Goal: Information Seeking & Learning: Understand process/instructions

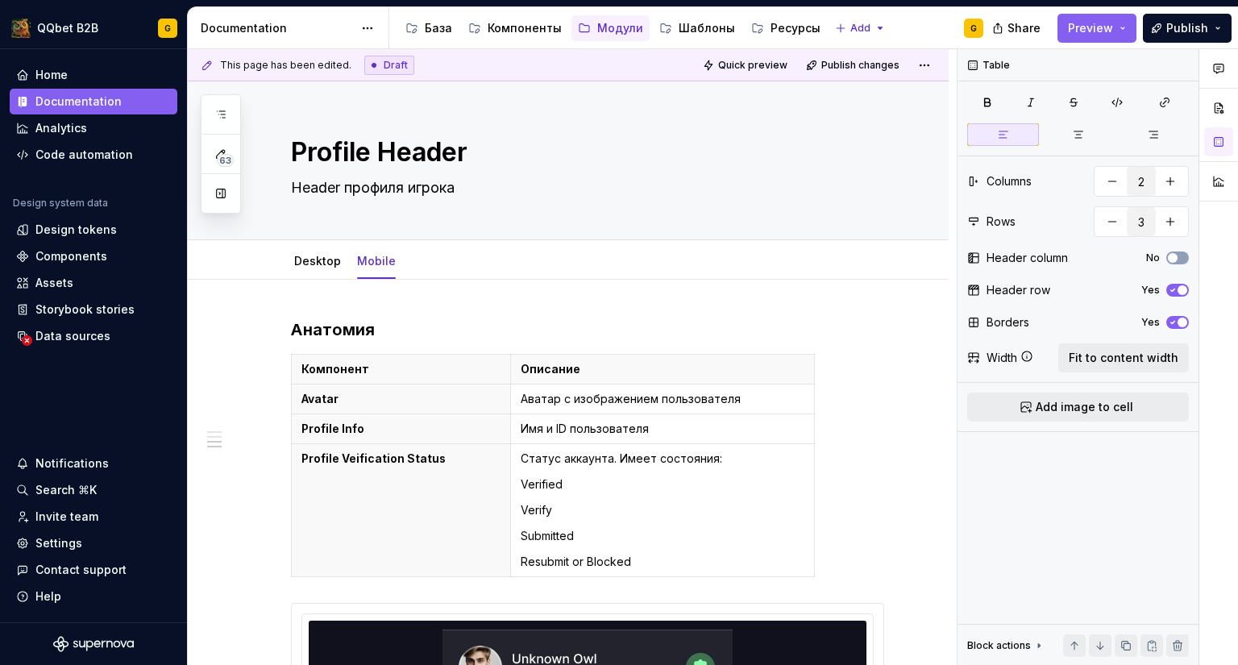
scroll to position [803, 0]
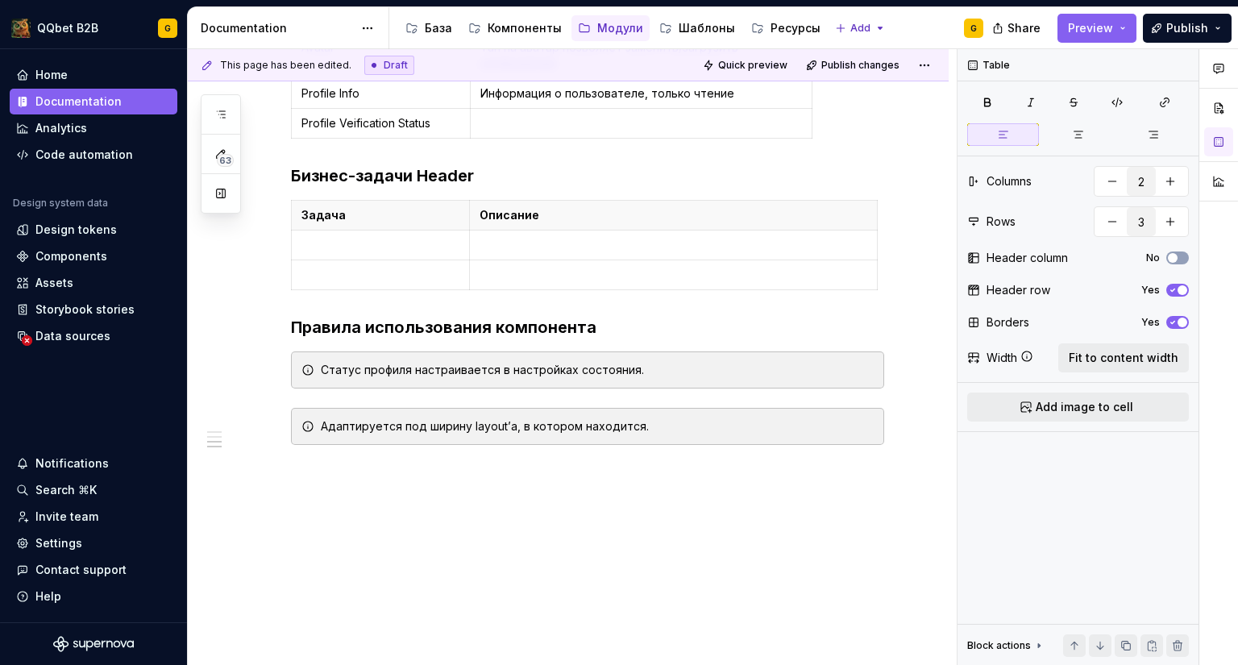
type textarea "*"
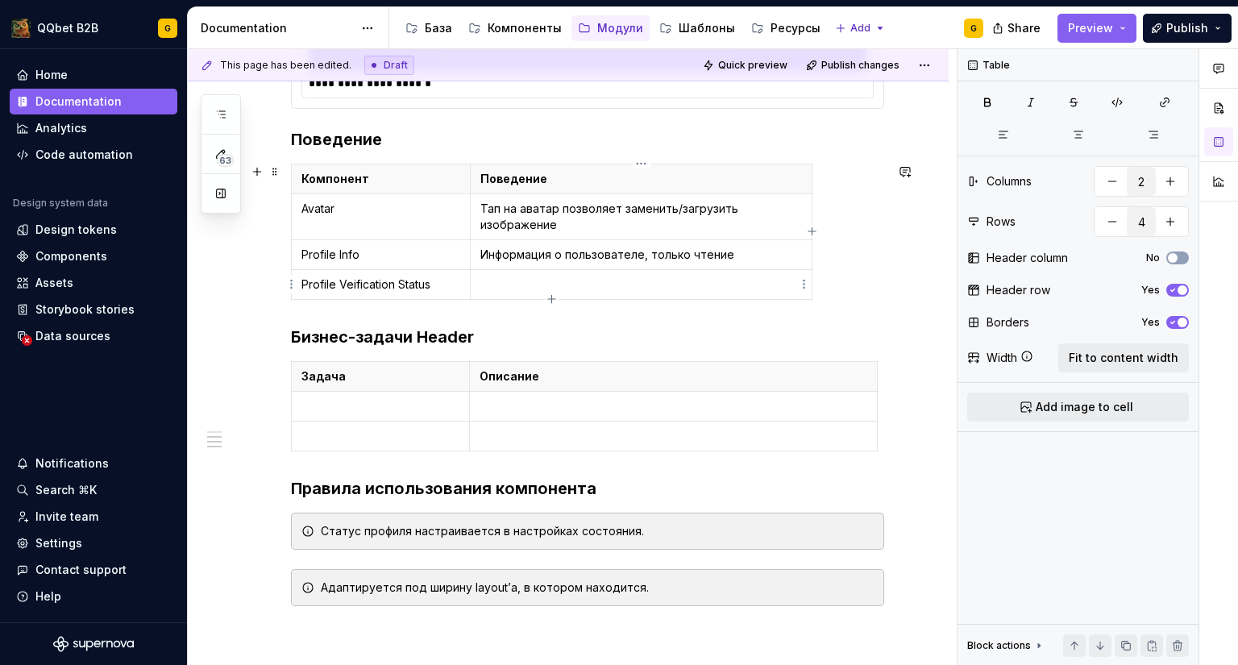
click at [515, 294] on td at bounding box center [641, 285] width 342 height 30
type input "4"
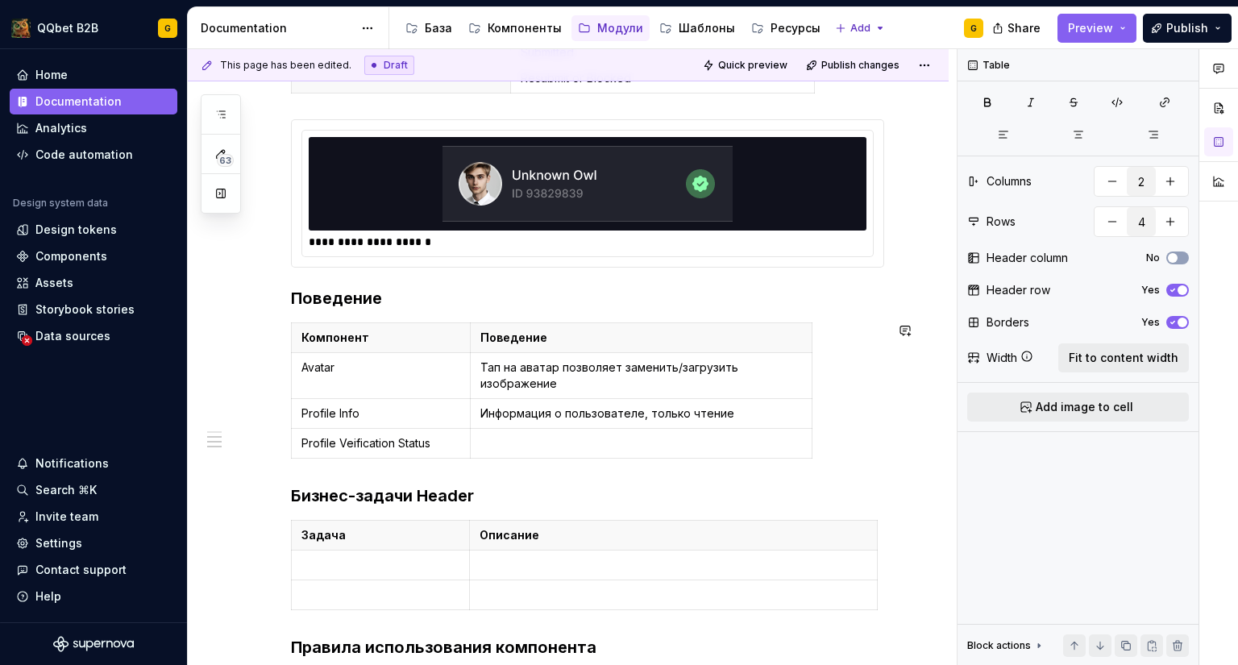
scroll to position [564, 0]
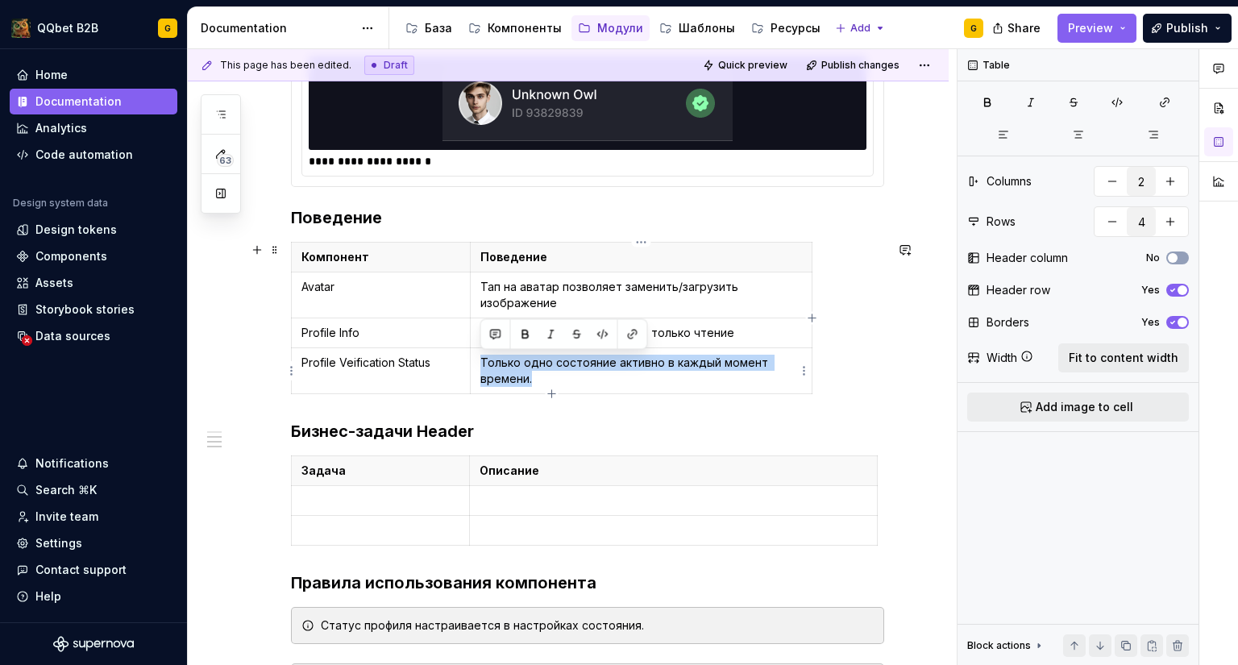
drag, startPoint x: 575, startPoint y: 378, endPoint x: 482, endPoint y: 363, distance: 93.8
click at [482, 363] on p "Только одно состояние активно в каждый момент времени." at bounding box center [641, 371] width 322 height 32
copy p "Только одно состояние активно в каждый момент времени."
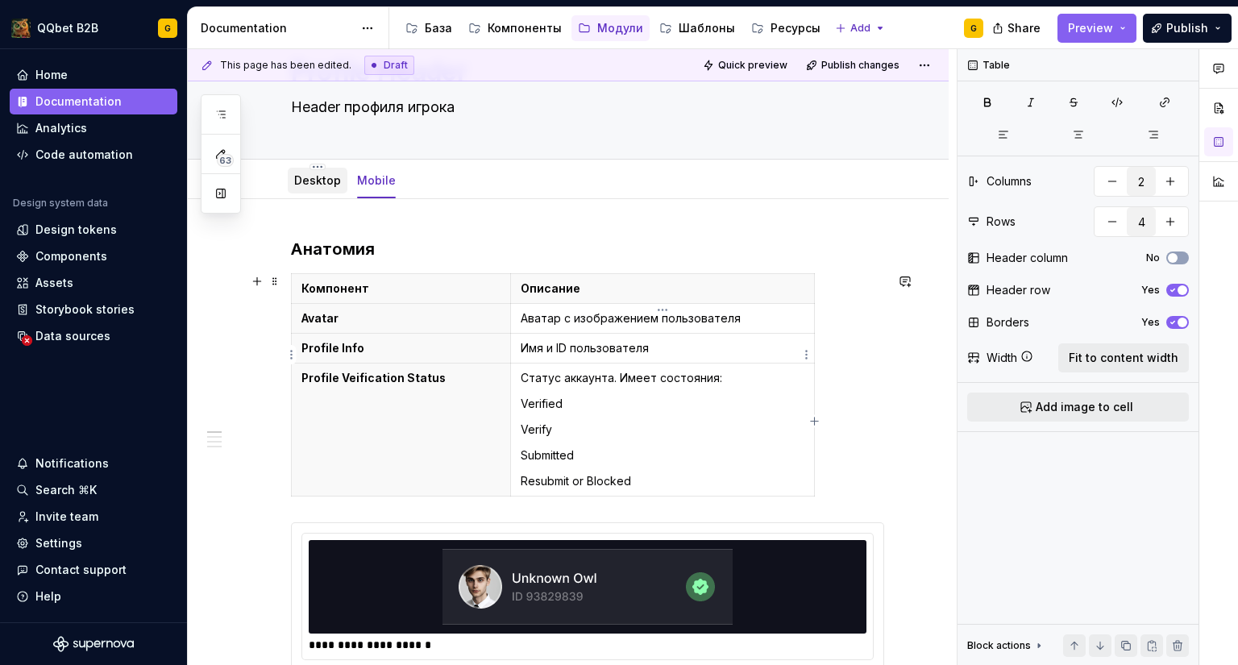
scroll to position [0, 0]
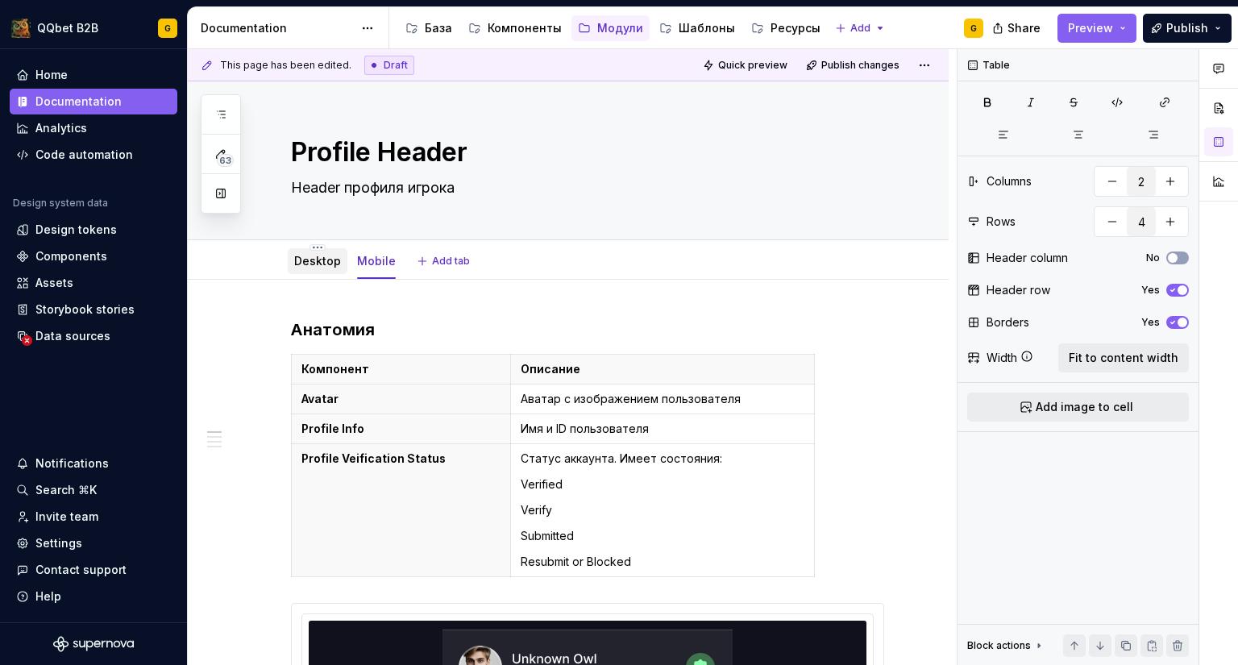
click at [300, 257] on link "Desktop" at bounding box center [317, 261] width 47 height 14
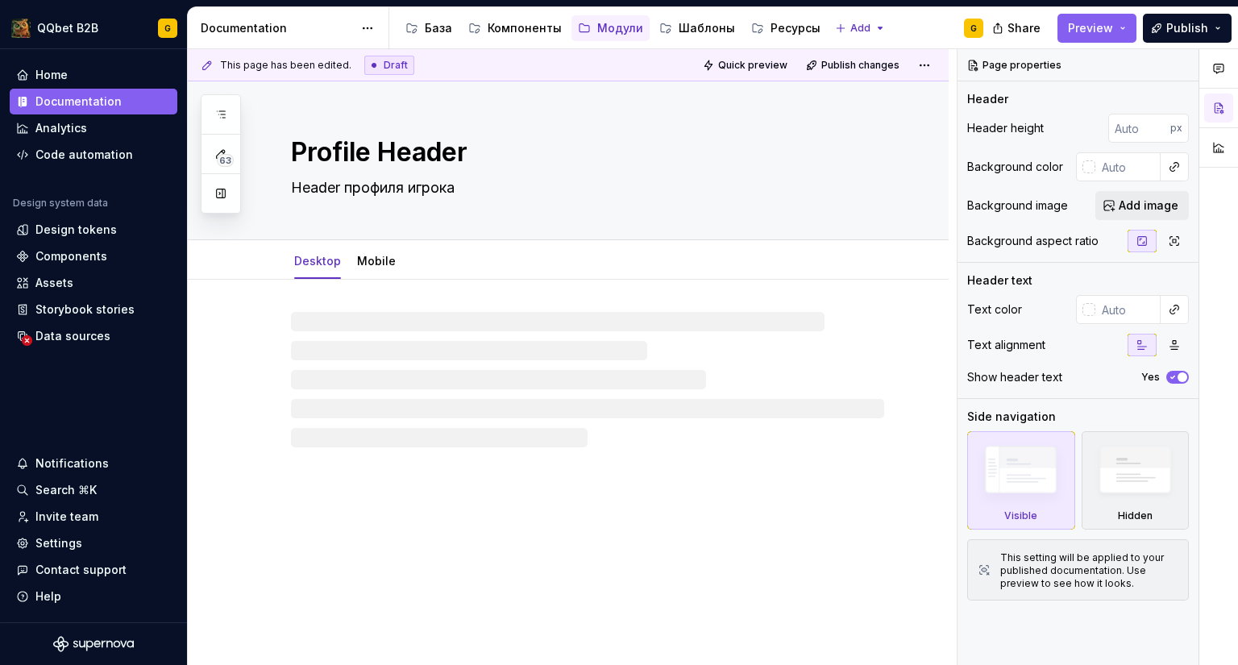
type textarea "*"
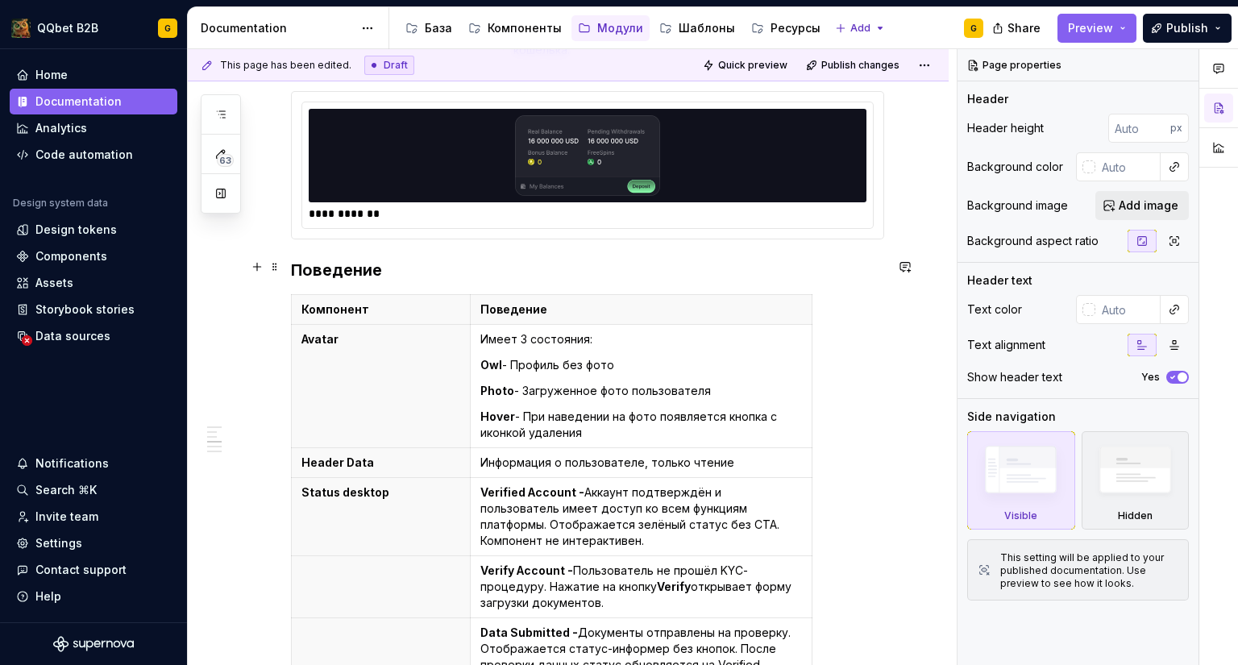
scroll to position [1128, 0]
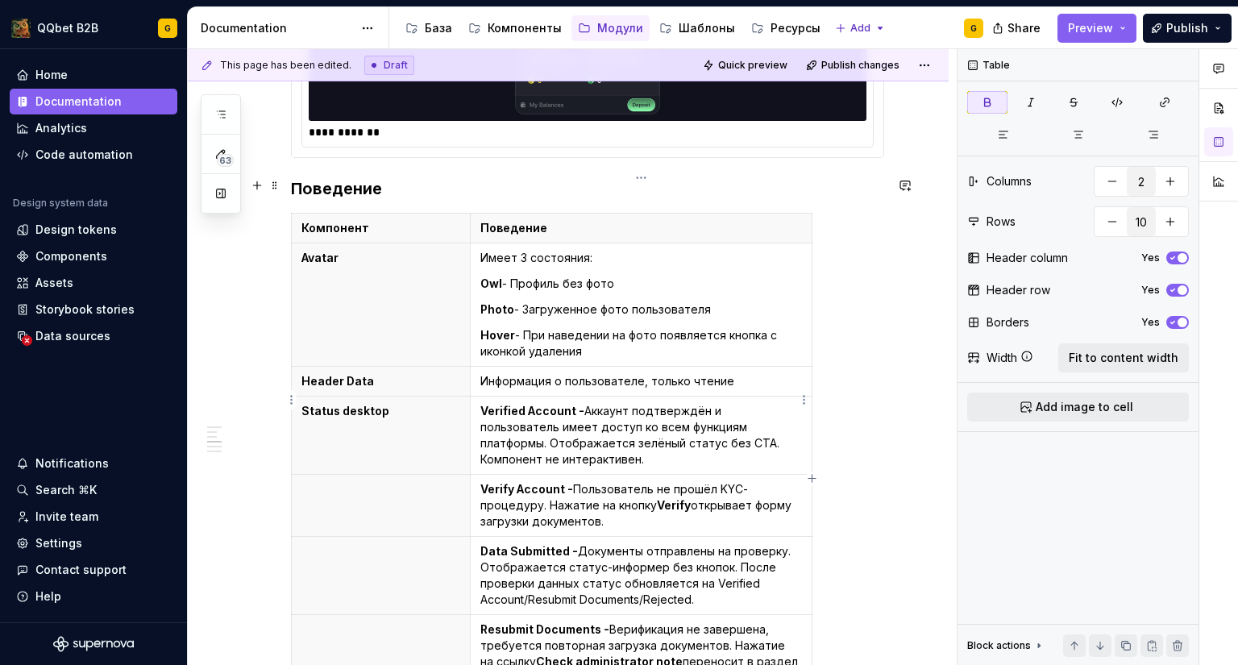
click at [481, 404] on strong "Verified Account -" at bounding box center [532, 411] width 104 height 14
click at [289, 394] on html "QQbet B2B G Home Documentation Analytics Code automation Design system data Des…" at bounding box center [619, 332] width 1238 height 665
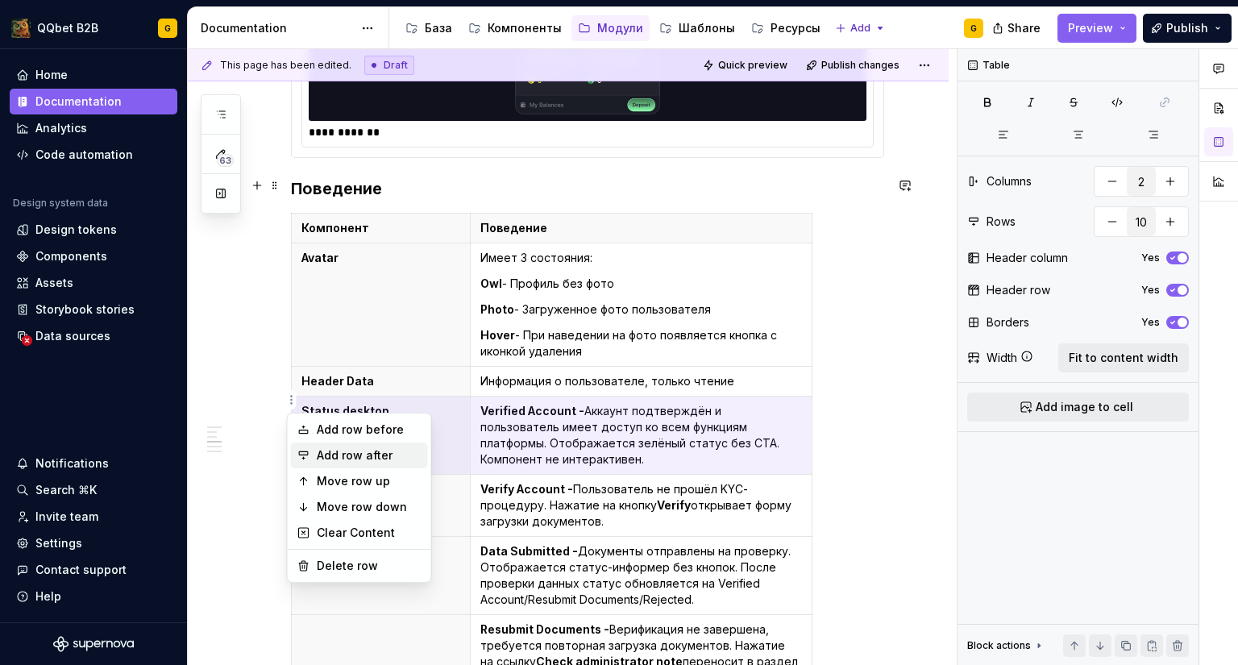
click at [318, 444] on div "Add row after" at bounding box center [359, 455] width 137 height 26
type input "11"
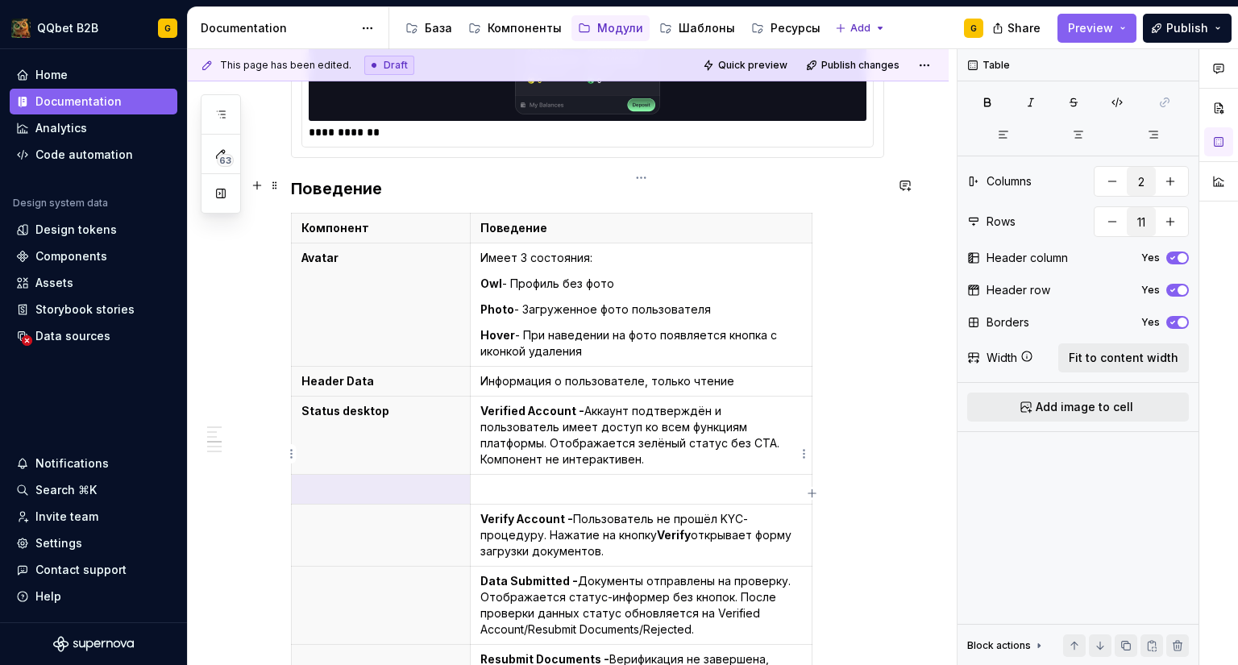
click at [498, 481] on p at bounding box center [641, 489] width 322 height 16
click at [480, 404] on strong "Verified Account -" at bounding box center [532, 411] width 104 height 14
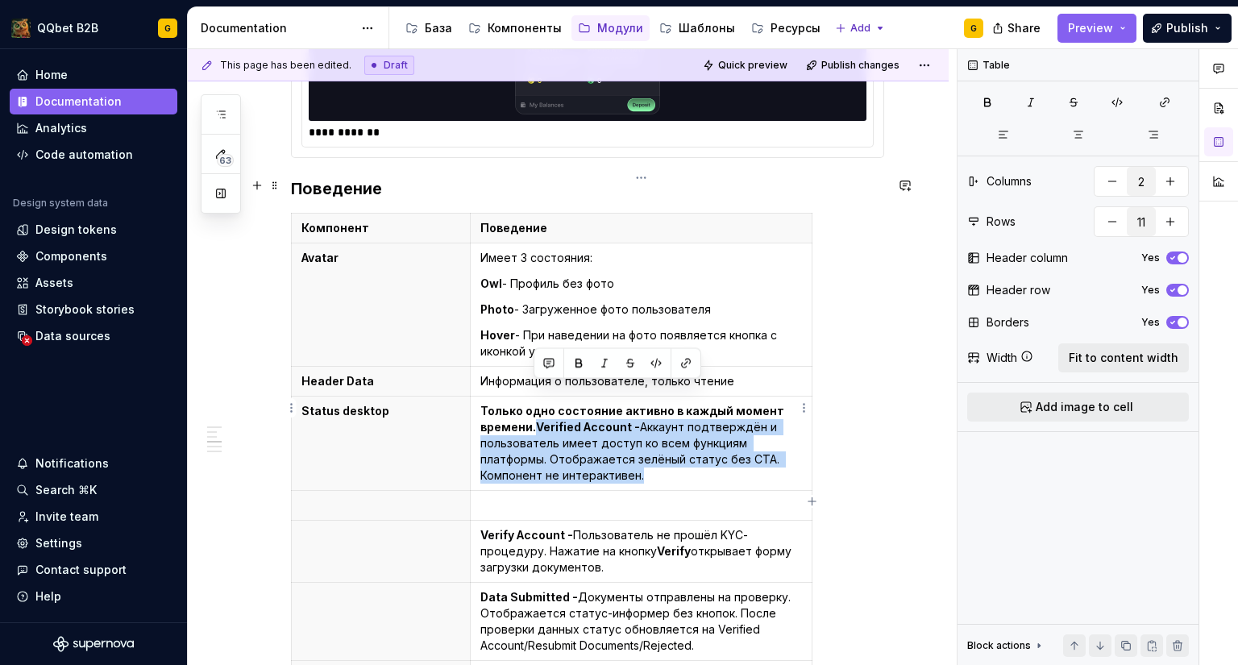
drag, startPoint x: 669, startPoint y: 438, endPoint x: 533, endPoint y: 390, distance: 143.5
click at [533, 403] on p "Только одно состояние активно в каждый момент времени.Verified Account - Аккаун…" at bounding box center [641, 443] width 322 height 81
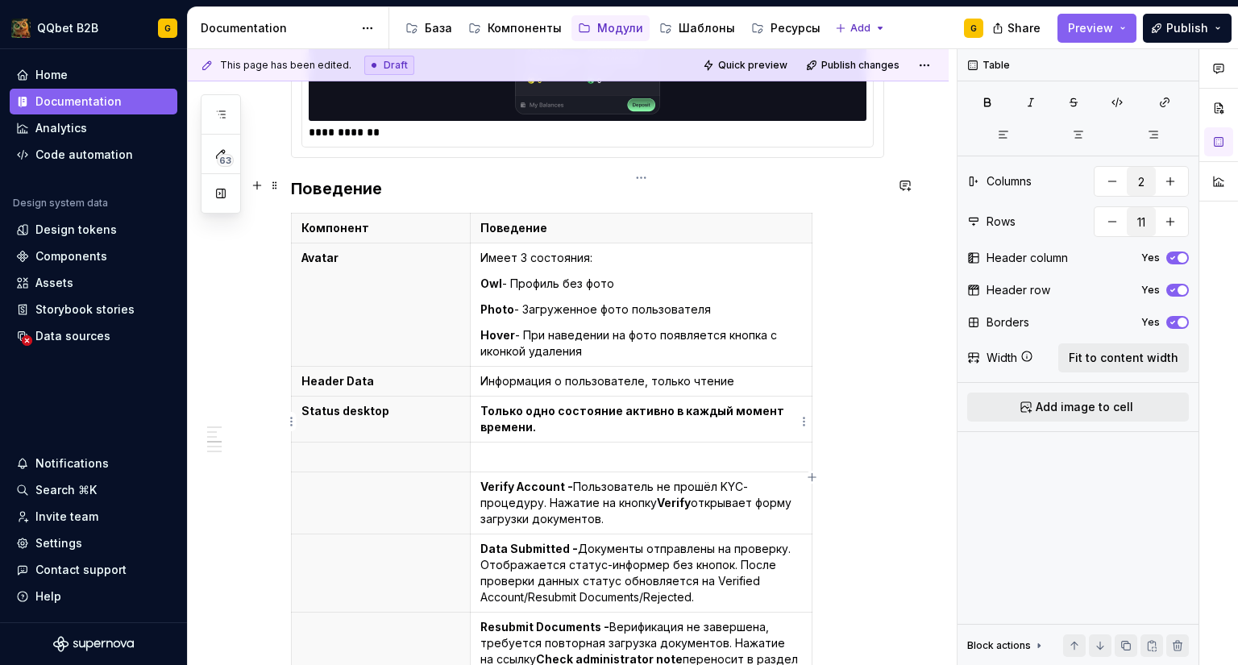
click at [524, 449] on p at bounding box center [641, 457] width 322 height 16
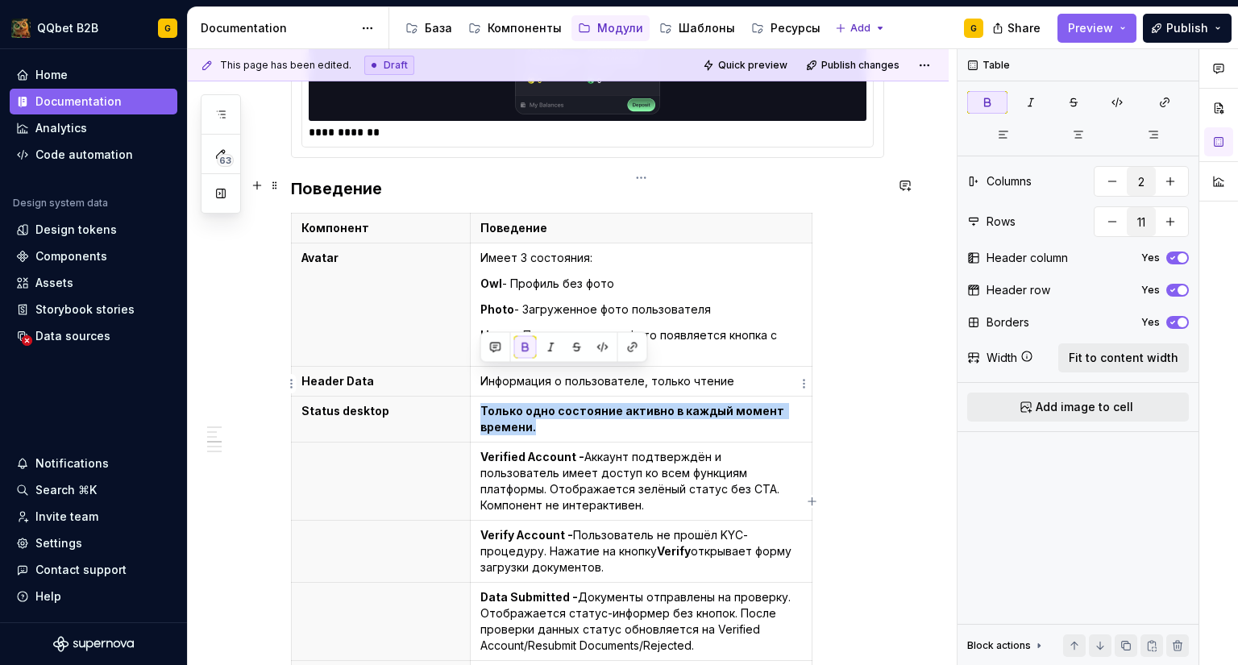
drag, startPoint x: 540, startPoint y: 389, endPoint x: 480, endPoint y: 379, distance: 60.5
click at [480, 403] on p "Только одно состояние активно в каждый момент времени." at bounding box center [641, 419] width 322 height 32
click at [521, 347] on button "button" at bounding box center [525, 347] width 23 height 23
click at [557, 403] on p "Только одно состояние активно в каждый момент времени." at bounding box center [641, 419] width 322 height 32
click at [556, 403] on p "Только одно состояние активно в каждый момент времени." at bounding box center [641, 419] width 322 height 32
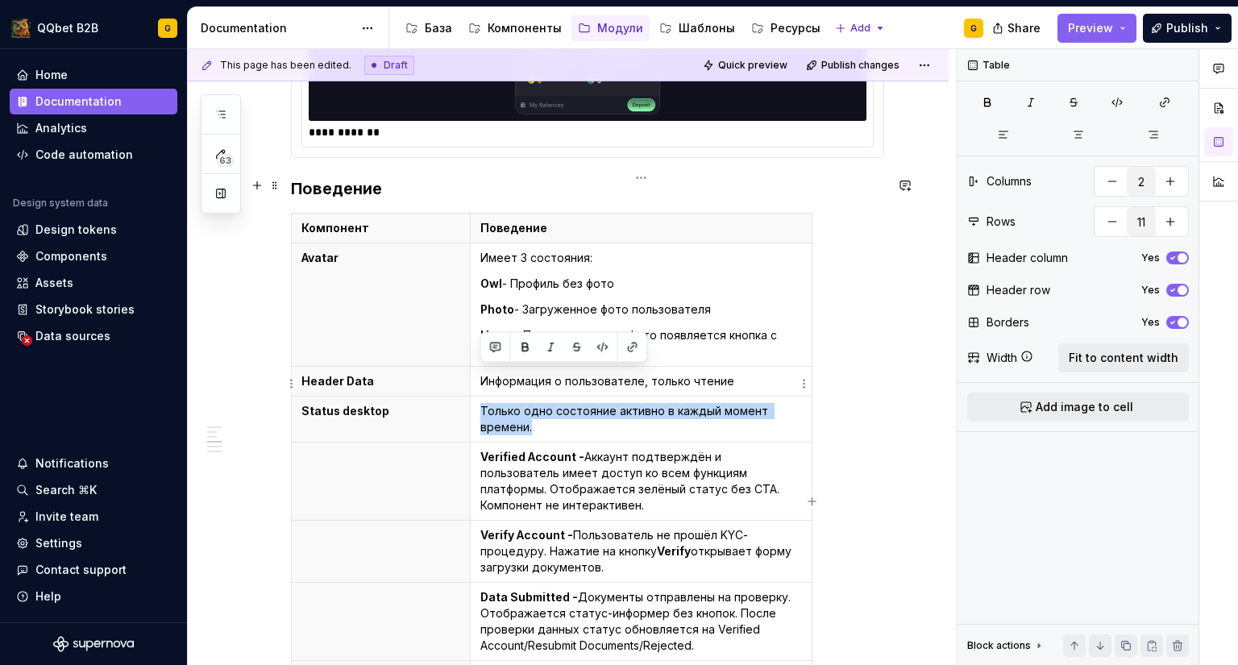
click at [556, 403] on p "Только одно состояние активно в каждый момент времени." at bounding box center [641, 419] width 322 height 32
click at [517, 403] on p "Только одно состояние активно в каждый момент времени." at bounding box center [641, 419] width 322 height 32
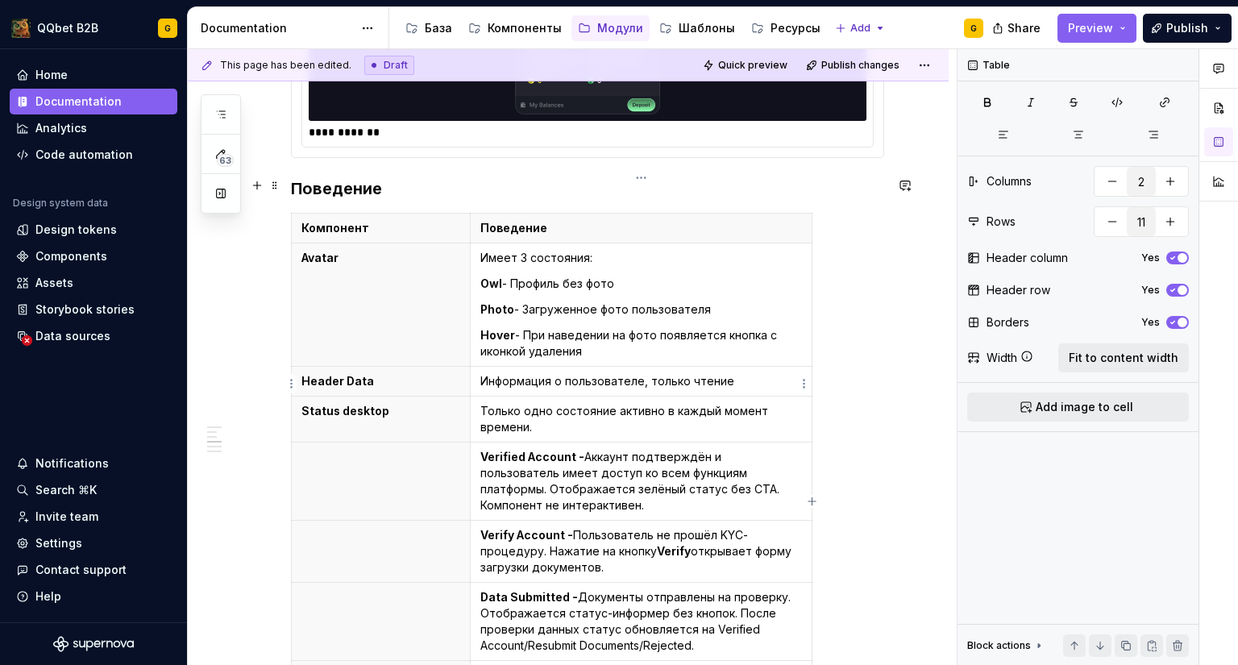
click at [538, 403] on p "Только одно состояние активно в каждый момент времени." at bounding box center [641, 419] width 322 height 32
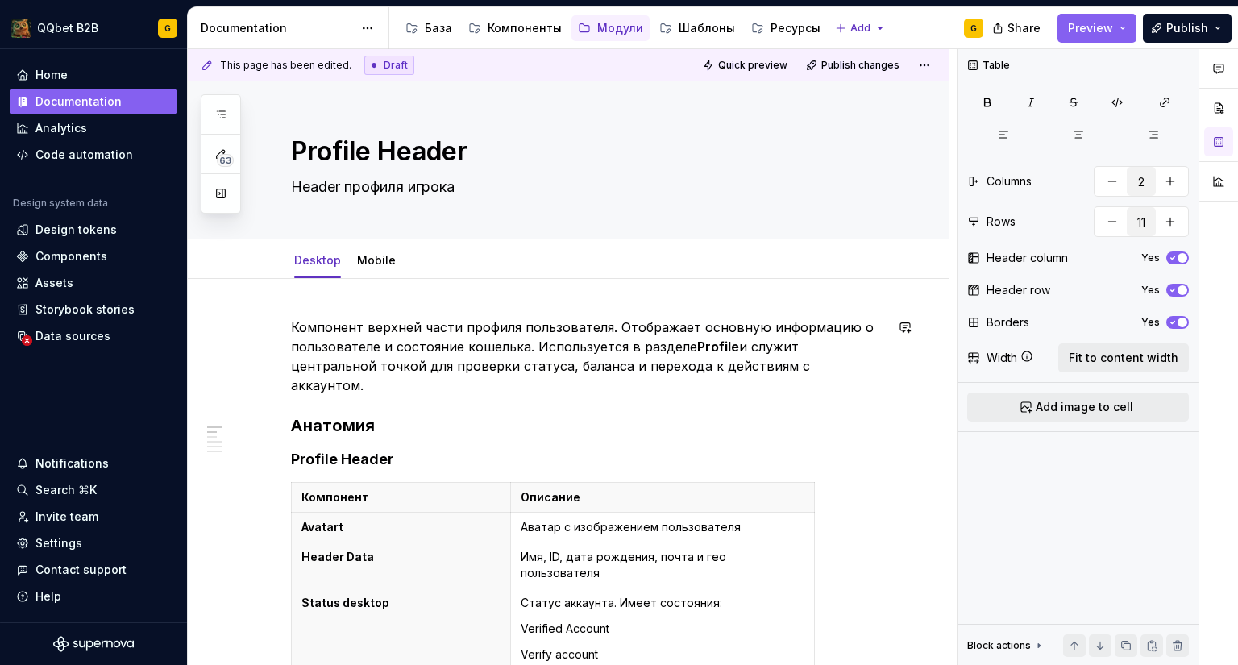
scroll to position [0, 0]
click at [367, 262] on link "Mobile" at bounding box center [376, 261] width 39 height 14
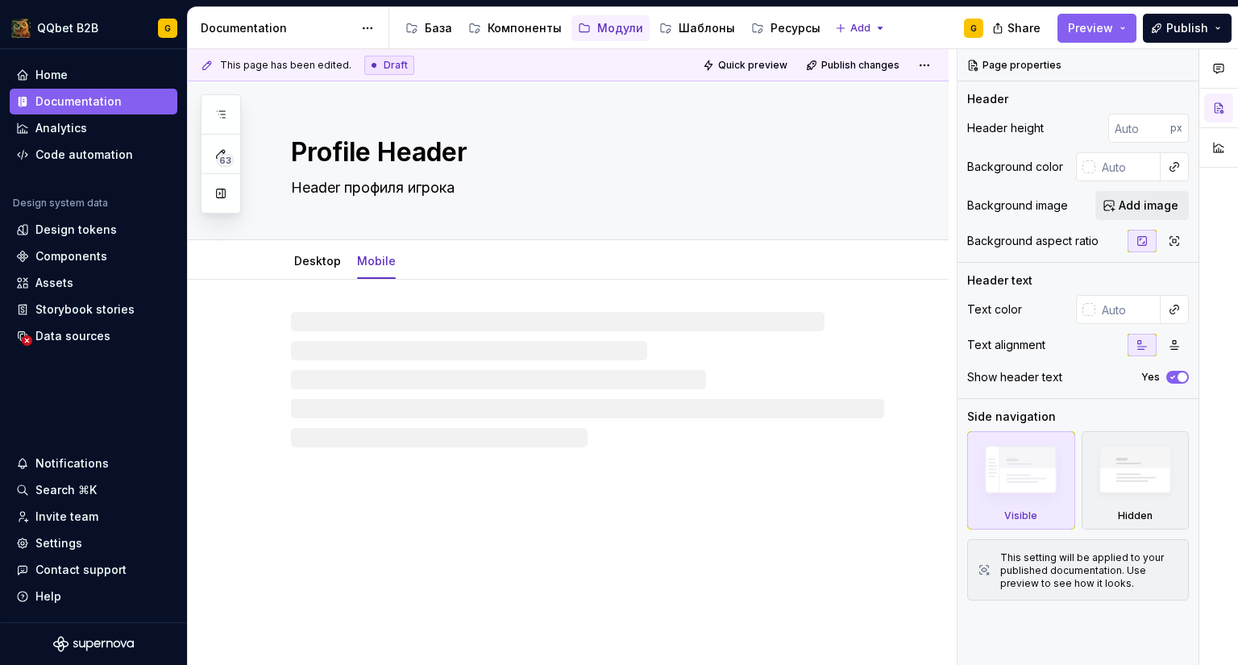
type textarea "*"
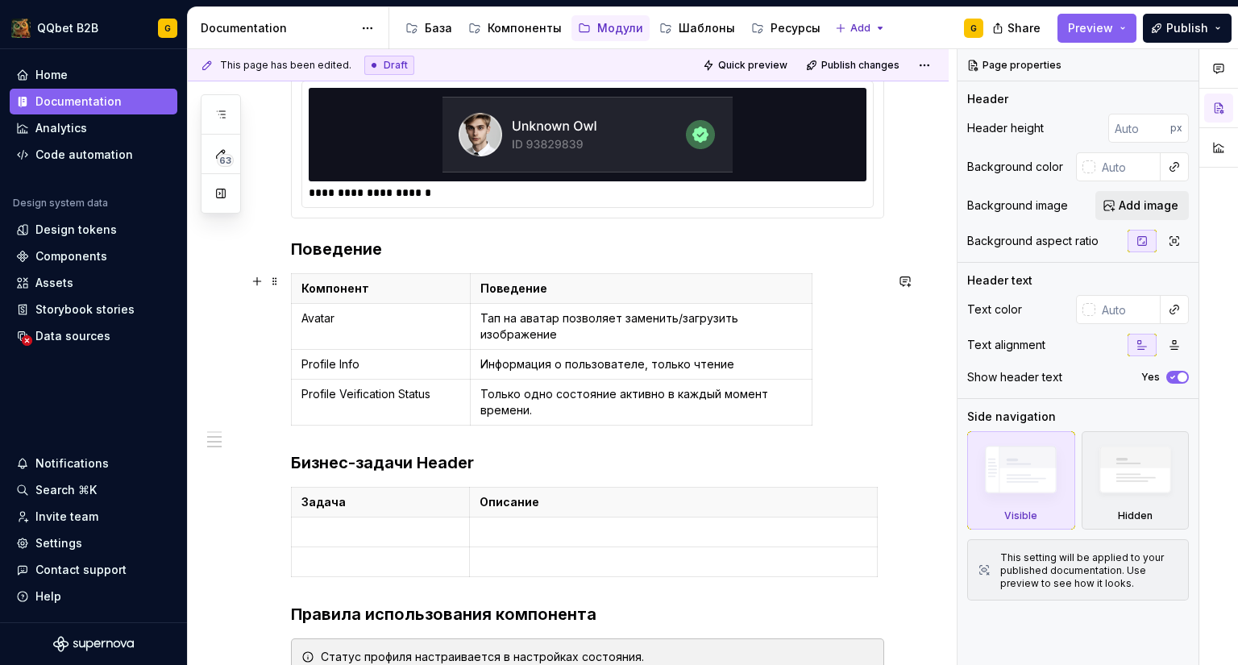
scroll to position [725, 0]
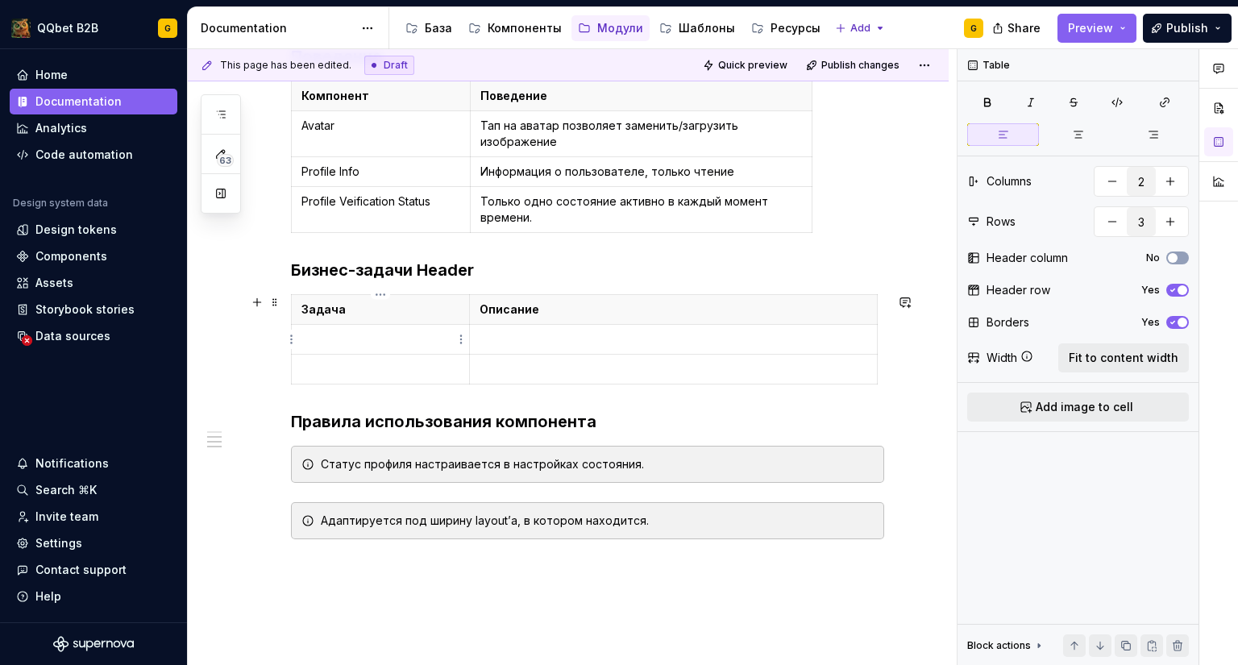
click at [407, 334] on p at bounding box center [380, 339] width 158 height 16
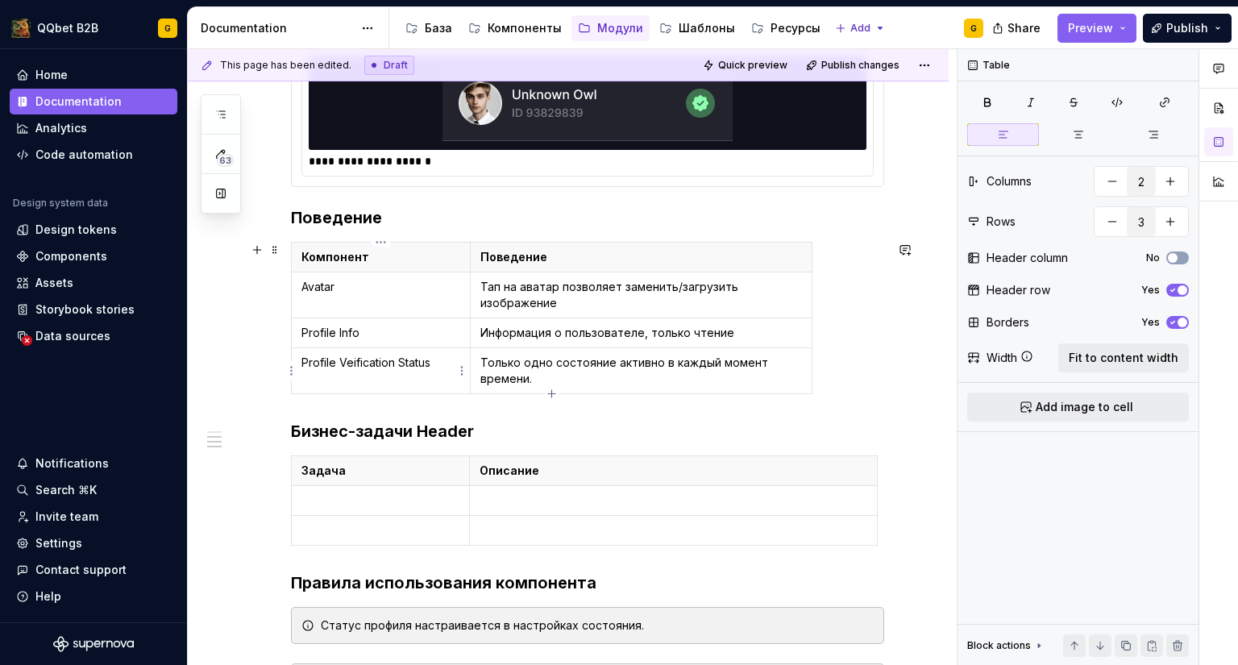
click at [379, 365] on p "Profile Veification Status" at bounding box center [380, 363] width 159 height 16
click at [388, 283] on p "Avatar" at bounding box center [380, 287] width 159 height 16
click at [1177, 255] on icon "button" at bounding box center [1172, 258] width 13 height 10
click at [483, 367] on p "Только одно состояние активно в каждый момент времени." at bounding box center [641, 371] width 322 height 32
click at [294, 368] on html "QQbet B2B G Home Documentation Analytics Code automation Design system data Des…" at bounding box center [619, 332] width 1238 height 665
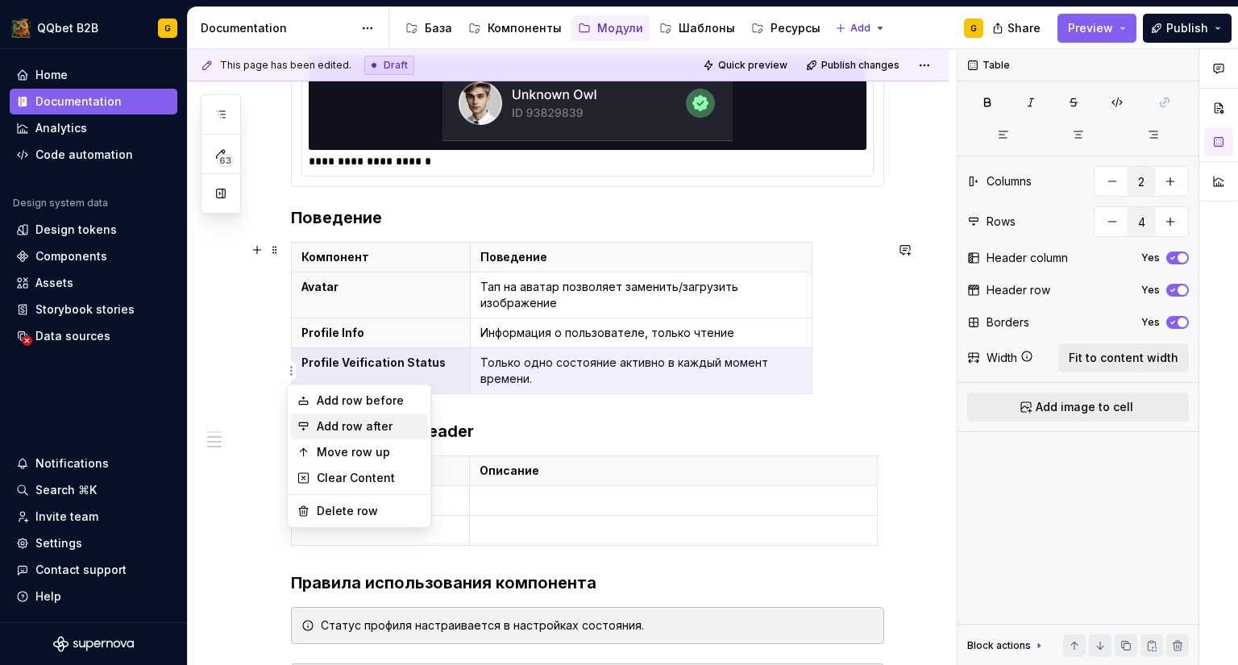
click at [334, 421] on div "Add row after" at bounding box center [369, 426] width 105 height 16
type input "5"
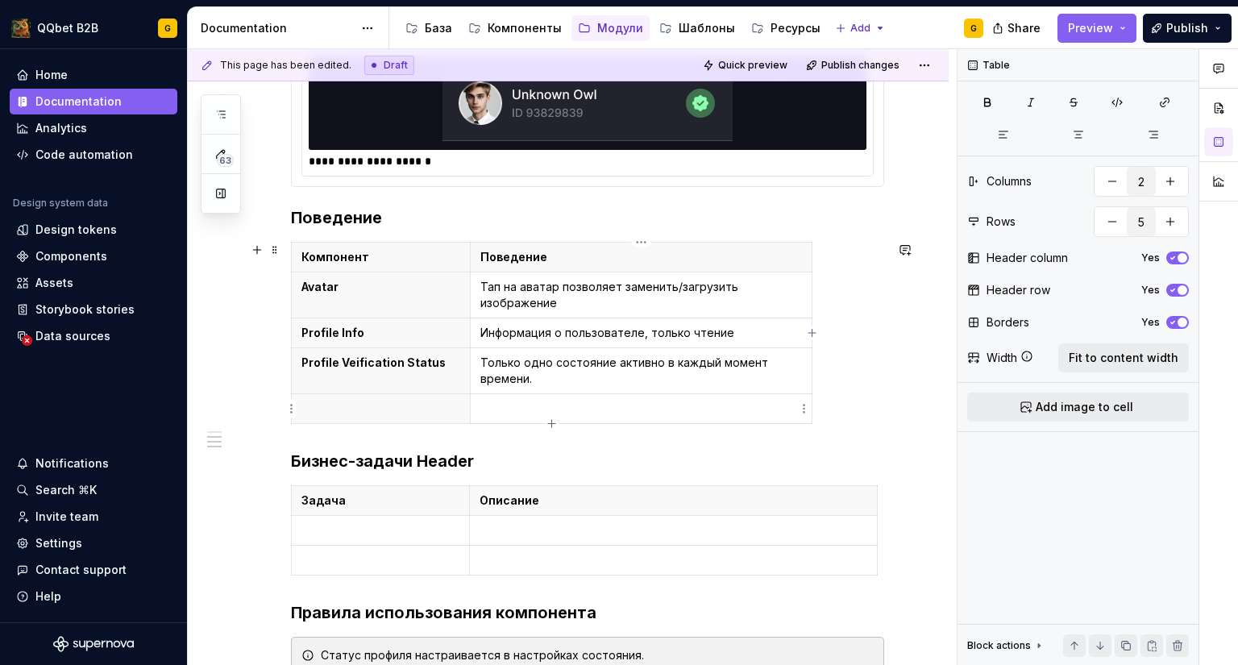
click at [517, 406] on p at bounding box center [641, 409] width 322 height 16
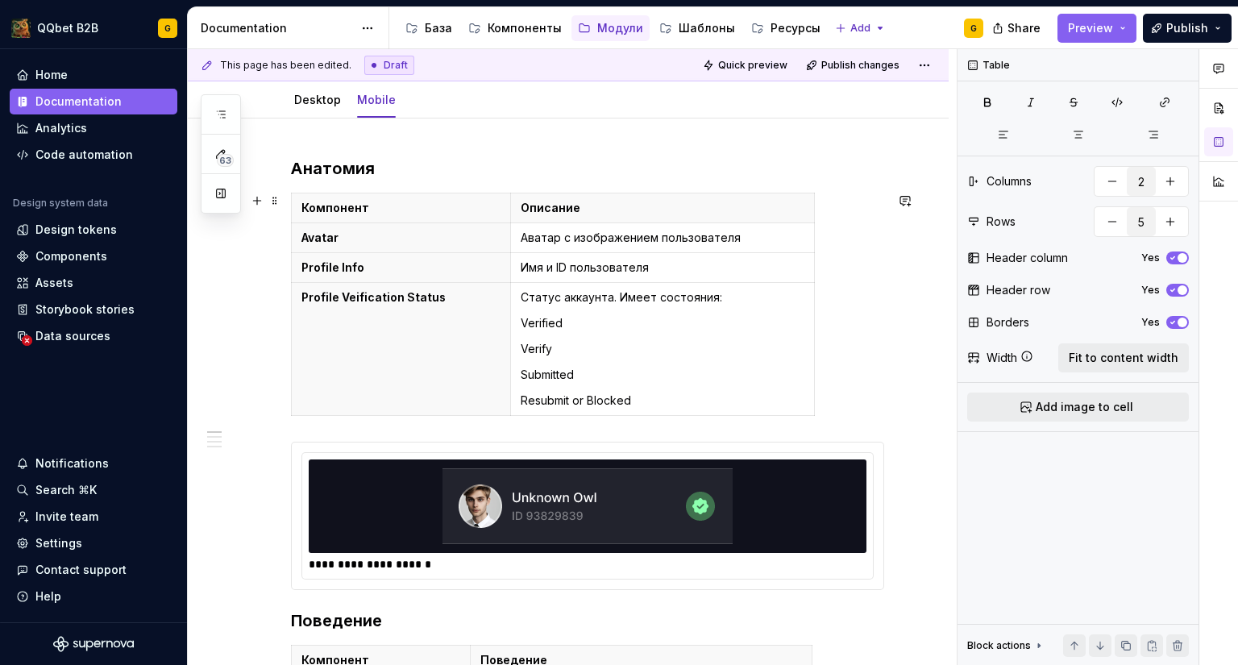
scroll to position [0, 0]
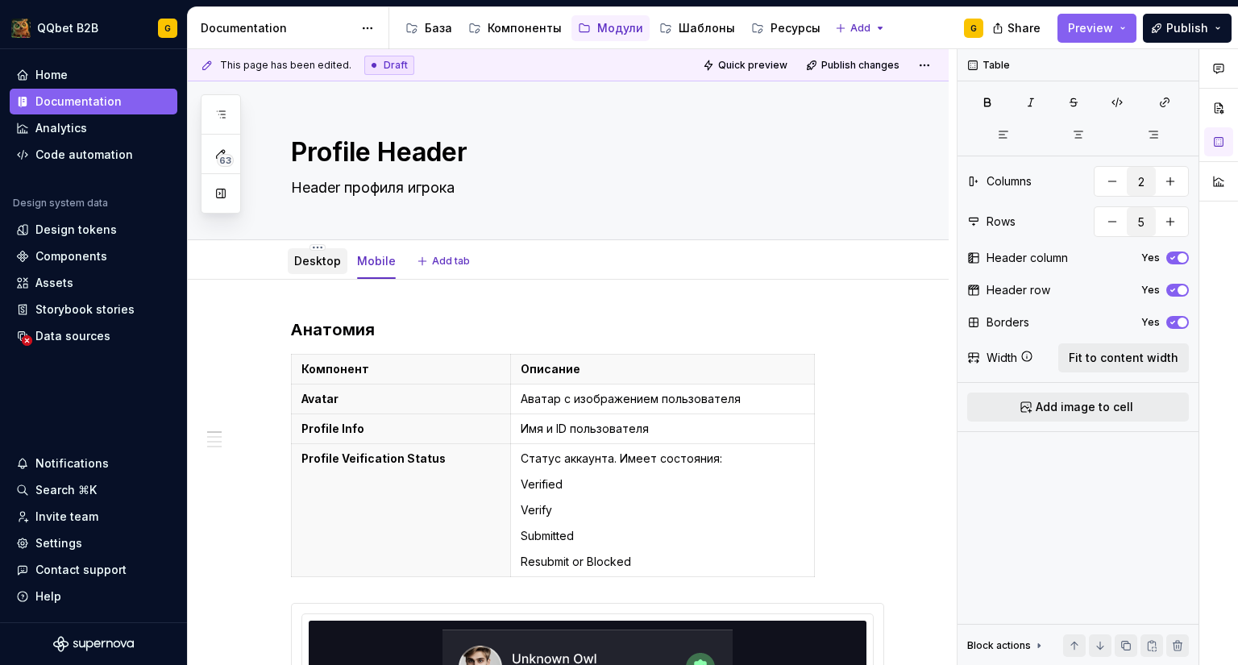
click at [304, 270] on div "Desktop" at bounding box center [317, 260] width 47 height 19
click at [330, 267] on link "Desktop" at bounding box center [317, 261] width 47 height 14
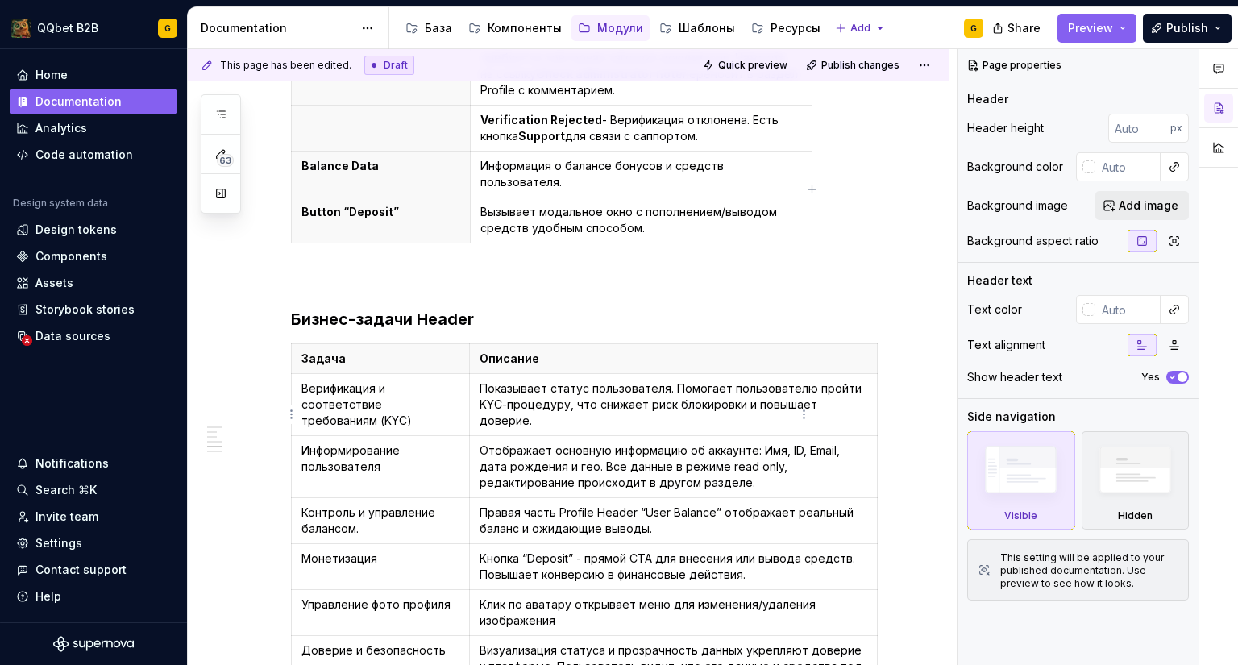
scroll to position [1773, 0]
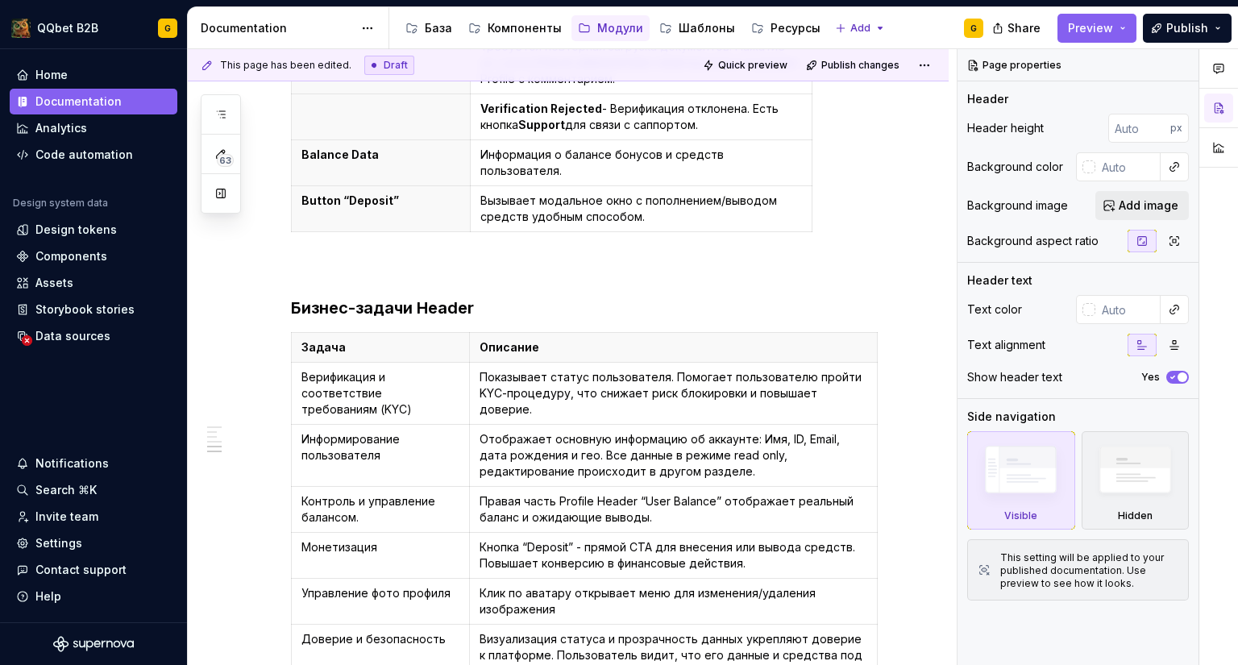
type textarea "*"
click at [396, 369] on p "Верификация и соответствие требованиям (KYC)" at bounding box center [380, 393] width 158 height 48
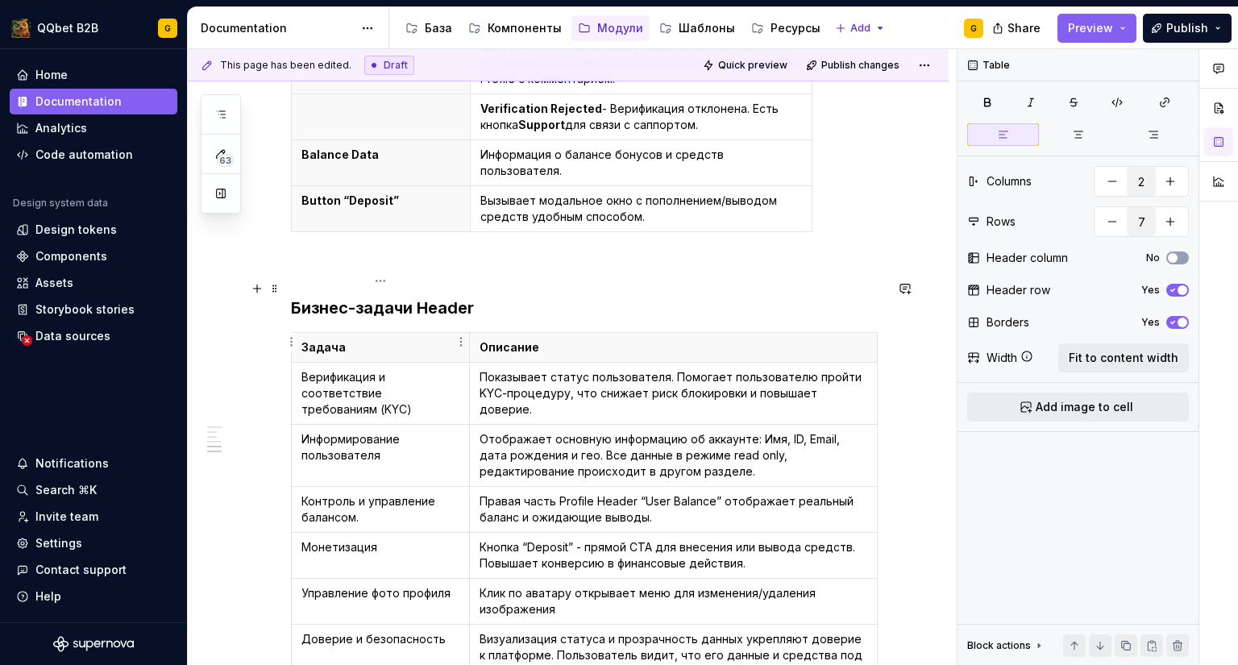
click at [379, 369] on p "Верификация и соответствие требованиям (KYC)" at bounding box center [380, 393] width 158 height 48
click at [415, 493] on p "Контроль и управление балансом." at bounding box center [380, 509] width 158 height 32
click at [375, 369] on p "Верификация и соответствие требованиям (KYC)" at bounding box center [380, 393] width 158 height 48
click at [487, 371] on td "Показывает статус пользователя. Помогает пользователю пройти KYC-процедуру, что…" at bounding box center [673, 394] width 408 height 62
click at [495, 365] on td "Показывает статус пользователя. Помогает пользователю пройти KYC-процедуру, что…" at bounding box center [673, 394] width 408 height 62
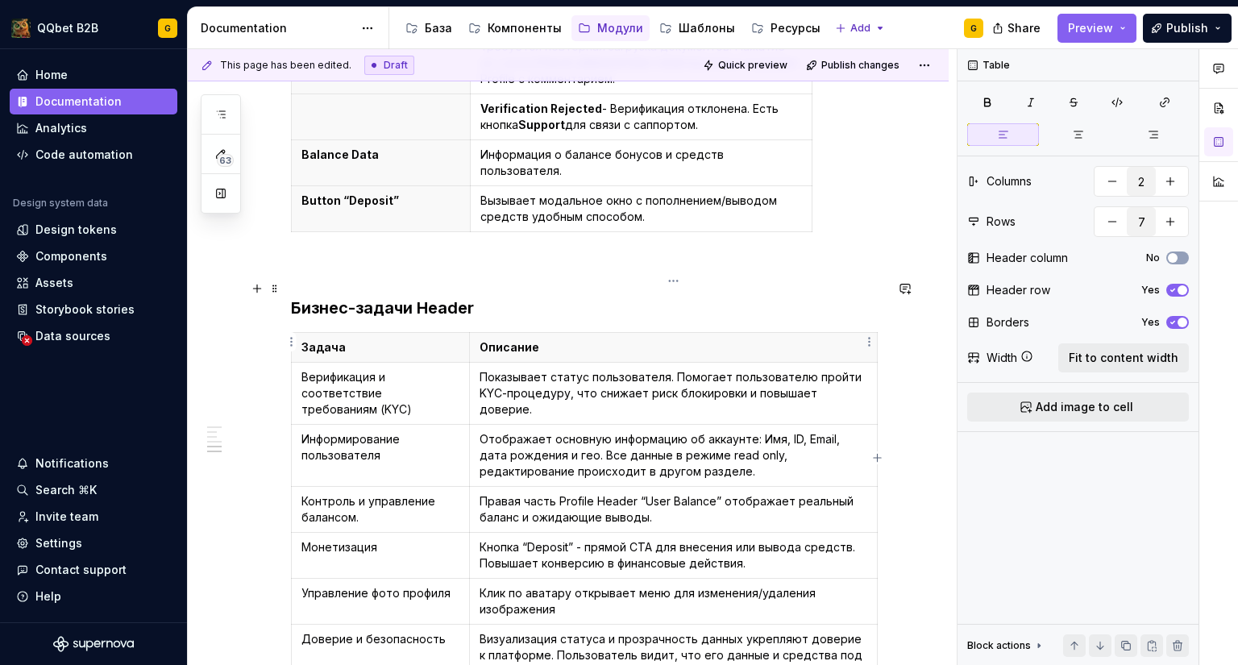
click at [861, 369] on p "Показывает статус пользователя. Помогает пользователю пройти KYC-процедуру, что…" at bounding box center [673, 393] width 388 height 48
click at [679, 429] on td "Отображает основную информацию об аккаунте: Имя, ID, Email, дата рождения и гео…" at bounding box center [673, 456] width 408 height 62
click at [674, 493] on p "Правая часть Profile Header “User Balance” отображает реальный баланс и ожидающ…" at bounding box center [673, 509] width 388 height 32
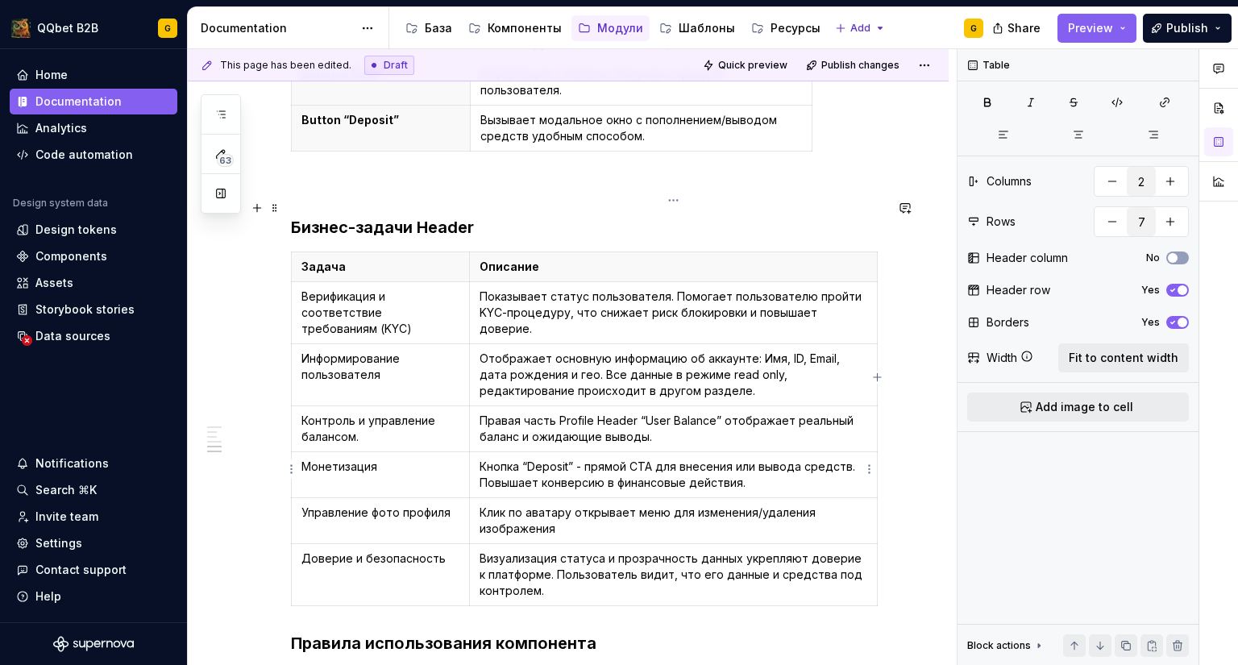
click at [613, 504] on p "Клик по аватару открывает меню для изменения/удаления изображения" at bounding box center [673, 520] width 388 height 32
click at [589, 550] on p "Визуализация статуса и прозрачность данных укрепляют доверие к платформе. Польз…" at bounding box center [673, 574] width 388 height 48
click at [288, 255] on html "QQbet B2B G Home Documentation Analytics Code automation Design system data Des…" at bounding box center [619, 332] width 1238 height 665
click at [293, 259] on html "QQbet B2B G Home Documentation Analytics Code automation Design system data Des…" at bounding box center [619, 332] width 1238 height 665
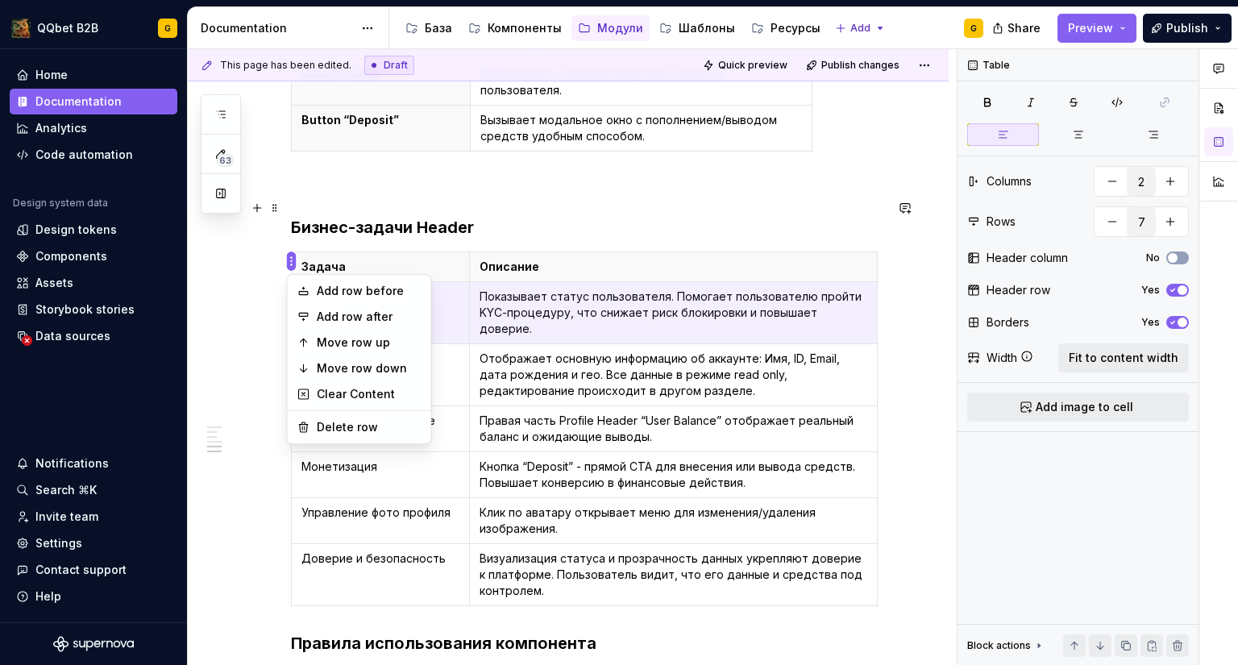
click at [292, 505] on html "QQbet B2B G Home Documentation Analytics Code automation Design system data Des…" at bounding box center [619, 332] width 1238 height 665
click at [337, 360] on div "Move row down" at bounding box center [369, 368] width 105 height 16
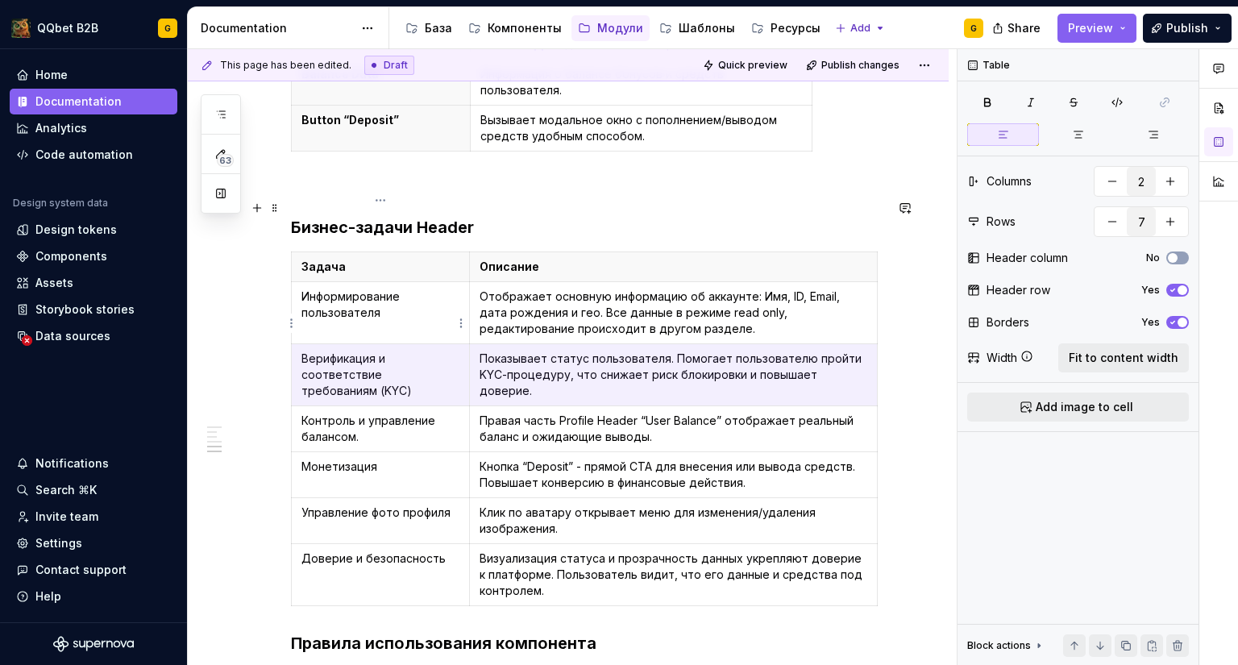
click at [292, 322] on html "QQbet B2B G Home Documentation Analytics Code automation Design system data Des…" at bounding box center [619, 332] width 1238 height 665
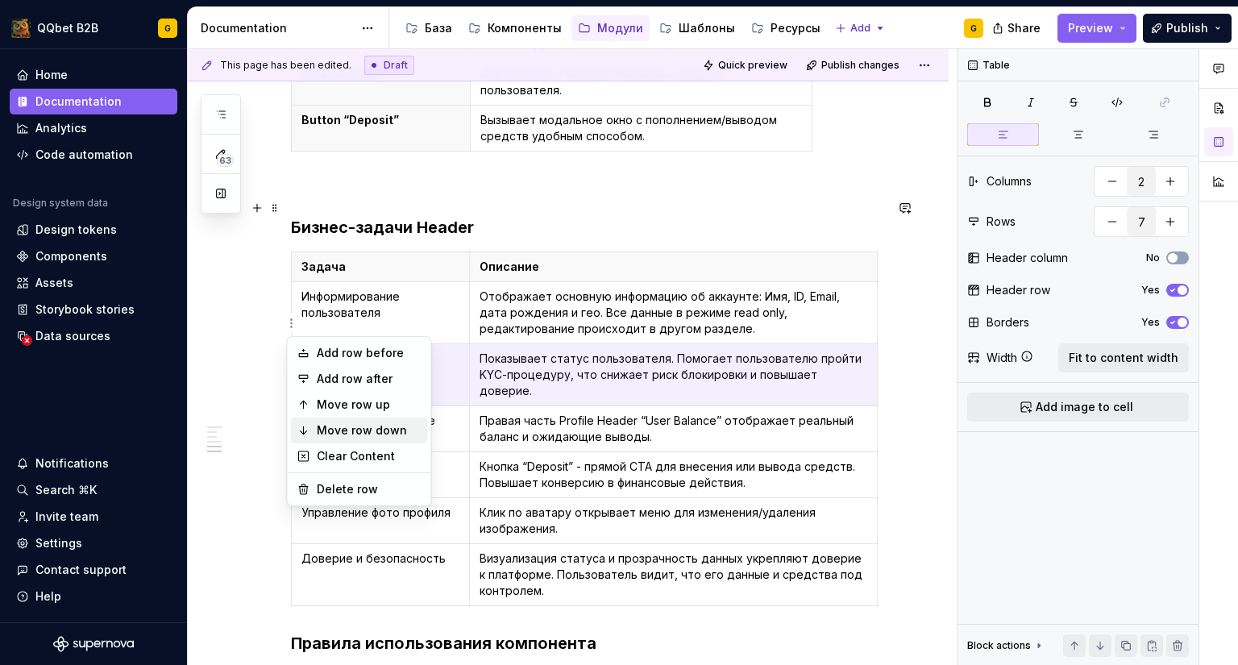
click at [332, 426] on div "Move row down" at bounding box center [369, 430] width 105 height 16
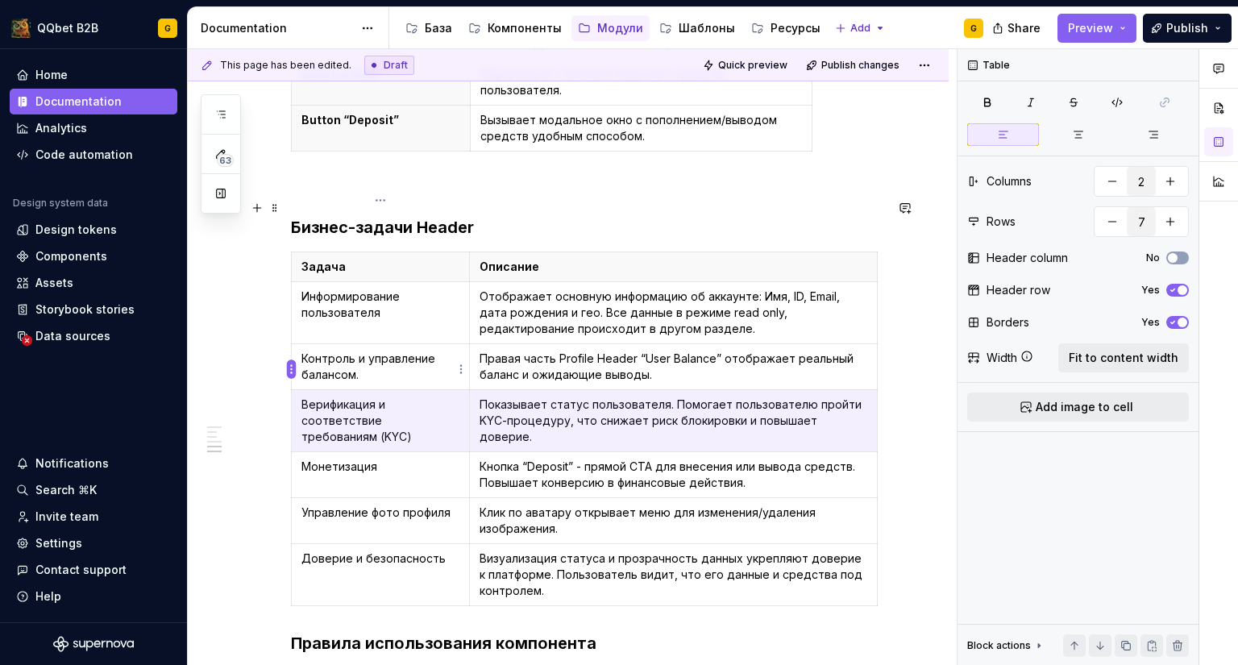
click at [291, 367] on html "QQbet B2B G Home Documentation Analytics Code automation Design system data Des…" at bounding box center [619, 332] width 1238 height 665
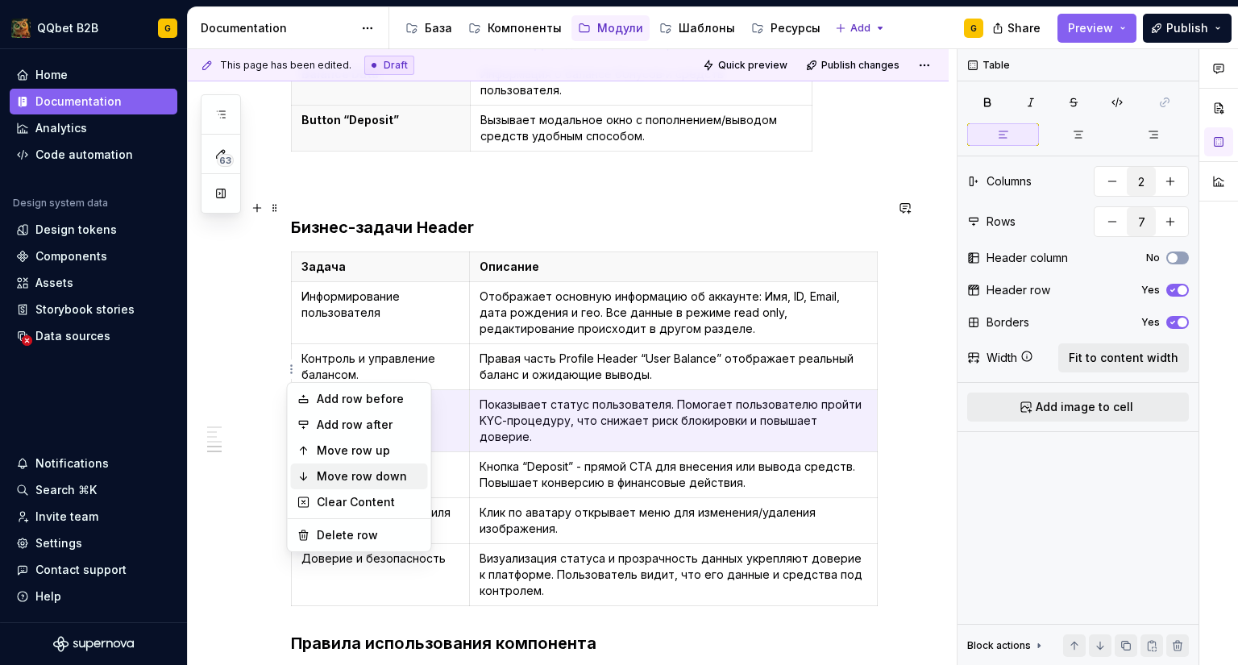
click at [334, 472] on div "Move row down" at bounding box center [369, 476] width 105 height 16
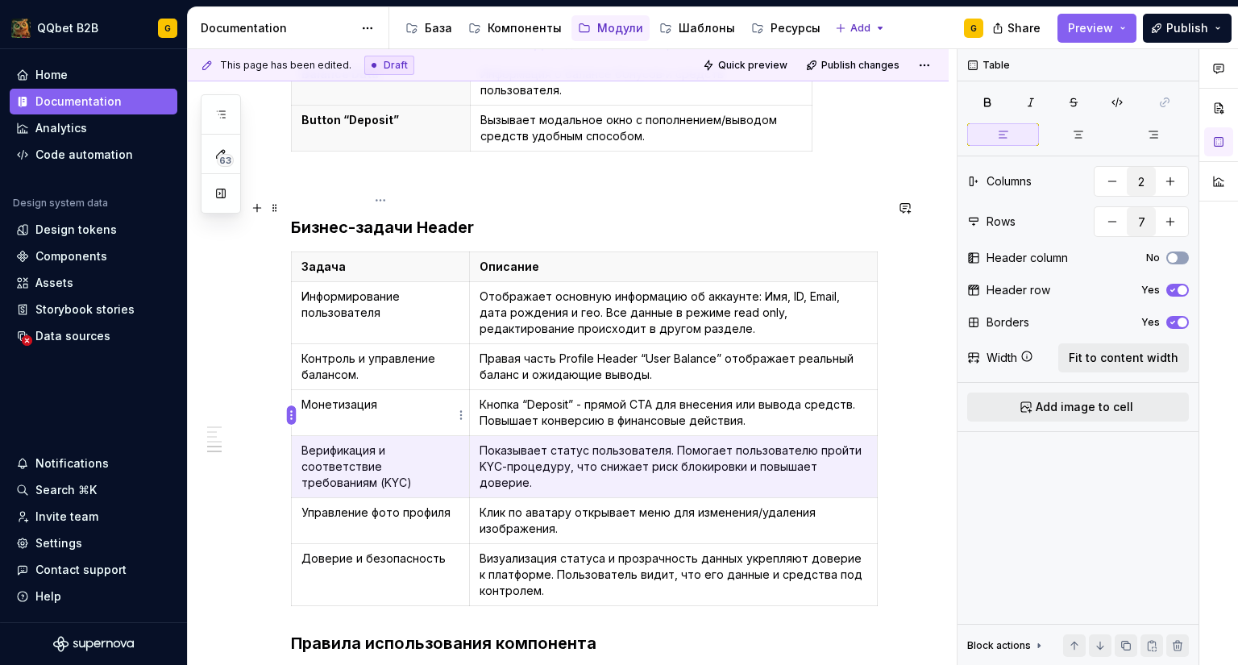
click at [291, 416] on html "QQbet B2B G Home Documentation Analytics Code automation Design system data Des…" at bounding box center [619, 332] width 1238 height 665
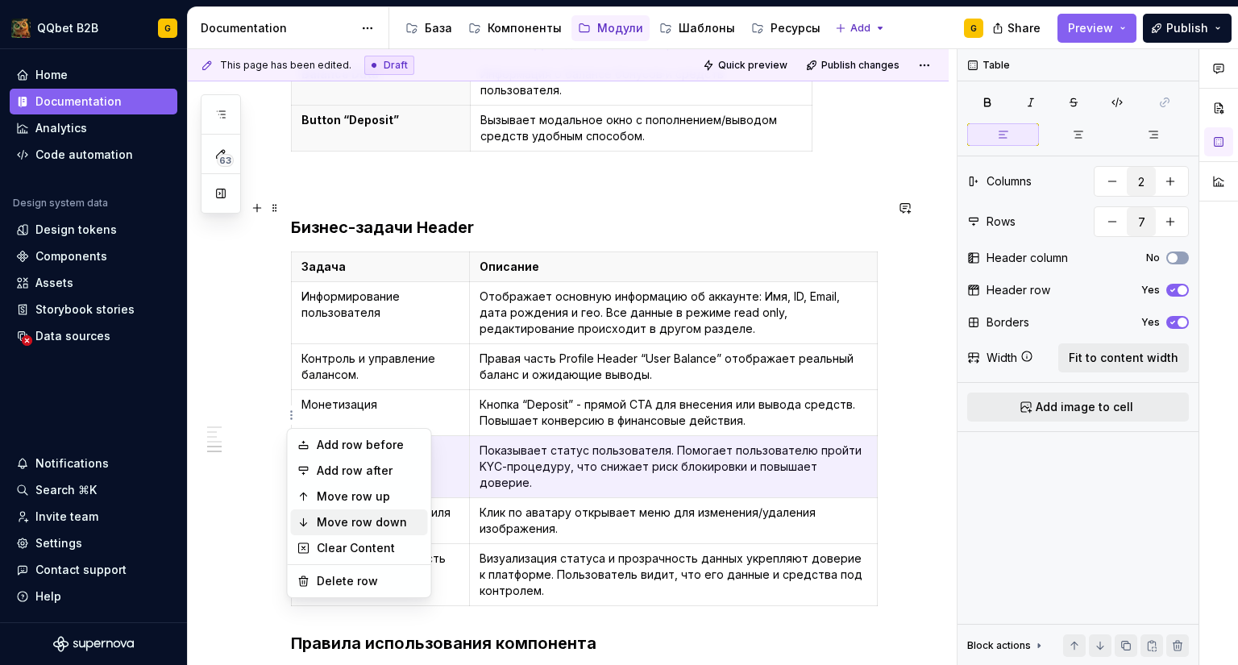
click at [343, 516] on div "Move row down" at bounding box center [369, 522] width 105 height 16
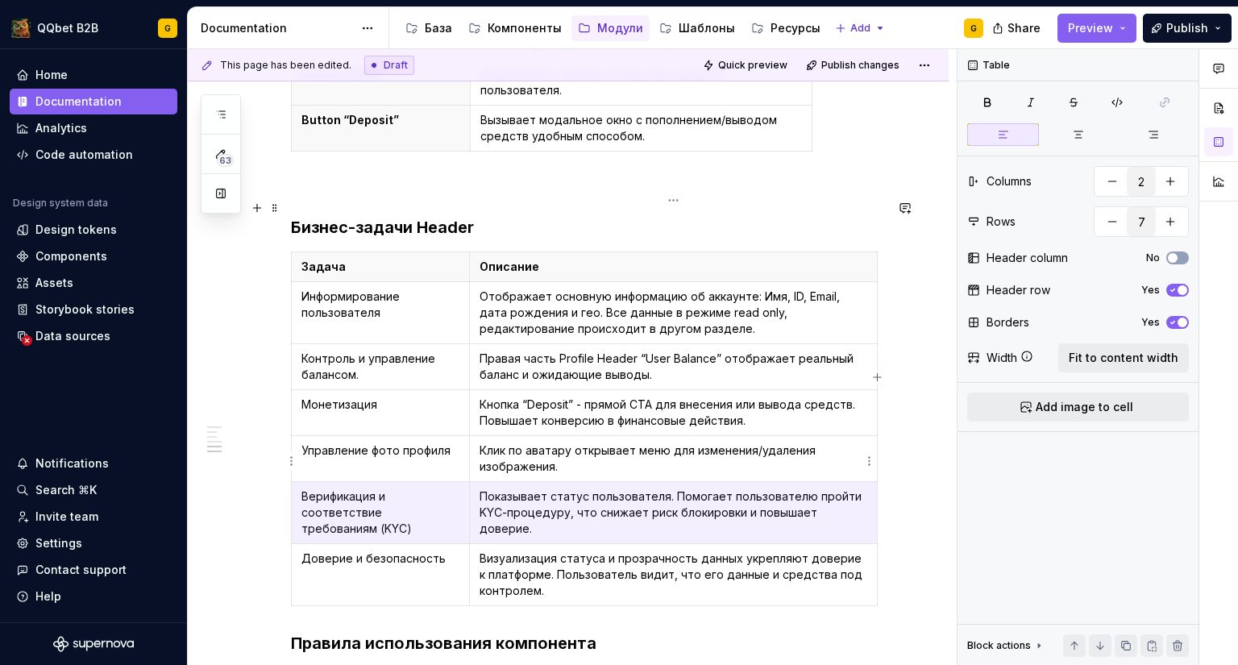
click at [585, 488] on p "Показывает статус пользователя. Помогает пользователю пройти KYC-процедуру, что…" at bounding box center [673, 512] width 388 height 48
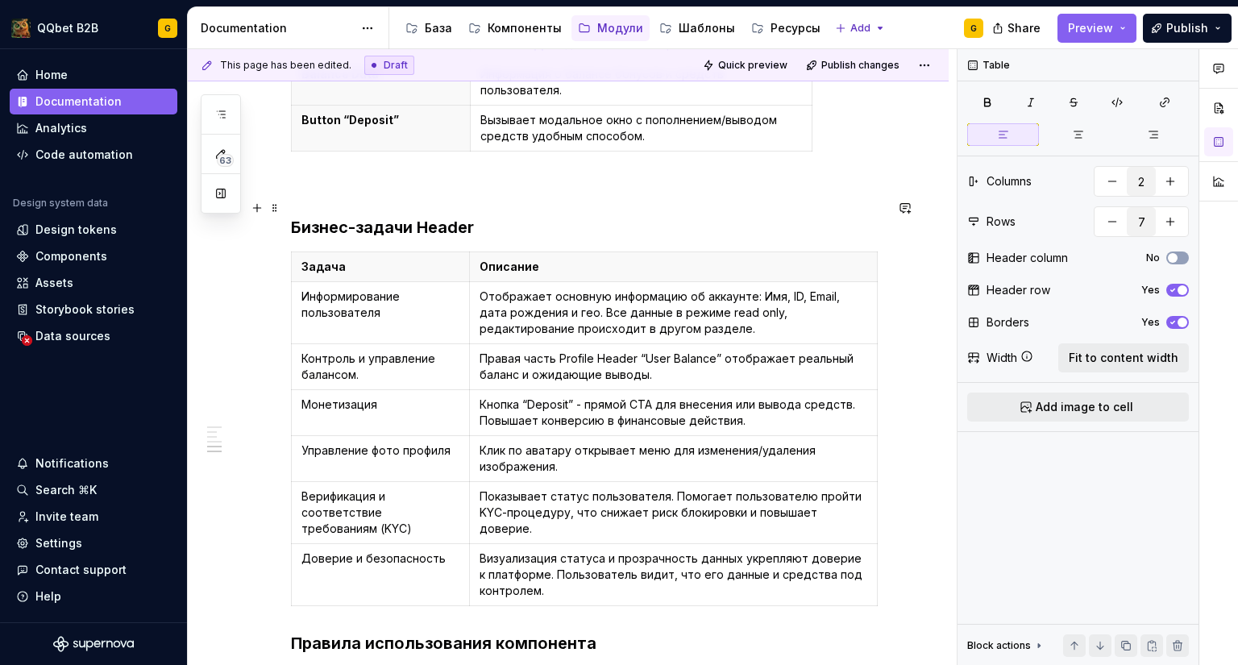
scroll to position [1934, 0]
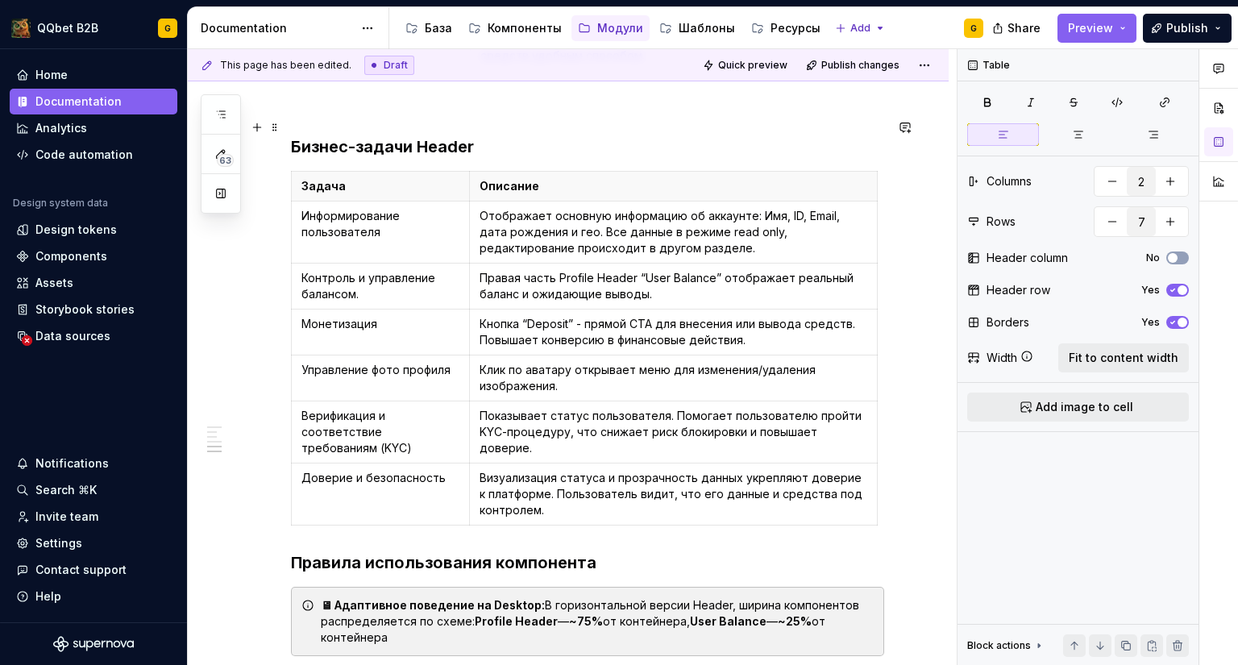
click at [585, 470] on p "Визуализация статуса и прозрачность данных укрепляют доверие к платформе. Польз…" at bounding box center [673, 494] width 388 height 48
click at [592, 470] on p "Визуализация статуса и прозрачность данных укрепляют доверие к платформе. Польз…" at bounding box center [673, 494] width 388 height 48
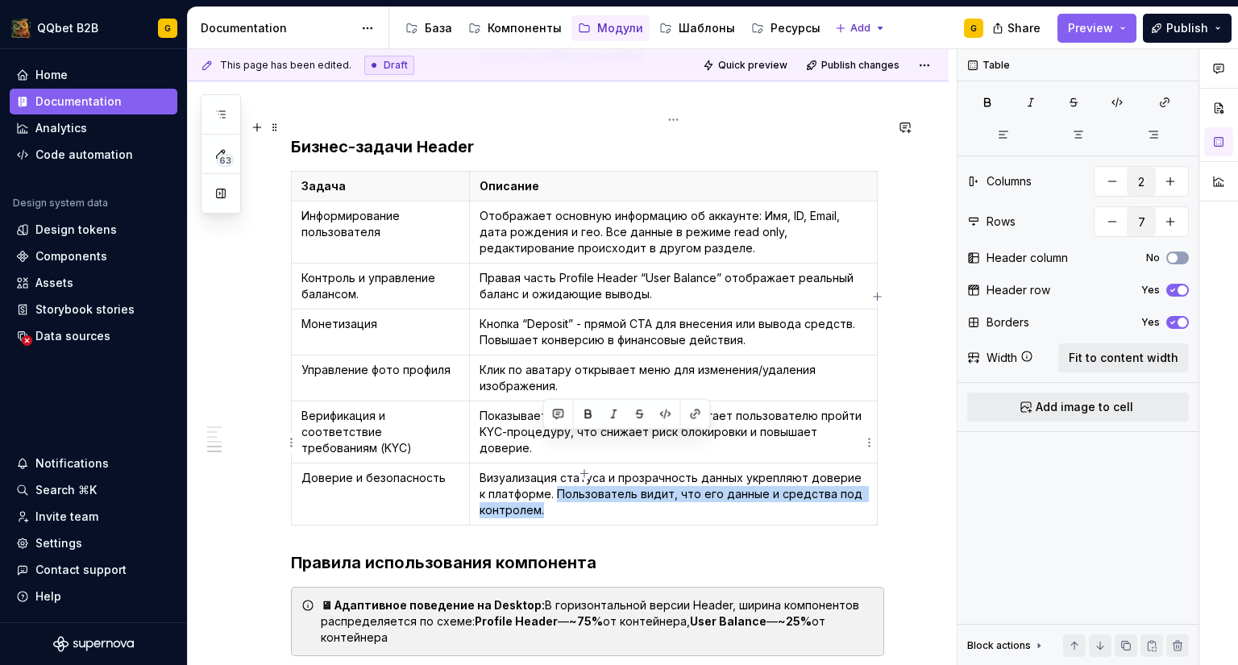
drag, startPoint x: 559, startPoint y: 450, endPoint x: 549, endPoint y: 438, distance: 16.0
click at [549, 470] on p "Визуализация статуса и прозрачность данных укрепляют доверие к платформе. Польз…" at bounding box center [673, 494] width 388 height 48
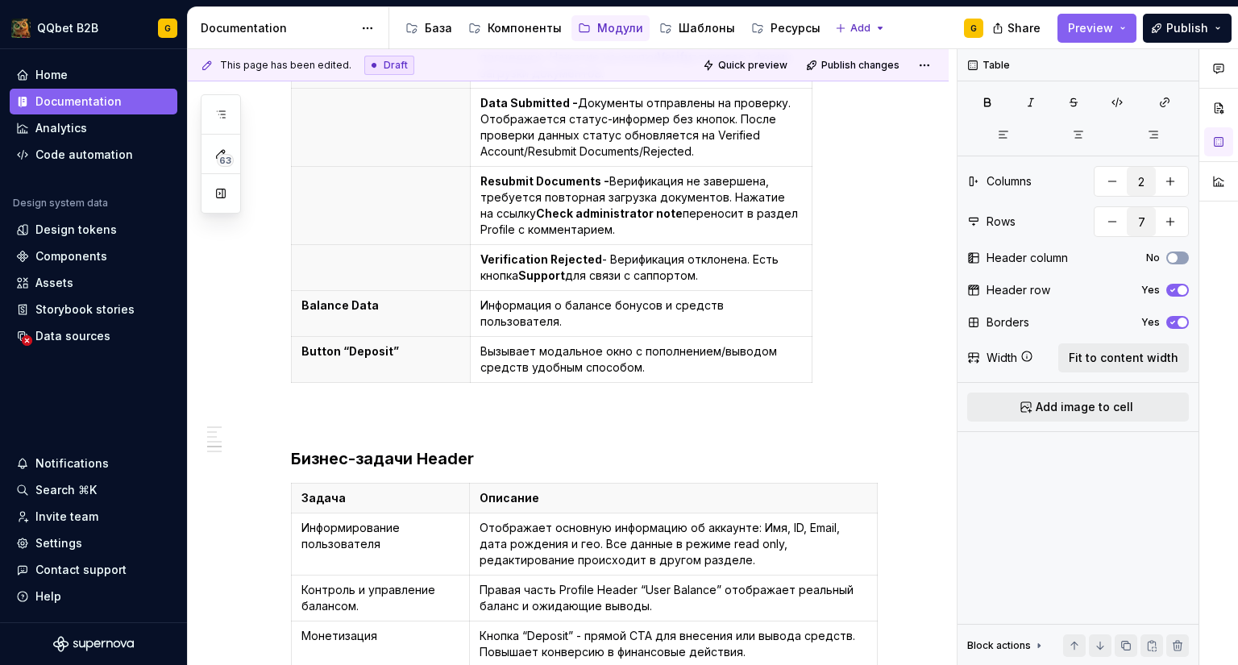
scroll to position [1692, 0]
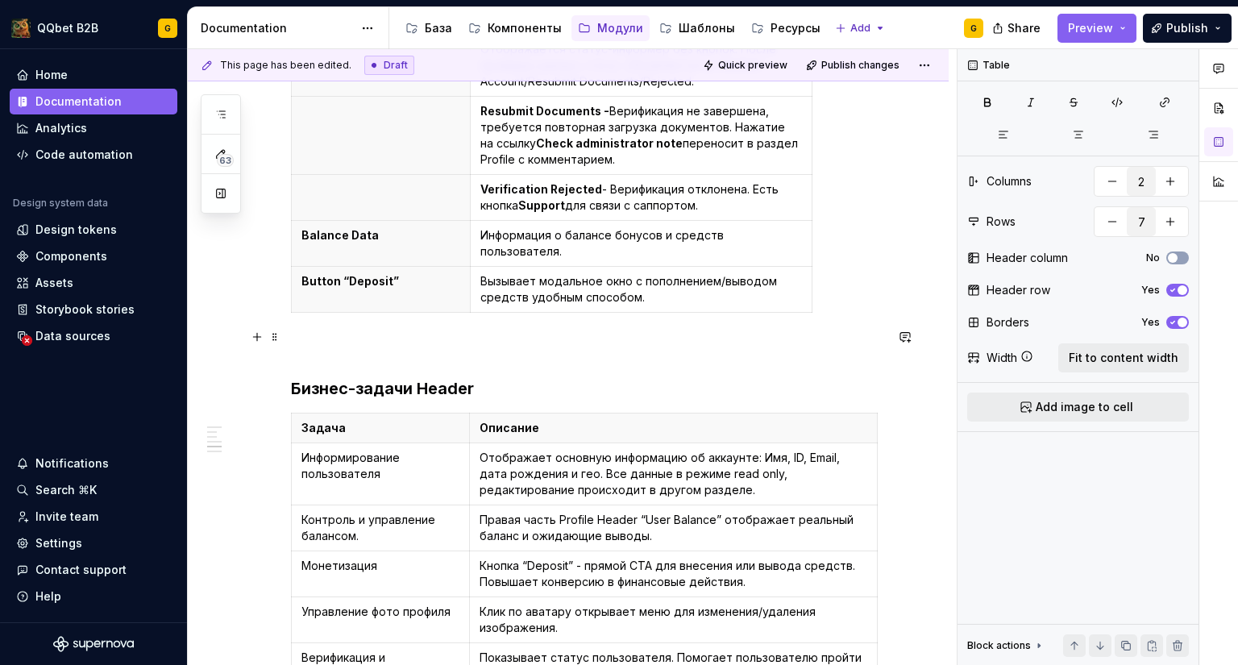
click at [419, 377] on h3 "Бизнес-задачи Header" at bounding box center [587, 388] width 593 height 23
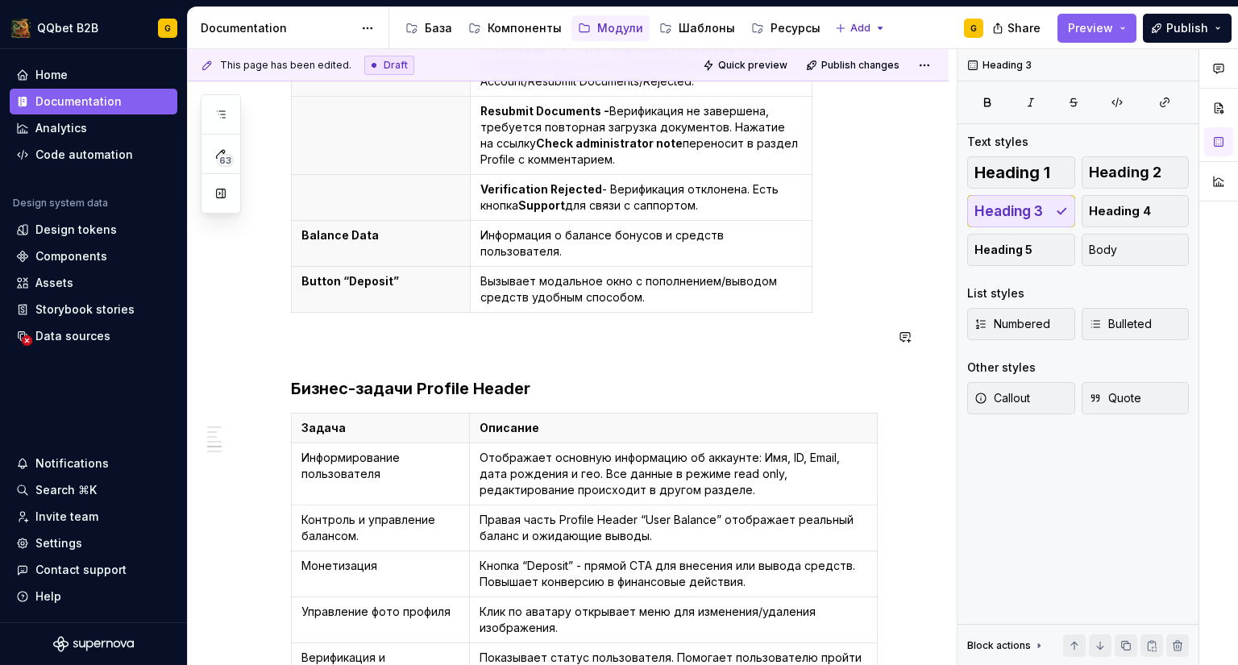
click at [490, 338] on p at bounding box center [587, 347] width 593 height 19
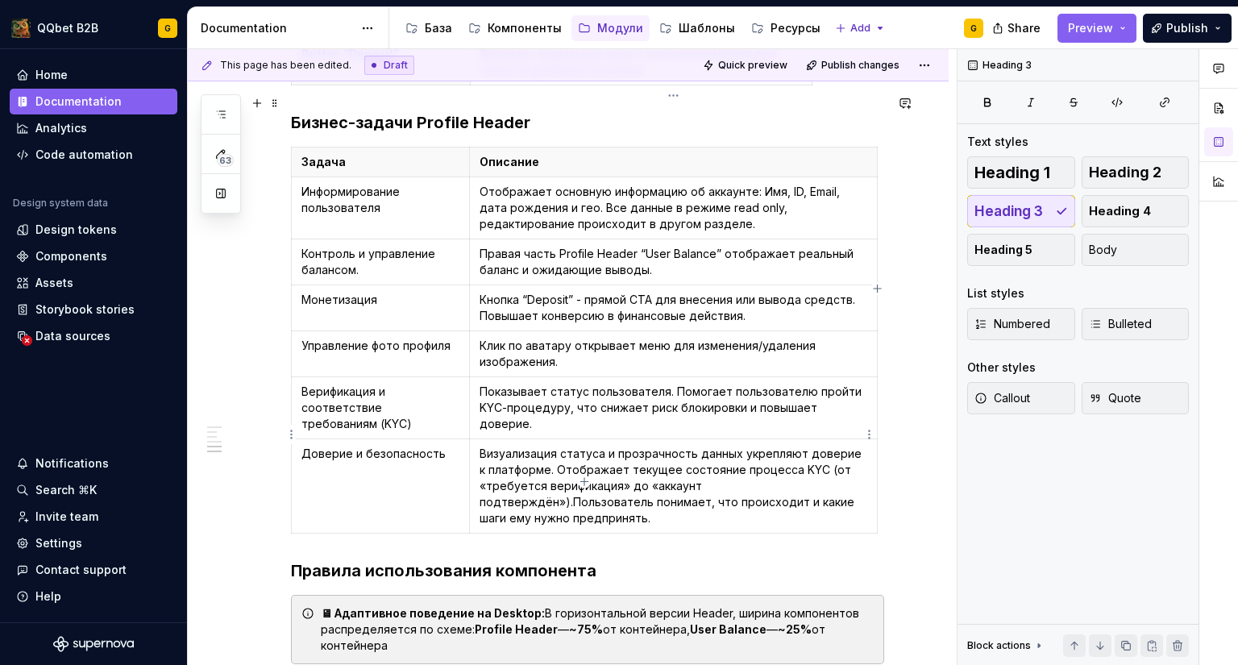
scroll to position [1934, 0]
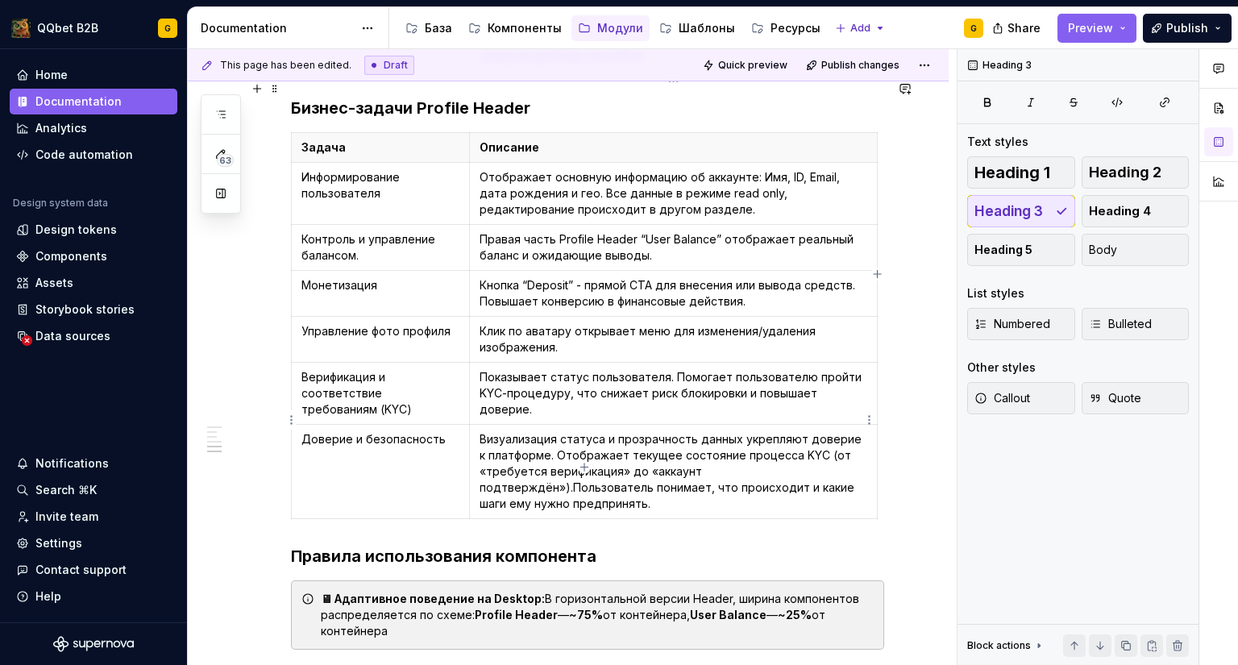
click at [584, 455] on p "Визуализация статуса и прозрачность данных укрепляют доверие к платформе. Отобр…" at bounding box center [673, 471] width 388 height 81
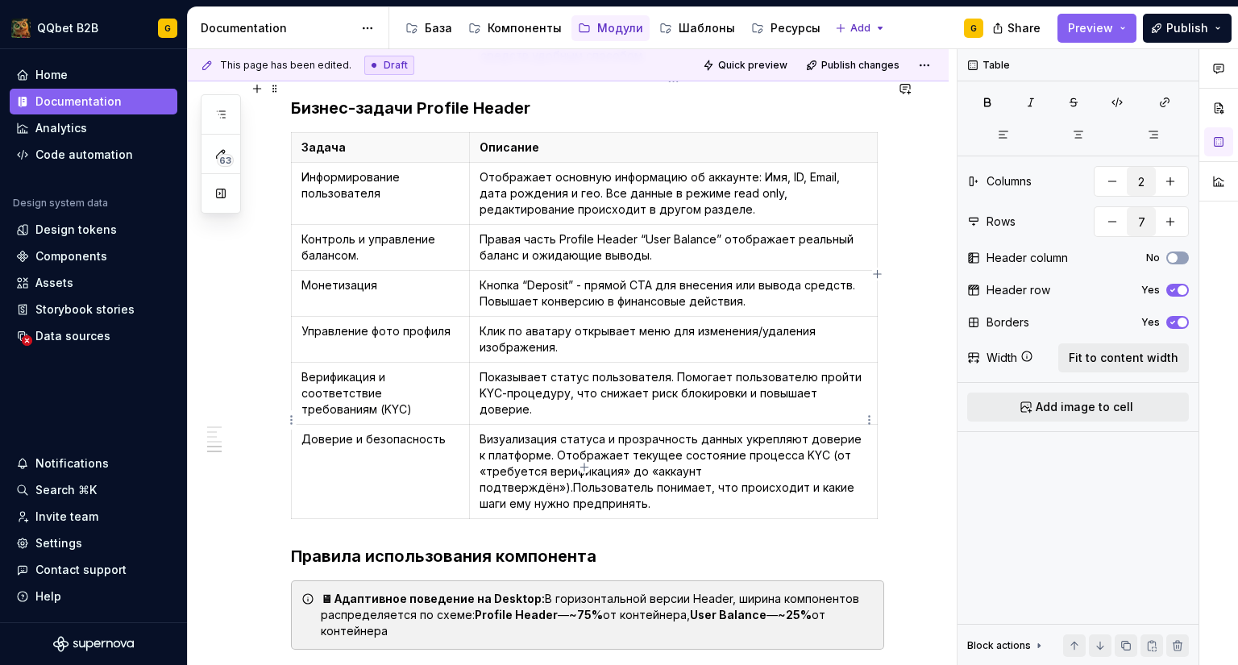
drag, startPoint x: 631, startPoint y: 419, endPoint x: 610, endPoint y: 424, distance: 21.5
click at [609, 431] on p "Визуализация статуса и прозрачность данных укрепляют доверие к платформе. Отобр…" at bounding box center [673, 471] width 388 height 81
click at [618, 431] on p "Визуализация статуса и прозрачность данных укрепляют доверие к платформе. Отобр…" at bounding box center [673, 471] width 388 height 81
click at [637, 431] on p "Визуализация статуса и прозрачность данных укрепляют доверие к платформе. Отобр…" at bounding box center [673, 471] width 388 height 81
click at [758, 431] on p "Визуализация статуса и прозрачность данных укрепляют доверие к платформе. Отобр…" at bounding box center [673, 471] width 388 height 81
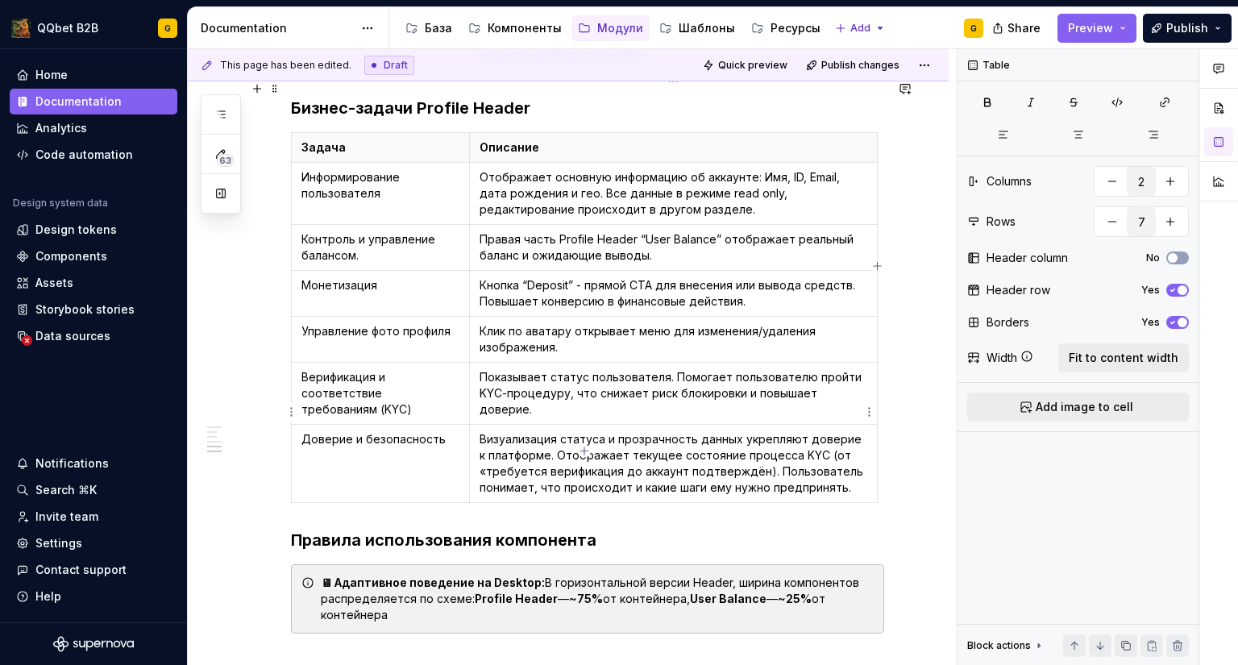
click at [483, 431] on p "Визуализация статуса и прозрачность данных укрепляют доверие к платформе. Отобр…" at bounding box center [673, 463] width 388 height 64
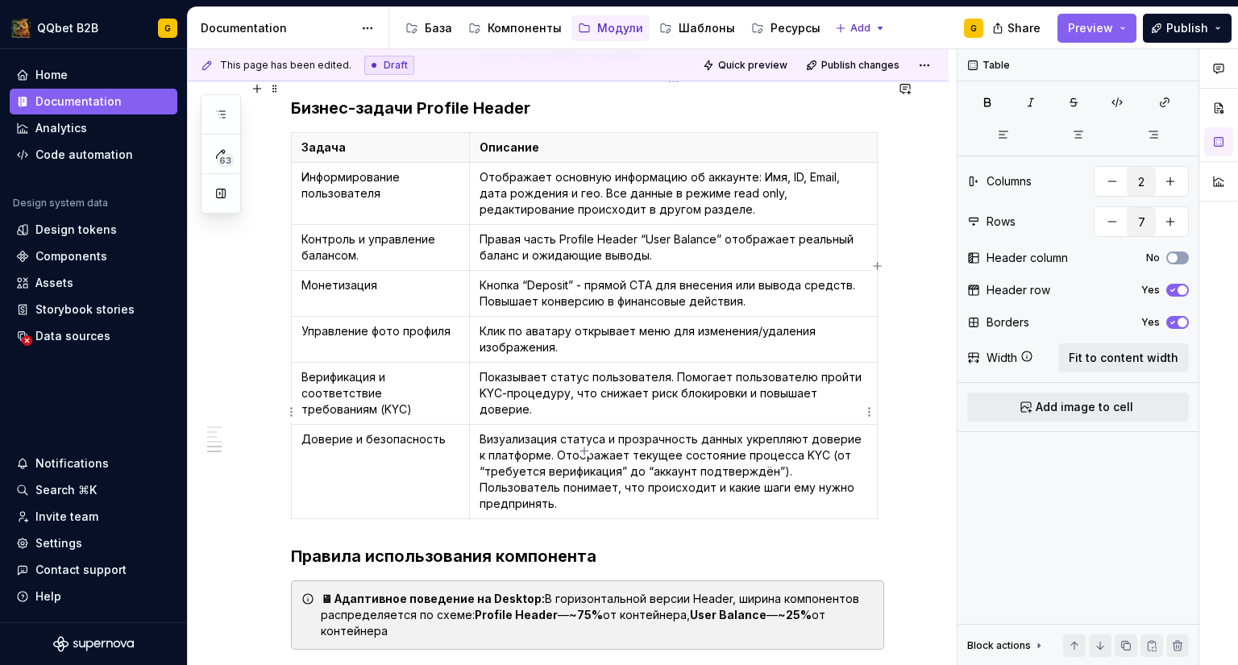
click at [853, 438] on p "Визуализация статуса и прозрачность данных укрепляют доверие к платформе. Отобр…" at bounding box center [673, 471] width 388 height 81
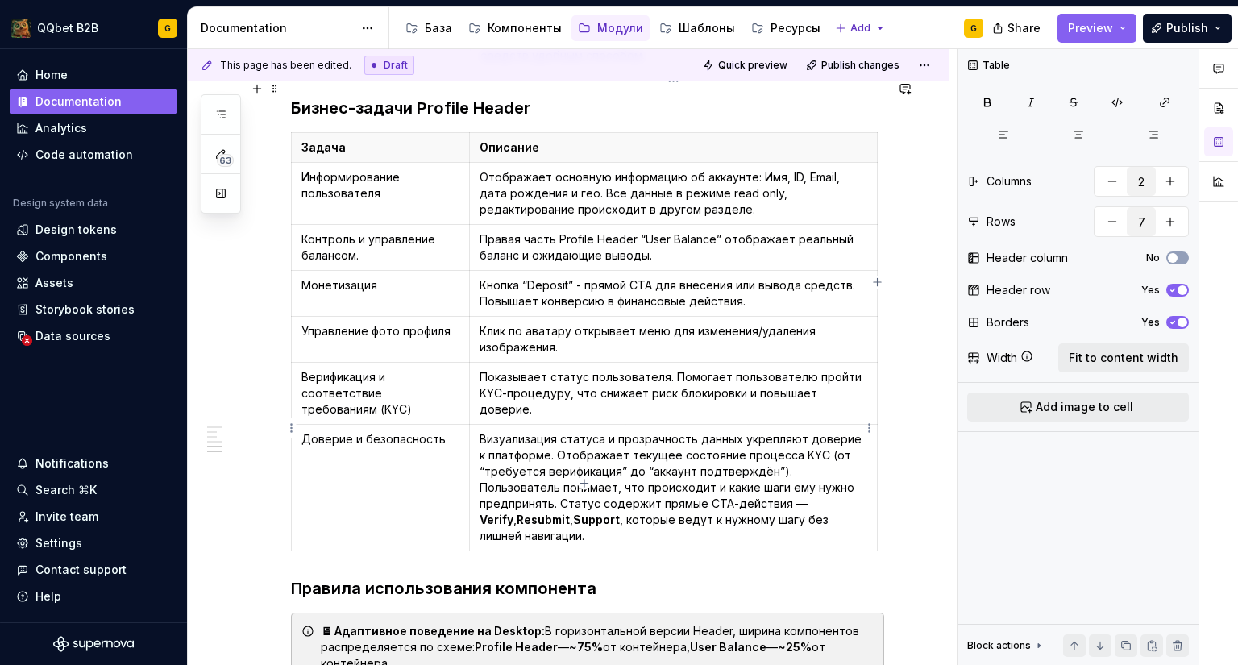
click at [487, 450] on p "Визуализация статуса и прозрачность данных укрепляют доверие к платформе. Отобр…" at bounding box center [673, 487] width 388 height 113
drag, startPoint x: 749, startPoint y: 454, endPoint x: 741, endPoint y: 452, distance: 8.2
click at [741, 452] on p "Визуализация статуса и прозрачность данных укрепляют доверие к платформе. Отобр…" at bounding box center [673, 487] width 388 height 113
click at [739, 465] on p "Визуализация статуса и прозрачность данных укрепляют доверие к платформе. Отобр…" at bounding box center [673, 487] width 388 height 113
click at [839, 471] on p "Визуализация статуса и прозрачность данных укрепляют доверие к платформе. Отобр…" at bounding box center [673, 487] width 388 height 113
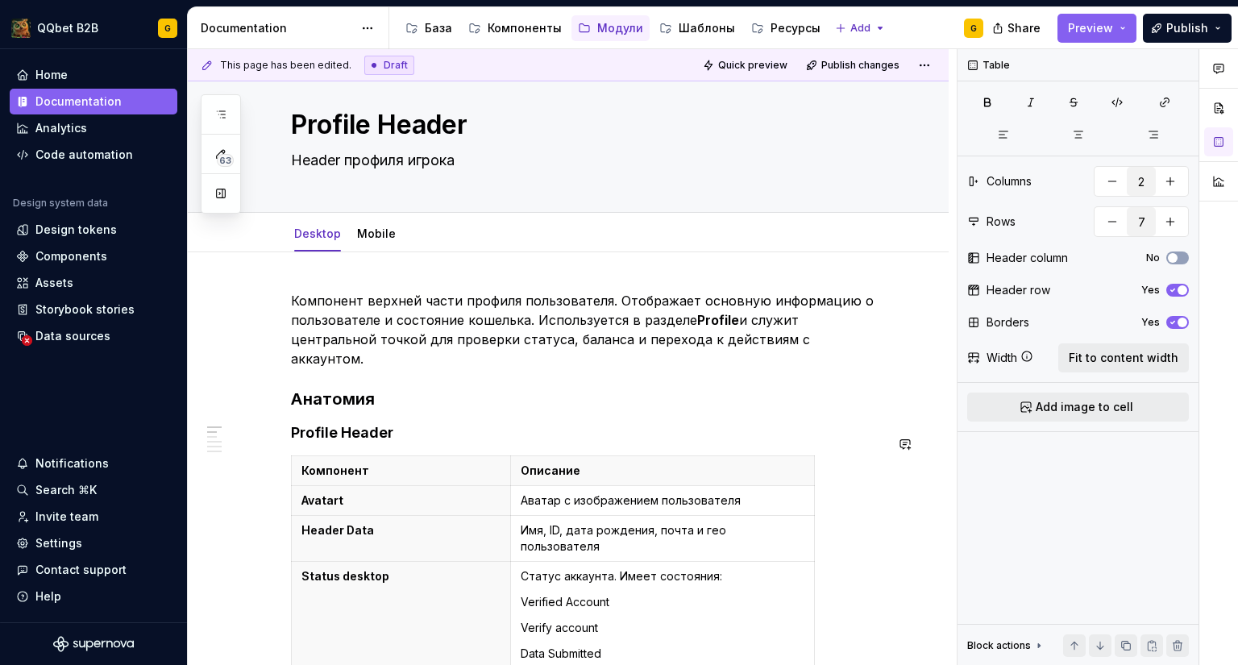
scroll to position [0, 0]
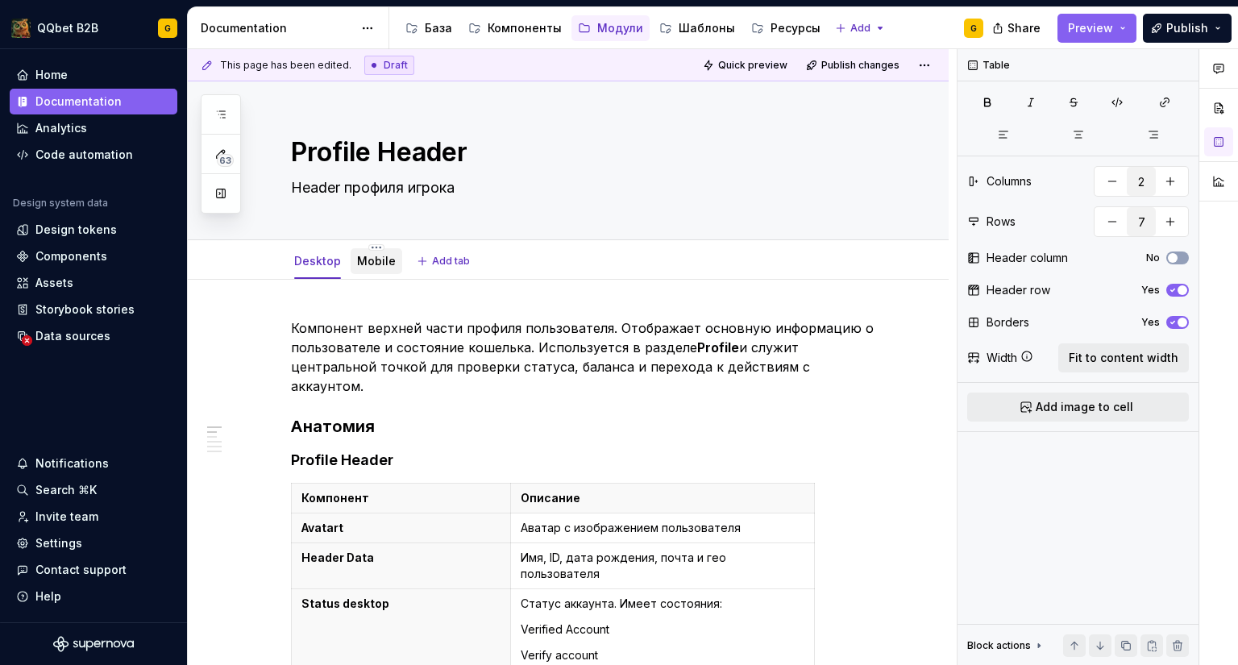
click at [360, 262] on link "Mobile" at bounding box center [376, 261] width 39 height 14
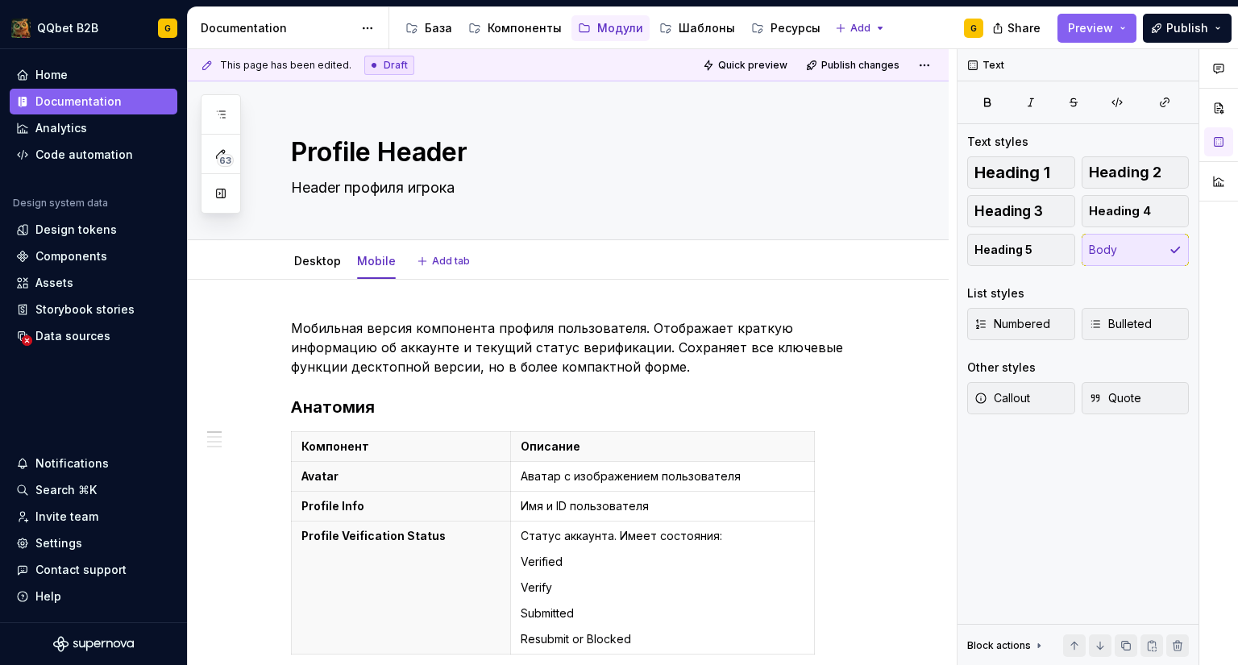
type textarea "*"
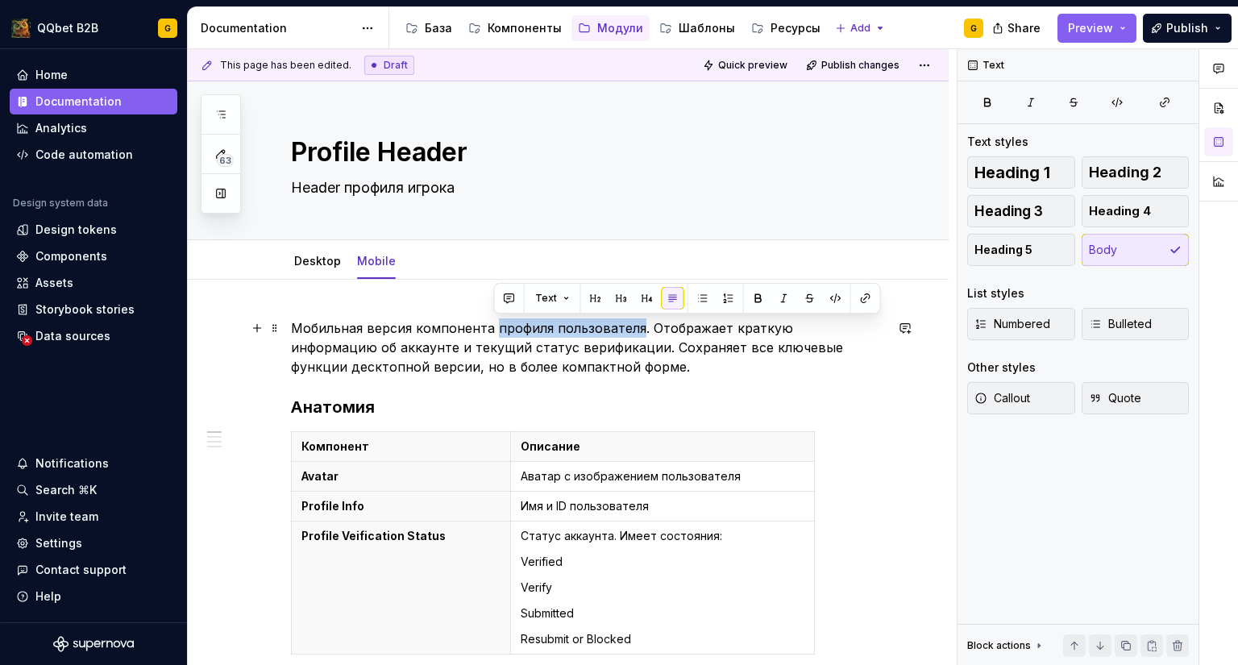
drag, startPoint x: 492, startPoint y: 326, endPoint x: 637, endPoint y: 330, distance: 144.3
click at [637, 330] on p "Мобильная версия компонента профиля пользователя. Отображает краткую информацию…" at bounding box center [587, 347] width 593 height 58
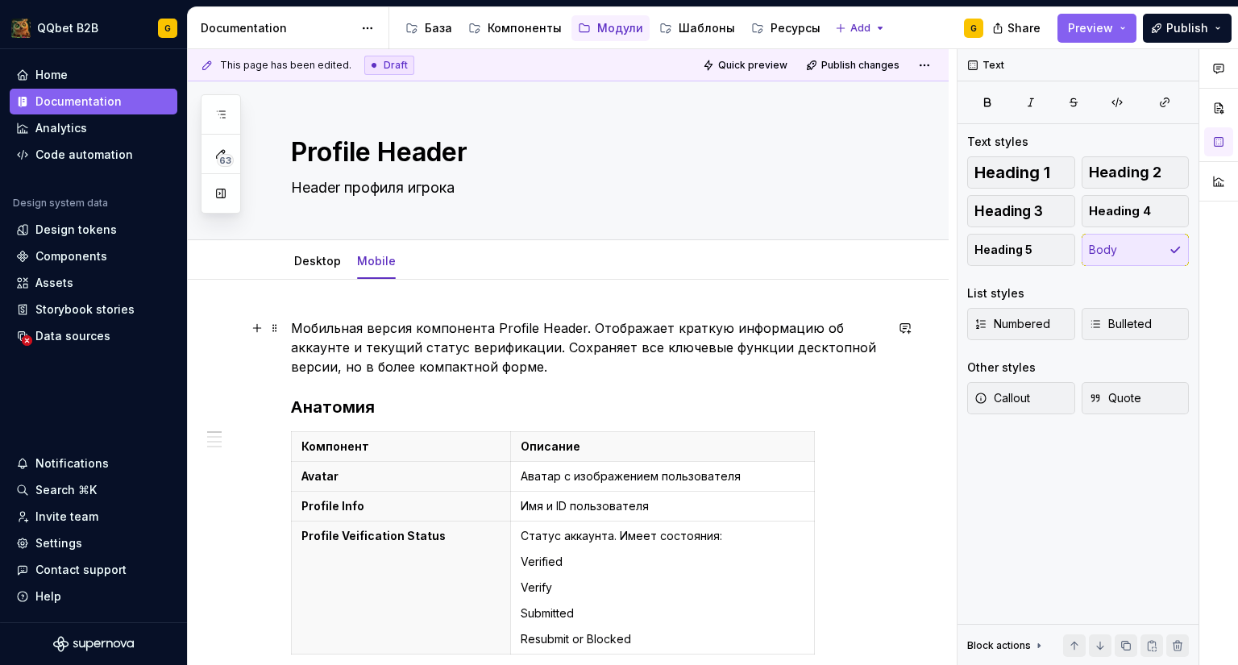
click at [606, 370] on p "Мобильная версия компонента Profile Header. Отображает краткую информацию об ак…" at bounding box center [587, 347] width 593 height 58
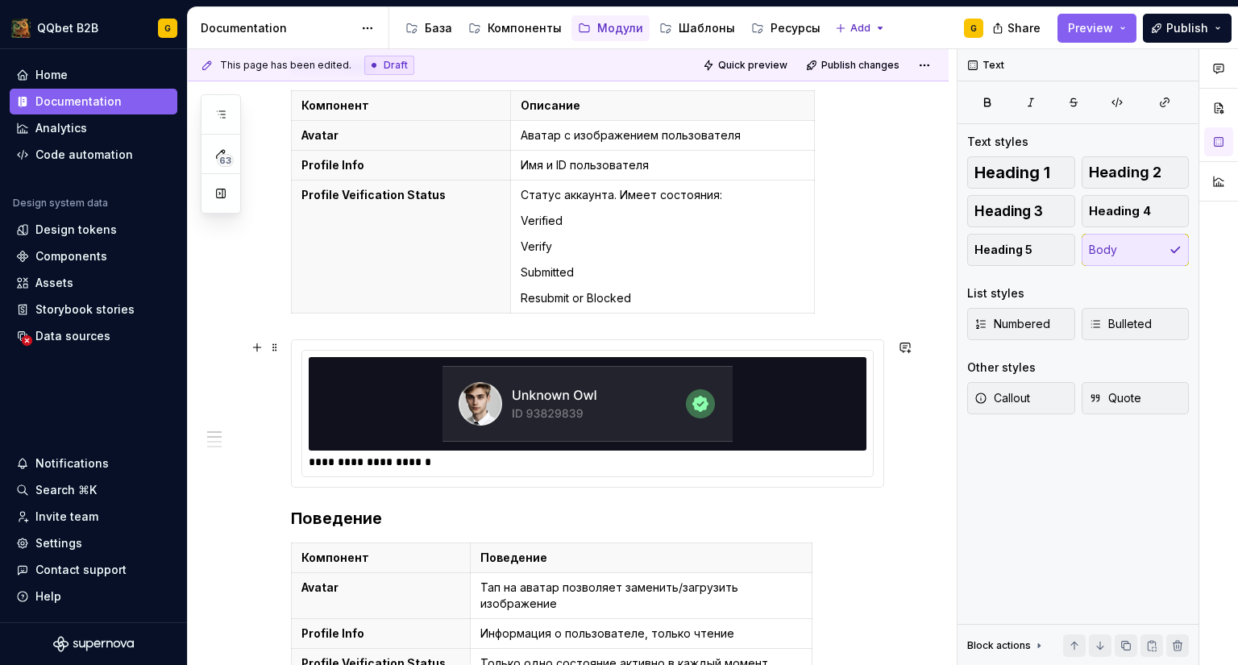
scroll to position [322, 0]
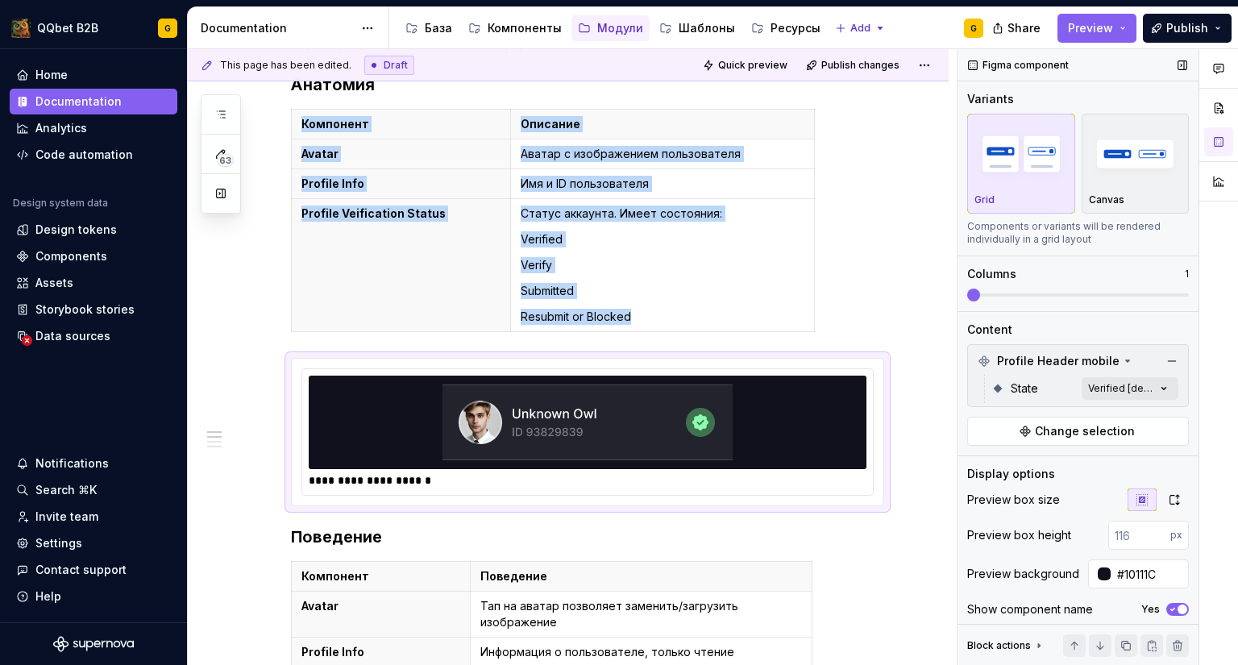
click at [967, 301] on span at bounding box center [973, 294] width 13 height 13
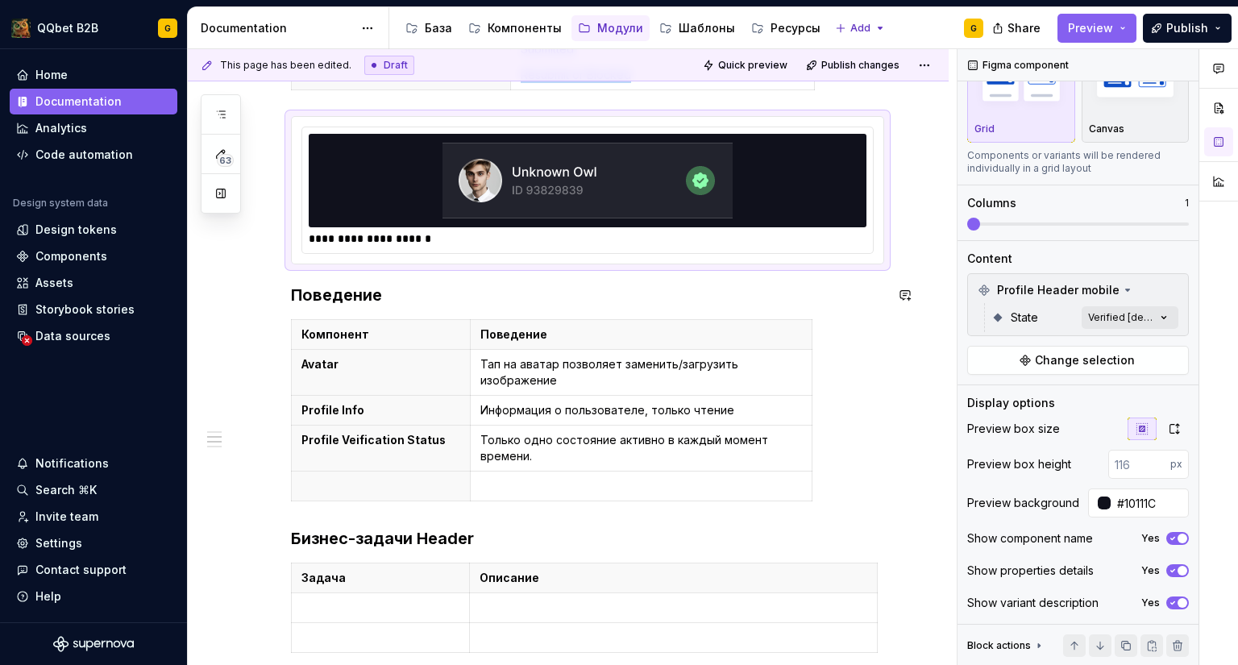
scroll to position [645, 0]
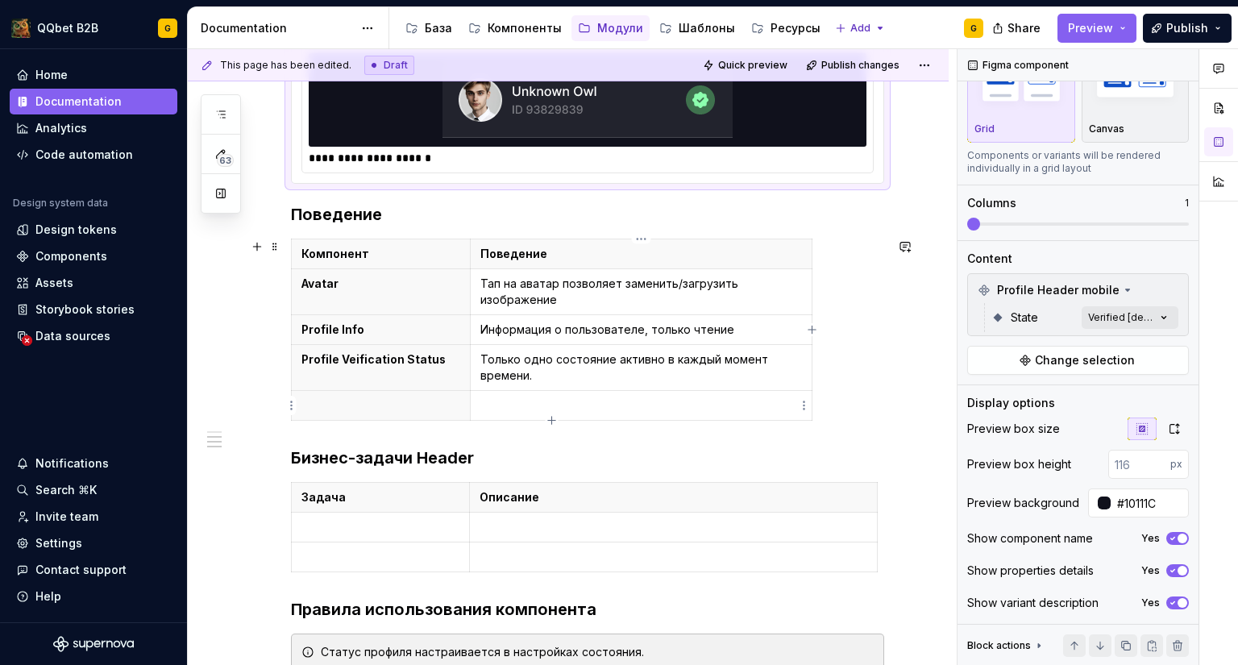
click at [510, 408] on p at bounding box center [641, 405] width 322 height 16
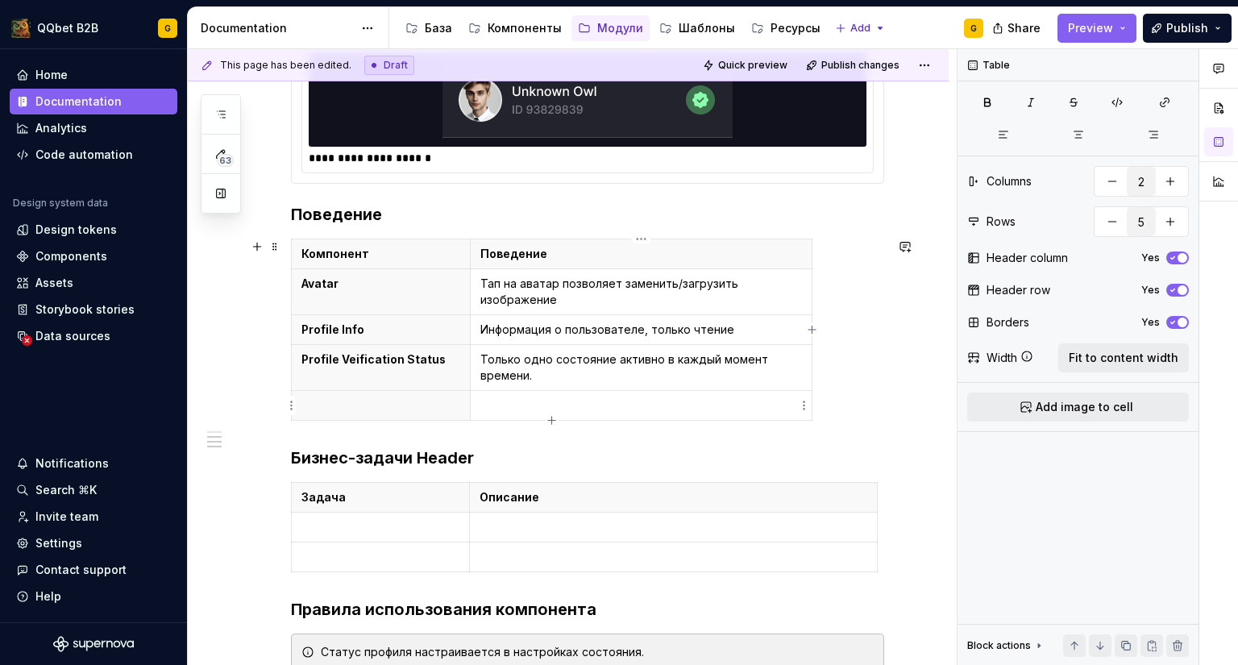
scroll to position [0, 0]
click at [423, 410] on p at bounding box center [380, 405] width 159 height 16
click at [537, 413] on td at bounding box center [641, 406] width 342 height 30
type textarea "*"
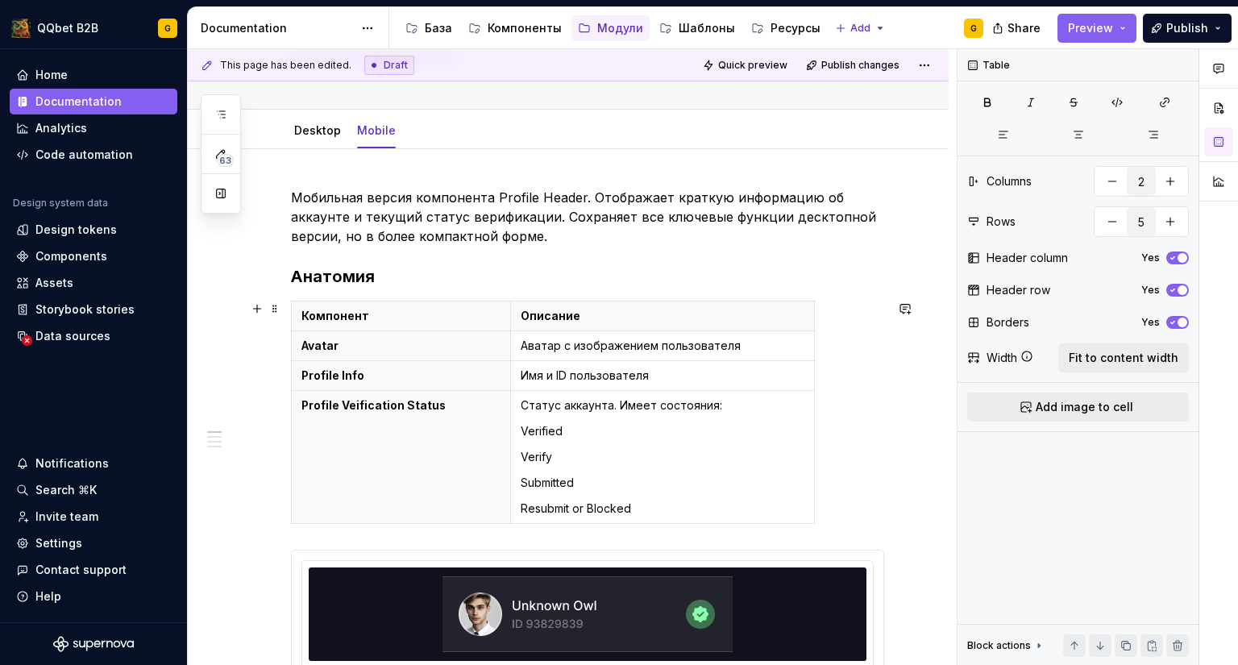
scroll to position [81, 0]
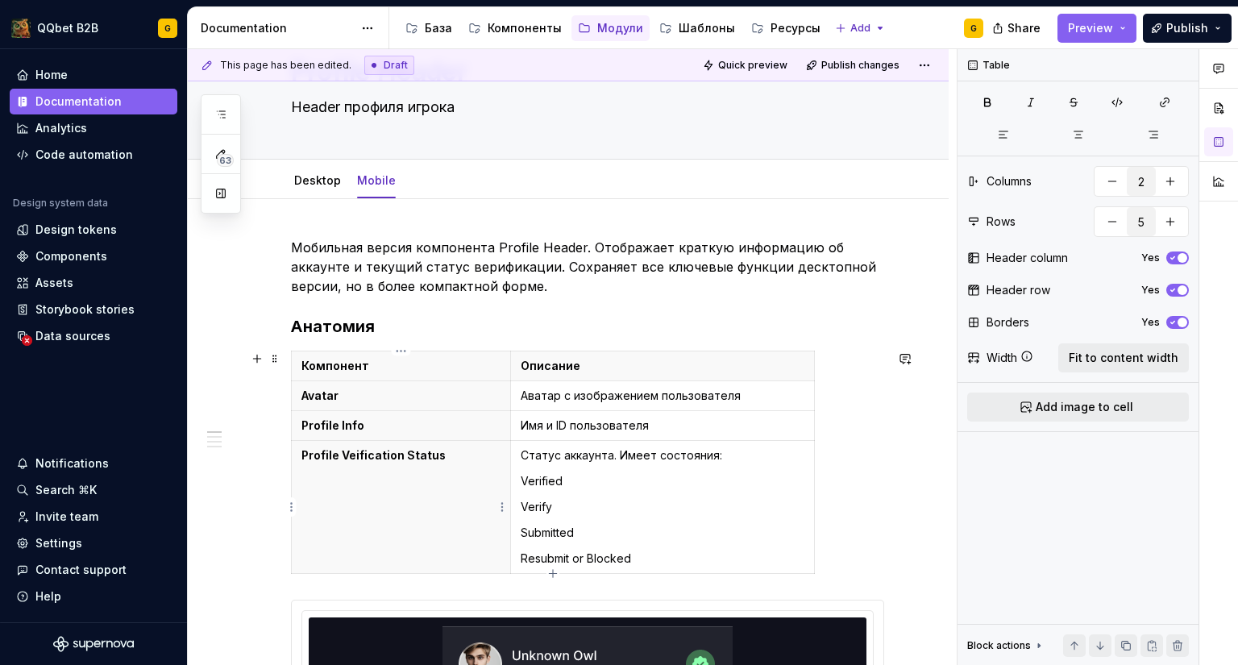
type input "4"
click at [409, 461] on p "Profile Veification Status" at bounding box center [400, 455] width 199 height 16
click at [554, 483] on p "Verified" at bounding box center [663, 481] width 284 height 16
type textarea "*"
click at [376, 455] on p "Profile Veification Status" at bounding box center [400, 455] width 199 height 16
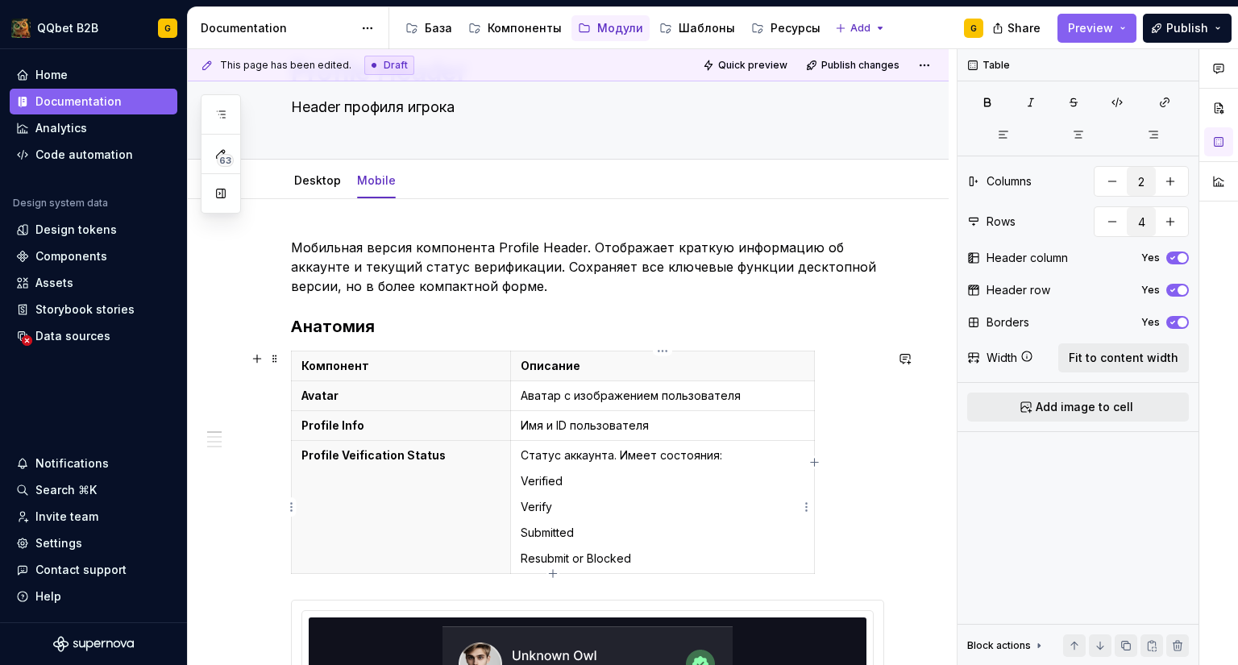
click at [519, 455] on td "Статус аккаунта. Имеет состояния: Verified Verify Submitted Resubmit or Blocked" at bounding box center [662, 507] width 304 height 133
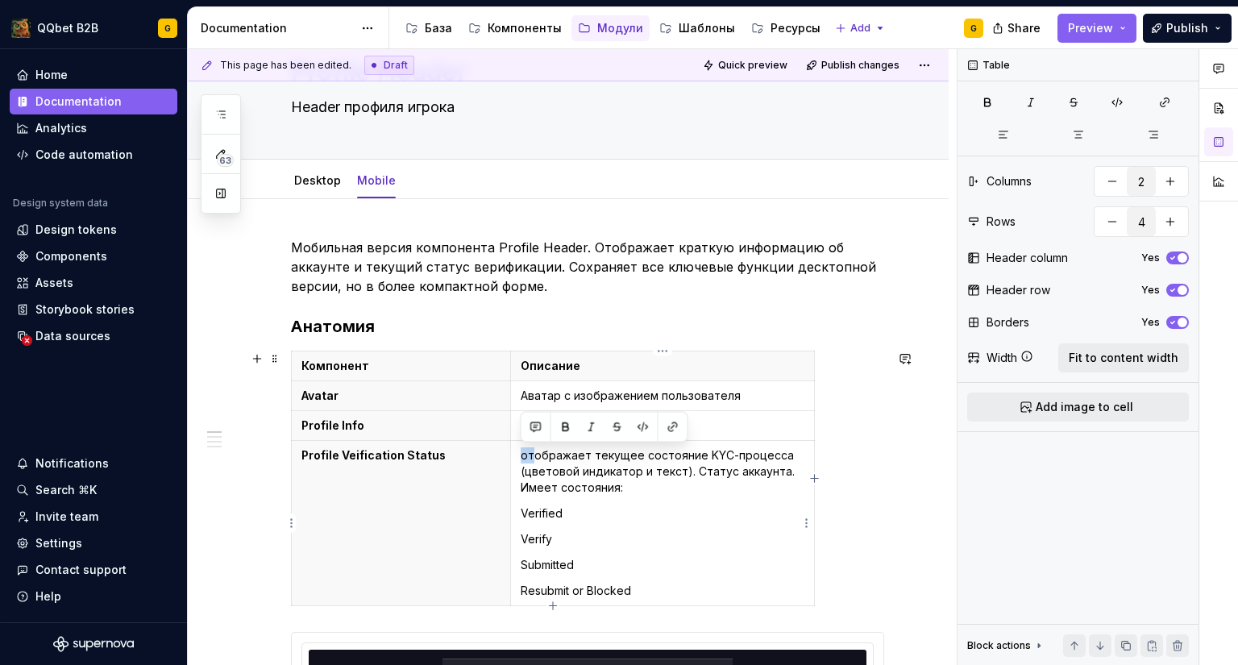
click at [517, 457] on td "отображает текущее состояние KYC-процесса (цветовой индикатор и текст). Статус …" at bounding box center [662, 523] width 304 height 165
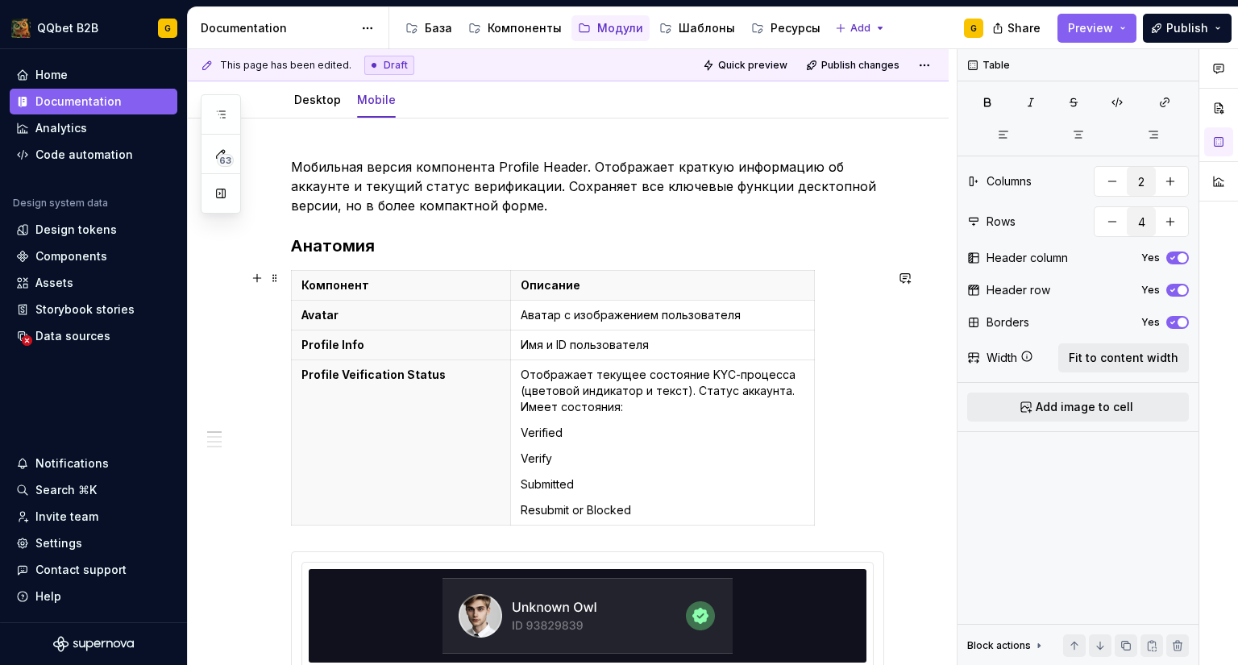
scroll to position [242, 0]
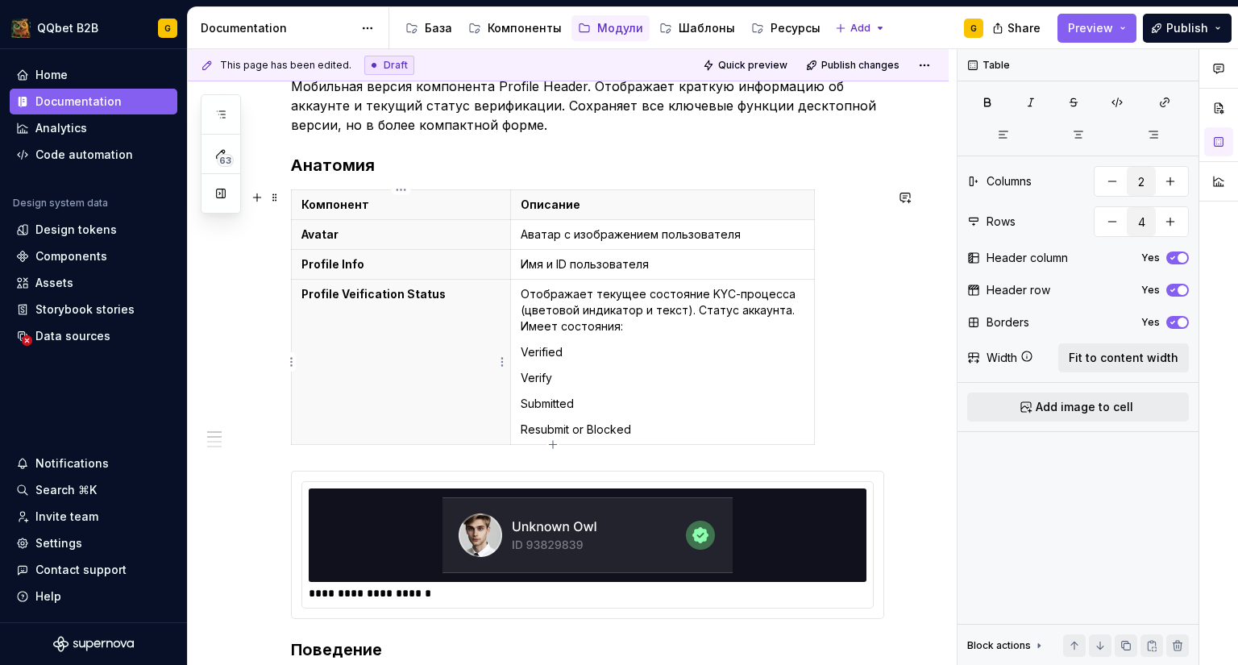
click at [384, 376] on th "Profile Veification Status" at bounding box center [401, 362] width 219 height 165
click at [458, 293] on p "Profile Veification Status" at bounding box center [400, 294] width 199 height 16
click at [291, 367] on html "QQbet B2B G Home Documentation Analytics Code automation Design system data Des…" at bounding box center [619, 332] width 1238 height 665
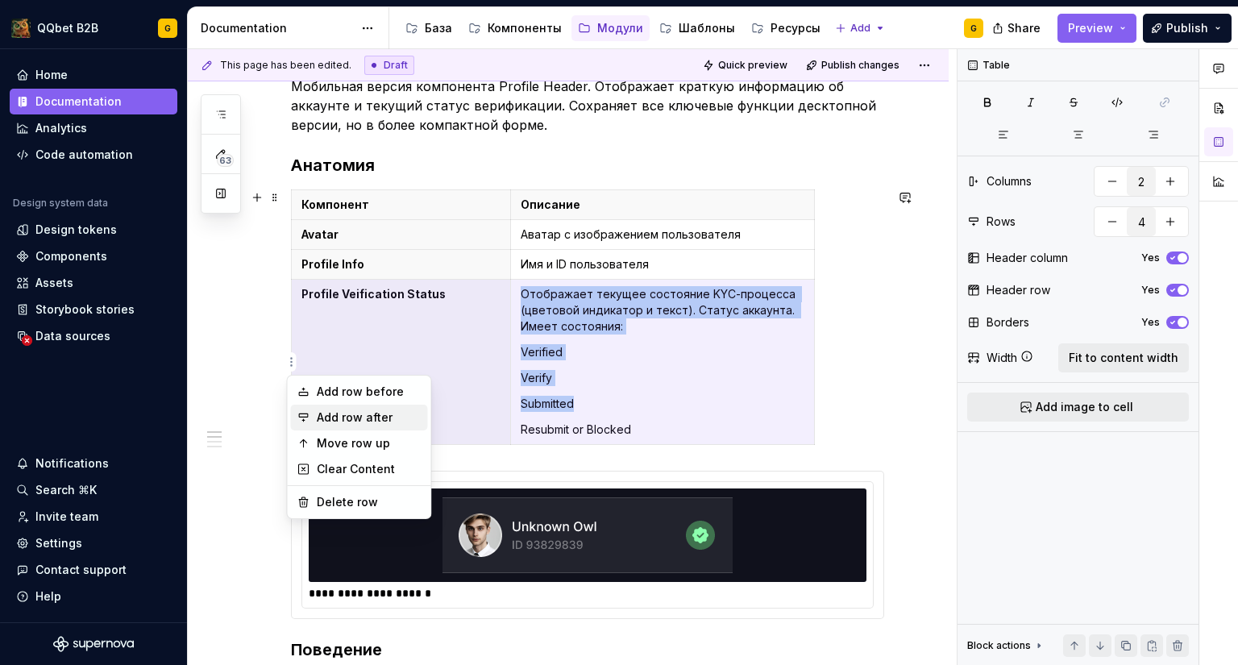
click at [333, 412] on div "Add row after" at bounding box center [369, 417] width 105 height 16
type input "5"
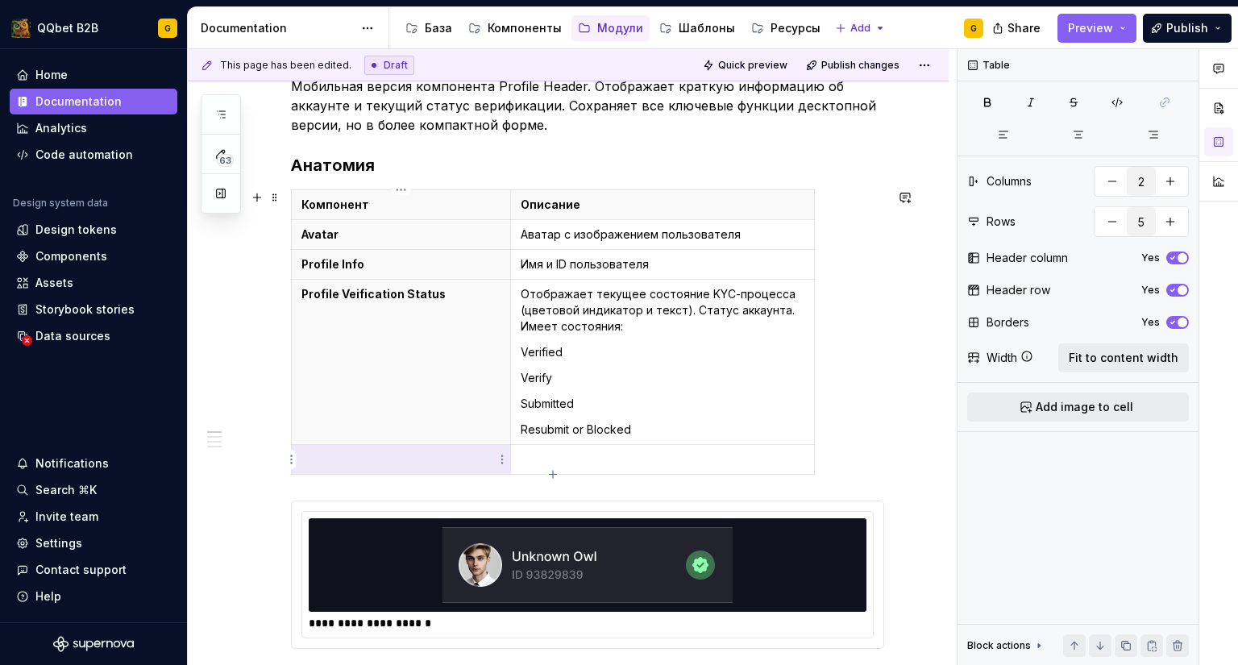
click at [411, 462] on p at bounding box center [400, 459] width 199 height 16
click at [508, 585] on img at bounding box center [587, 565] width 290 height 81
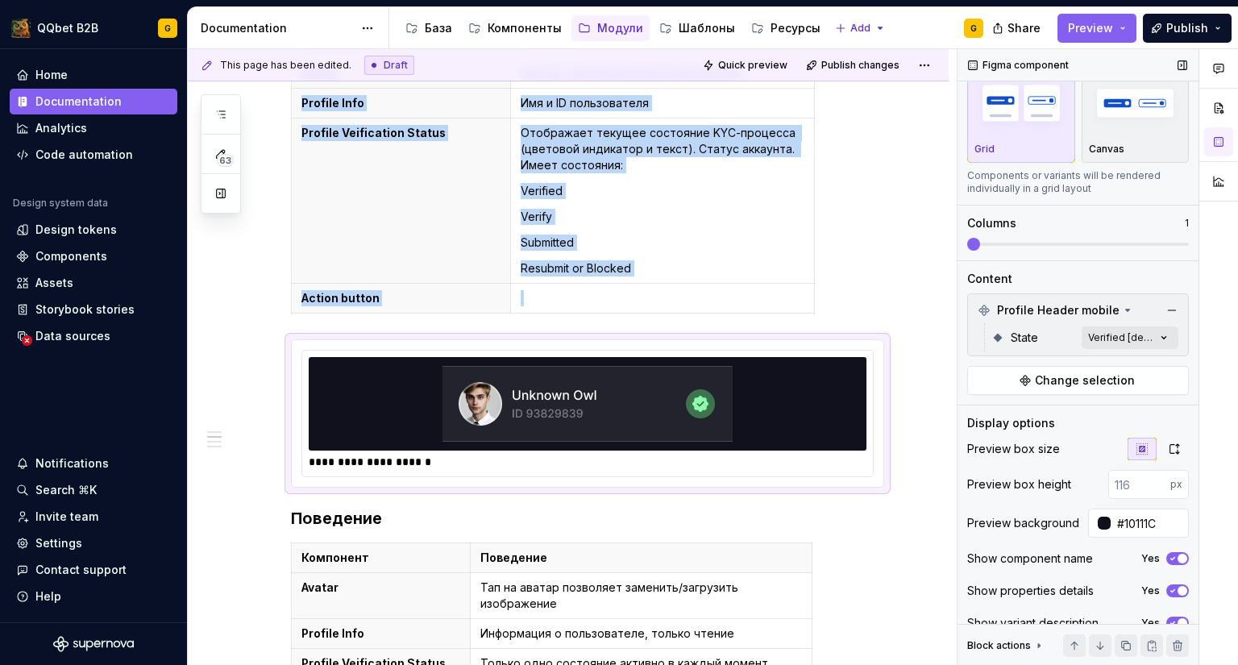
scroll to position [71, 0]
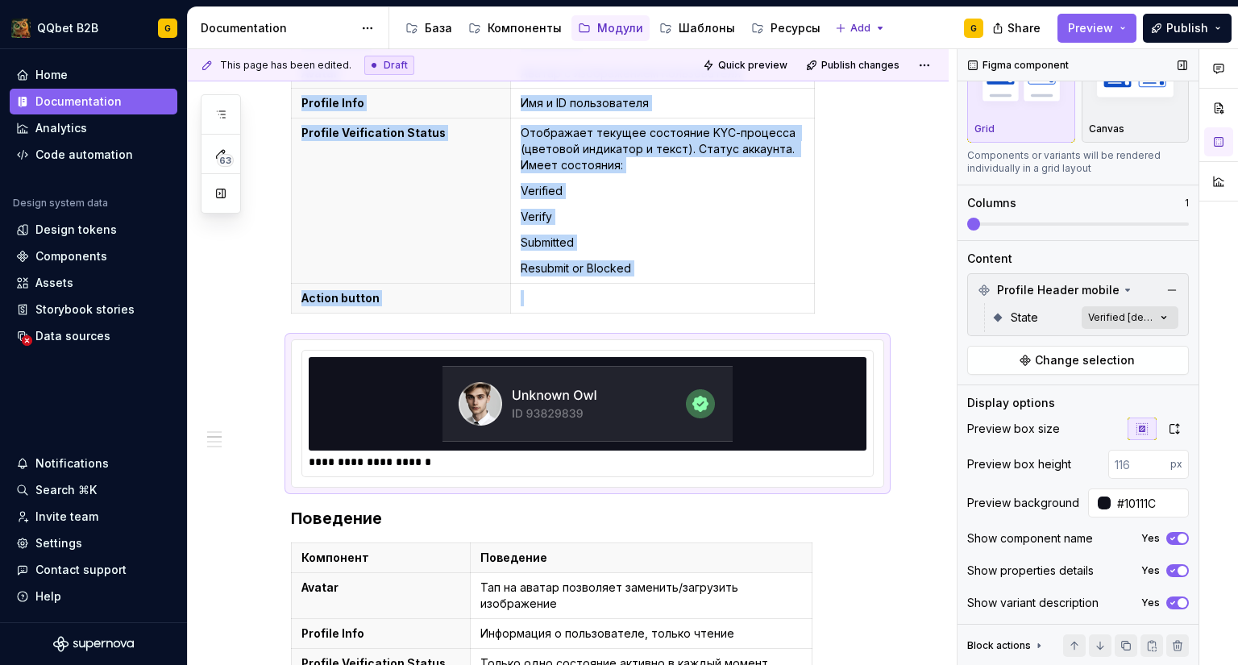
click at [1134, 322] on div "Comments Open comments No comments yet Select ‘Comment’ from the block context …" at bounding box center [1097, 357] width 280 height 616
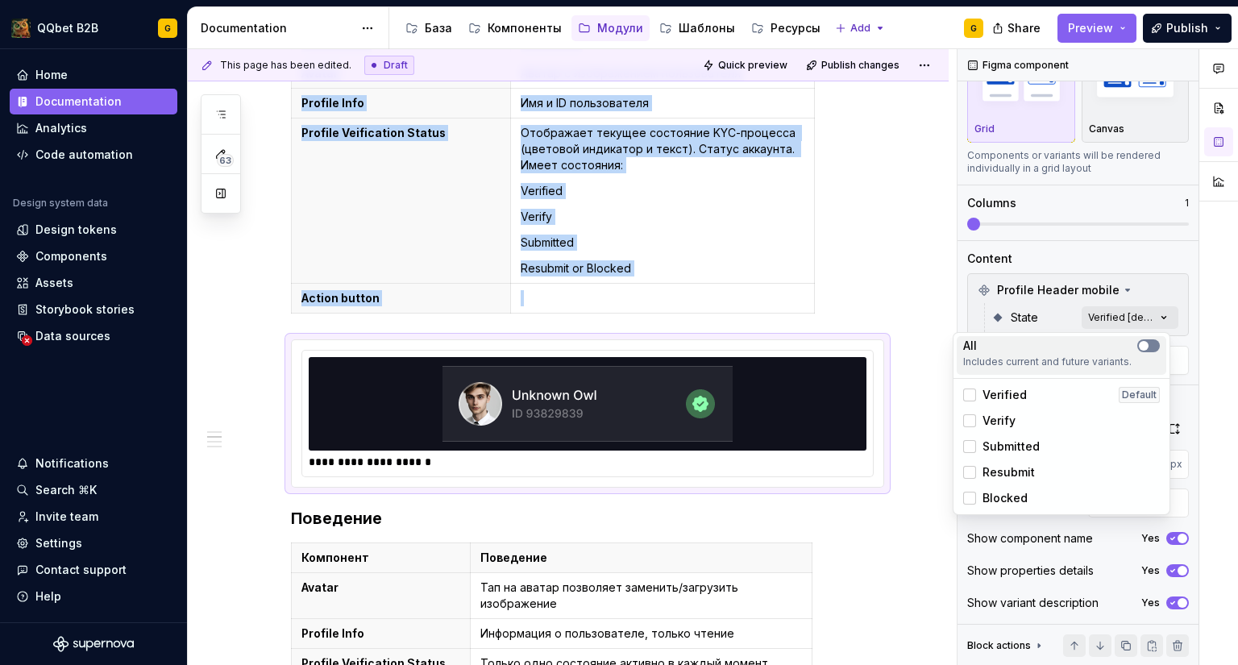
click at [1144, 346] on span "button" at bounding box center [1144, 346] width 10 height 10
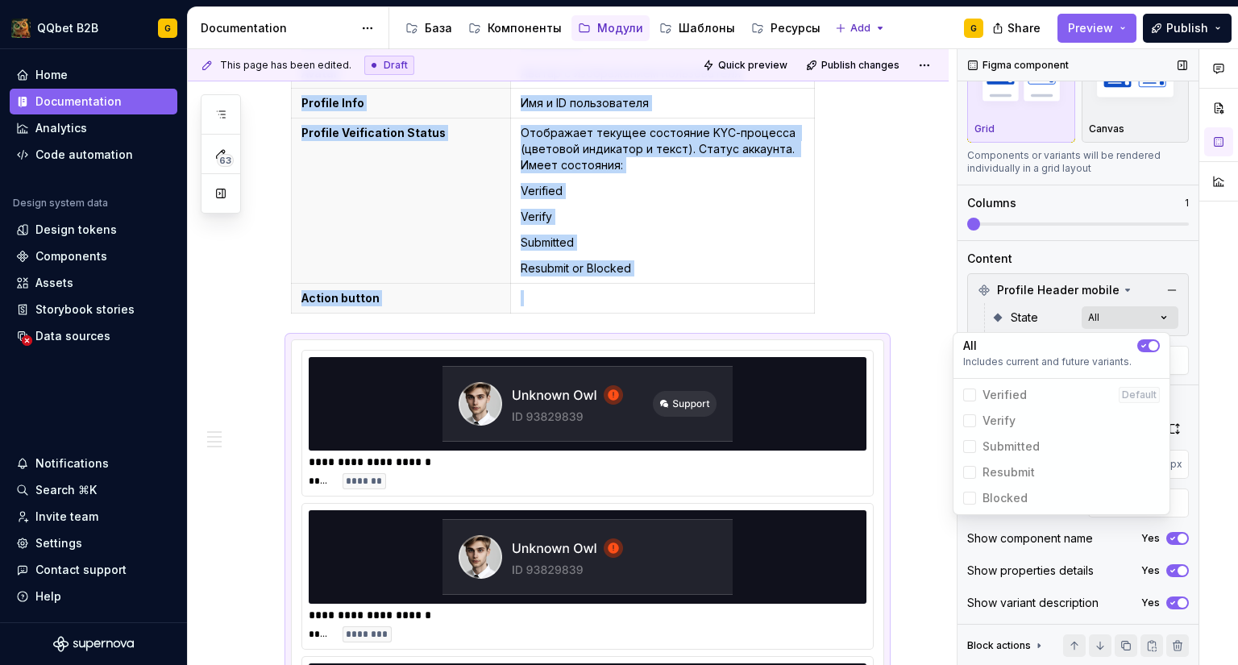
click at [1133, 318] on div "Comments Open comments No comments yet Select ‘Comment’ from the block context …" at bounding box center [1097, 357] width 280 height 616
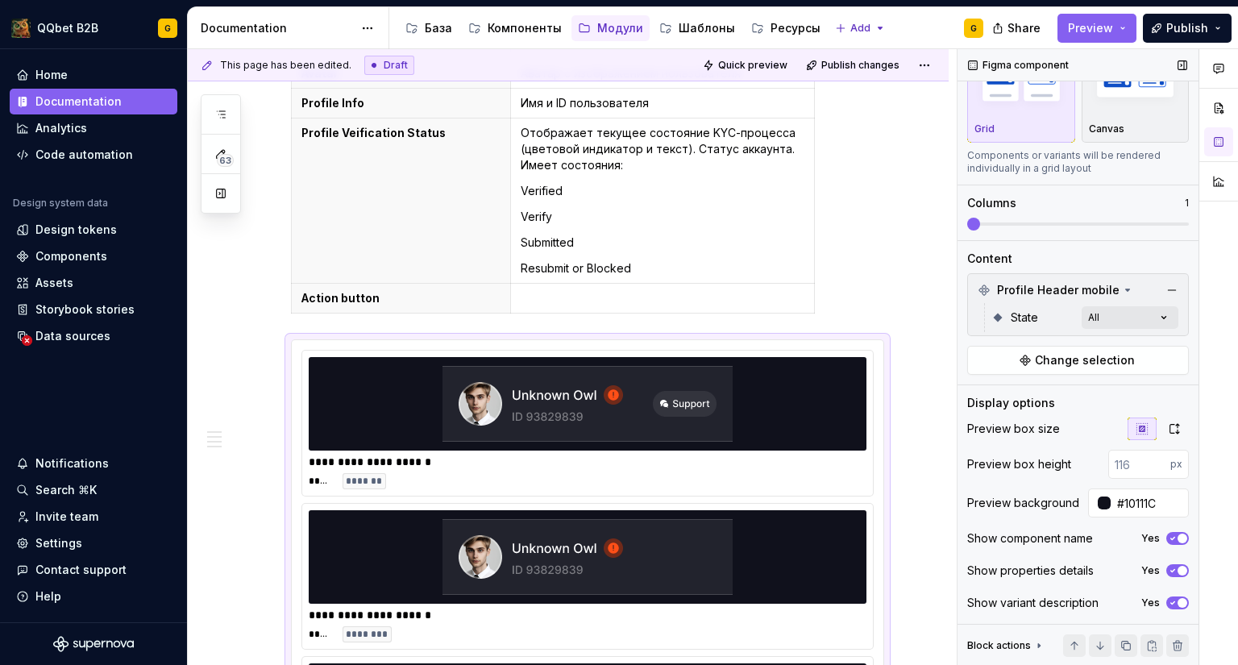
drag, startPoint x: 973, startPoint y: 216, endPoint x: 1057, endPoint y: 223, distance: 84.9
click at [1057, 223] on div "Columns 1" at bounding box center [1078, 212] width 222 height 35
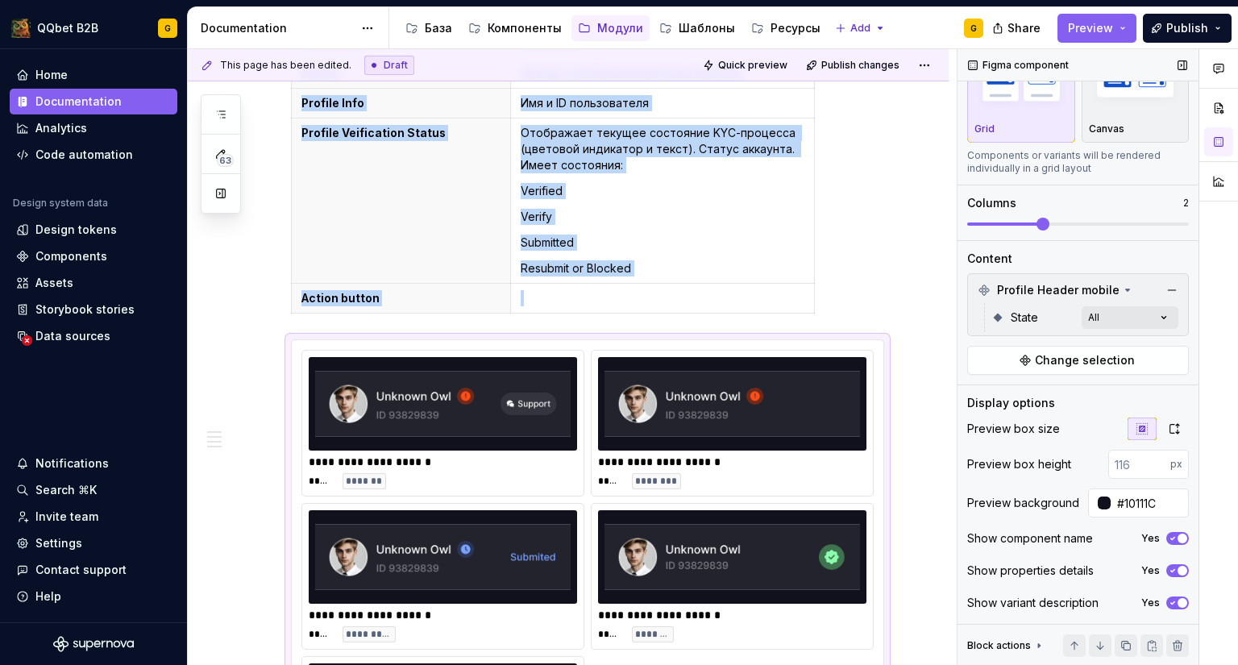
scroll to position [550, 0]
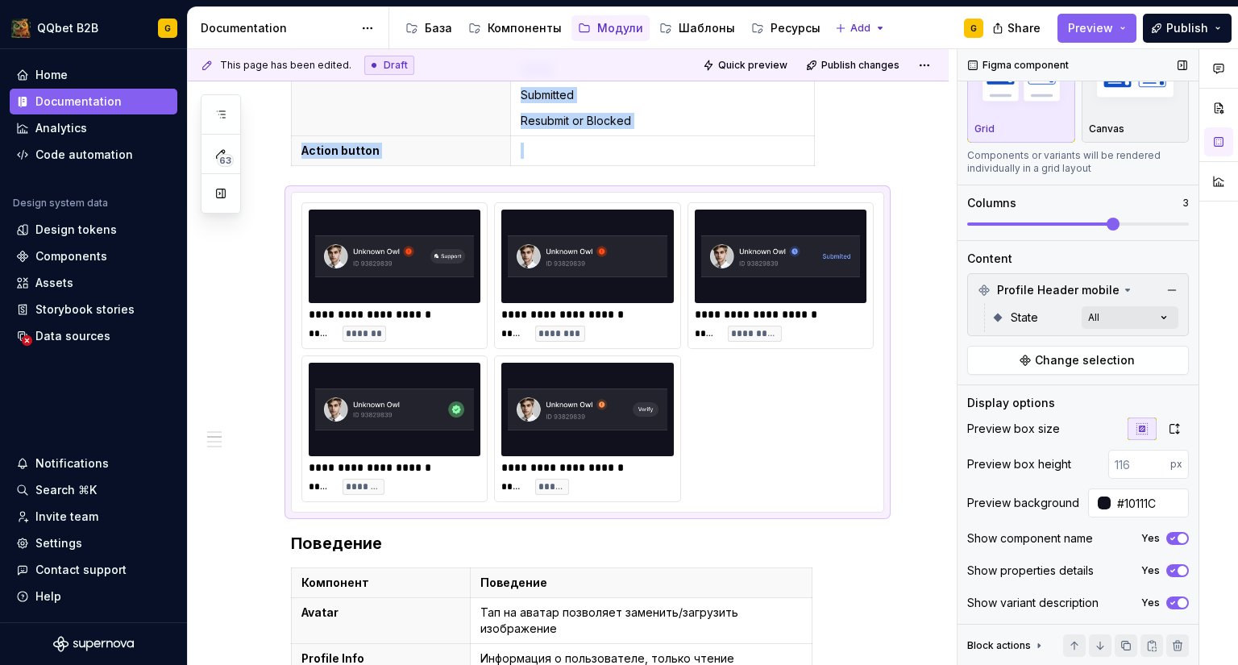
click at [1106, 224] on span at bounding box center [1112, 224] width 13 height 13
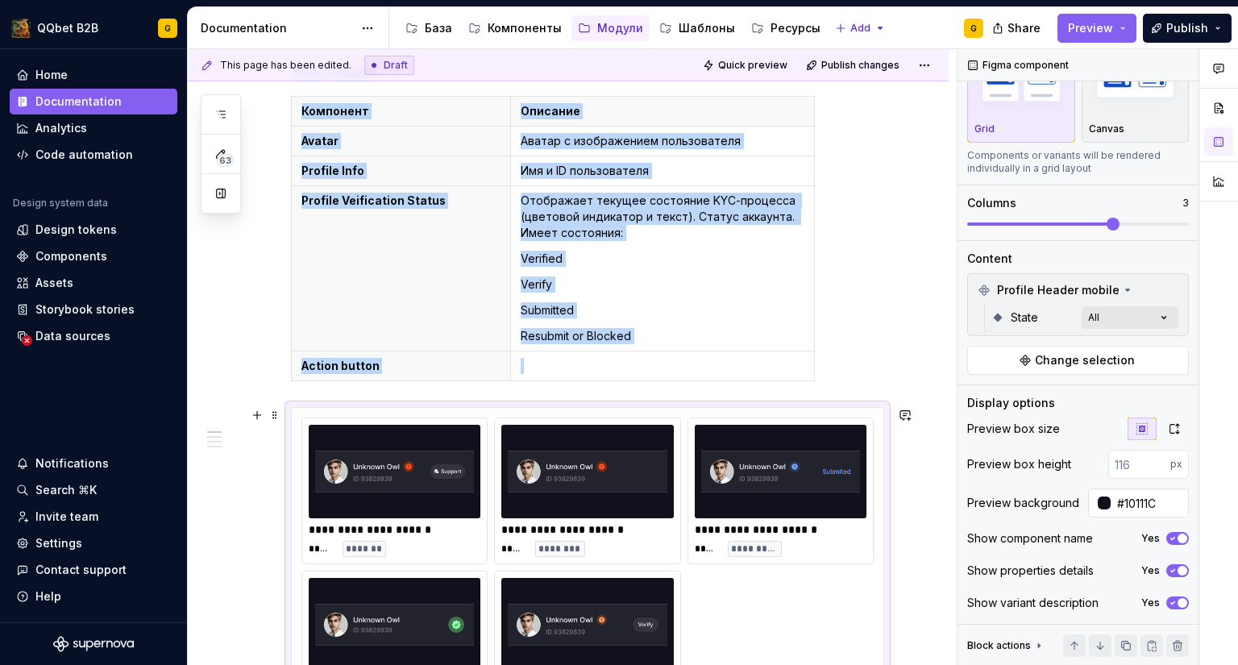
scroll to position [309, 0]
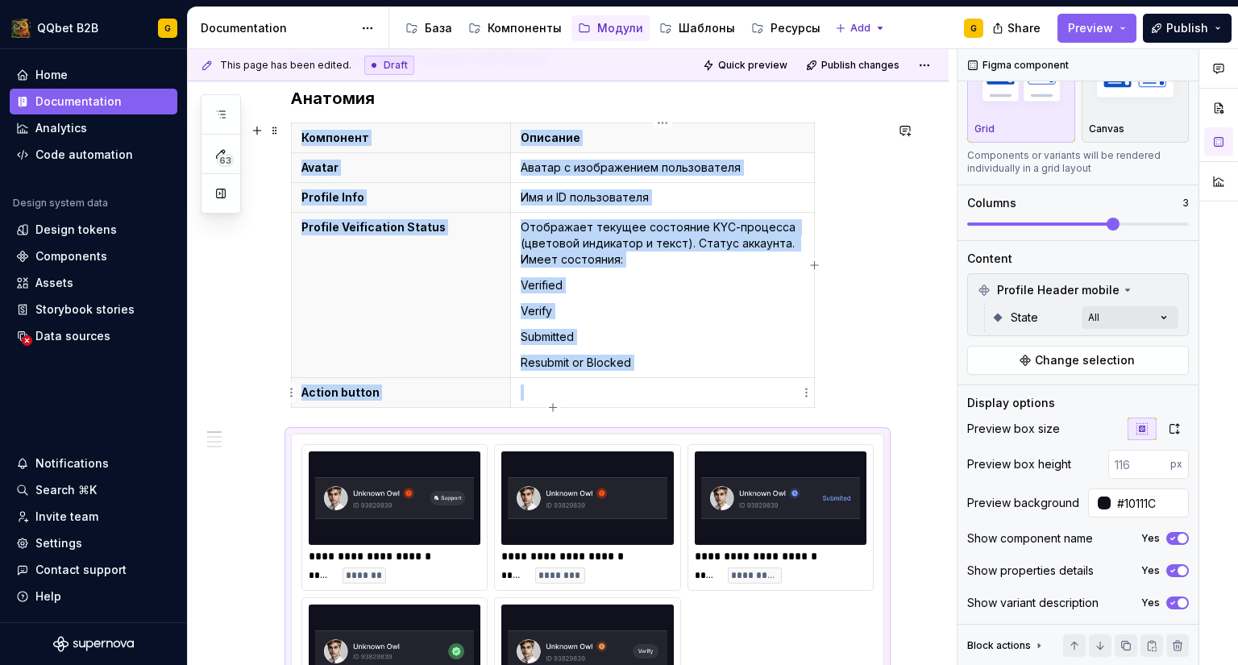
click at [608, 392] on p at bounding box center [663, 392] width 284 height 16
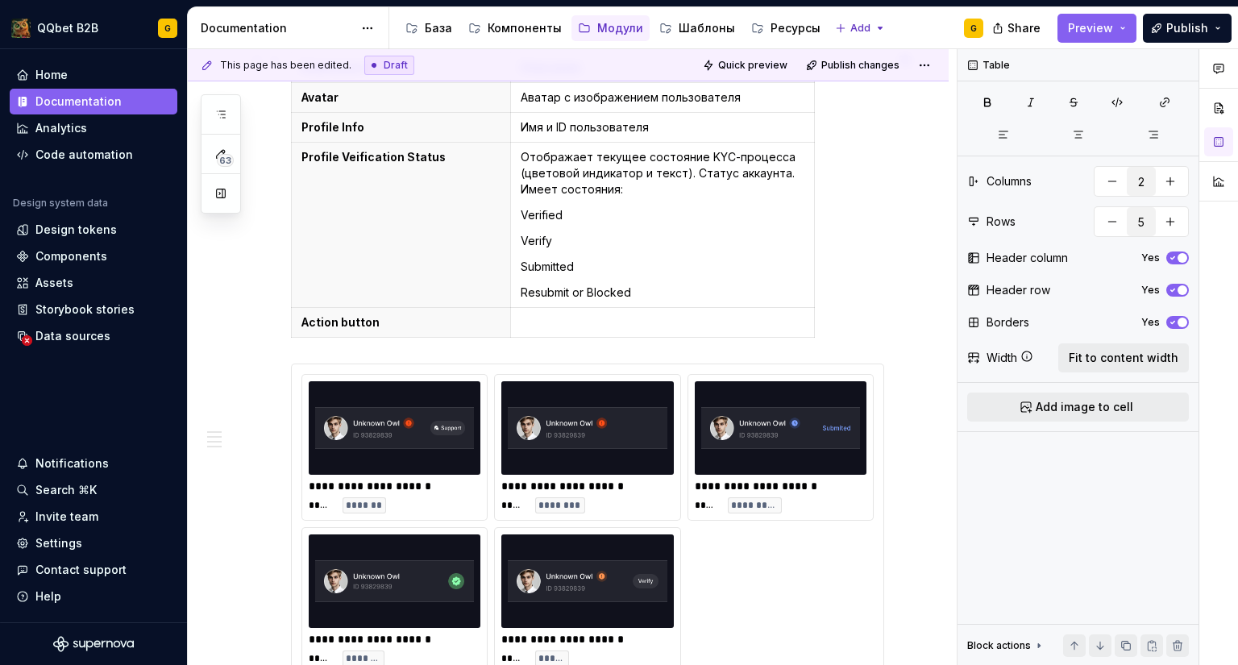
scroll to position [389, 0]
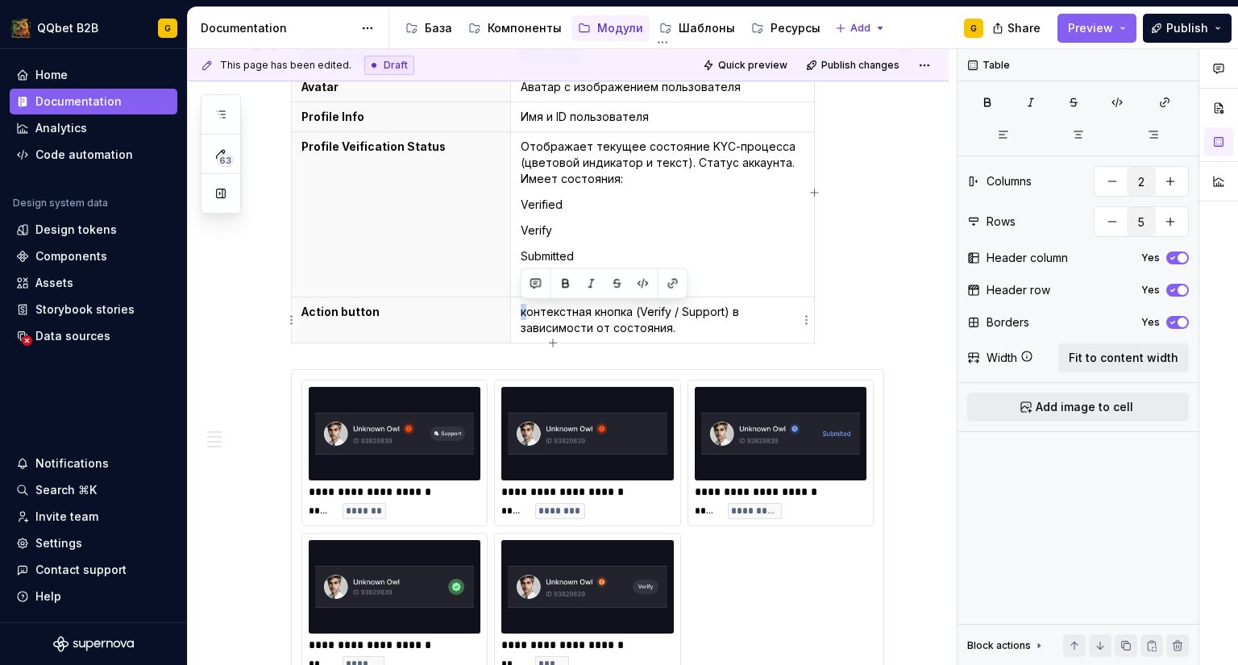
click at [521, 312] on p "контекстная кнопка (Verify / Support) в зависимости от состояния." at bounding box center [663, 320] width 284 height 32
click at [681, 325] on p "Контекстная кнопка (Verify / Support) в зависимости от состояния." at bounding box center [663, 320] width 284 height 32
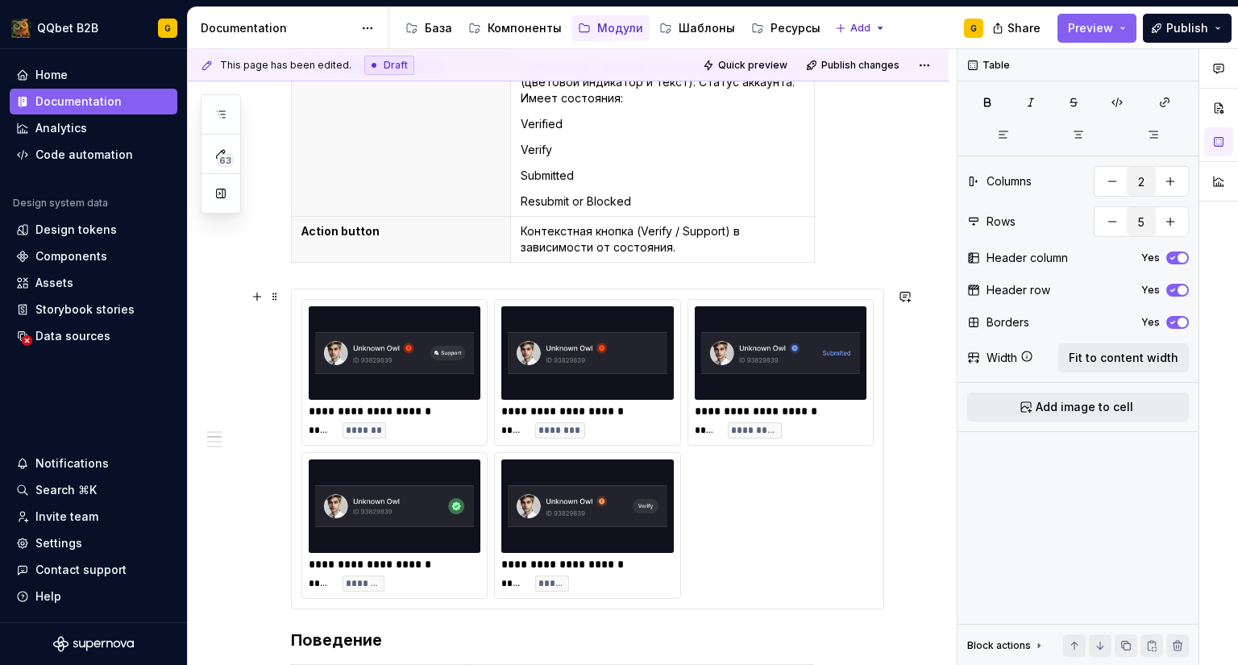
scroll to position [550, 0]
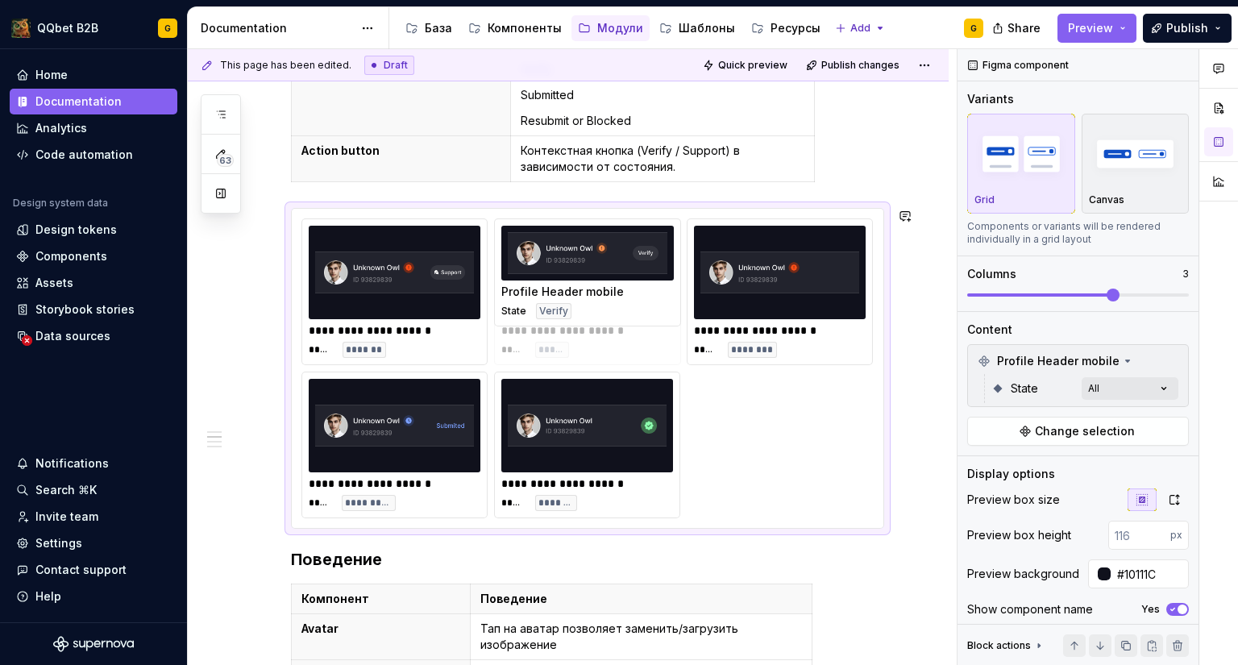
drag, startPoint x: 595, startPoint y: 423, endPoint x: 580, endPoint y: 293, distance: 131.4
click at [580, 293] on body "QQbet B2B G Home Documentation Analytics Code automation Design system data Des…" at bounding box center [619, 332] width 1238 height 665
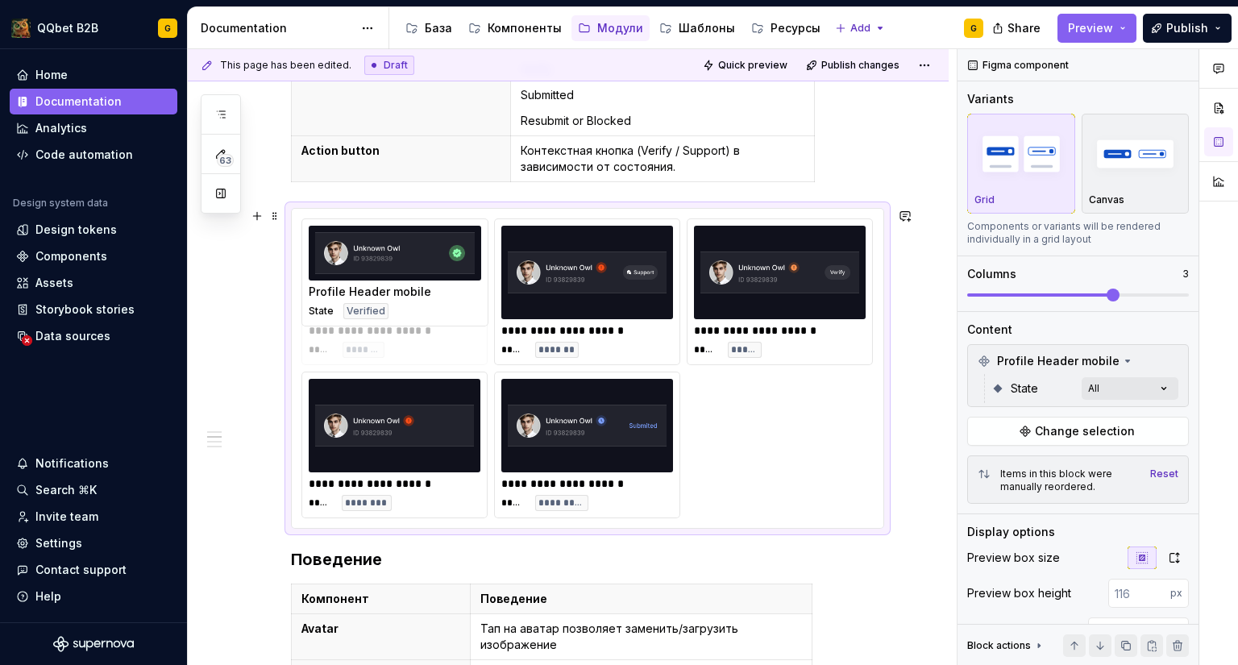
drag, startPoint x: 633, startPoint y: 447, endPoint x: 395, endPoint y: 313, distance: 272.8
click at [395, 313] on body "QQbet B2B G Home Documentation Analytics Code automation Design system data Des…" at bounding box center [619, 332] width 1238 height 665
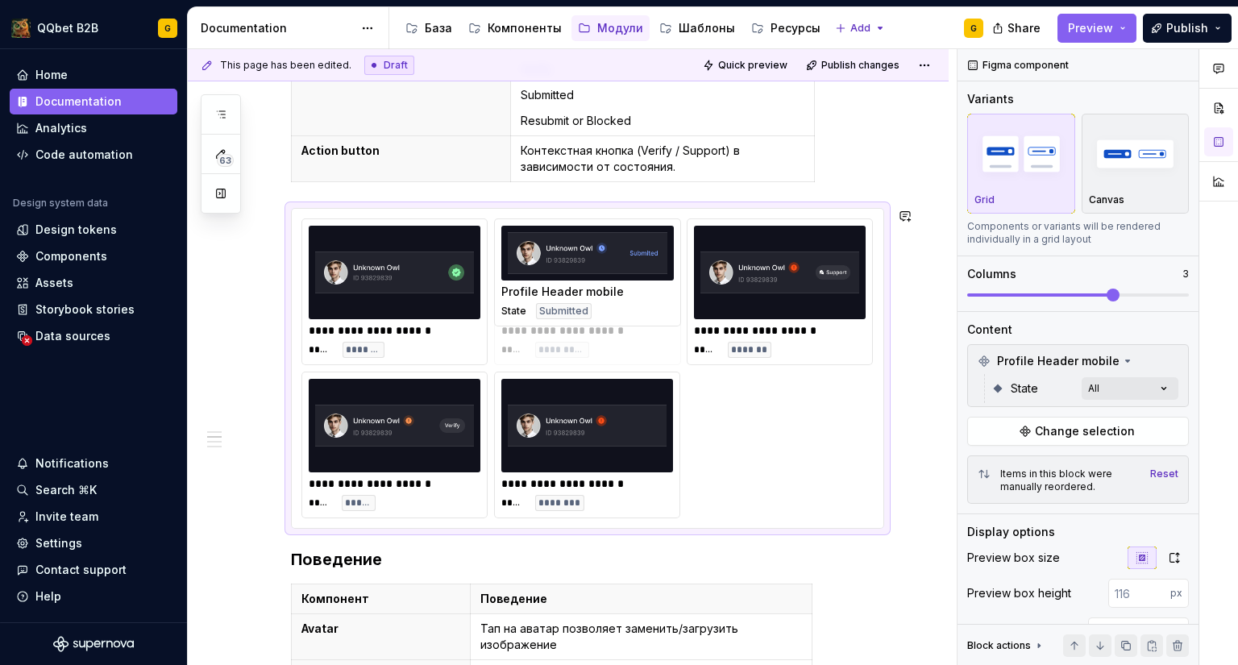
drag, startPoint x: 568, startPoint y: 426, endPoint x: 554, endPoint y: 305, distance: 121.7
click at [554, 305] on body "QQbet B2B G Home Documentation Analytics Code automation Design system data Des…" at bounding box center [619, 332] width 1238 height 665
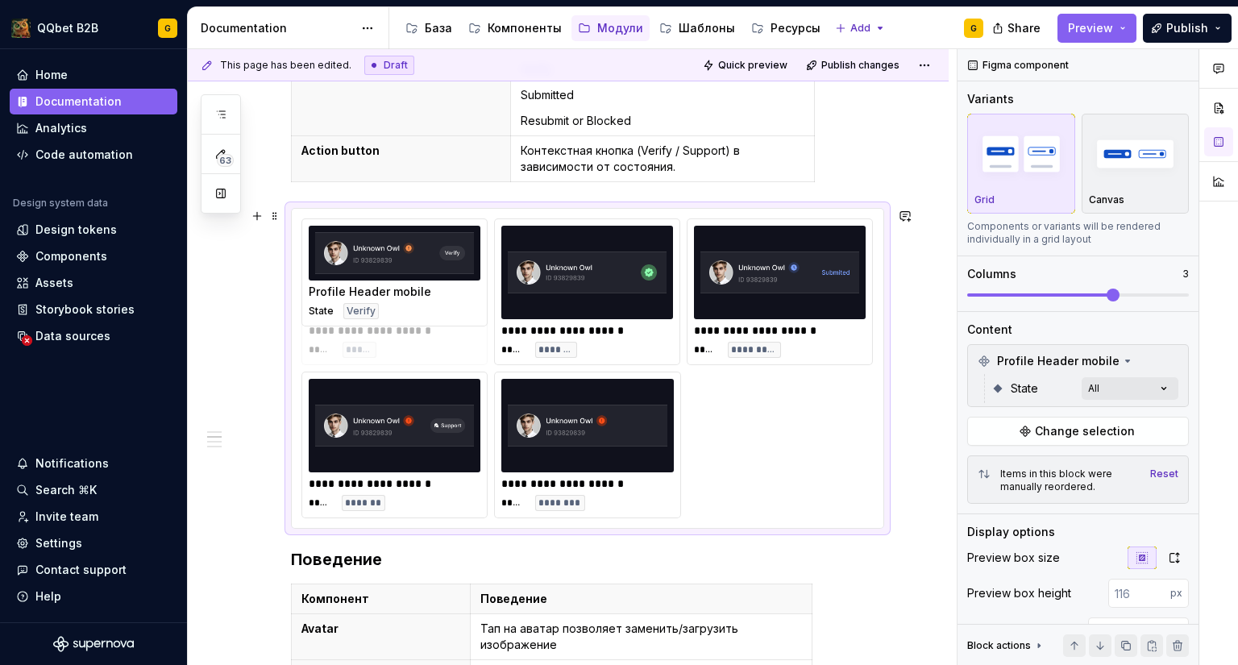
drag, startPoint x: 406, startPoint y: 436, endPoint x: 380, endPoint y: 336, distance: 103.2
click at [380, 336] on body "QQbet B2B G Home Documentation Analytics Code automation Design system data Des…" at bounding box center [619, 332] width 1238 height 665
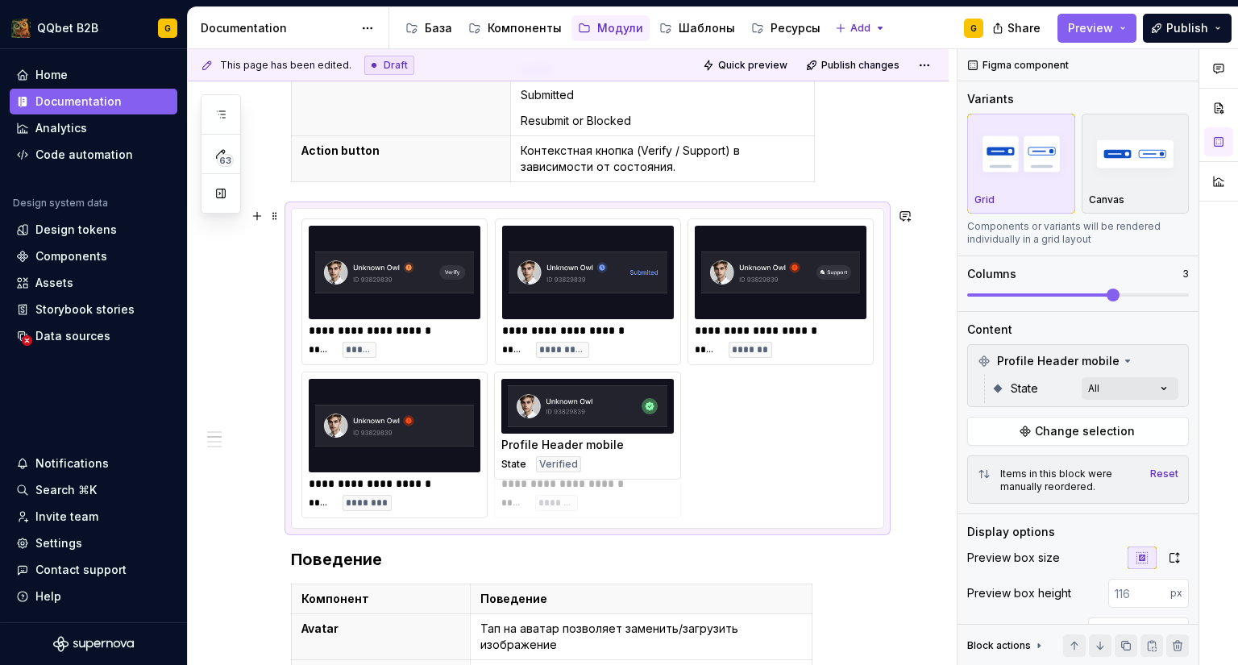
drag, startPoint x: 658, startPoint y: 314, endPoint x: 765, endPoint y: 454, distance: 175.8
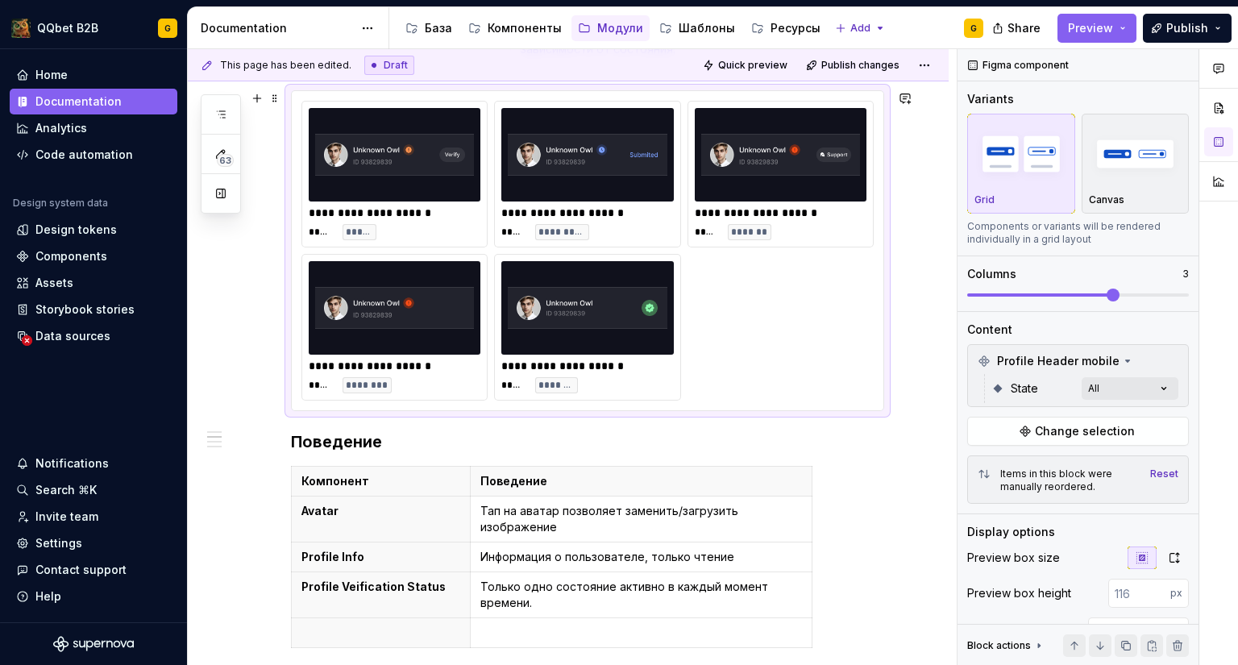
scroll to position [712, 0]
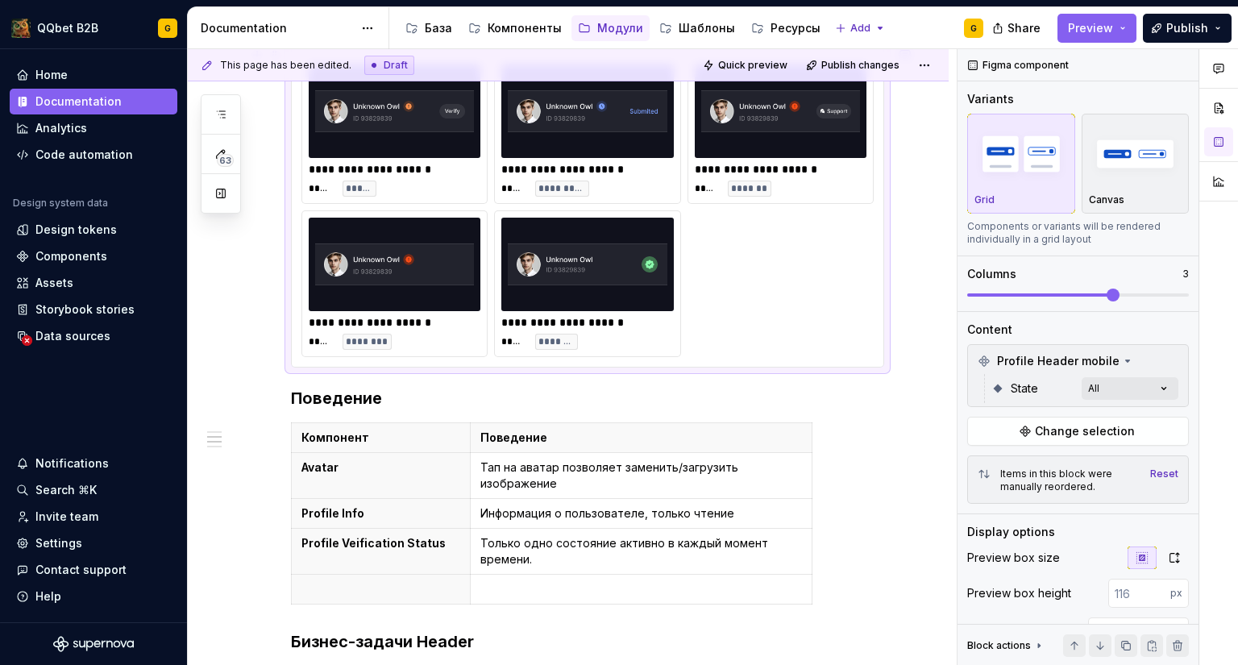
click at [428, 330] on div "**********" at bounding box center [395, 322] width 172 height 16
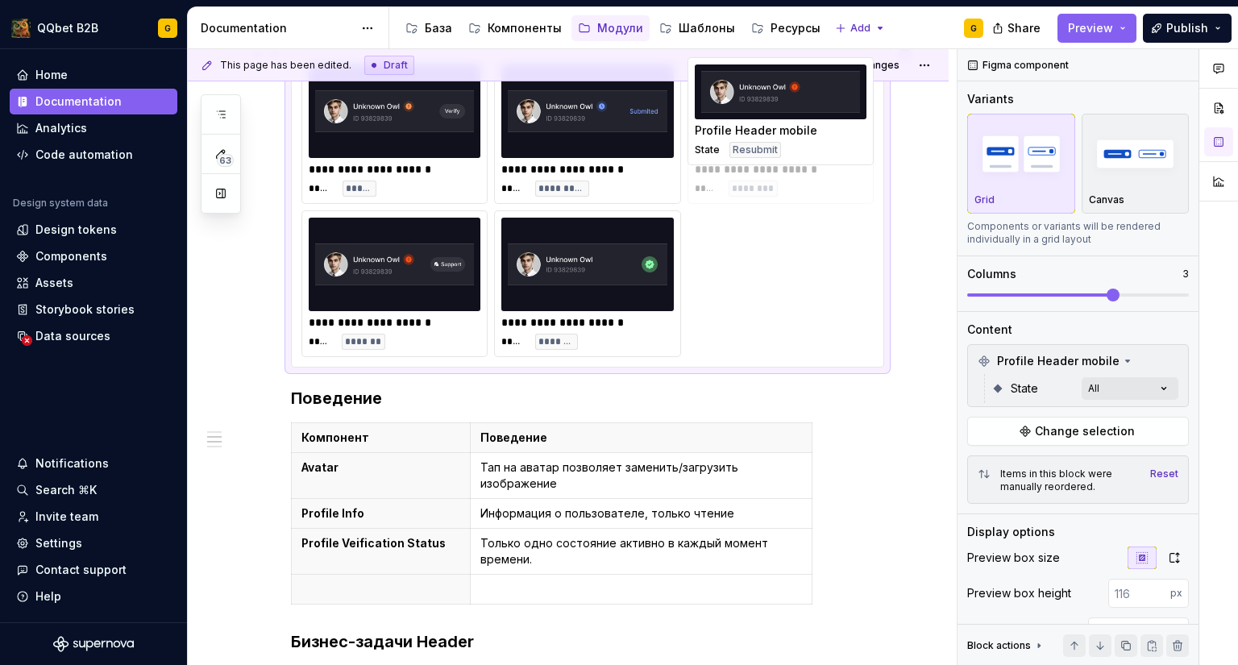
drag, startPoint x: 432, startPoint y: 293, endPoint x: 805, endPoint y: 175, distance: 391.2
click at [805, 175] on body "QQbet B2B G Home Documentation Analytics Code automation Design system data Des…" at bounding box center [619, 332] width 1238 height 665
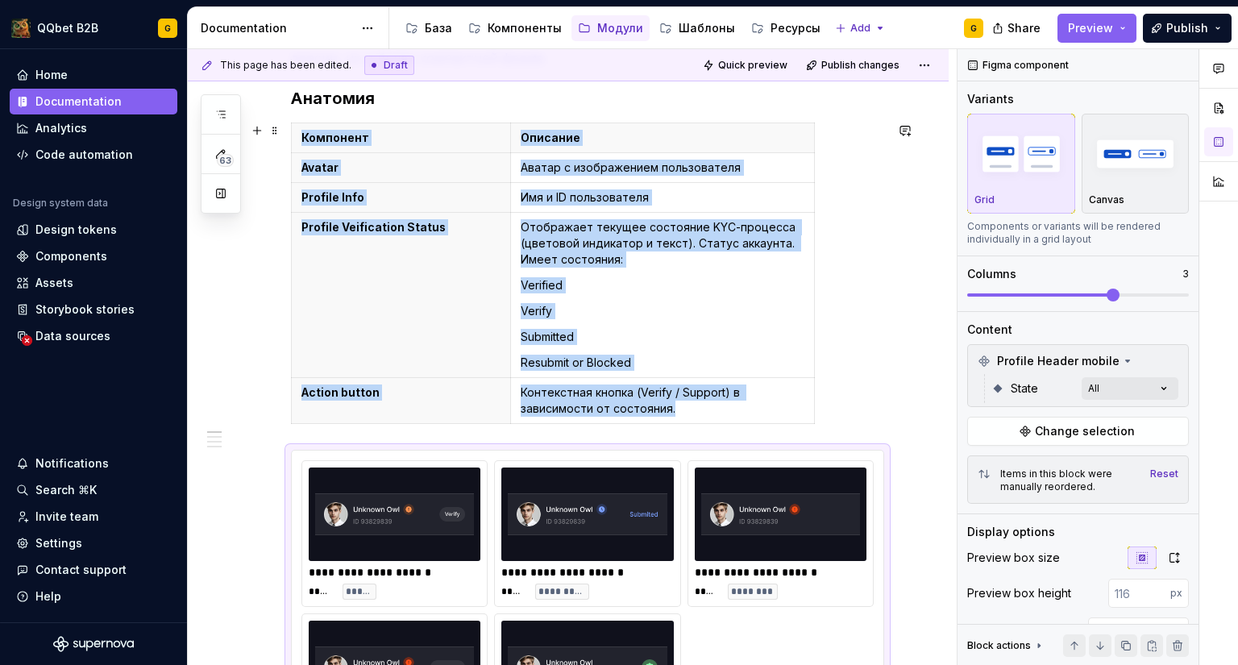
scroll to position [0, 0]
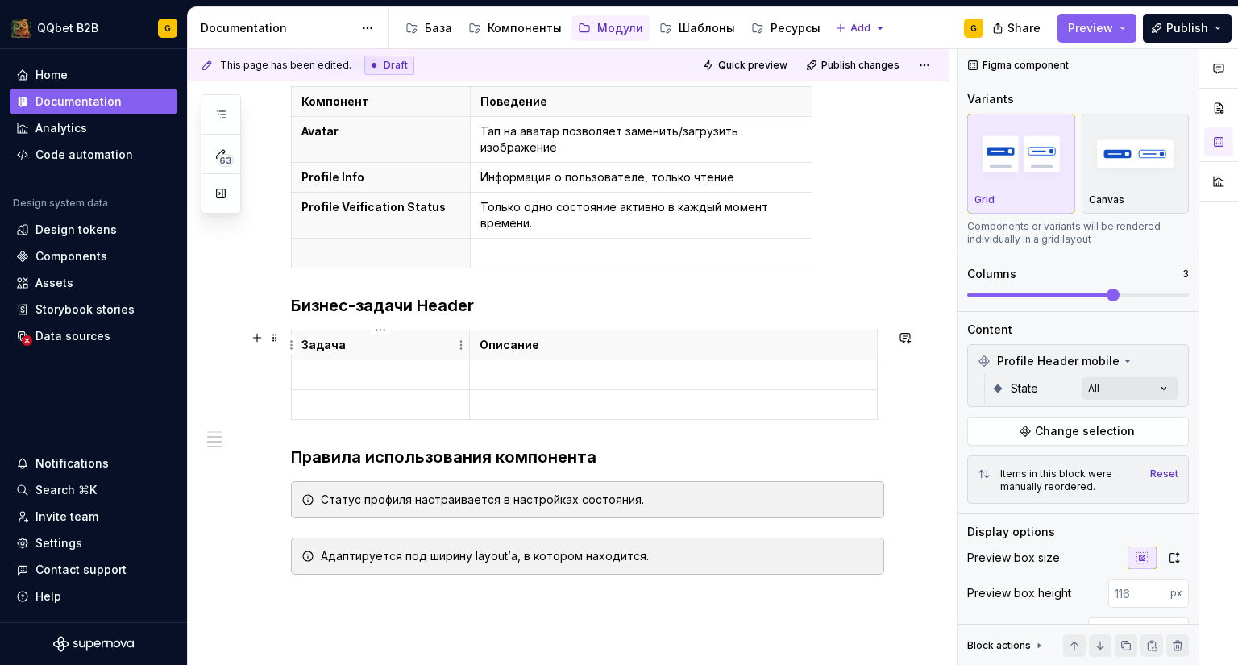
click at [394, 353] on th "Задача" at bounding box center [381, 345] width 178 height 30
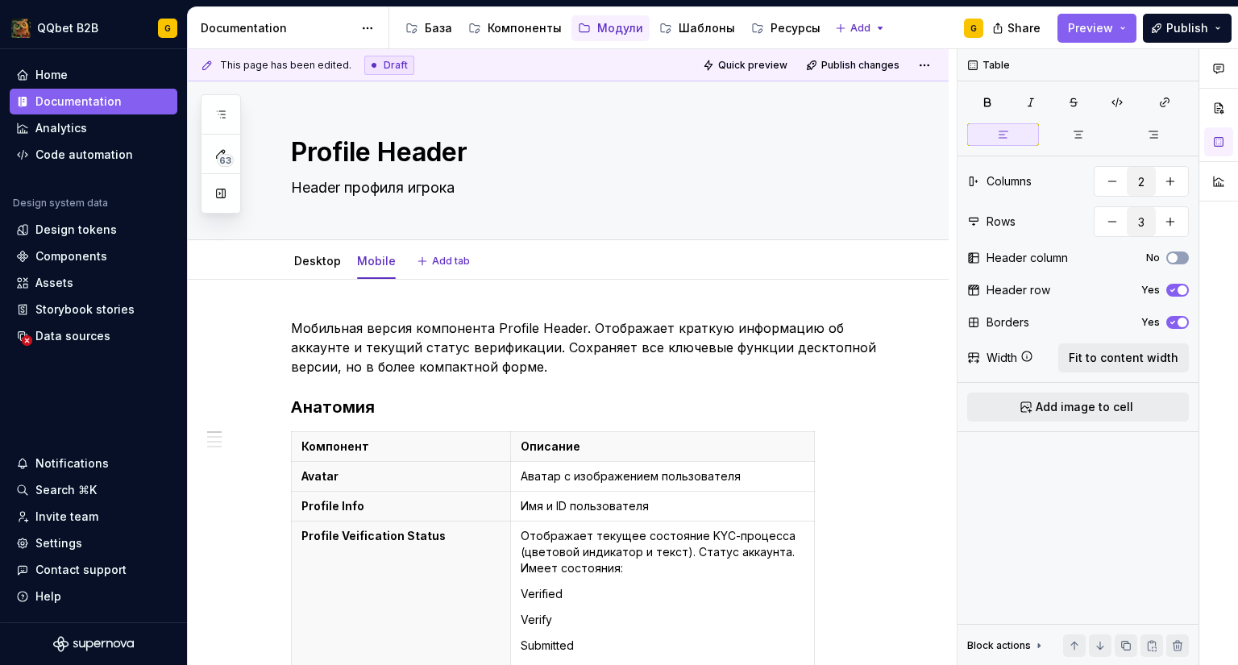
click at [331, 278] on div "Desktop Mobile" at bounding box center [344, 265] width 127 height 44
click at [329, 267] on link "Desktop" at bounding box center [317, 261] width 47 height 14
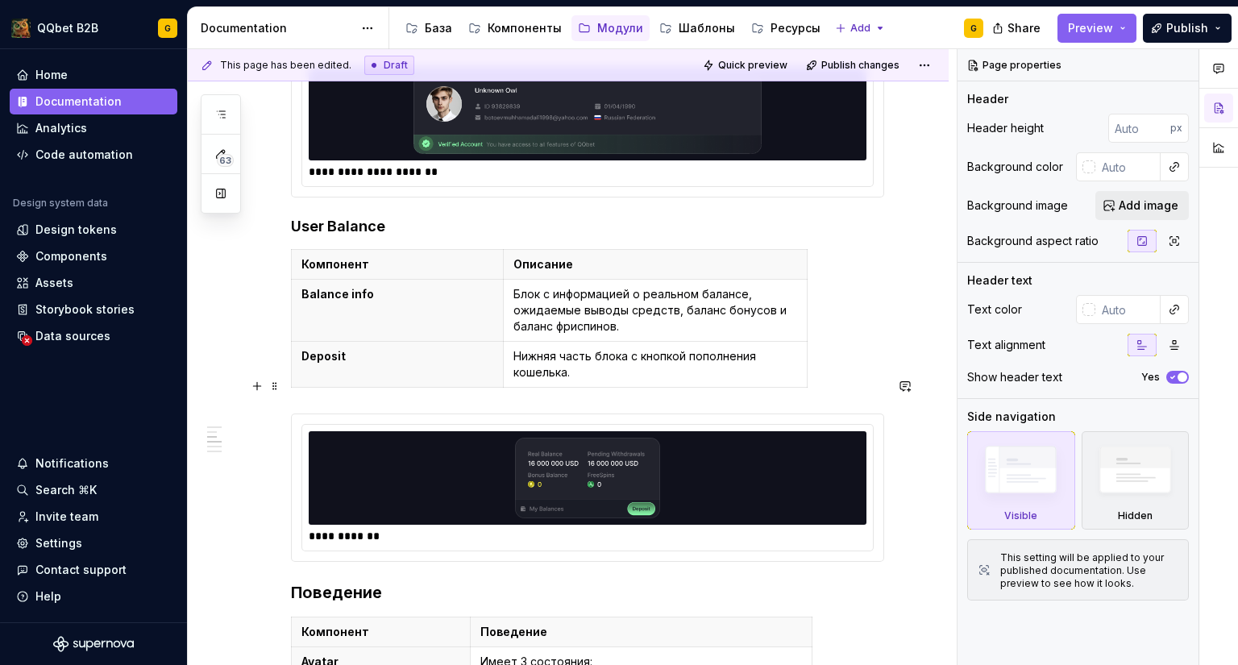
scroll to position [806, 0]
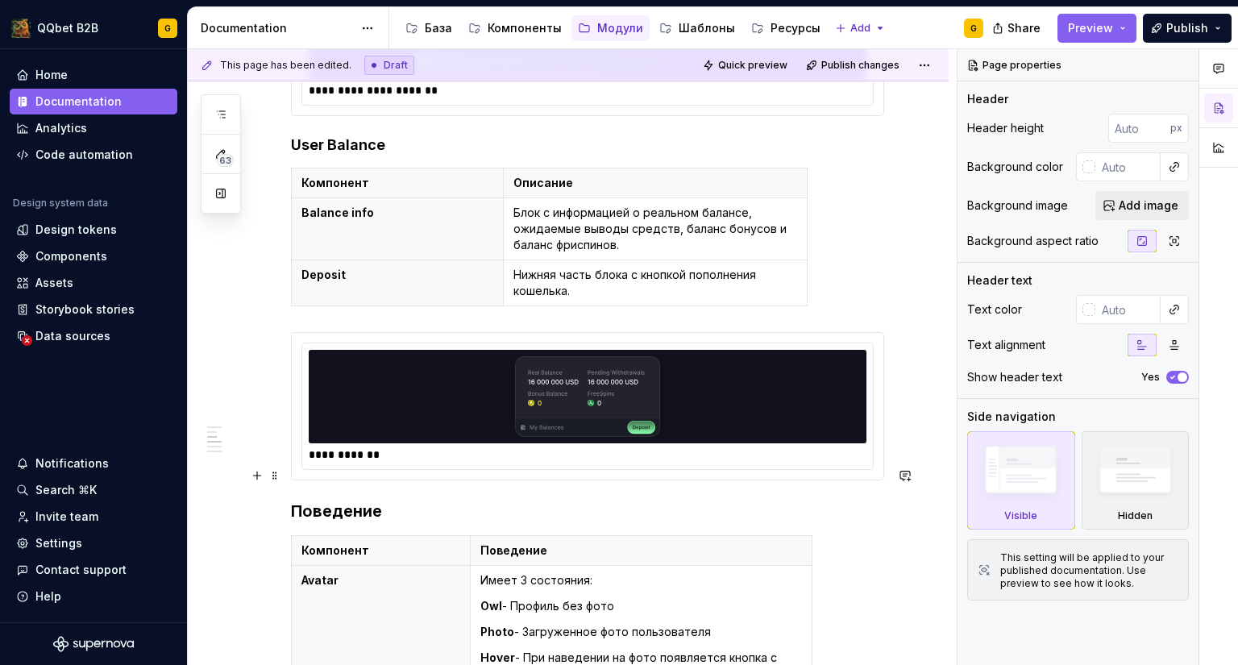
click at [294, 500] on h3 "Поведение" at bounding box center [587, 511] width 593 height 23
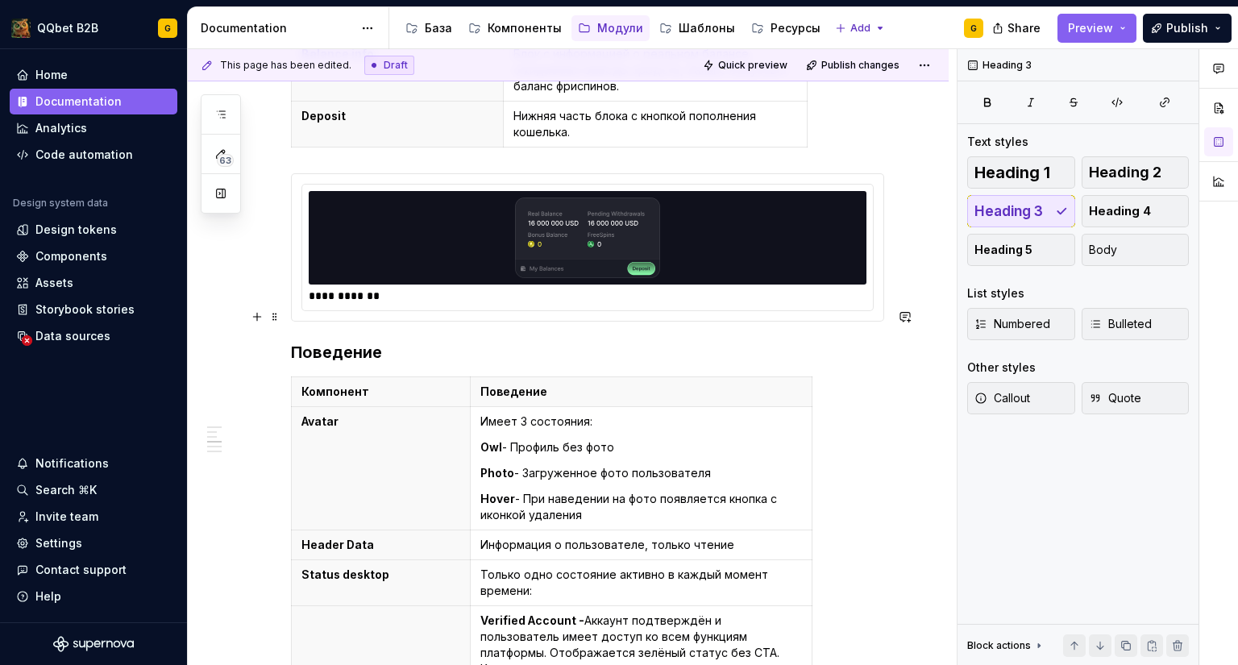
scroll to position [967, 0]
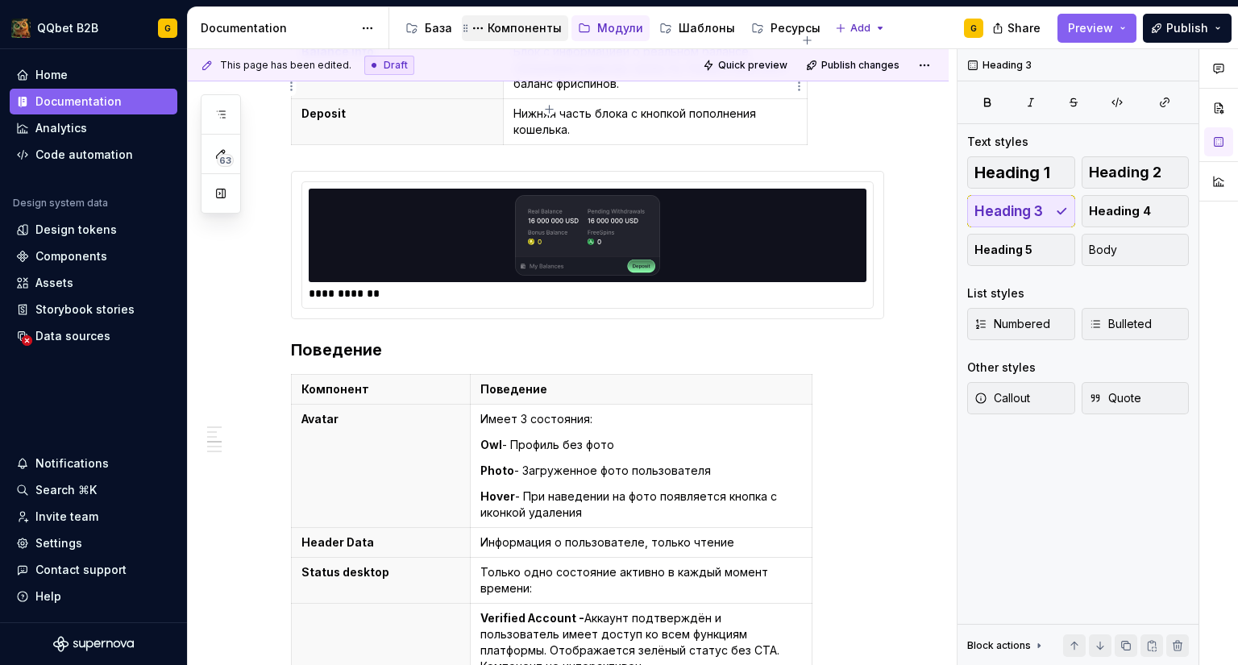
type textarea "*"
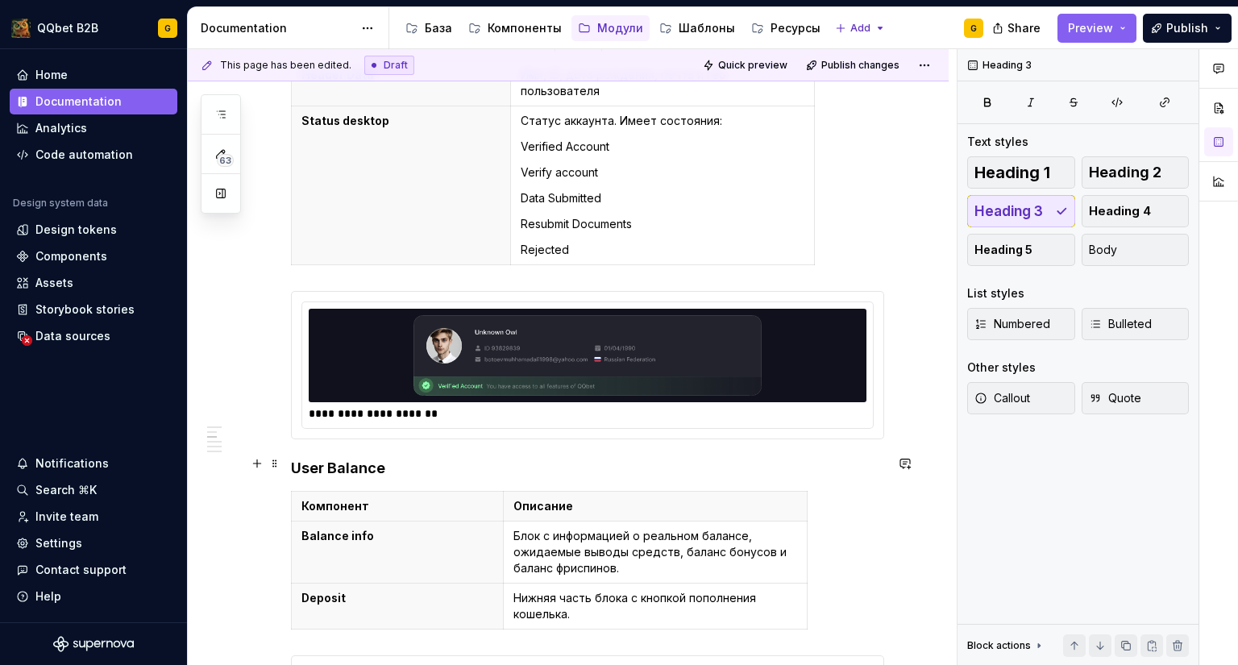
scroll to position [479, 0]
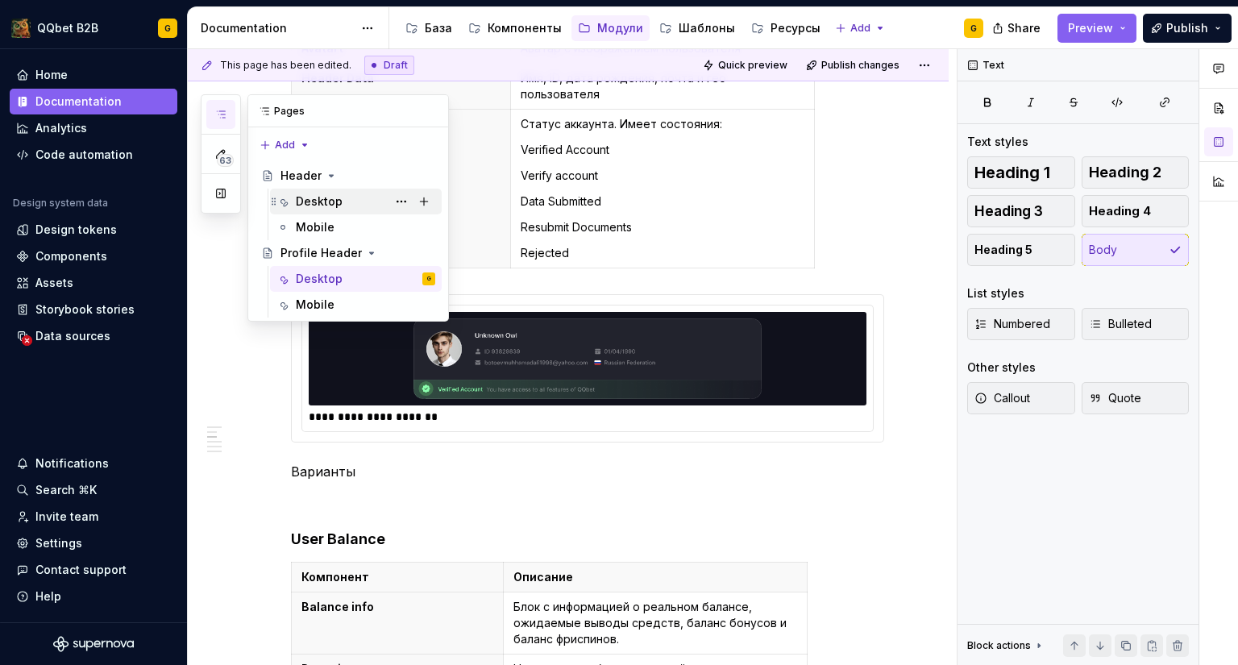
click at [311, 201] on div "Desktop" at bounding box center [319, 201] width 47 height 16
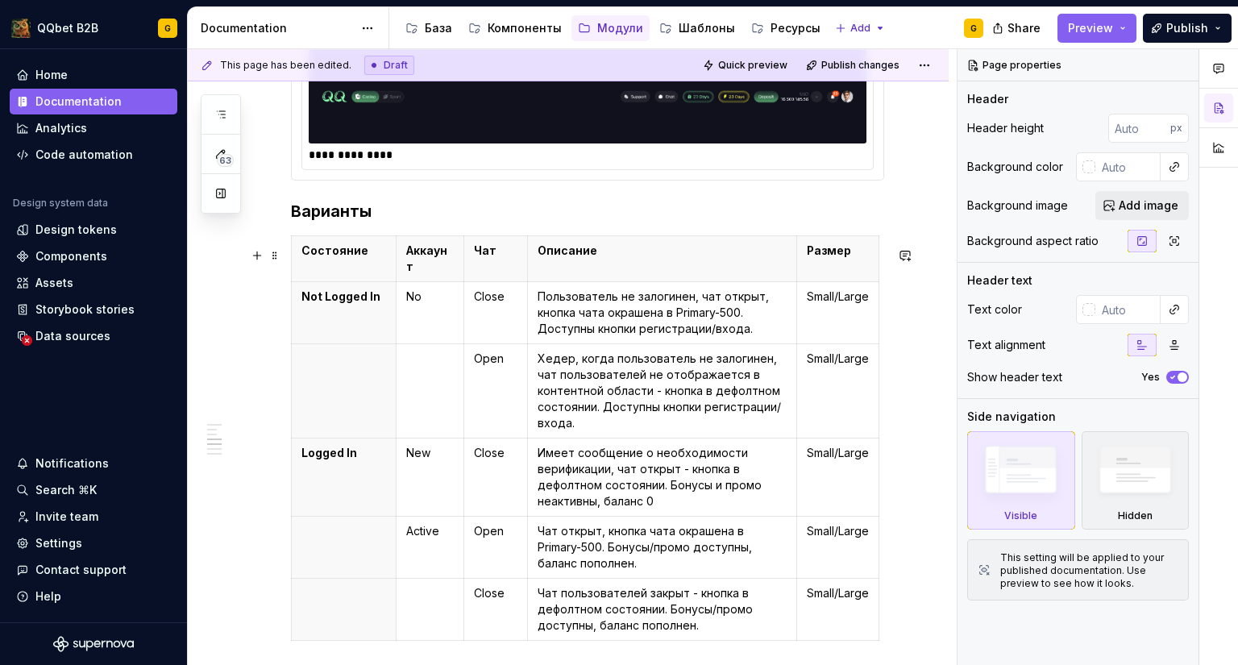
scroll to position [1381, 0]
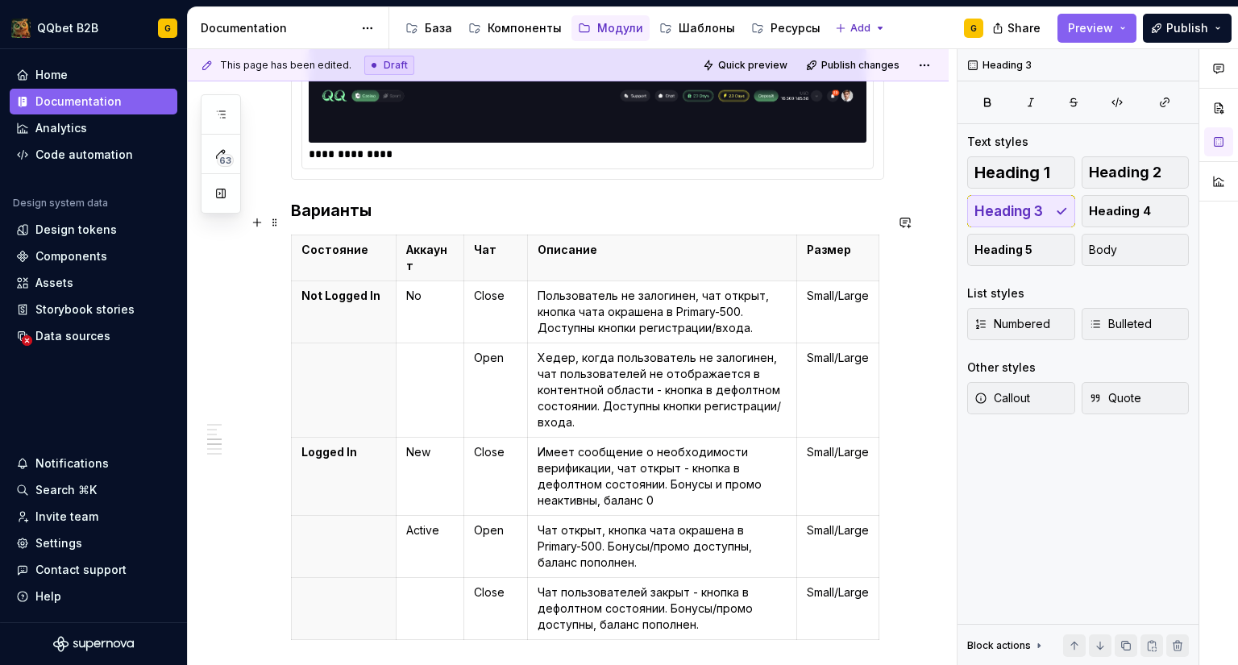
click at [354, 222] on h3 "Варианты" at bounding box center [587, 210] width 593 height 23
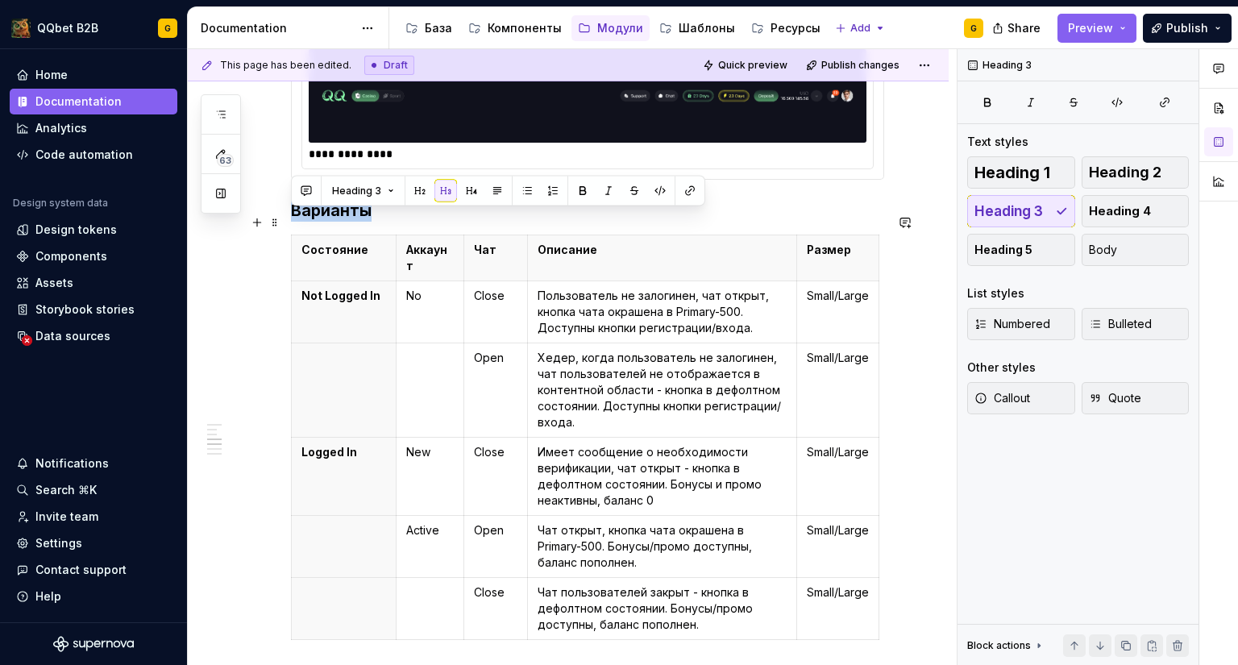
click at [397, 222] on h3 "Варианты" at bounding box center [587, 210] width 593 height 23
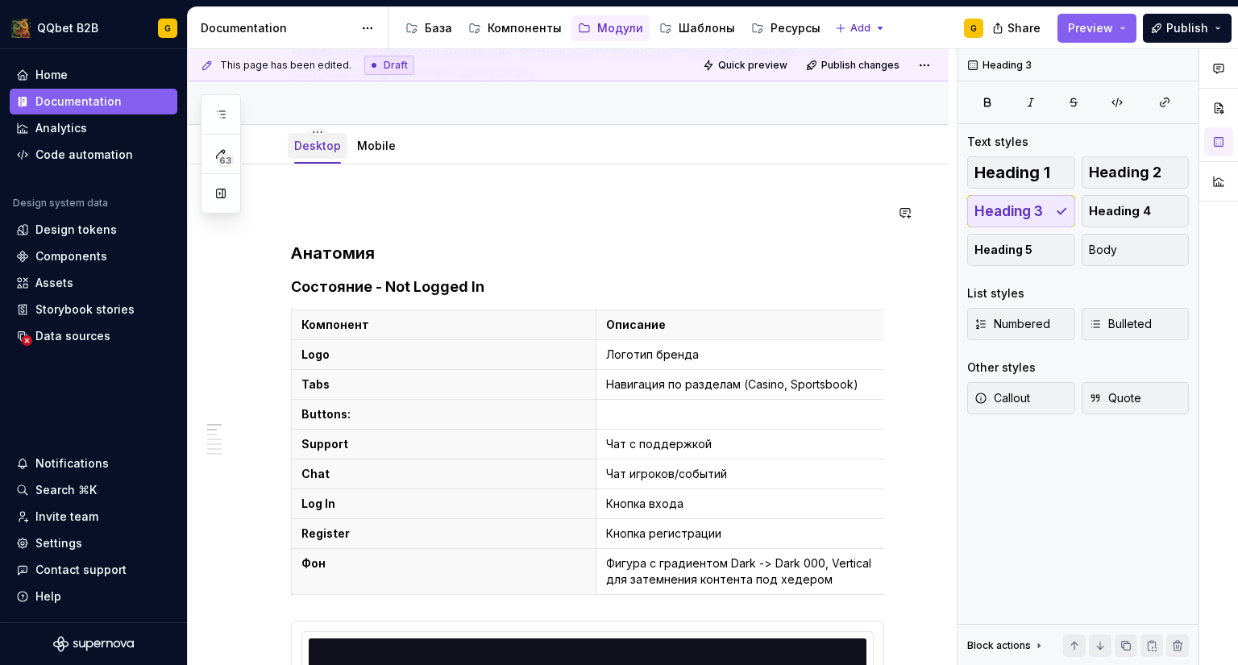
scroll to position [117, 0]
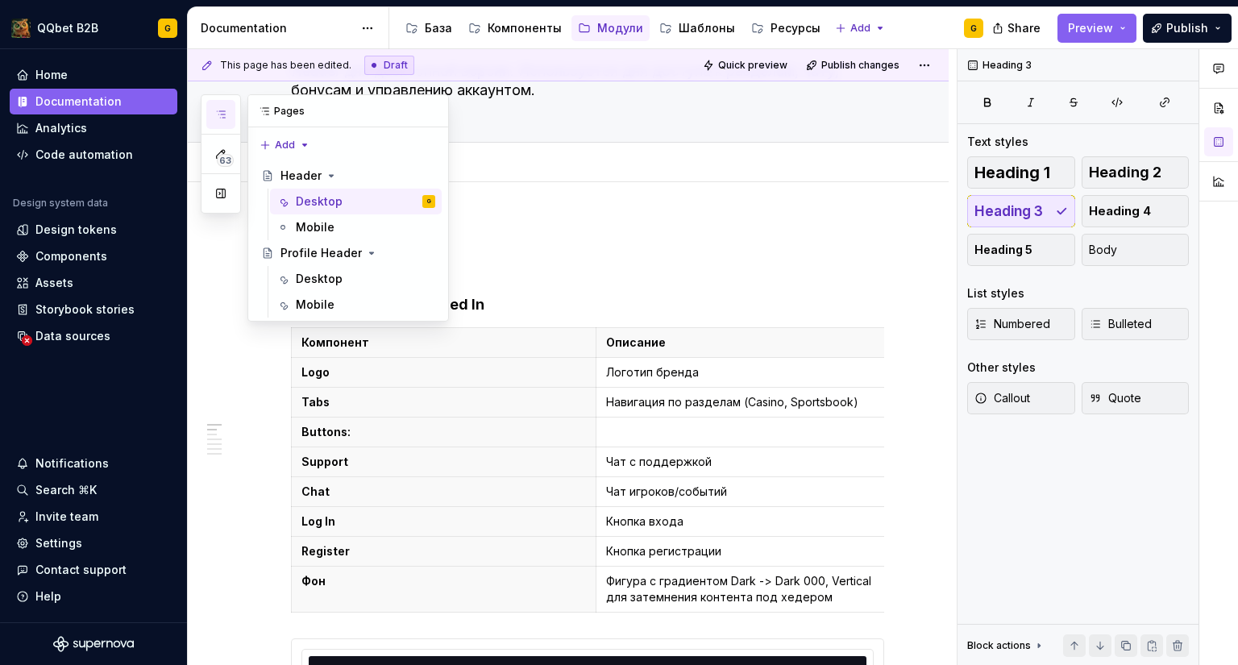
click at [230, 110] on button "button" at bounding box center [220, 114] width 29 height 29
click at [323, 281] on div "Desktop" at bounding box center [319, 279] width 47 height 16
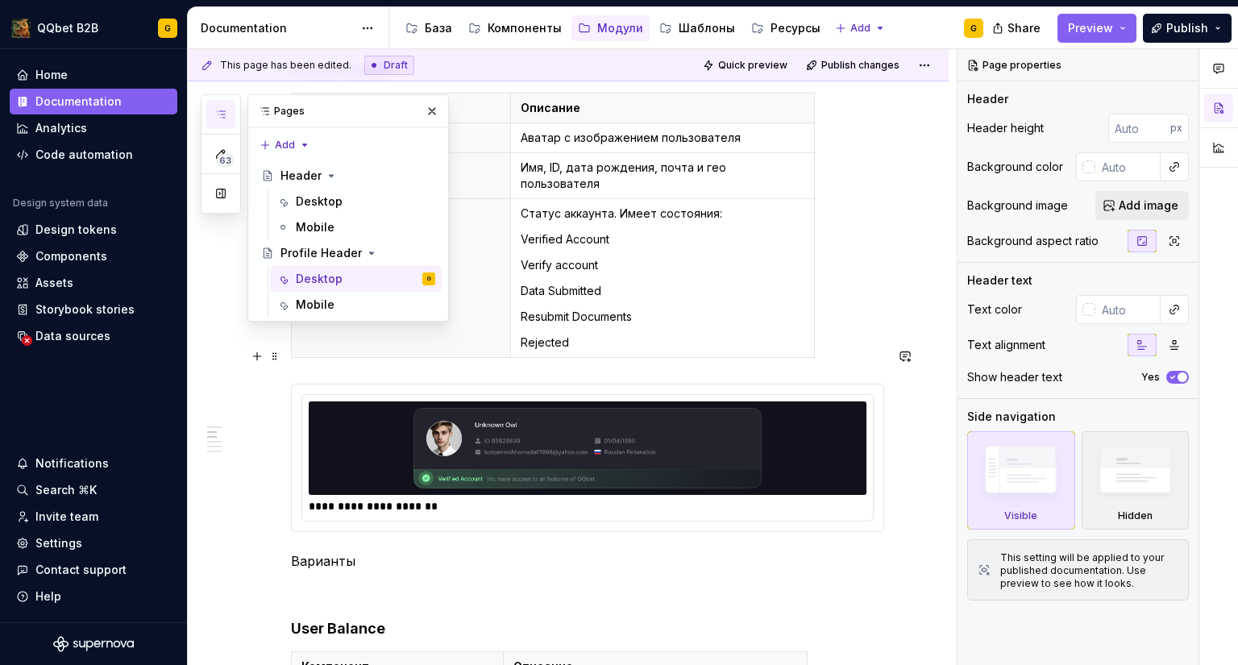
scroll to position [395, 0]
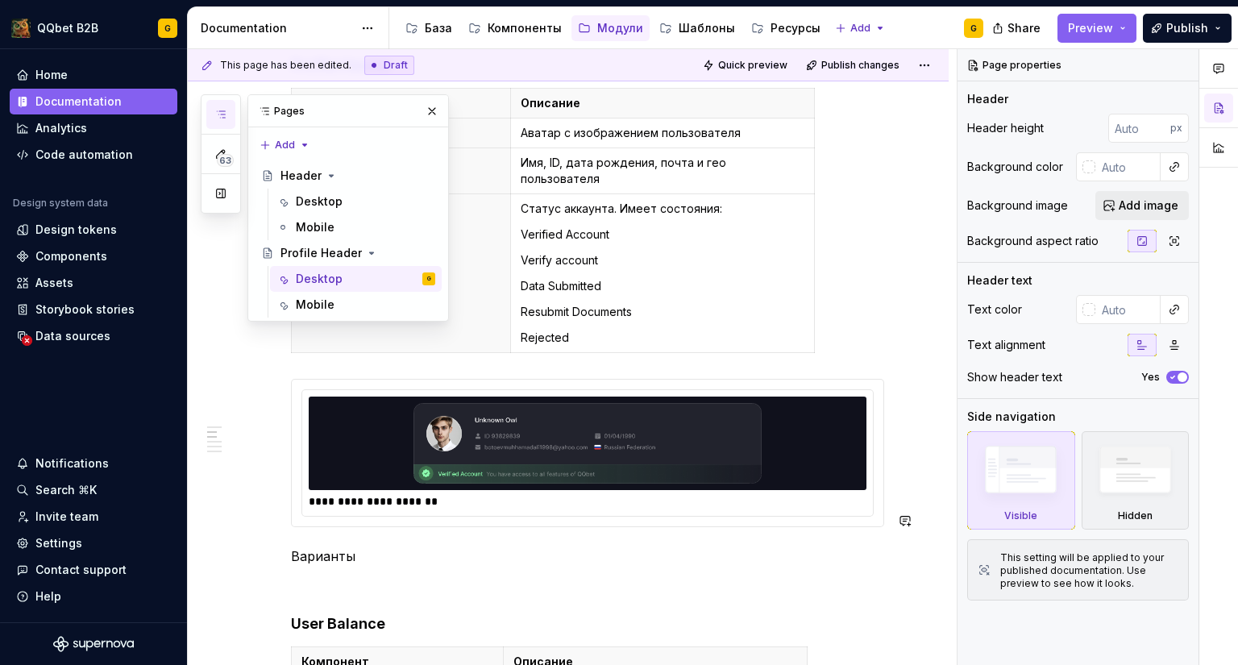
type textarea "*"
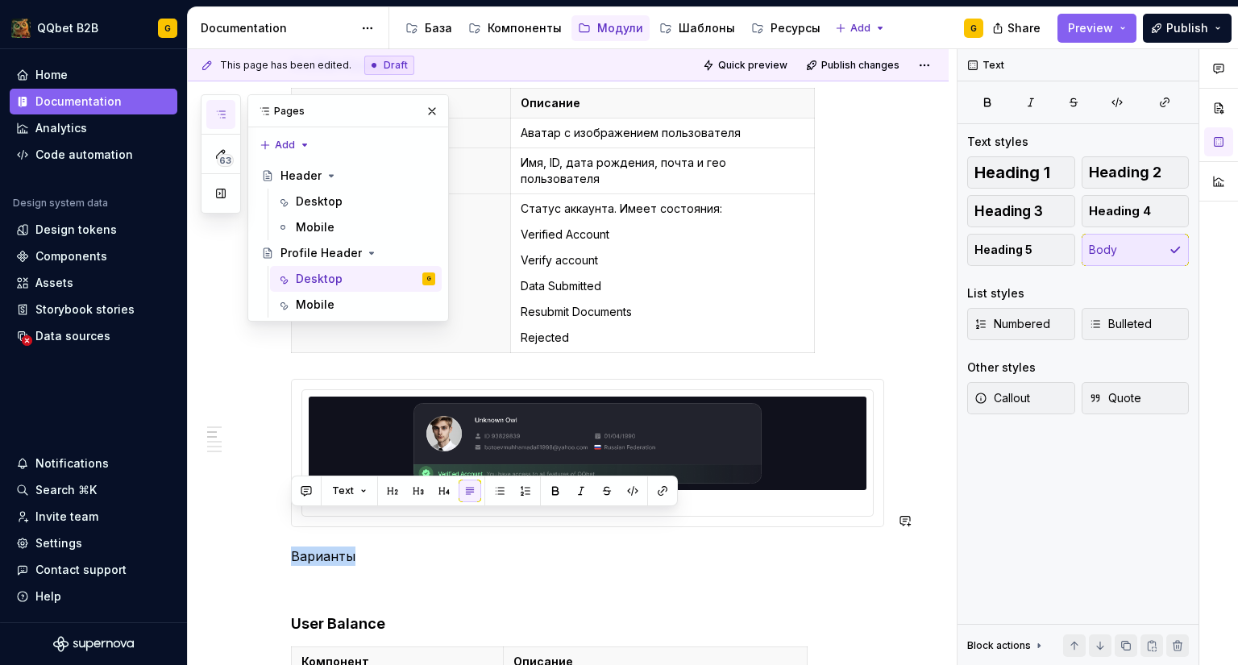
click at [425, 499] on button "button" at bounding box center [418, 490] width 23 height 23
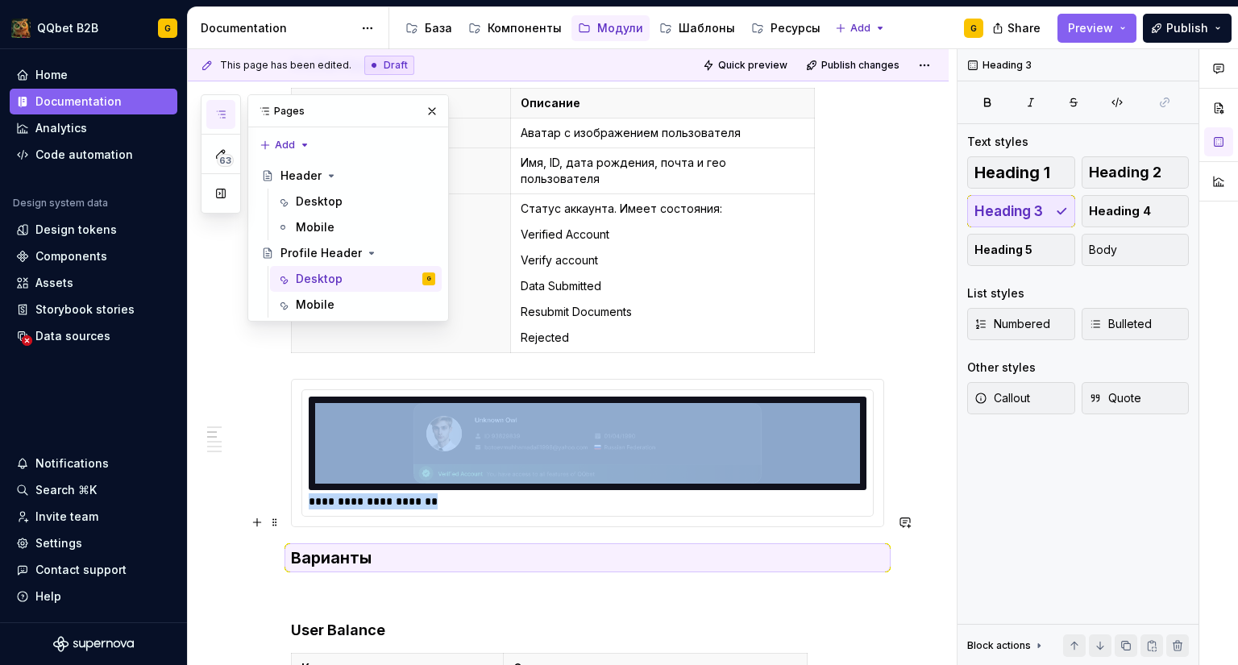
click at [424, 546] on h3 "Варианты" at bounding box center [587, 557] width 593 height 23
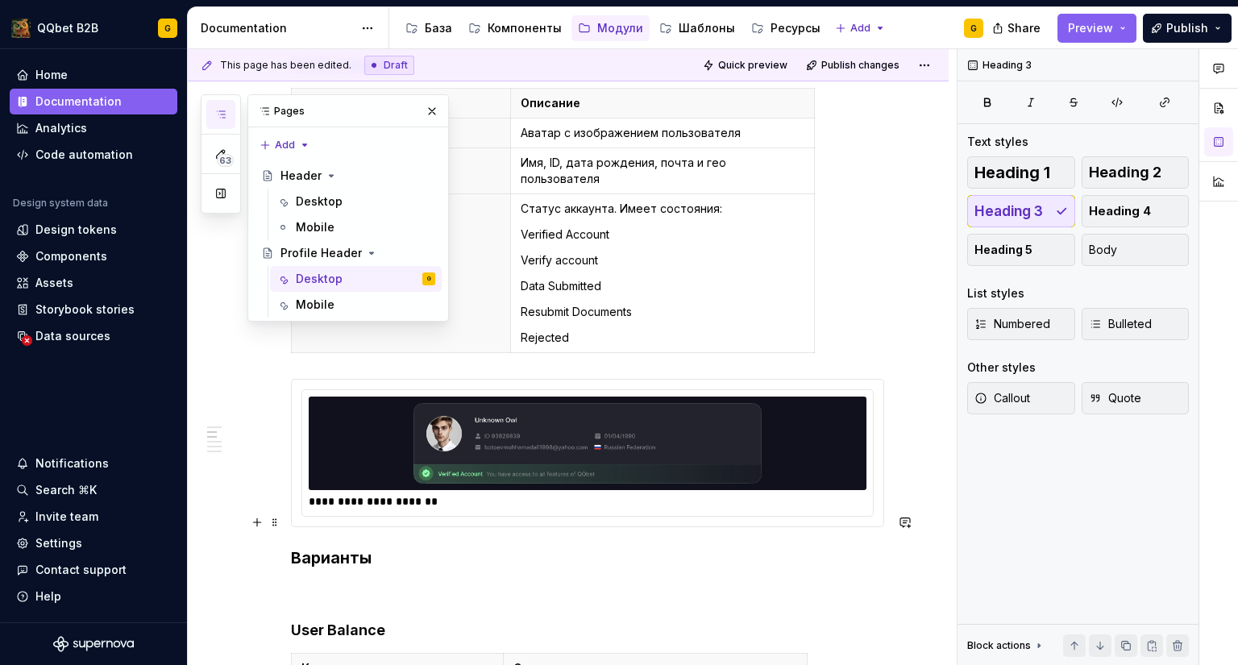
click at [419, 546] on h3 "Варианты" at bounding box center [587, 557] width 593 height 23
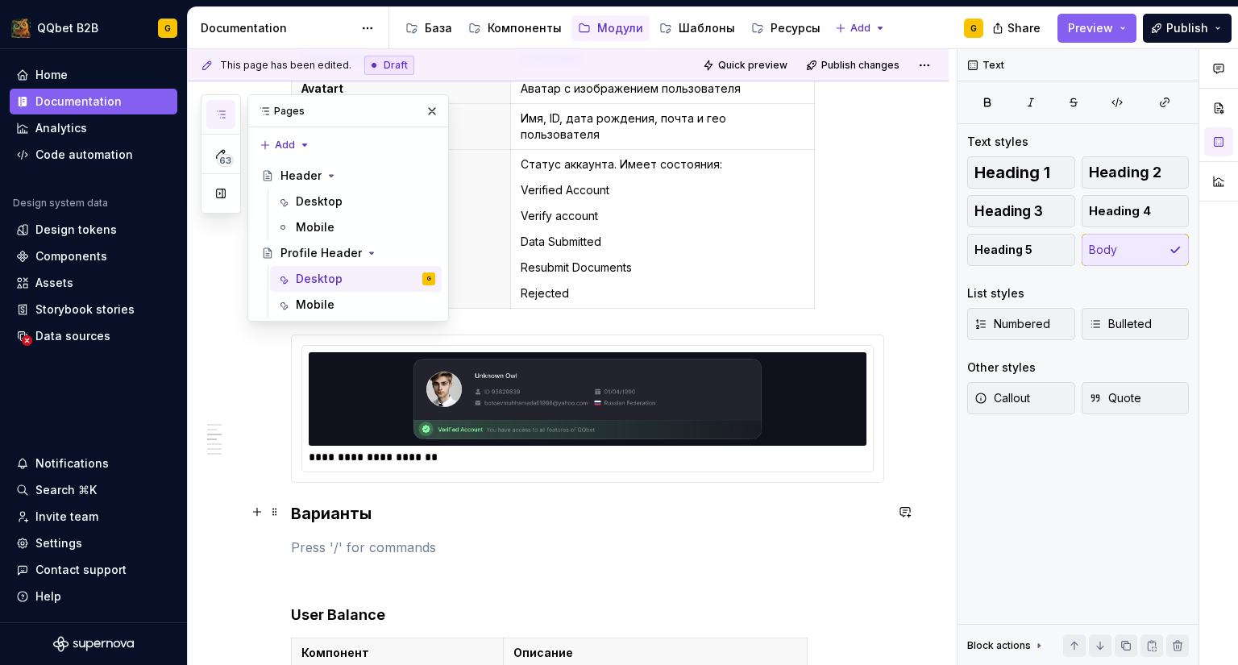
scroll to position [440, 0]
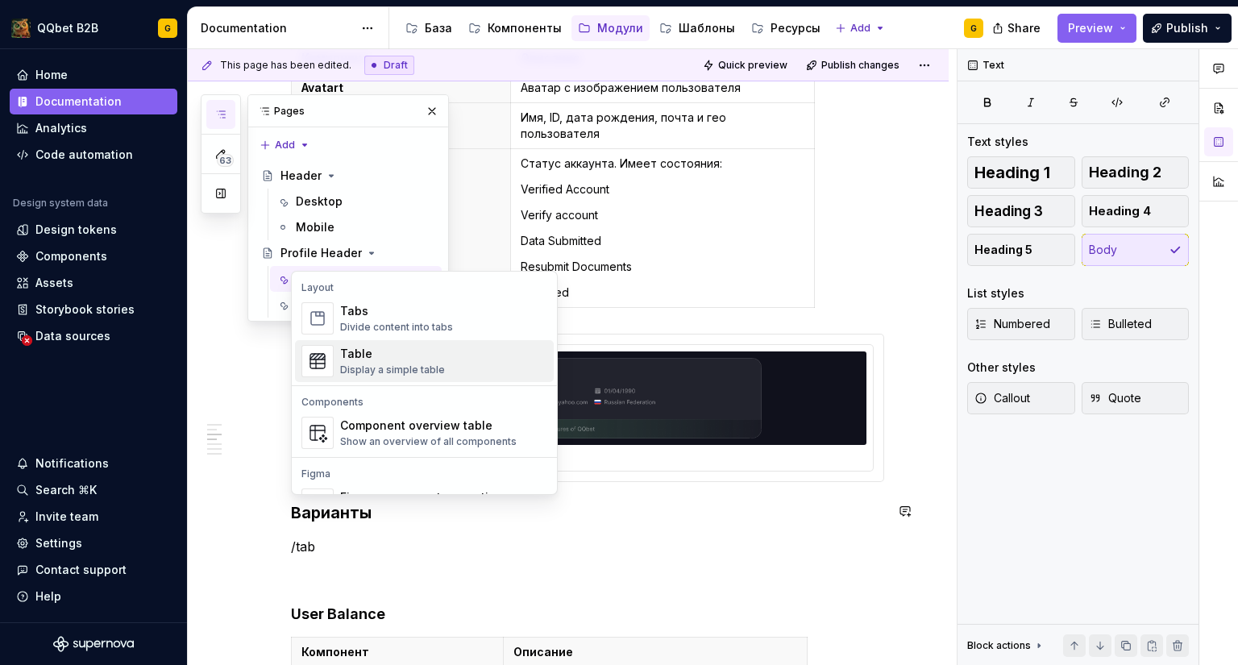
click at [402, 364] on div "Display a simple table" at bounding box center [392, 369] width 105 height 13
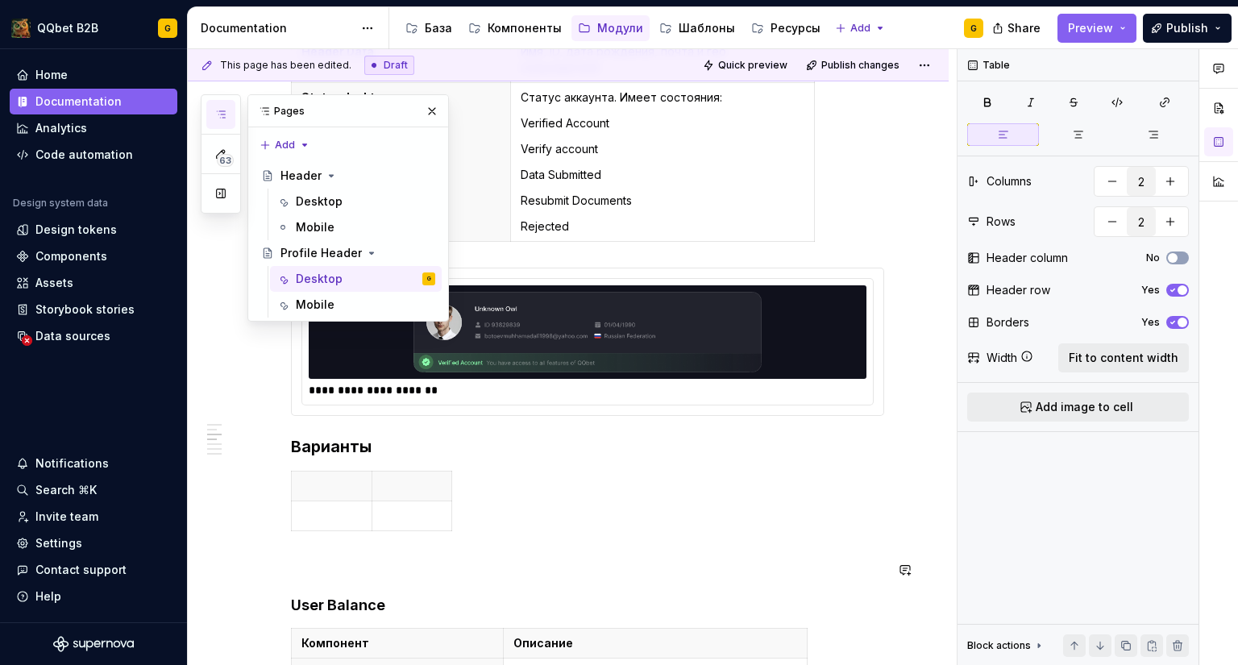
scroll to position [507, 0]
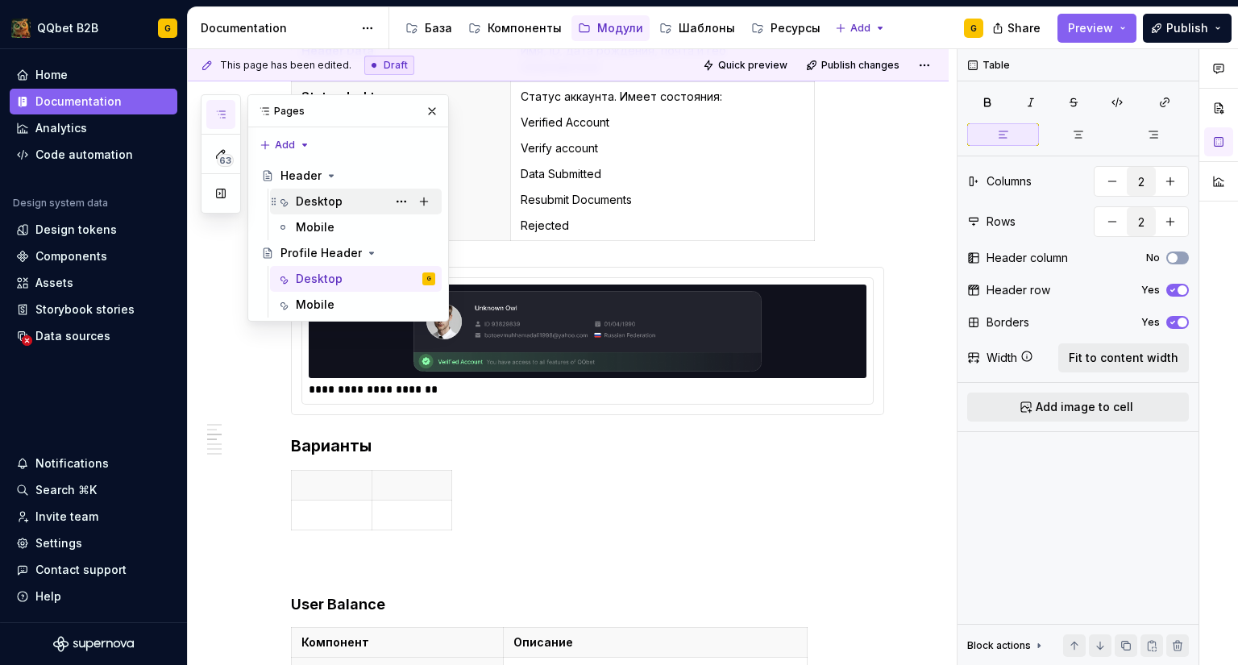
click at [359, 201] on div "Desktop" at bounding box center [365, 201] width 139 height 23
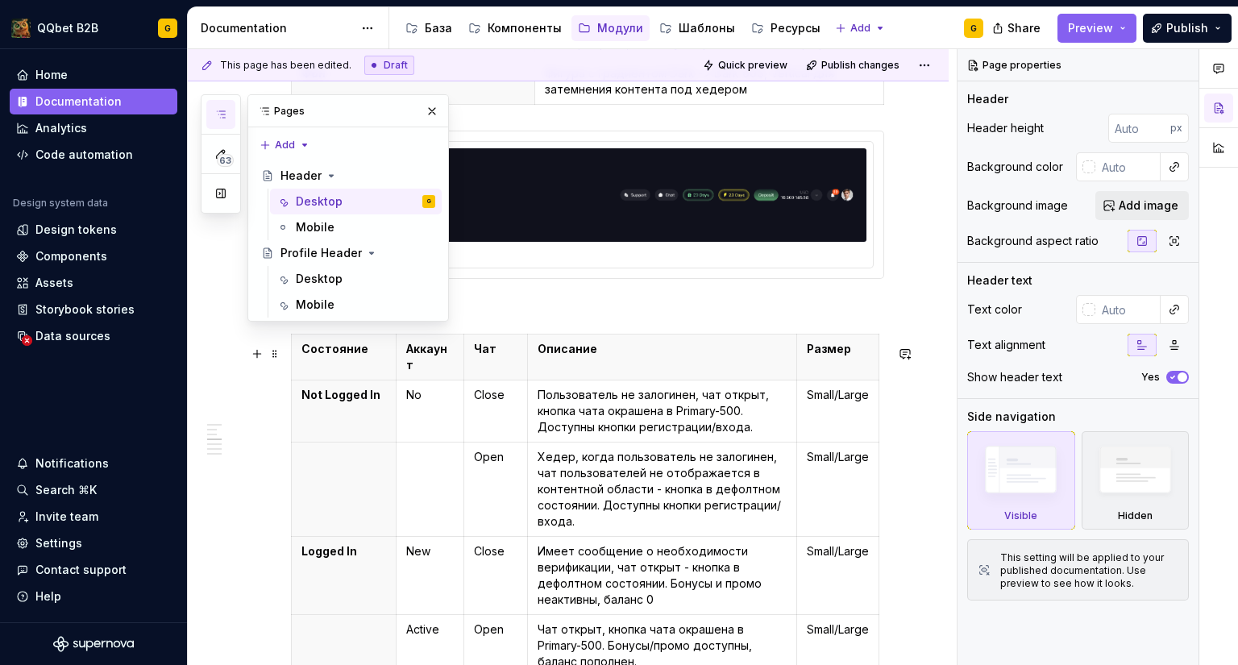
scroll to position [1281, 0]
click at [328, 358] on p "Состояние" at bounding box center [343, 350] width 85 height 16
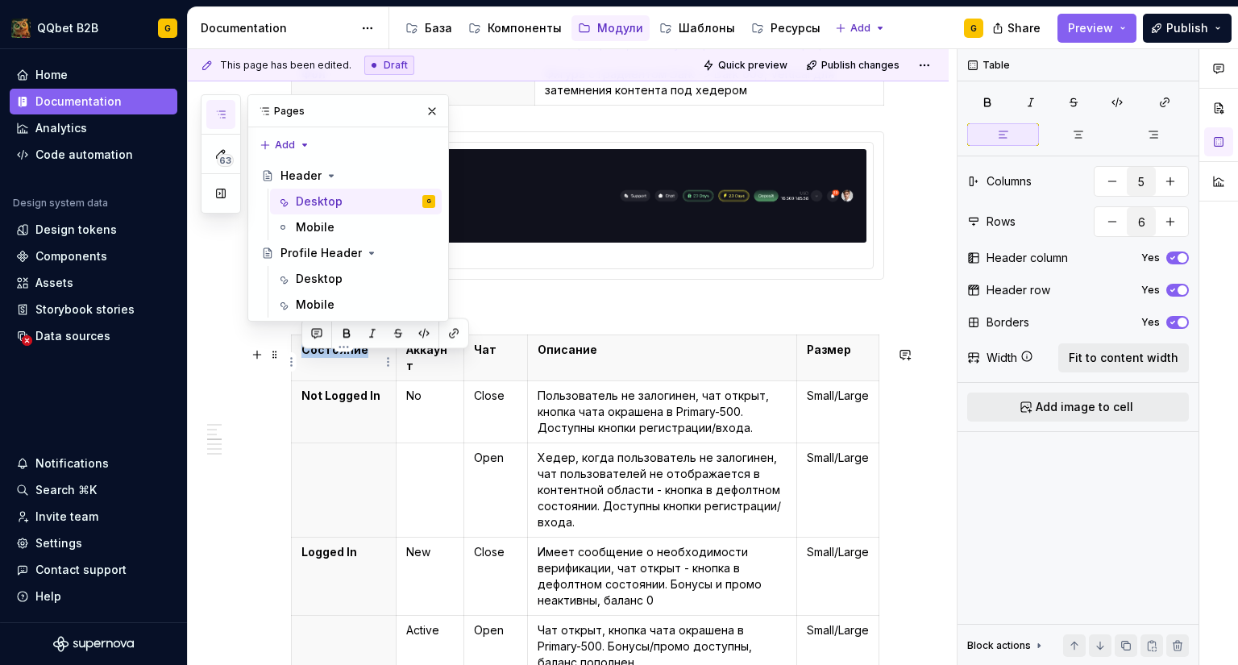
click at [328, 358] on p "Состояние" at bounding box center [343, 350] width 85 height 16
copy p "Состояние"
click at [311, 281] on div "Desktop" at bounding box center [319, 279] width 47 height 16
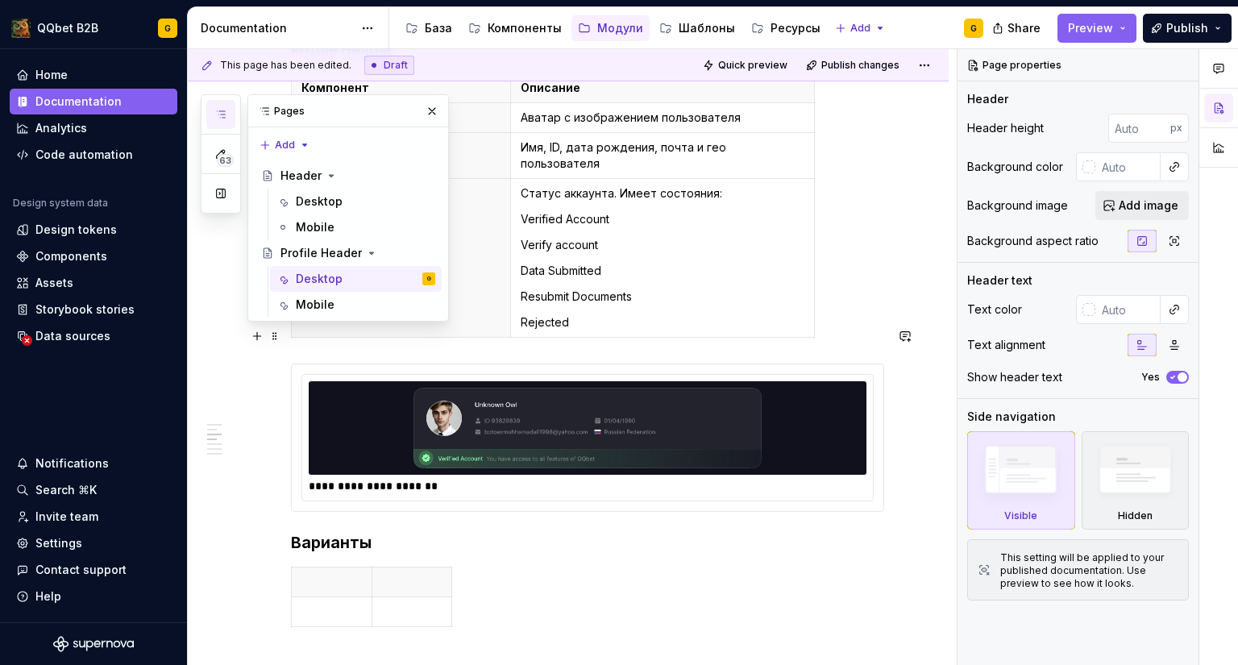
scroll to position [494, 0]
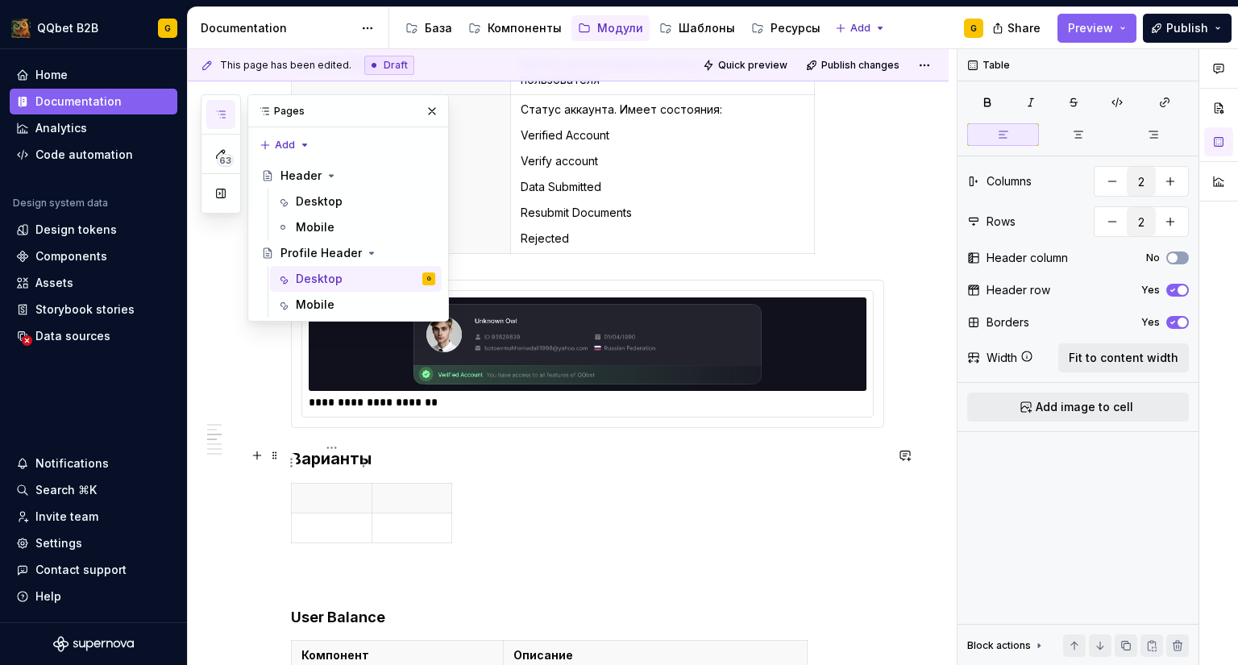
click at [334, 490] on p at bounding box center [331, 498] width 60 height 16
drag, startPoint x: 374, startPoint y: 461, endPoint x: 430, endPoint y: 463, distance: 55.7
click at [430, 484] on th at bounding box center [467, 499] width 81 height 30
type textarea "*"
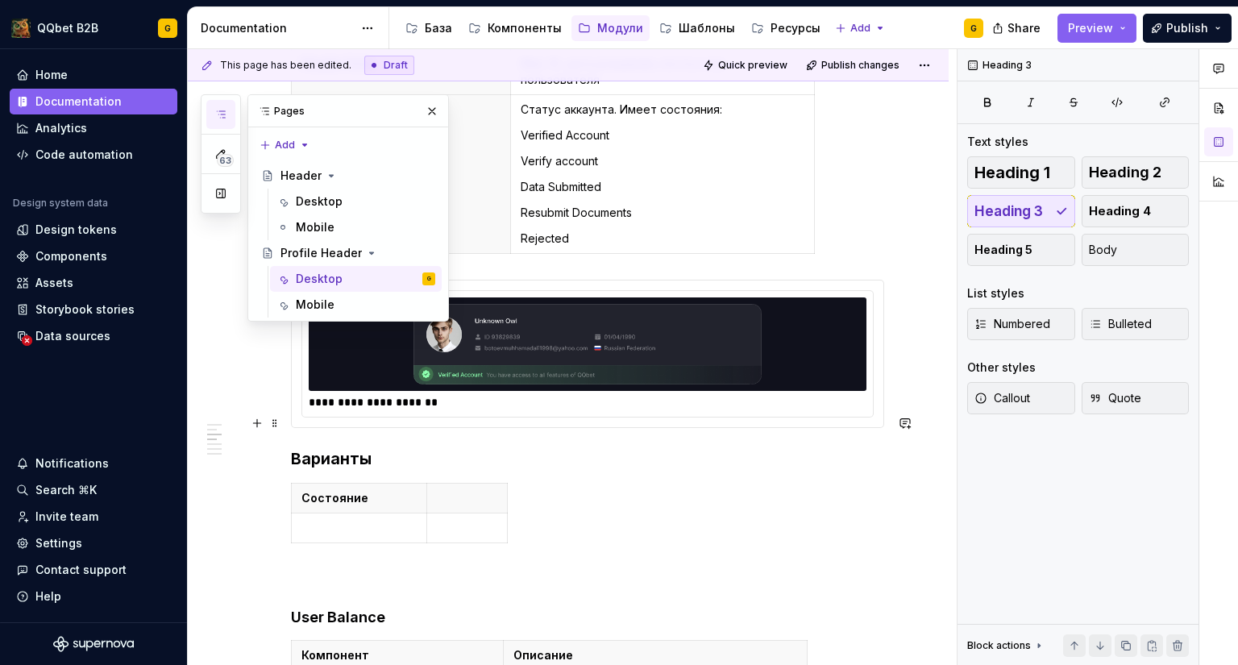
click at [409, 447] on h3 "Варианты" at bounding box center [587, 458] width 593 height 23
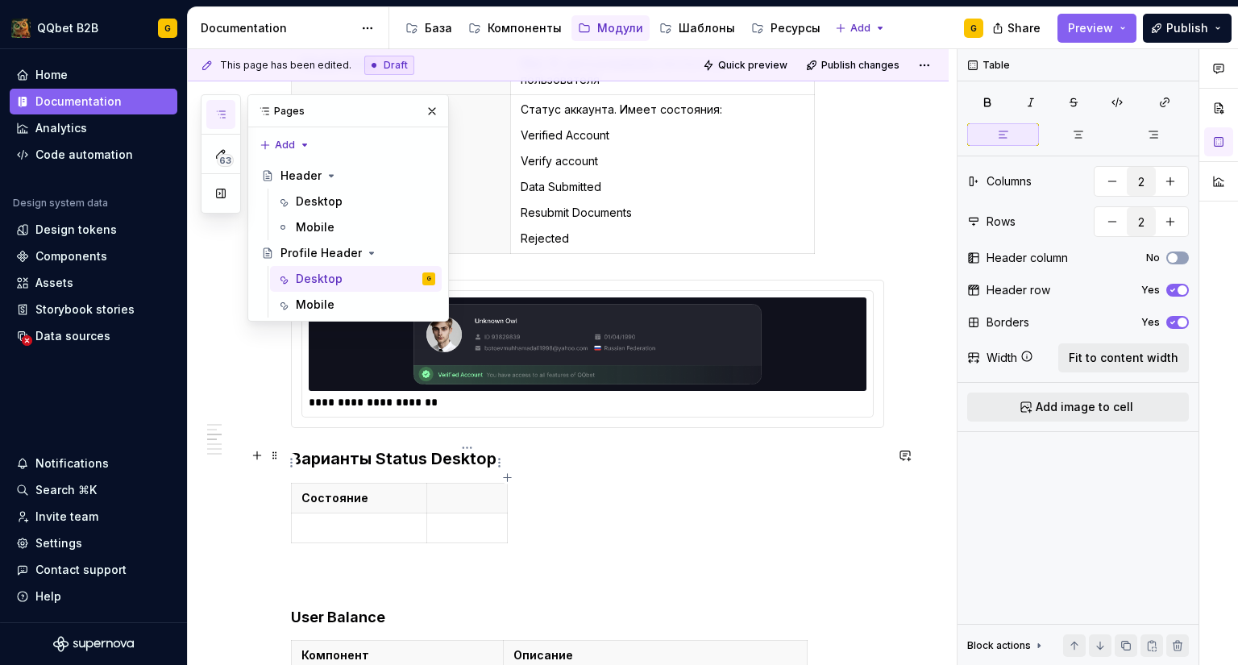
click at [442, 490] on p at bounding box center [467, 498] width 60 height 16
click at [311, 513] on td at bounding box center [359, 528] width 135 height 30
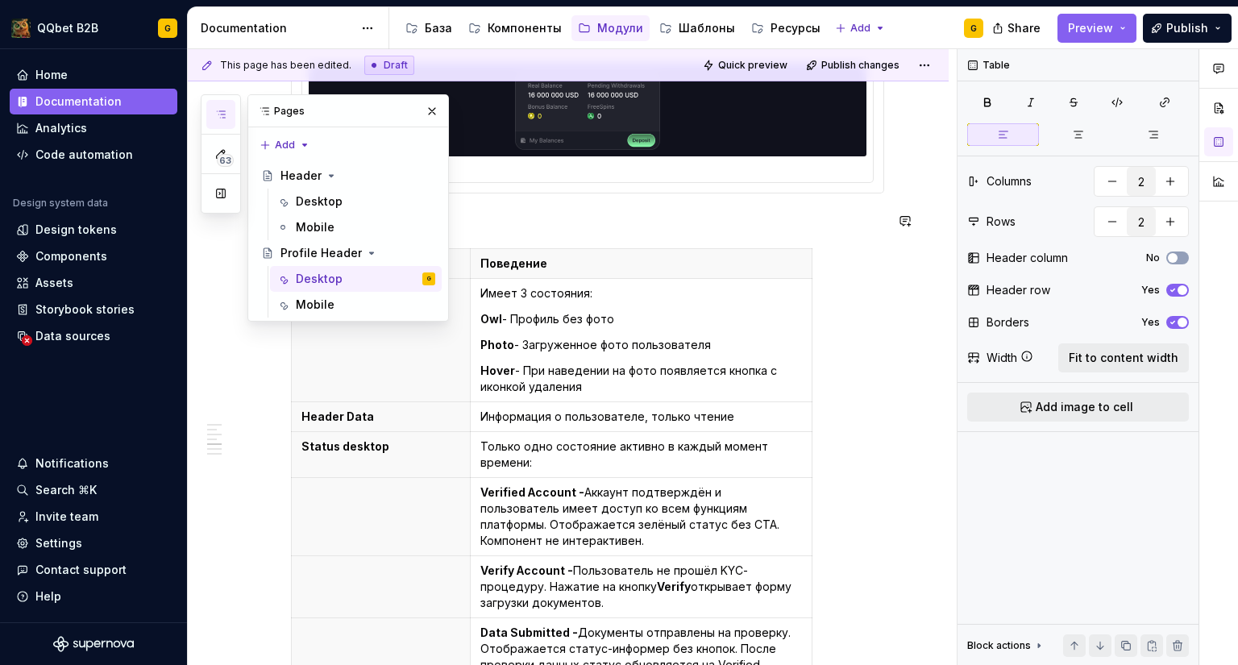
scroll to position [1254, 0]
drag, startPoint x: 571, startPoint y: 474, endPoint x: 529, endPoint y: 475, distance: 42.7
click at [529, 484] on p "Verified Account - Аккаунт подтверждён и пользователь имеет доступ ко всем функ…" at bounding box center [641, 516] width 322 height 64
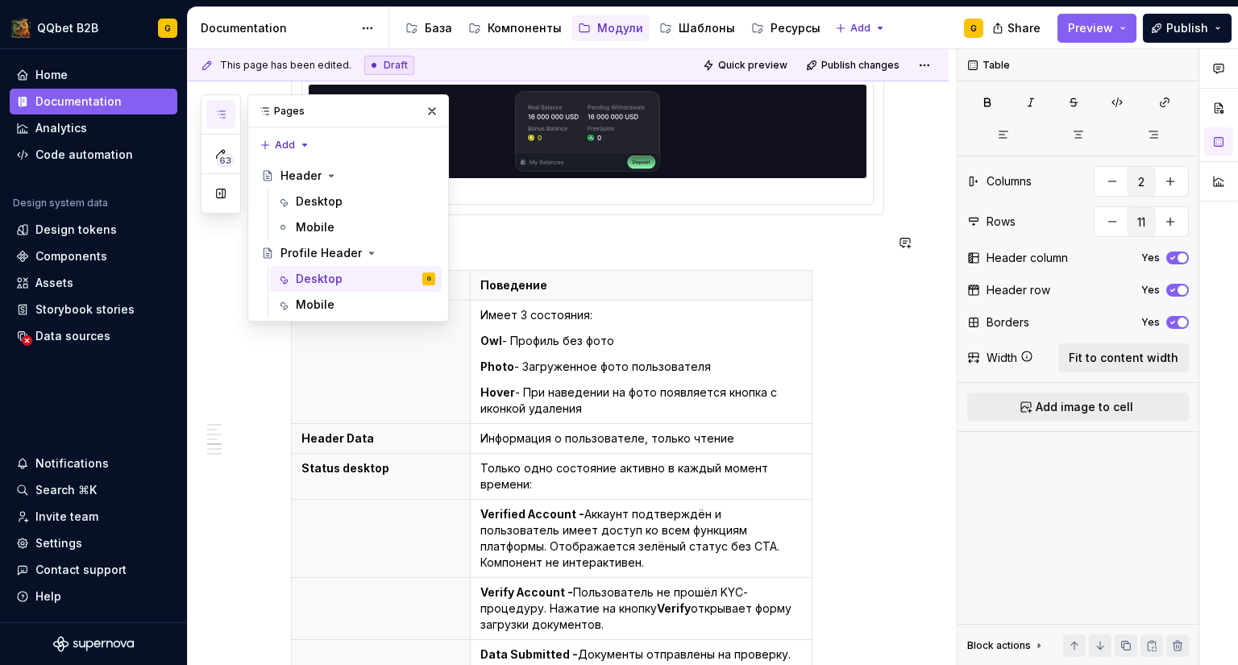
scroll to position [1231, 0]
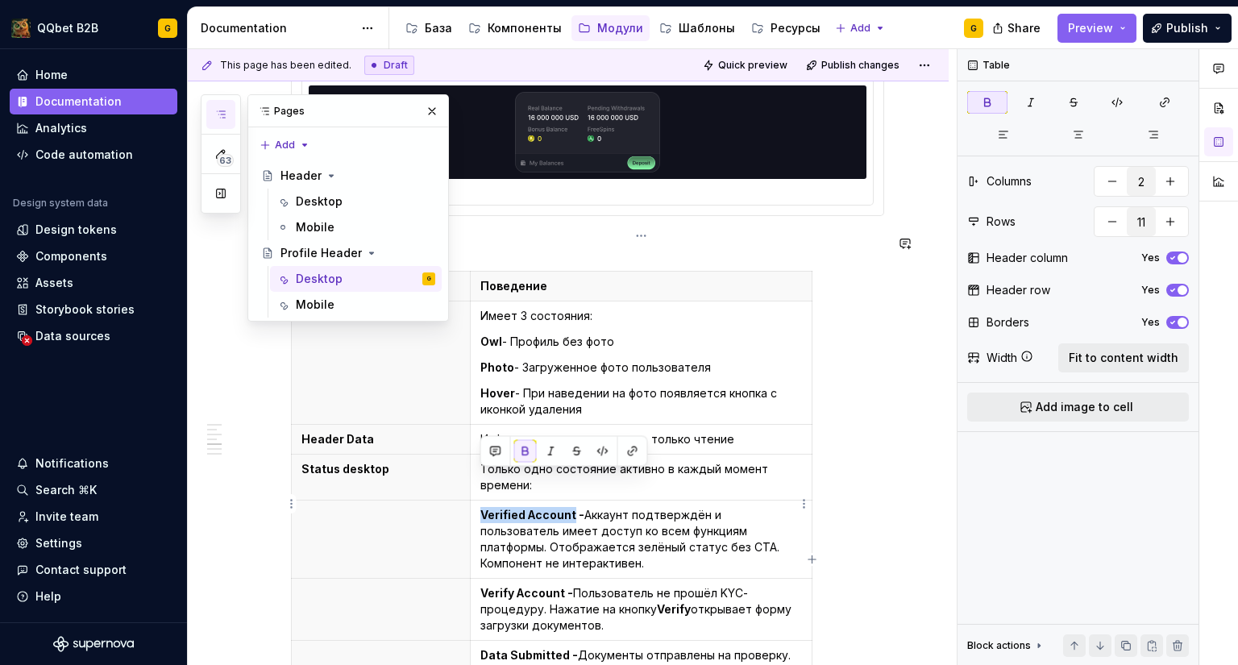
drag, startPoint x: 571, startPoint y: 479, endPoint x: 479, endPoint y: 479, distance: 91.9
click at [479, 500] on td "Verified Account - Аккаунт подтверждён и пользователь имеет доступ ко всем функ…" at bounding box center [641, 539] width 342 height 78
copy strong "Verified Account"
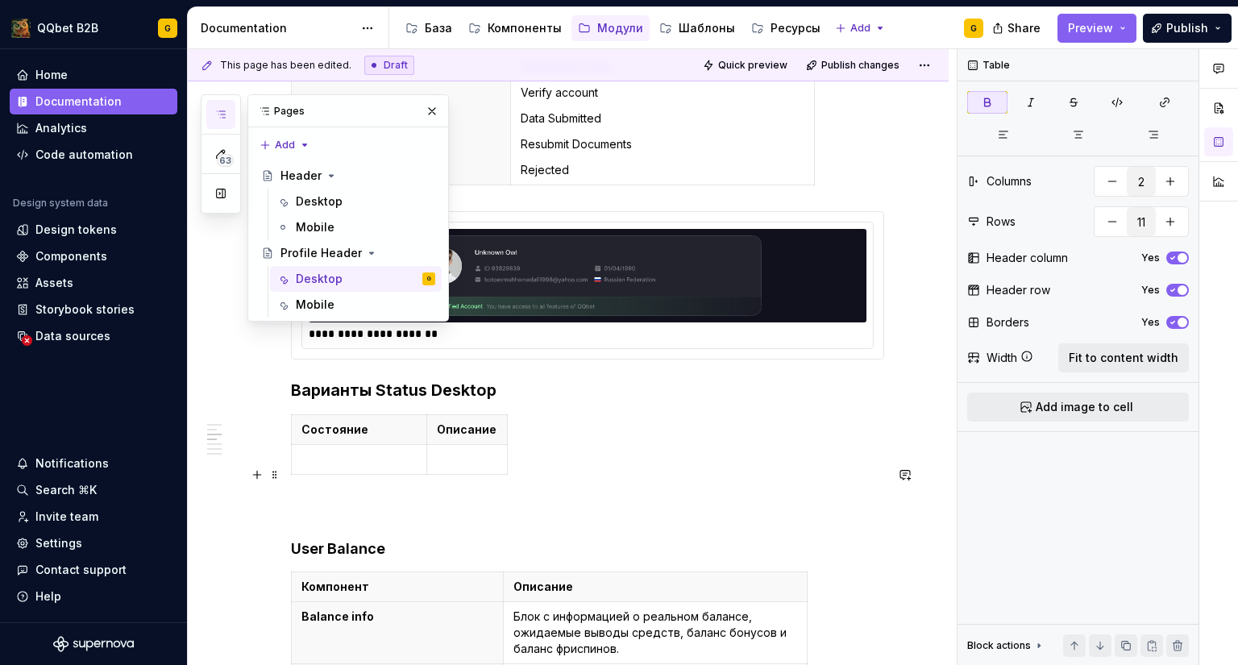
scroll to position [562, 0]
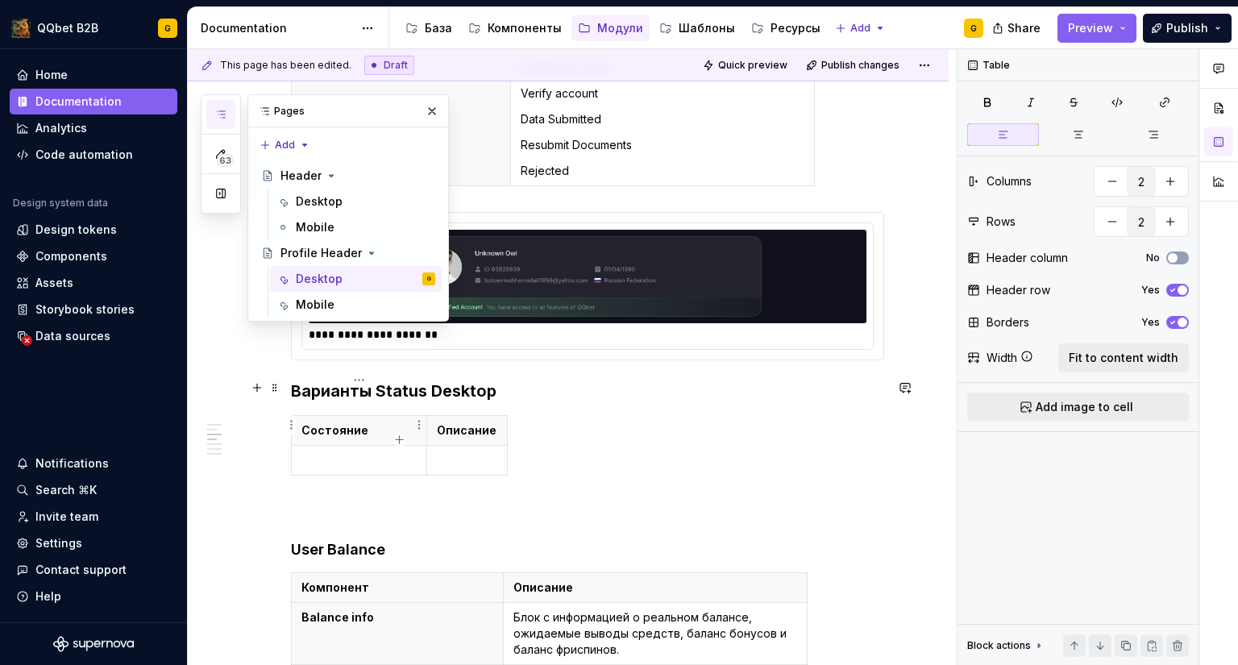
click at [384, 452] on p at bounding box center [358, 460] width 115 height 16
click at [288, 426] on html "QQbet B2B G Home Documentation Analytics Code automation Design system data Des…" at bounding box center [619, 332] width 1238 height 665
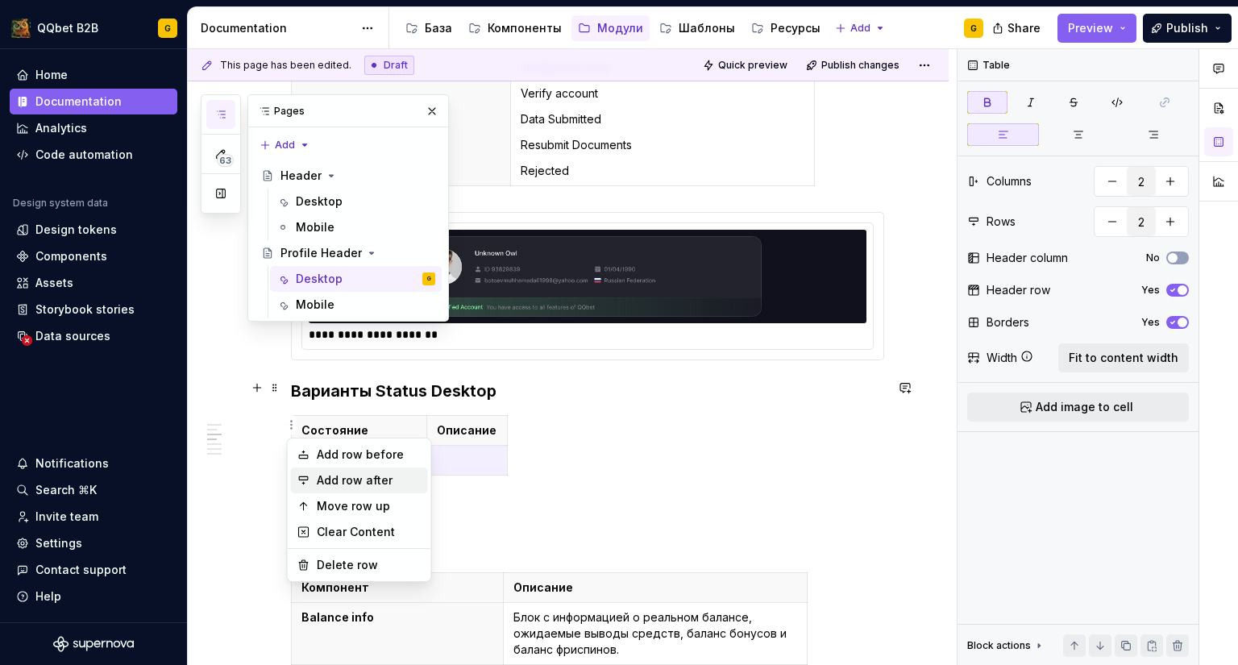
click at [308, 481] on icon at bounding box center [303, 480] width 13 height 13
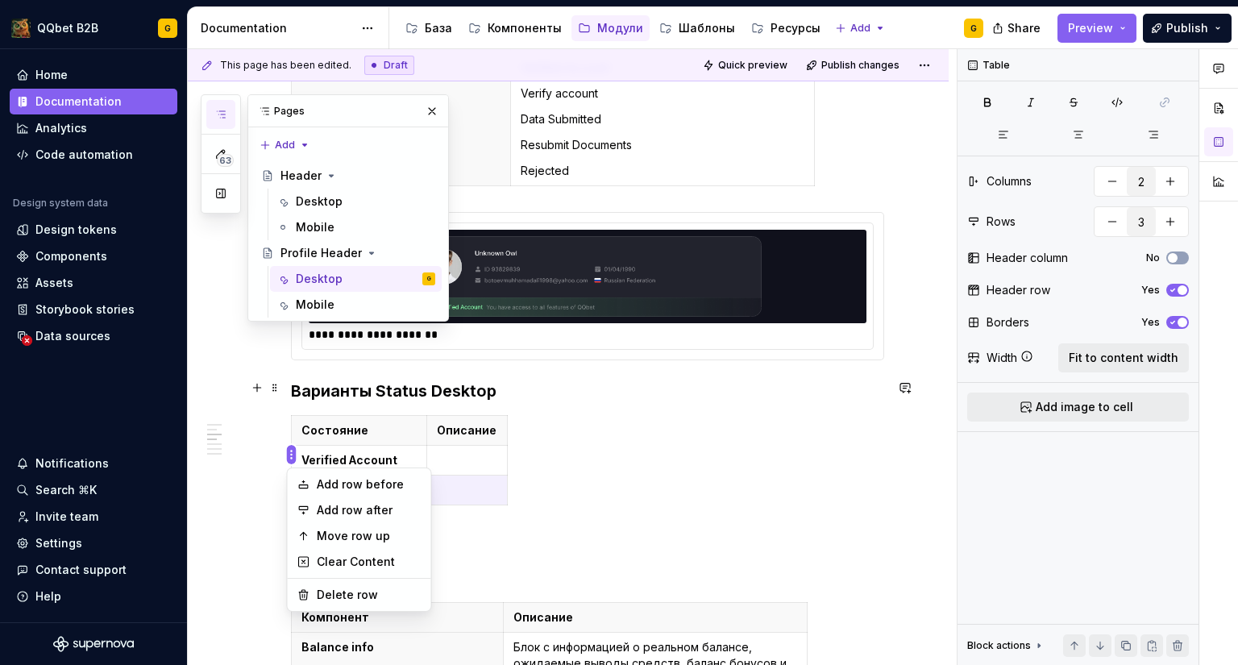
click at [288, 451] on html "QQbet B2B G Home Documentation Analytics Code automation Design system data Des…" at bounding box center [619, 332] width 1238 height 665
click at [307, 503] on div "Add row after" at bounding box center [359, 510] width 137 height 26
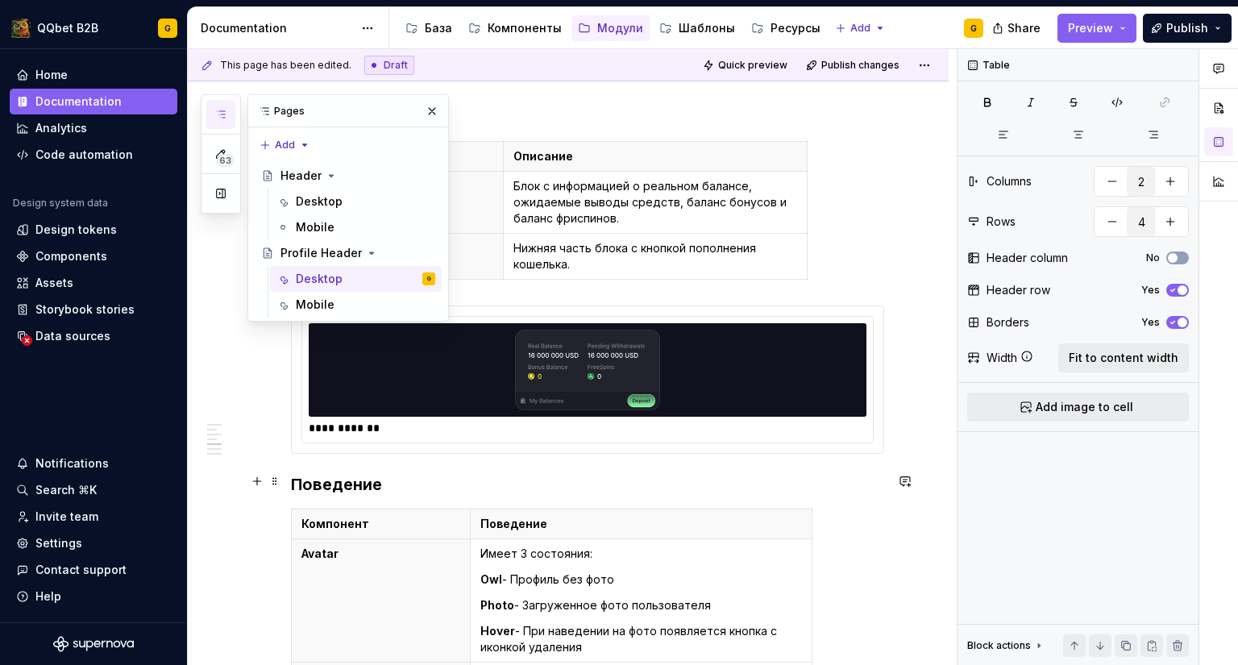
scroll to position [1401, 0]
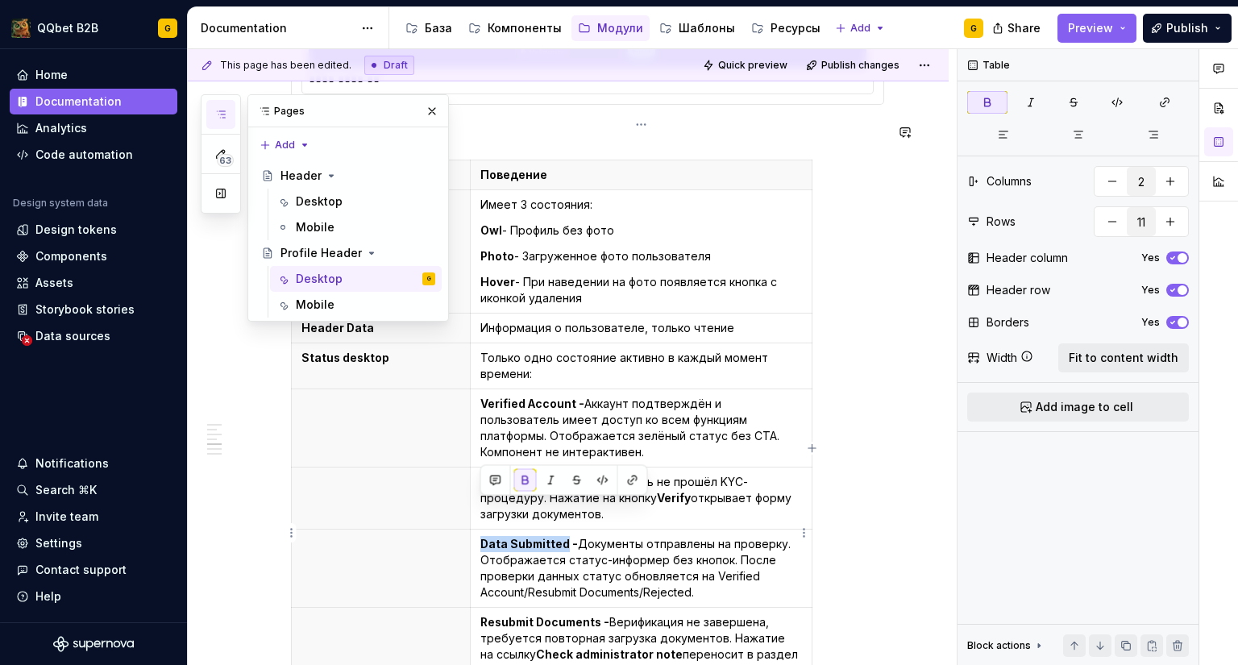
drag, startPoint x: 563, startPoint y: 505, endPoint x: 480, endPoint y: 506, distance: 83.0
click at [480, 537] on strong "Data Submitted -" at bounding box center [529, 544] width 98 height 14
copy strong "Data Submitted"
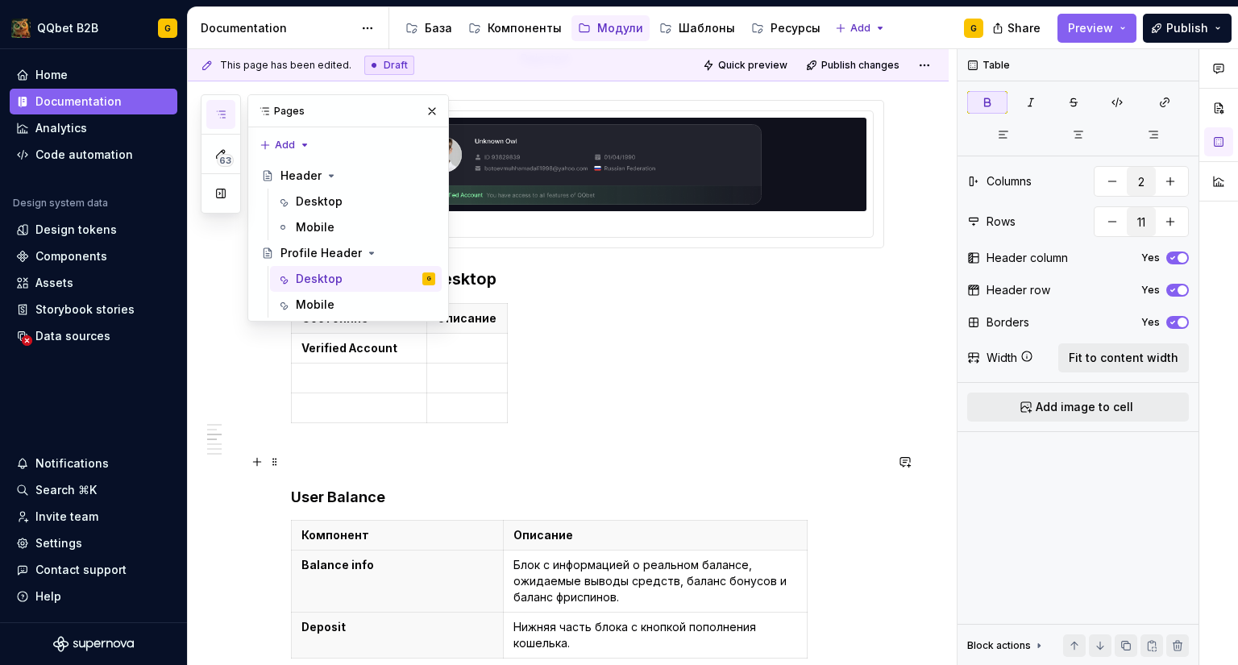
scroll to position [625, 0]
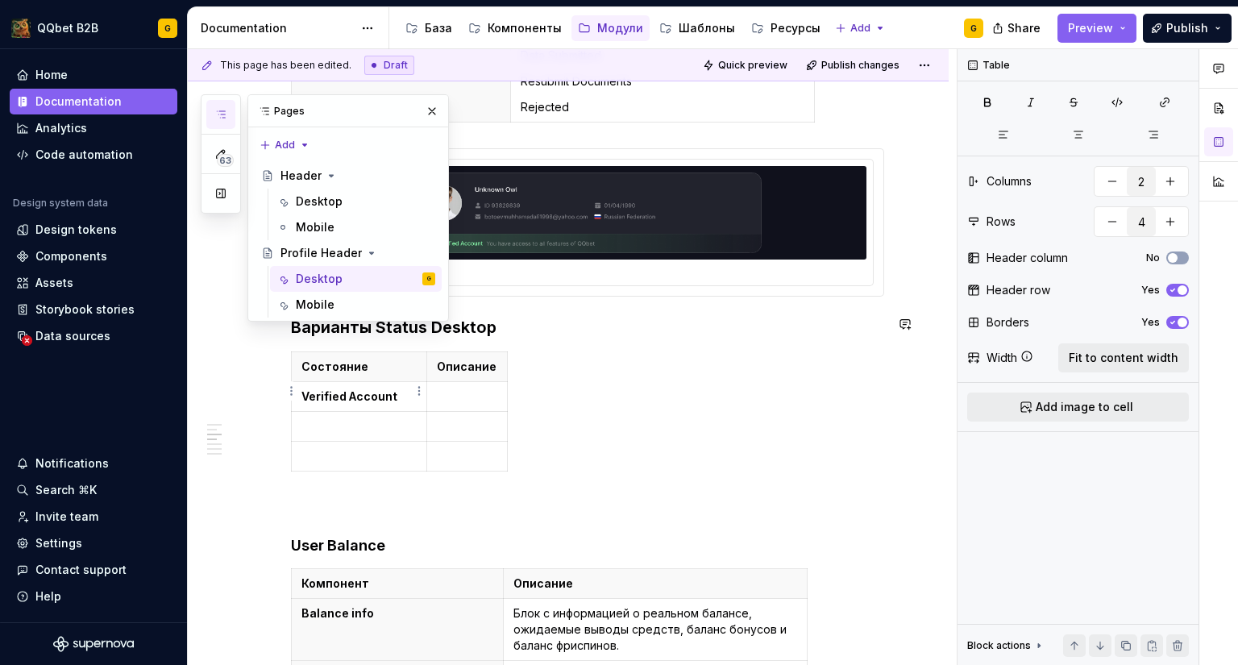
click at [364, 418] on p at bounding box center [358, 426] width 115 height 16
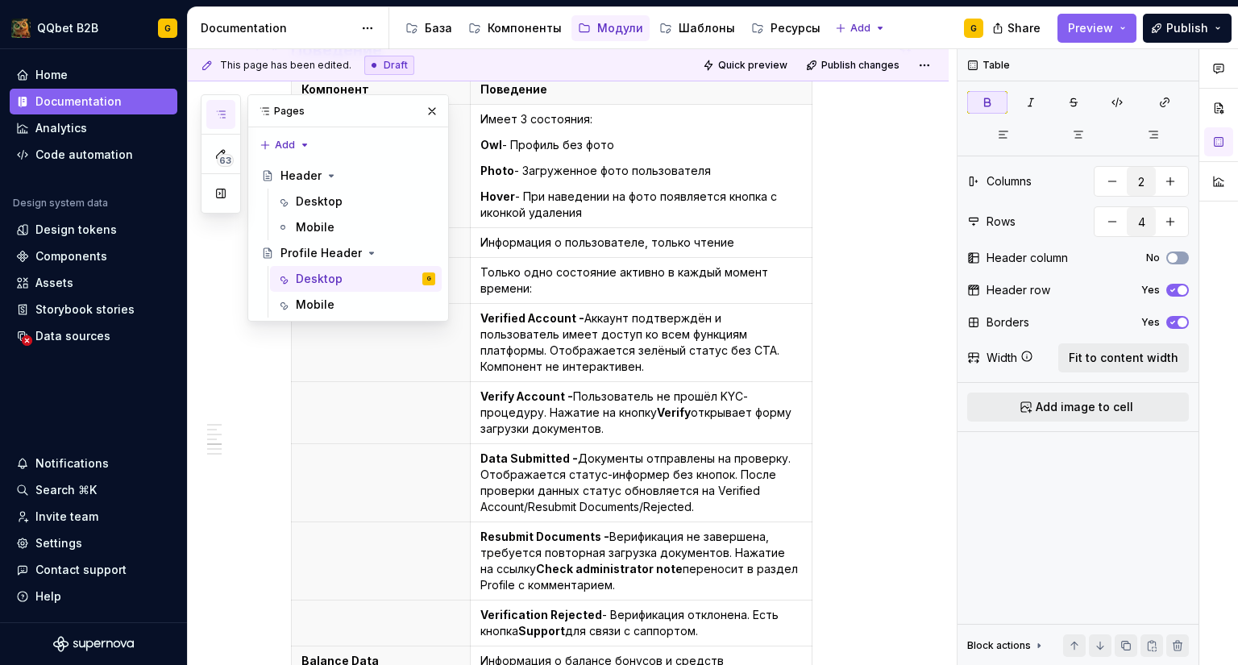
scroll to position [1504, 0]
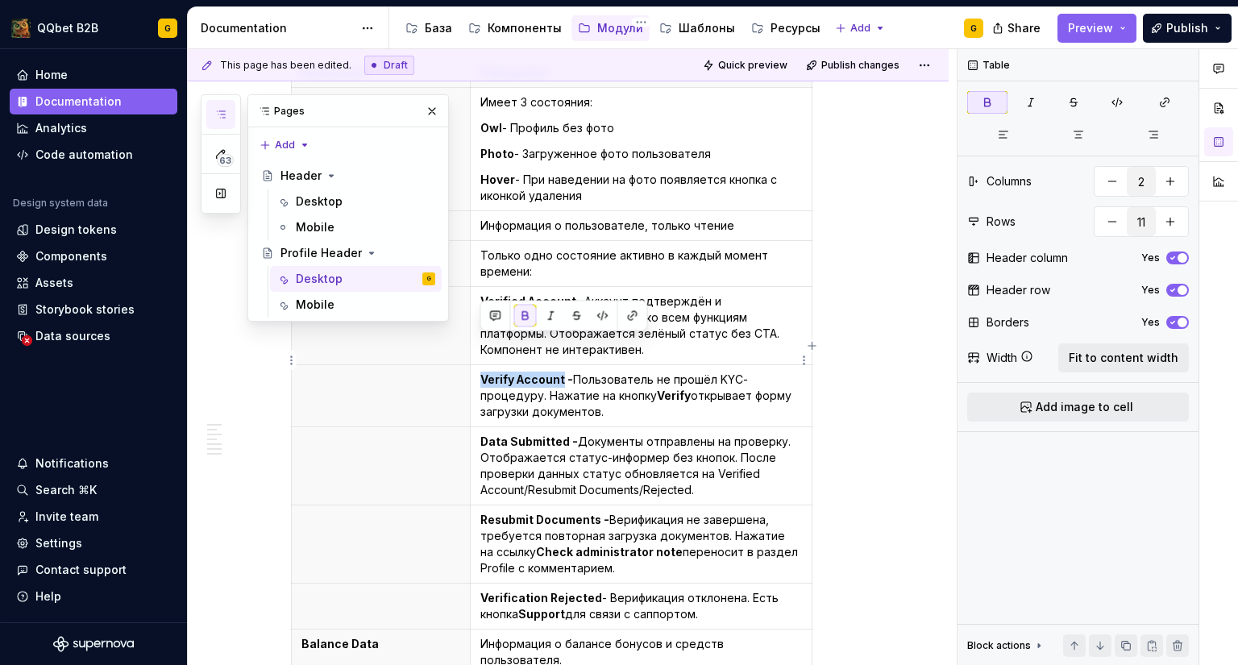
drag, startPoint x: 562, startPoint y: 344, endPoint x: 482, endPoint y: 348, distance: 79.9
click at [482, 372] on strong "Verify Account -" at bounding box center [526, 379] width 93 height 14
copy strong "Verify Account"
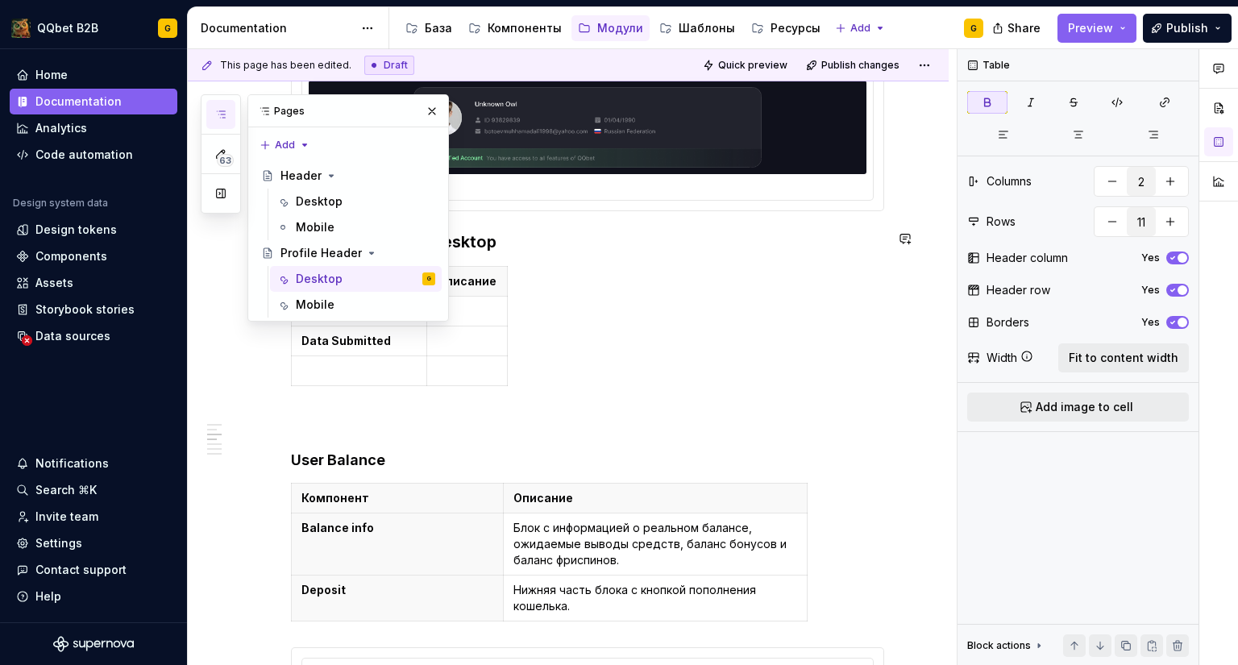
scroll to position [621, 0]
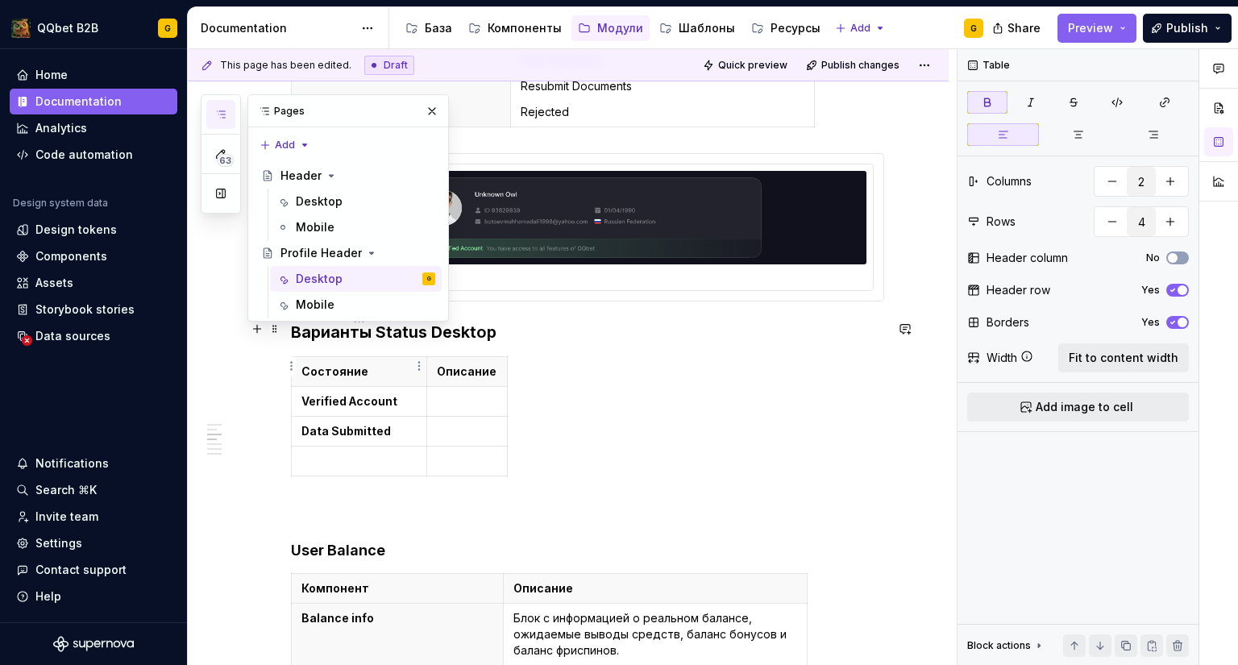
click at [321, 393] on p "Verified Account" at bounding box center [358, 401] width 115 height 16
click at [286, 366] on html "QQbet B2B G Home Documentation Analytics Code automation Design system data Des…" at bounding box center [619, 332] width 1238 height 665
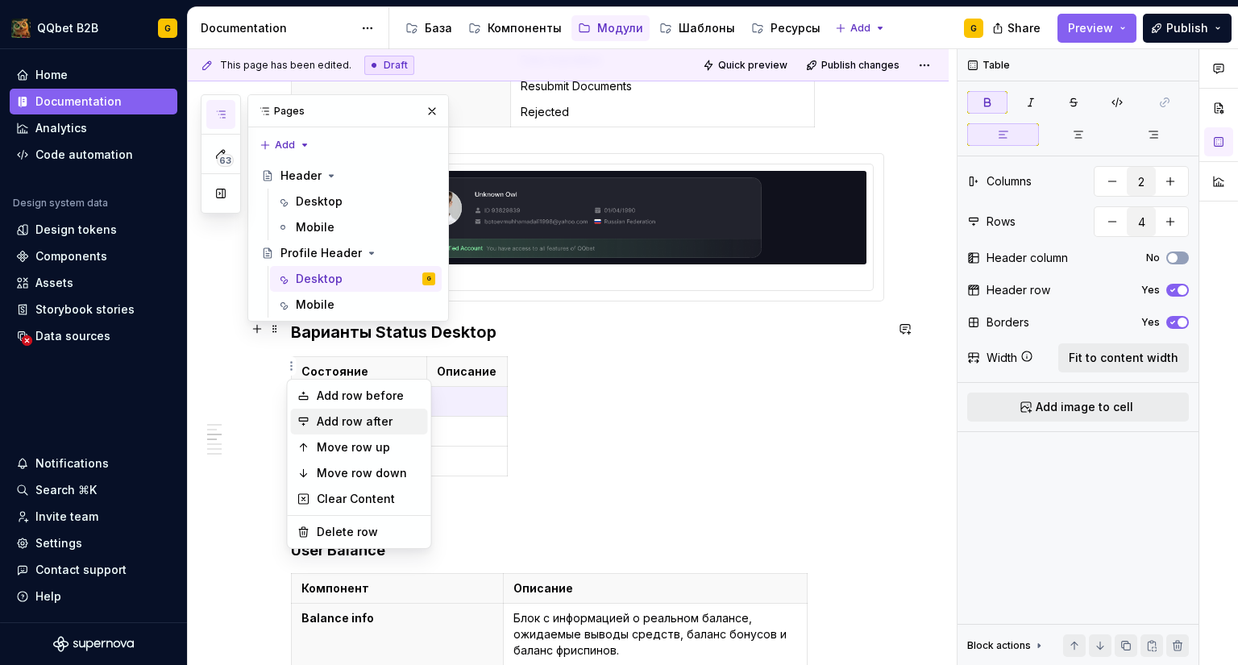
click at [312, 418] on div "Add row after" at bounding box center [359, 422] width 137 height 26
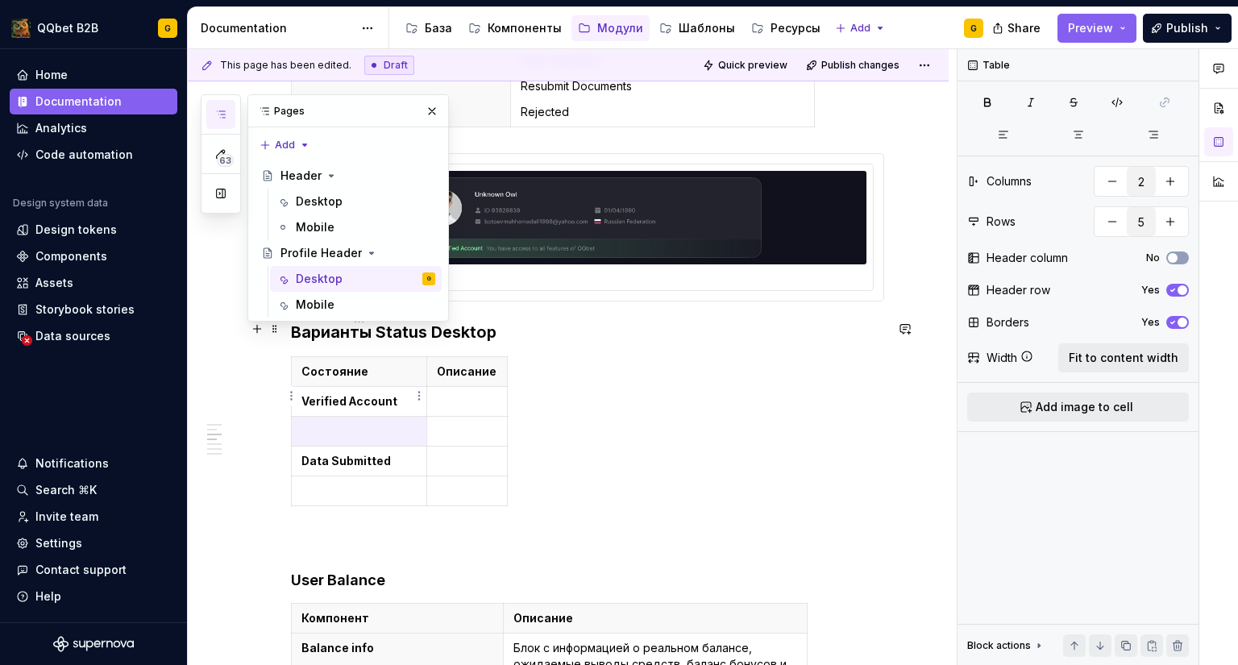
click at [350, 417] on td at bounding box center [359, 432] width 135 height 30
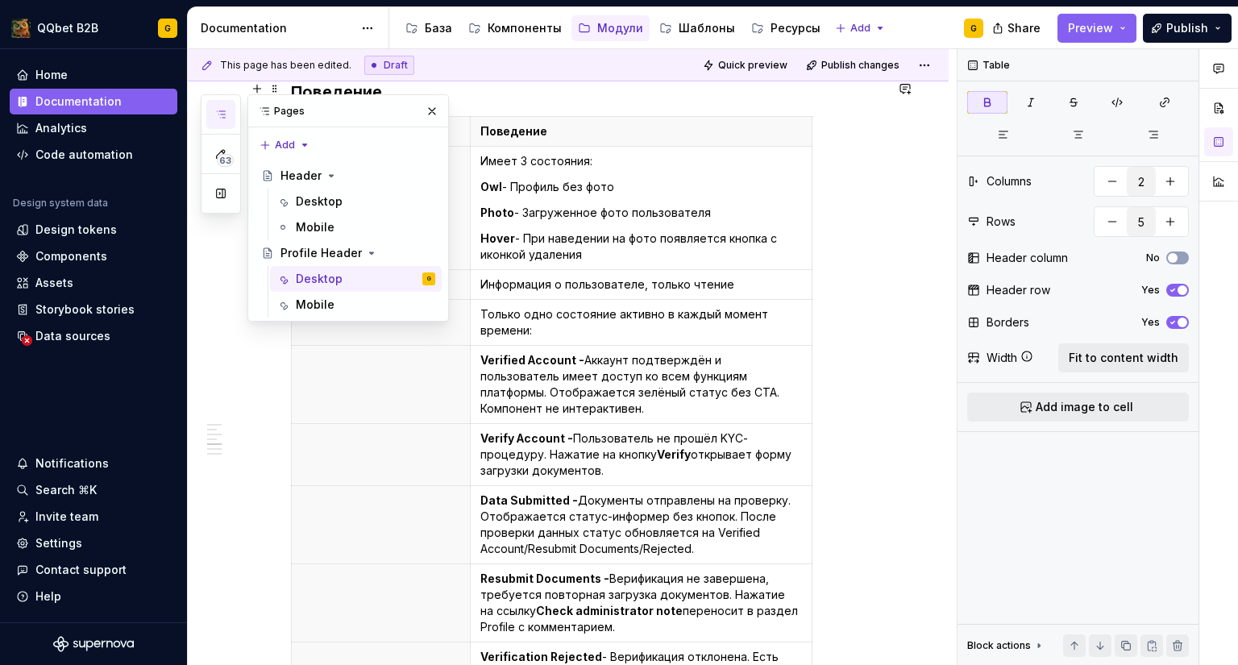
scroll to position [1476, 0]
drag, startPoint x: 596, startPoint y: 543, endPoint x: 479, endPoint y: 546, distance: 116.9
click at [479, 563] on td "Resubmit Documents - Верификация не завершена, требуется повторная загрузка док…" at bounding box center [641, 602] width 342 height 78
copy strong "Resubmit Documents"
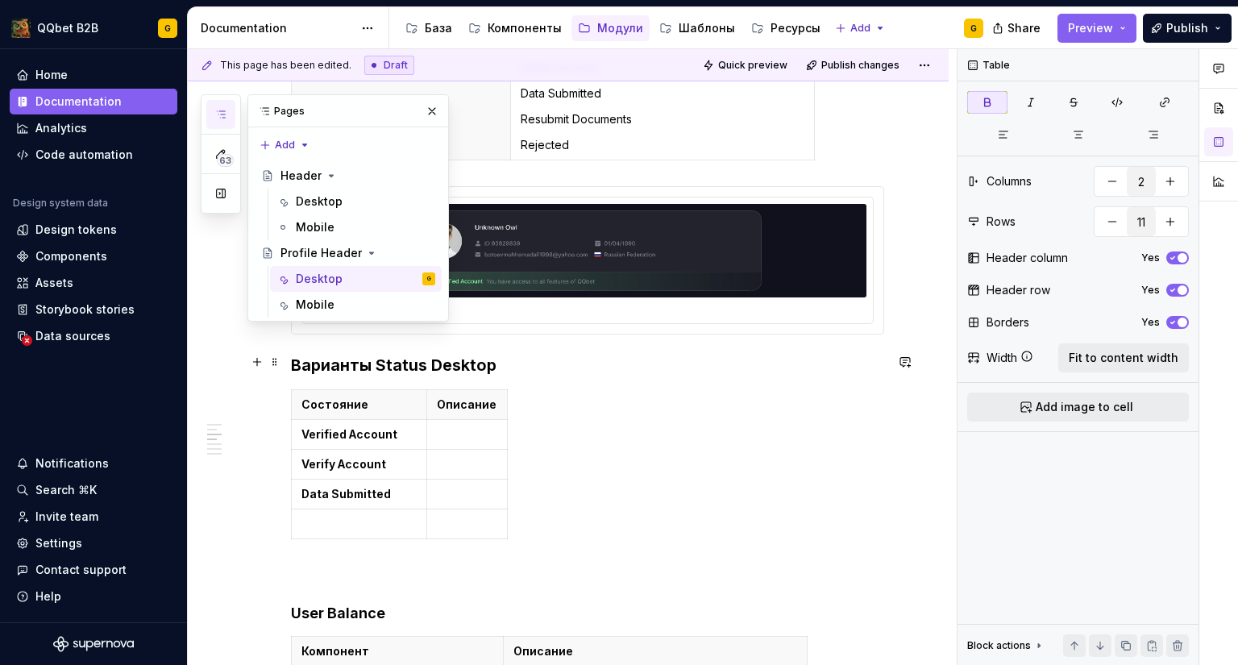
scroll to position [575, 0]
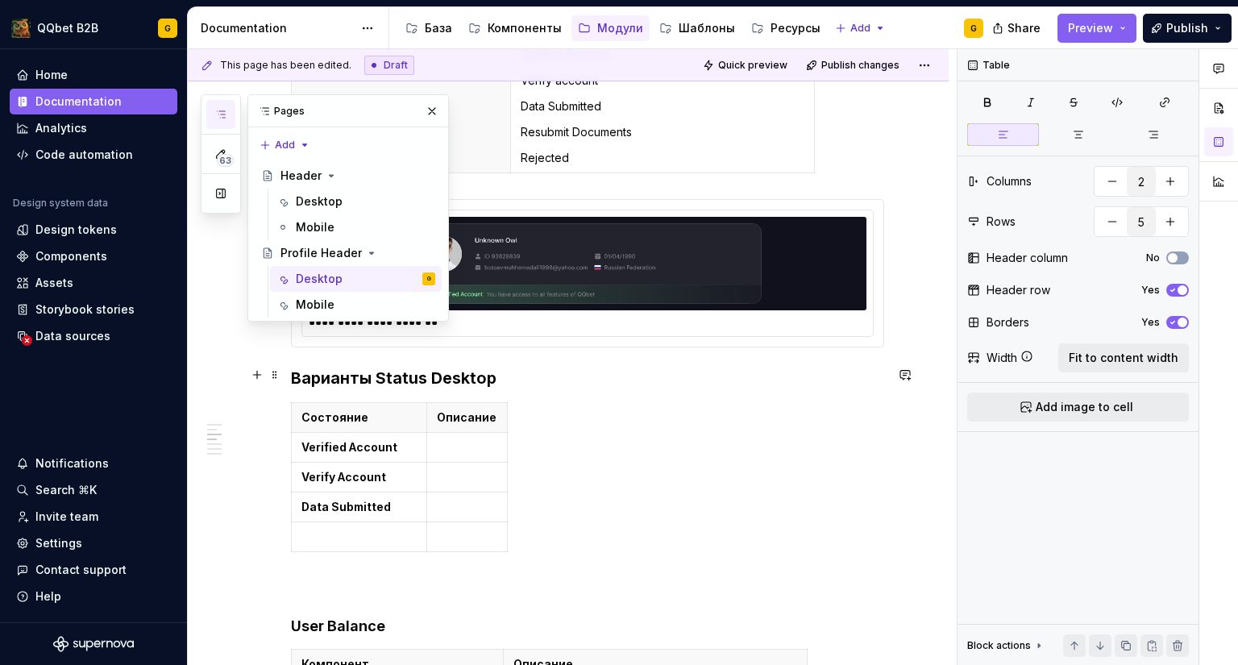
click at [363, 517] on div "Состояние Описание Verified Account Verify Account Data Submitted" at bounding box center [587, 480] width 593 height 156
click at [361, 522] on td at bounding box center [359, 537] width 135 height 30
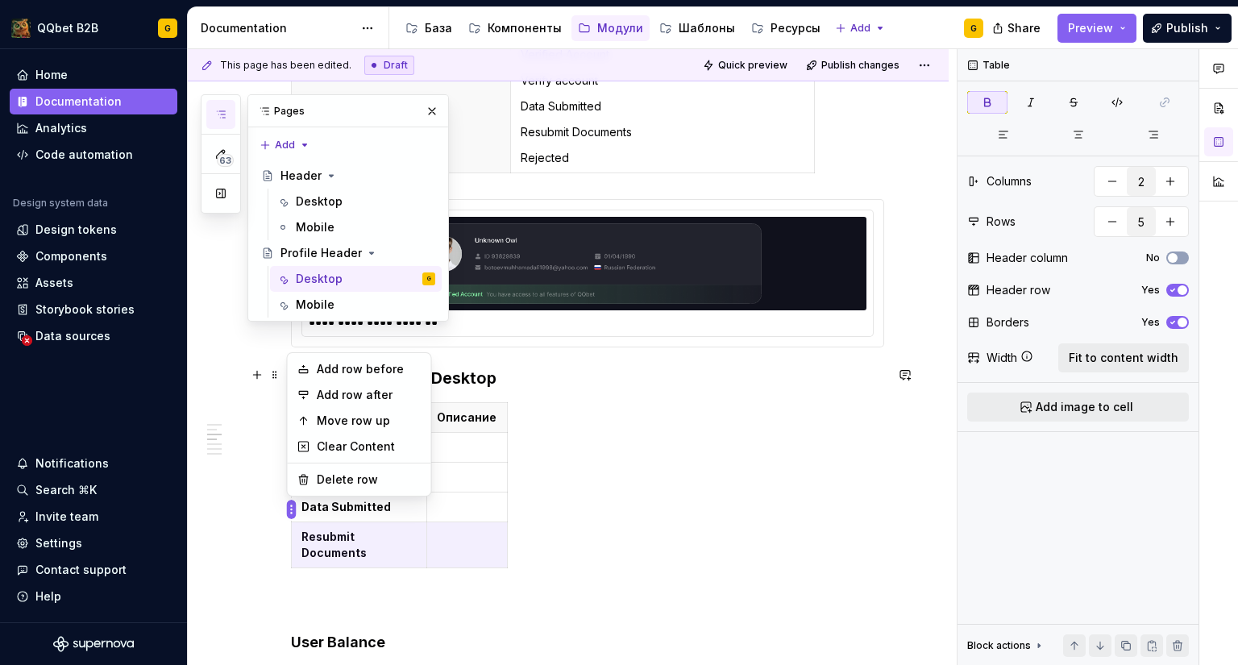
click at [293, 505] on html "QQbet B2B G Home Documentation Analytics Code automation Design system data Des…" at bounding box center [619, 332] width 1238 height 665
click at [346, 393] on div "Add row after" at bounding box center [369, 395] width 105 height 16
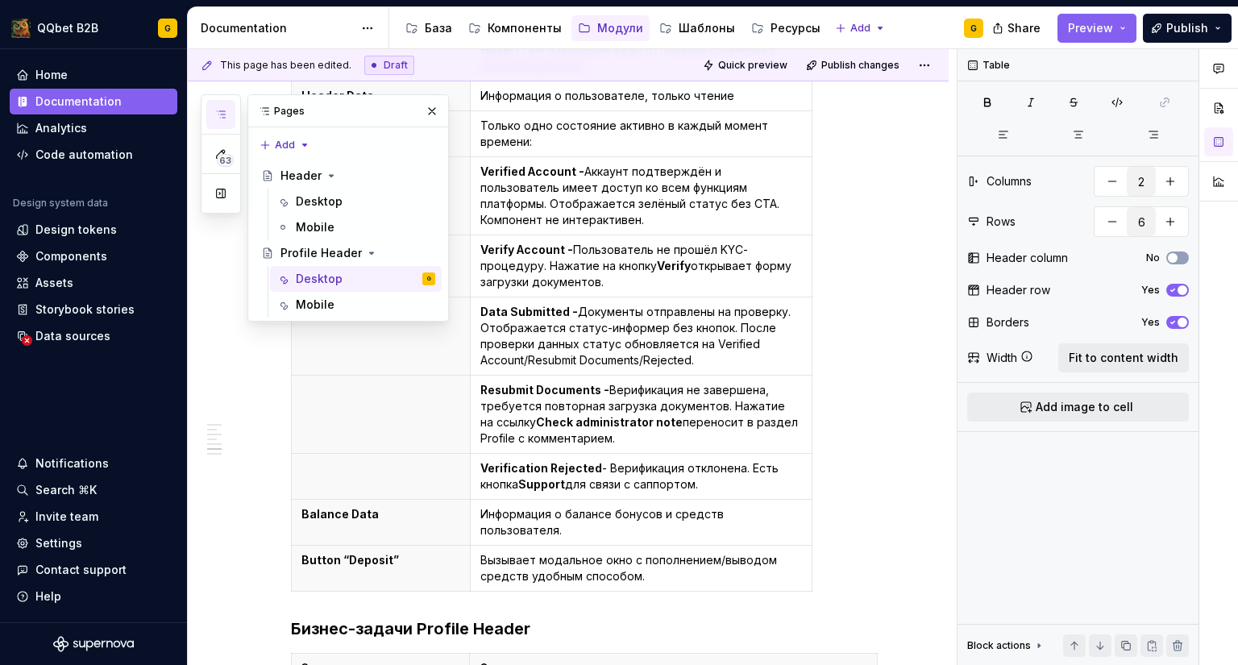
scroll to position [1708, 0]
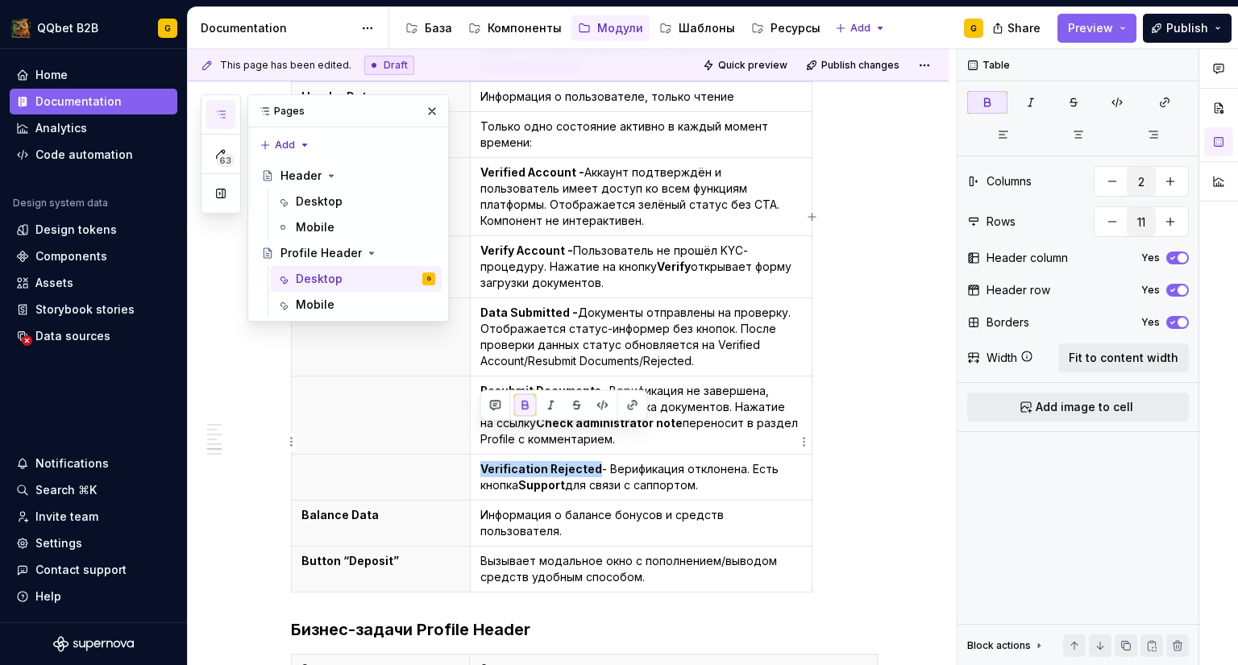
drag, startPoint x: 592, startPoint y: 432, endPoint x: 480, endPoint y: 432, distance: 112.0
click at [480, 462] on strong "Verification Rejected" at bounding box center [541, 469] width 122 height 14
copy strong "Verification Rejected"
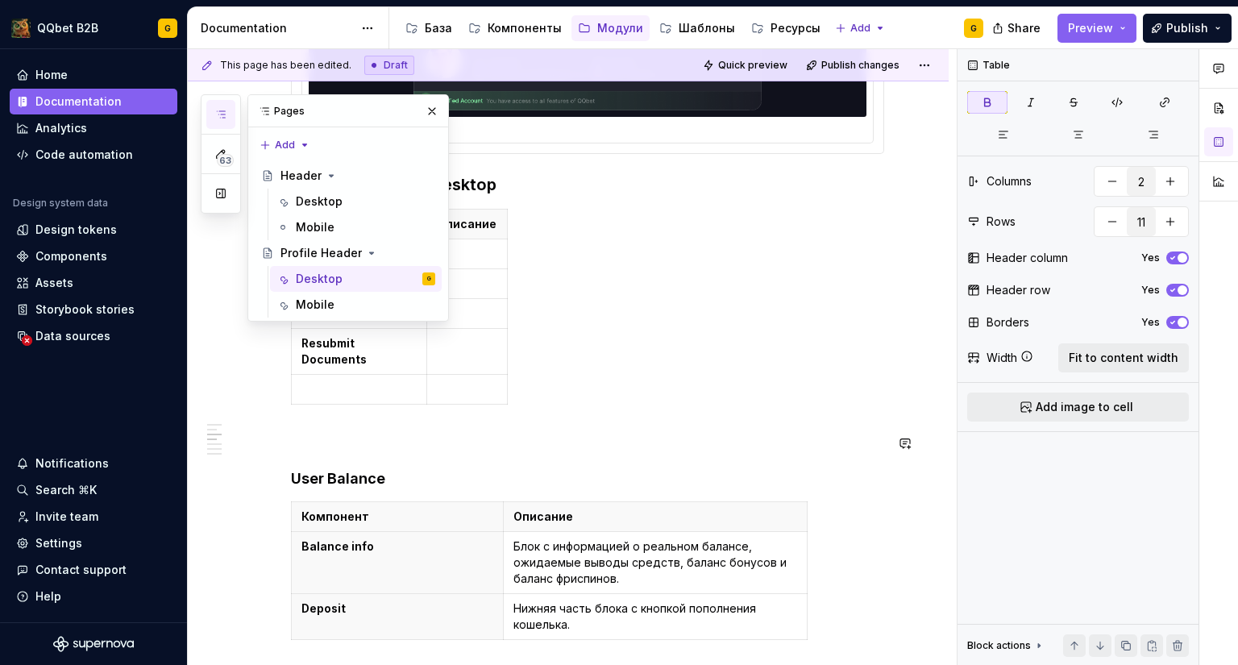
scroll to position [759, 0]
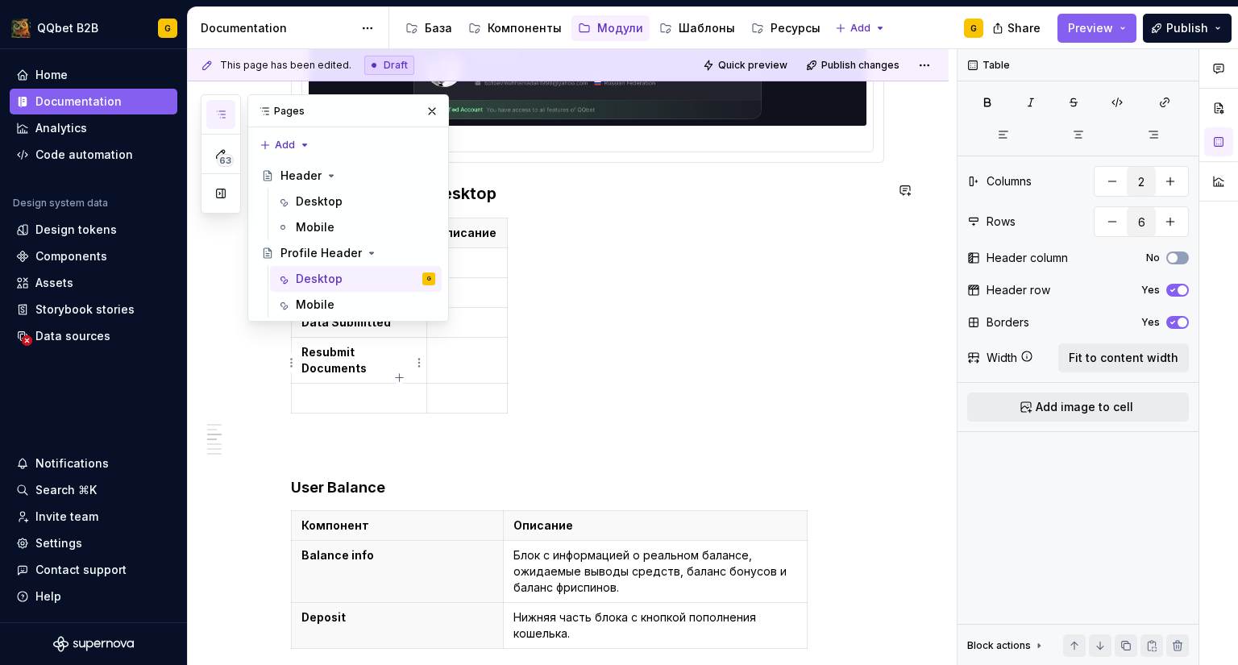
click at [371, 390] on p at bounding box center [358, 398] width 115 height 16
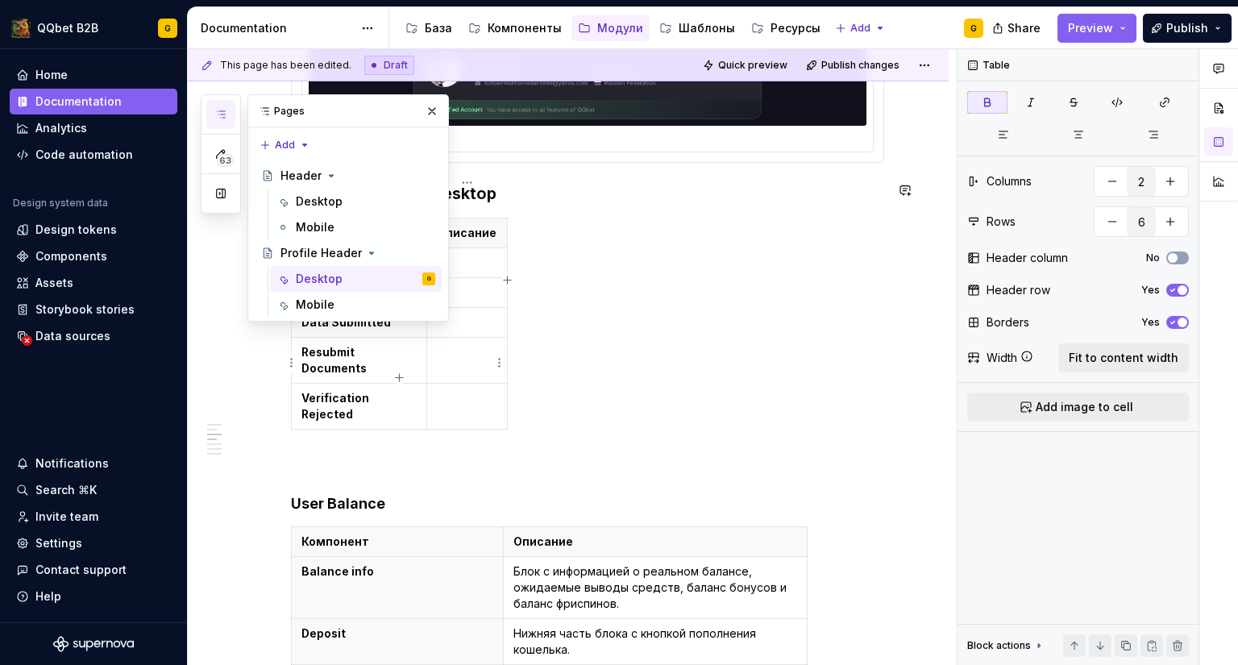
click at [451, 384] on td at bounding box center [467, 407] width 81 height 46
drag, startPoint x: 433, startPoint y: 114, endPoint x: 446, endPoint y: 127, distance: 18.2
click at [433, 114] on button "button" at bounding box center [432, 111] width 23 height 23
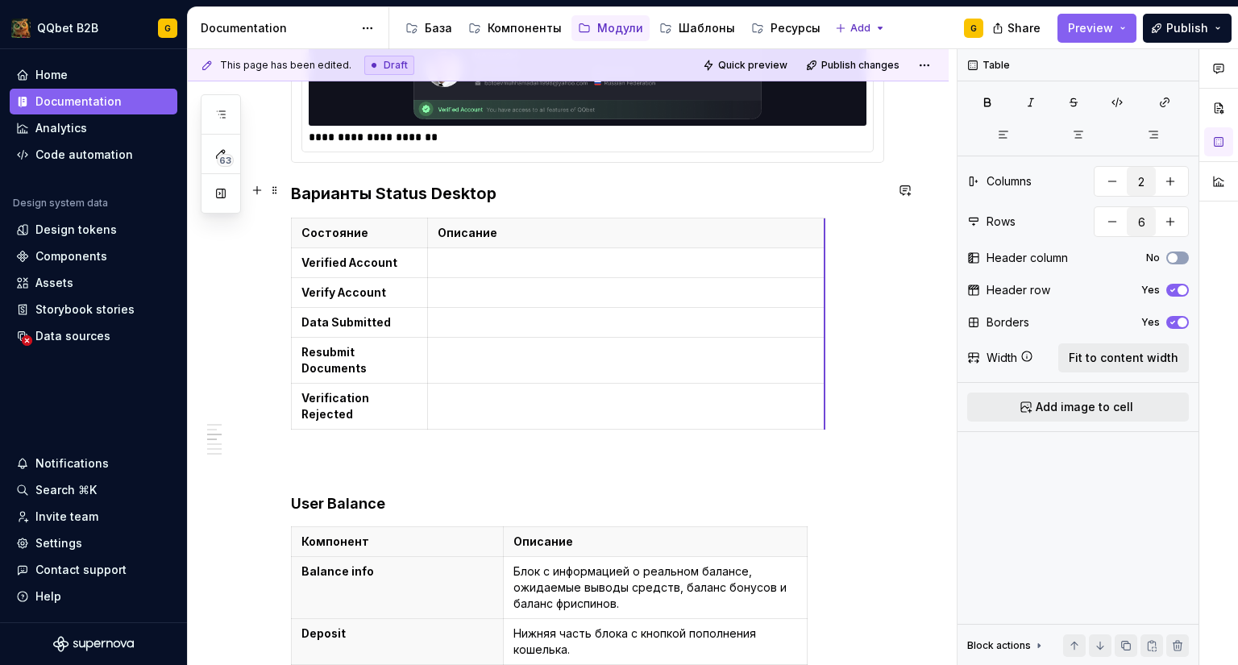
drag, startPoint x: 506, startPoint y: 212, endPoint x: 824, endPoint y: 226, distance: 317.8
click at [471, 255] on p at bounding box center [626, 263] width 377 height 16
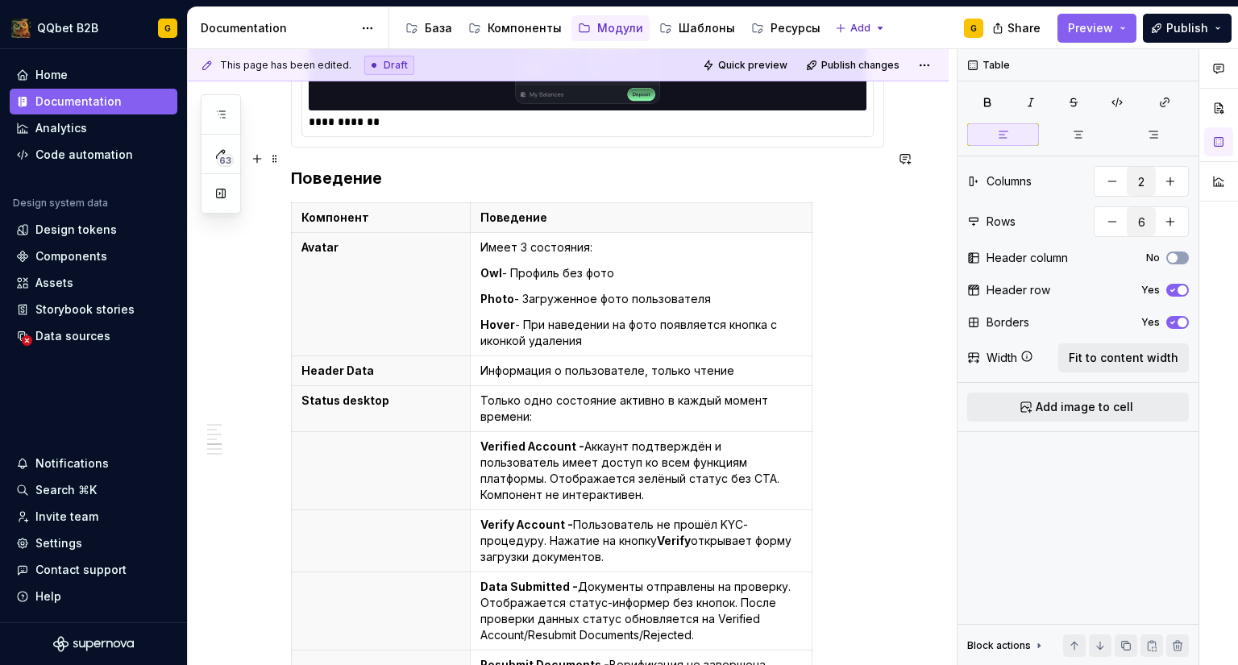
scroll to position [1484, 0]
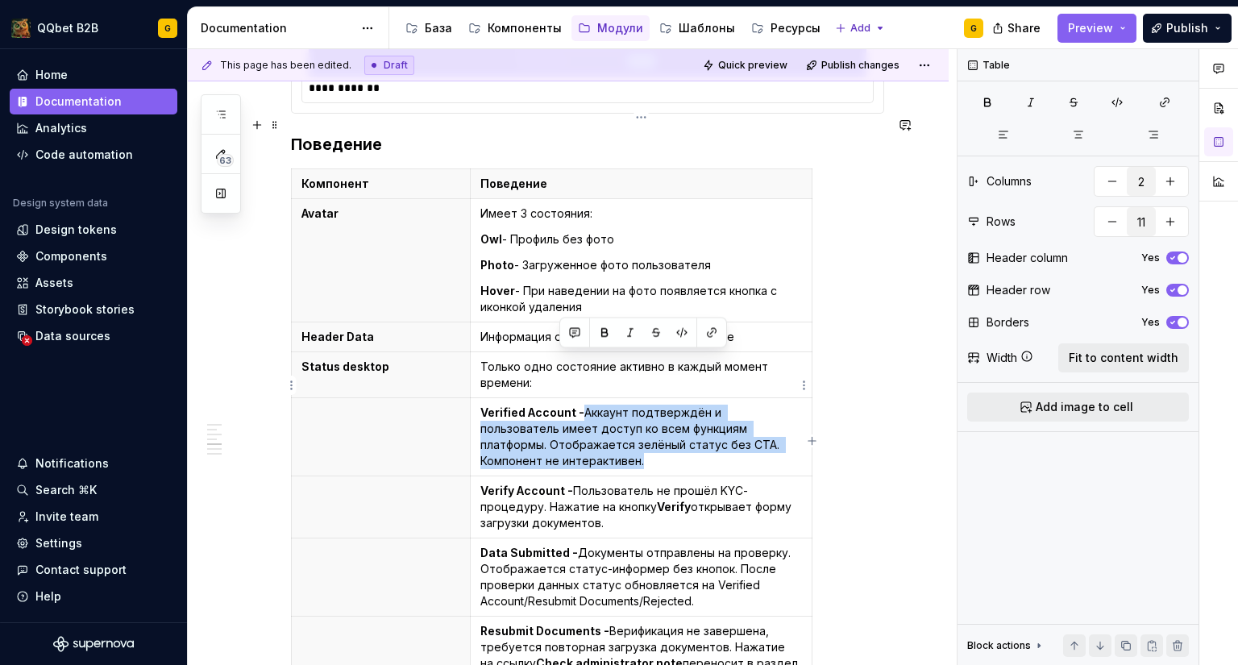
drag, startPoint x: 596, startPoint y: 407, endPoint x: 582, endPoint y: 359, distance: 50.5
click at [582, 405] on p "Verified Account - Аккаунт подтверждён и пользователь имеет доступ ко всем функ…" at bounding box center [641, 437] width 322 height 64
copy p "Аккаунт подтверждён и пользователь имеет доступ ко всем функциям платформы. Ото…"
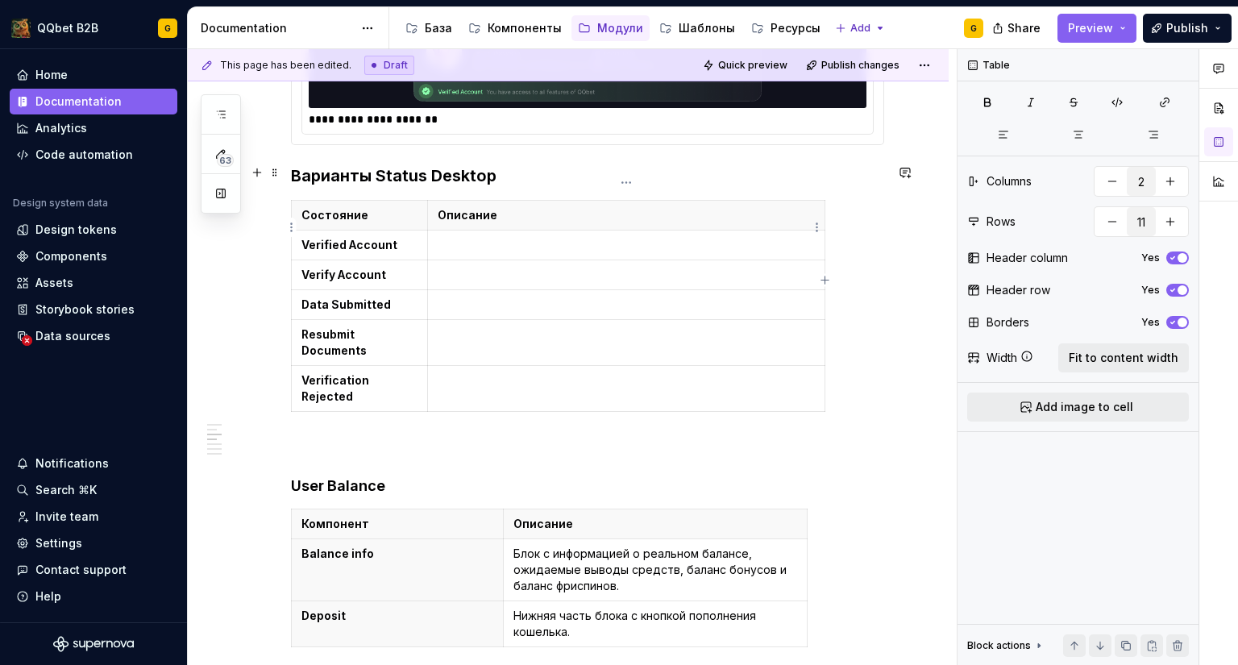
scroll to position [759, 0]
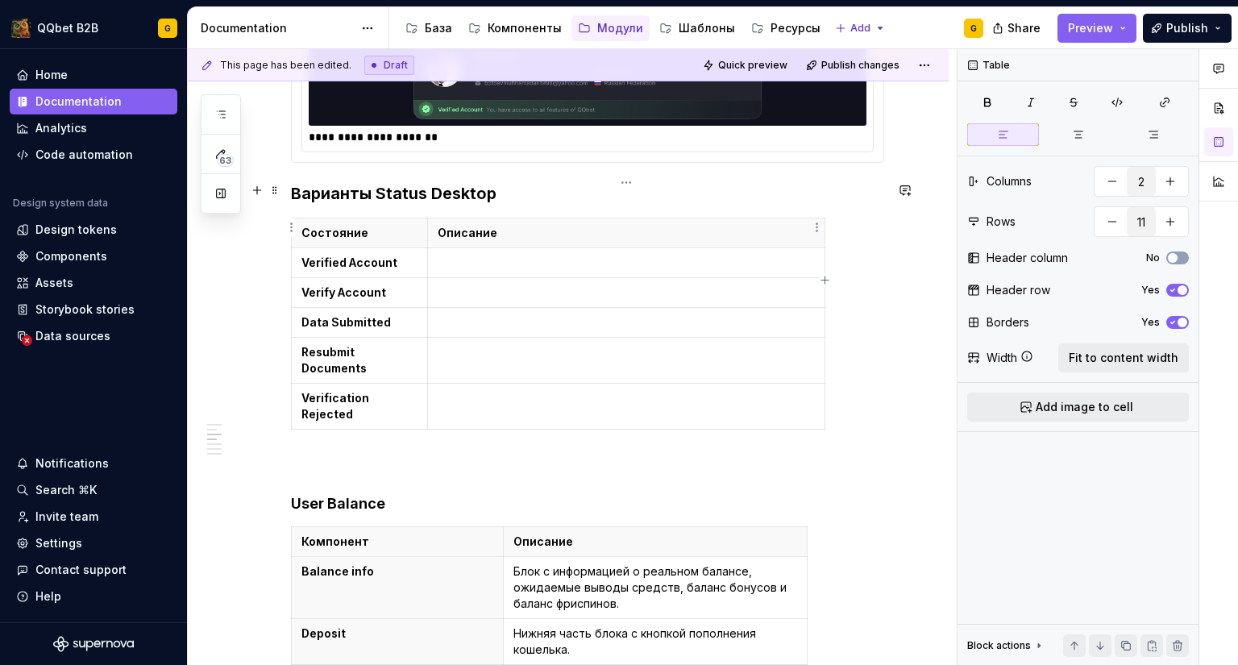
click at [476, 255] on p at bounding box center [626, 263] width 377 height 16
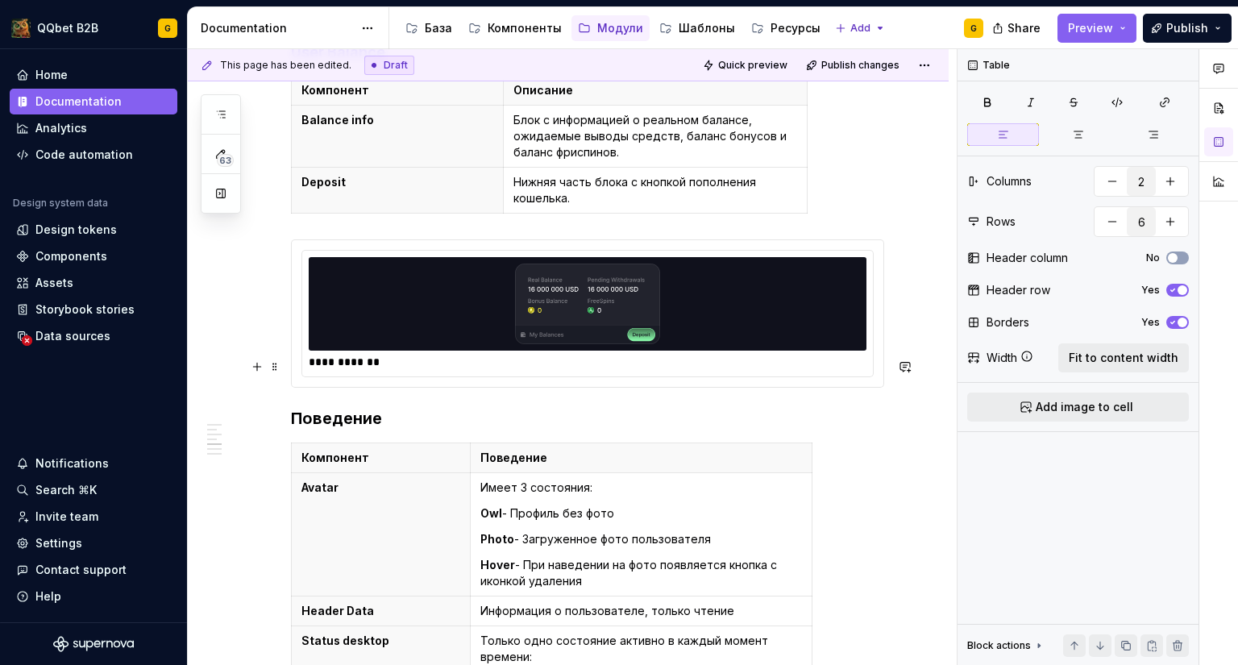
scroll to position [1565, 0]
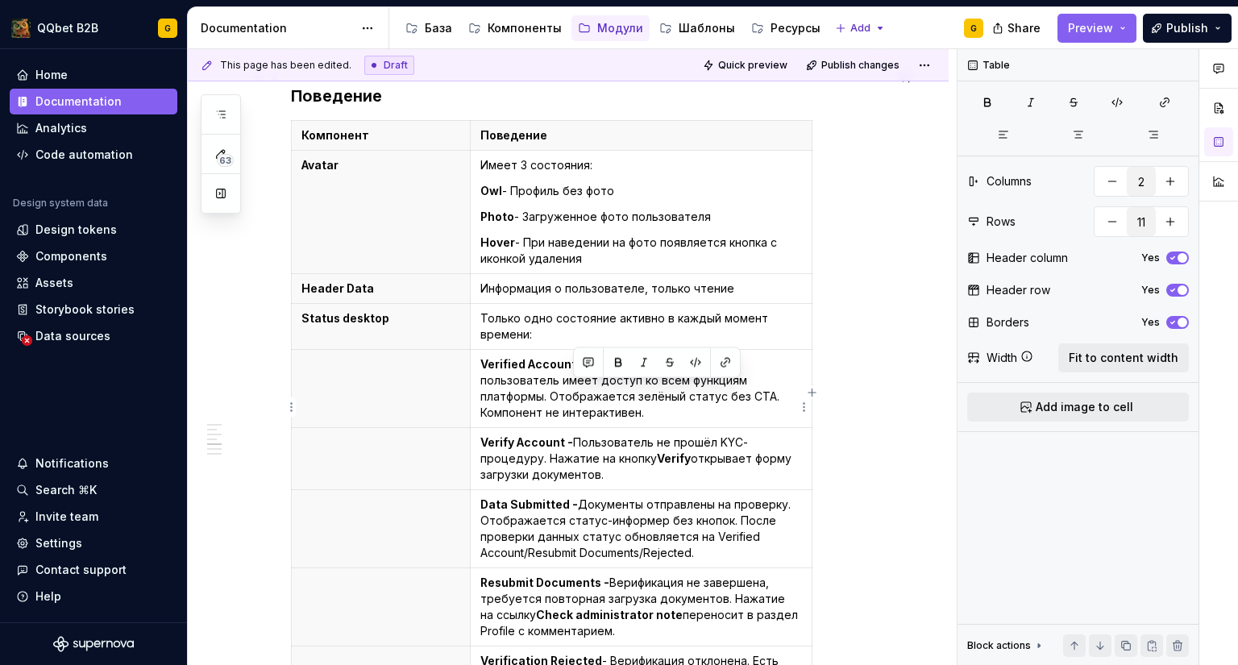
drag, startPoint x: 573, startPoint y: 391, endPoint x: 603, endPoint y: 417, distance: 40.0
click at [603, 434] on p "Verify Account - Пользователь не прошёл KYC-процедуру. Нажатие на кнопку Verify…" at bounding box center [641, 458] width 322 height 48
copy p "Пользователь не прошёл KYC-процедуру. Нажатие на кнопку Verify открывает форму …"
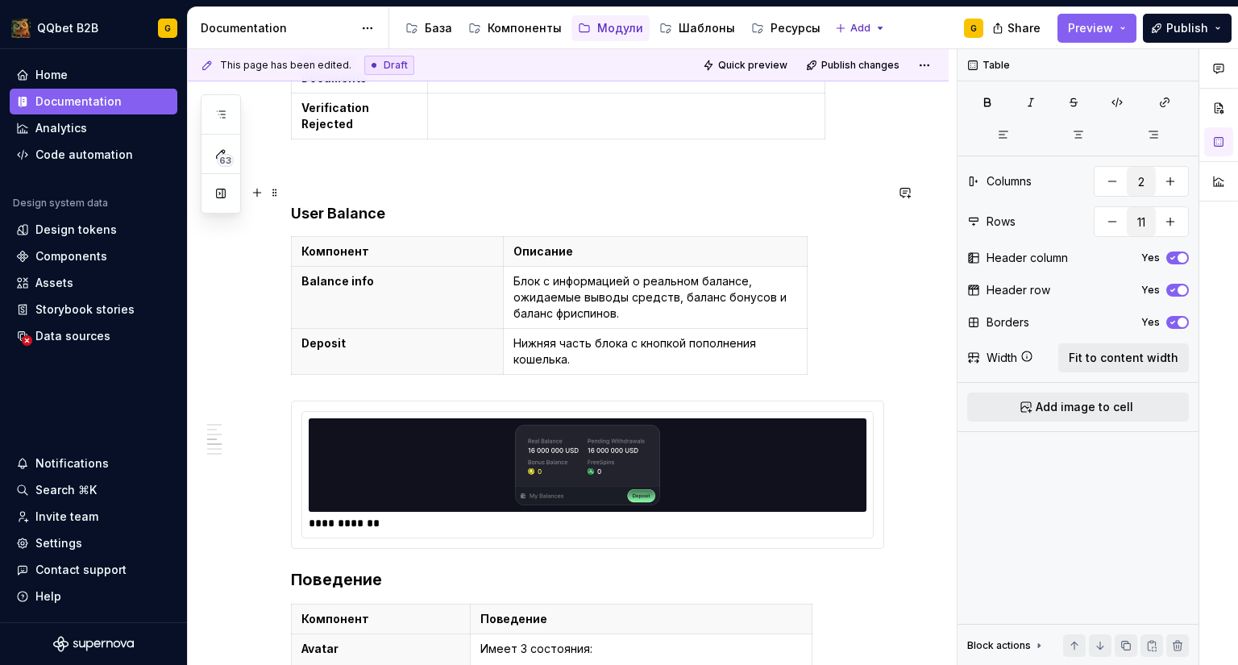
scroll to position [759, 0]
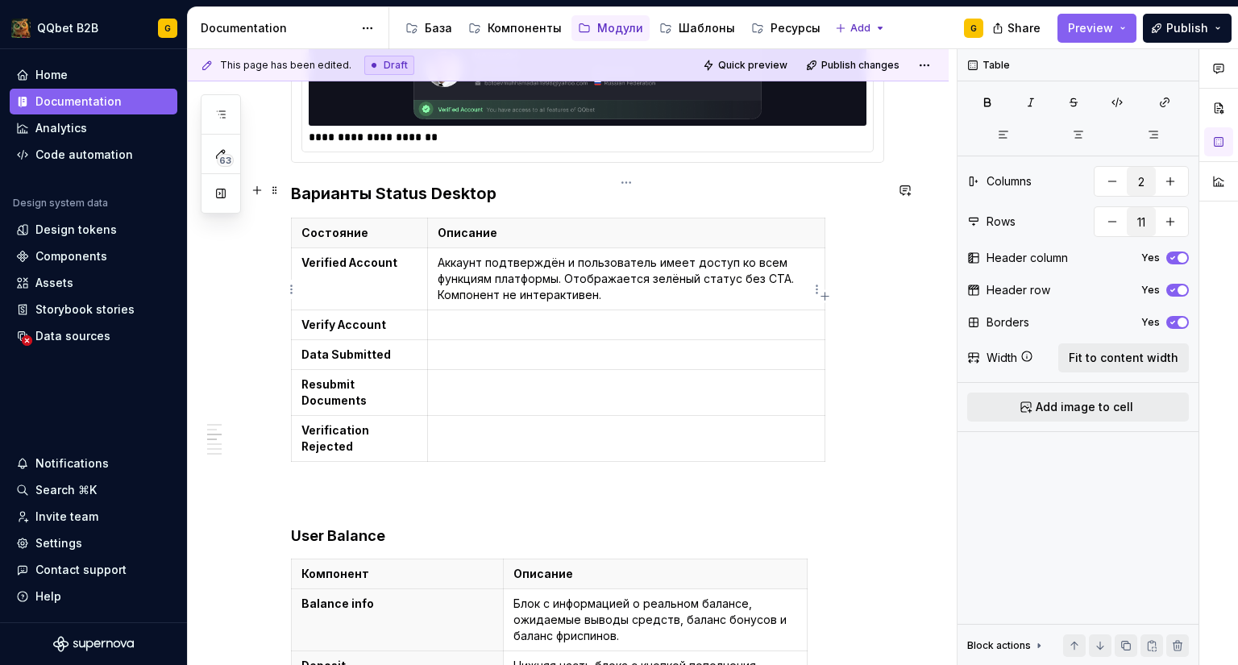
click at [494, 310] on td at bounding box center [625, 325] width 397 height 30
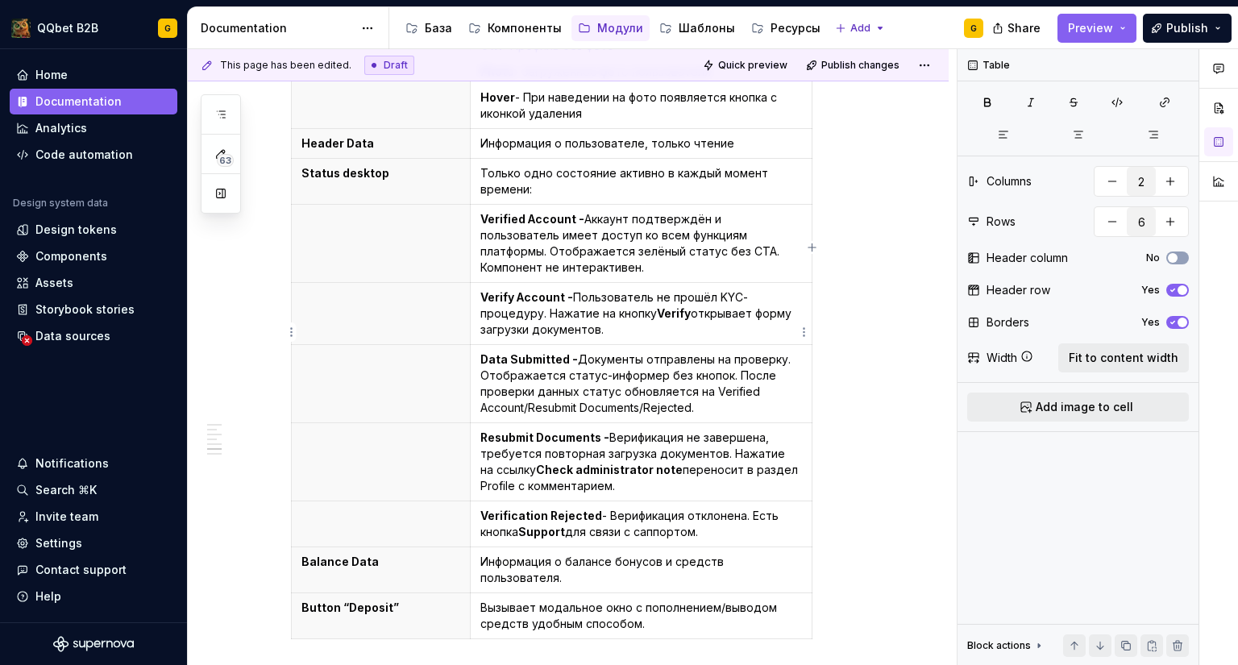
scroll to position [1646, 0]
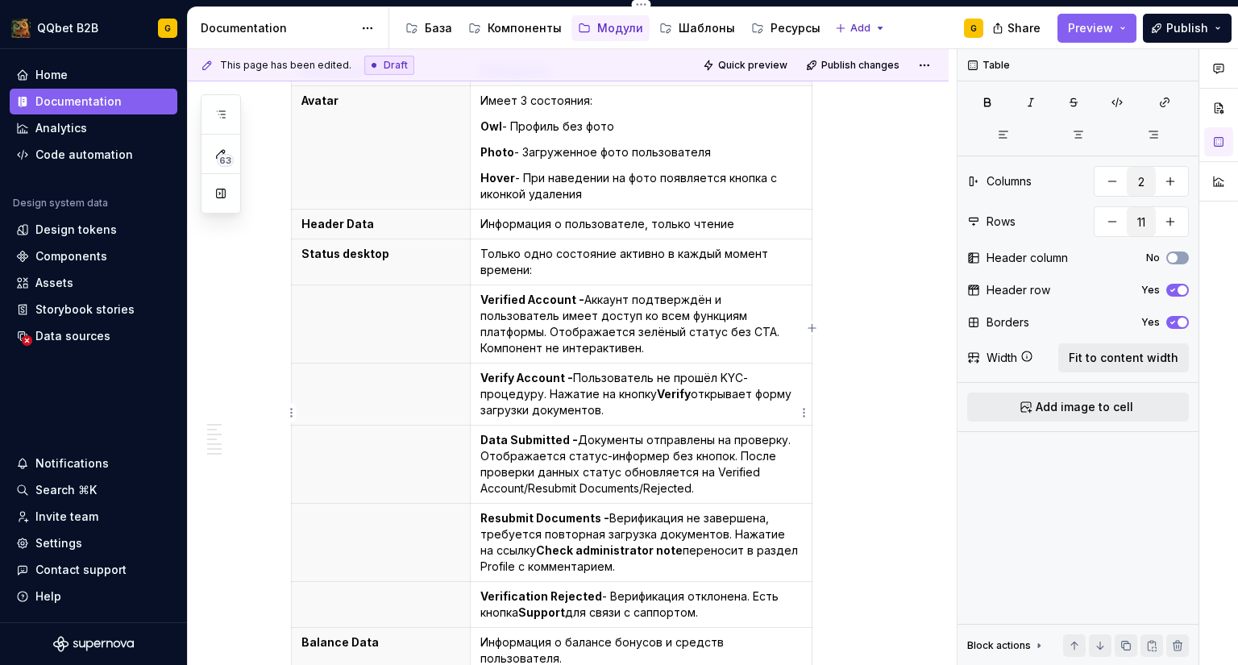
click at [727, 442] on p "Data Submitted - Документы отправлены на проверку. Отображается статус-информер…" at bounding box center [641, 464] width 322 height 64
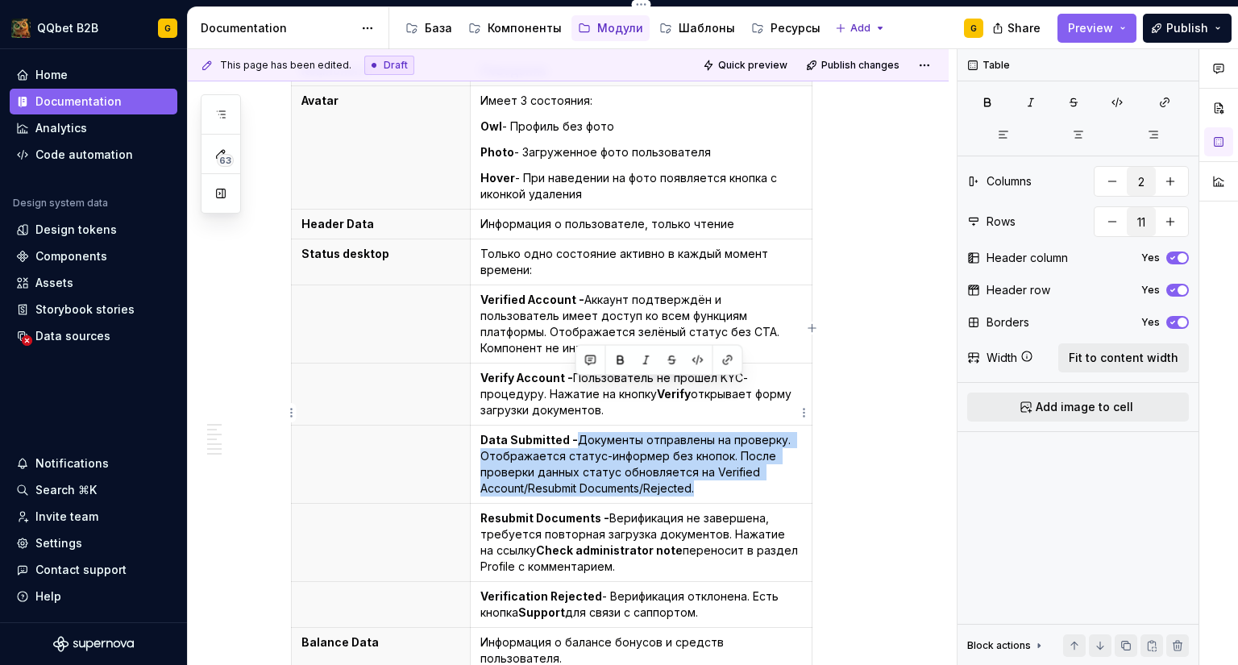
drag, startPoint x: 655, startPoint y: 413, endPoint x: 579, endPoint y: 392, distance: 79.4
click at [579, 432] on p "Data Submitted - Документы отправлены на проверку. Отображается статус-информер…" at bounding box center [641, 464] width 322 height 64
copy p "Документы отправлены на проверку. Отображается статус-информер без кнопок. Посл…"
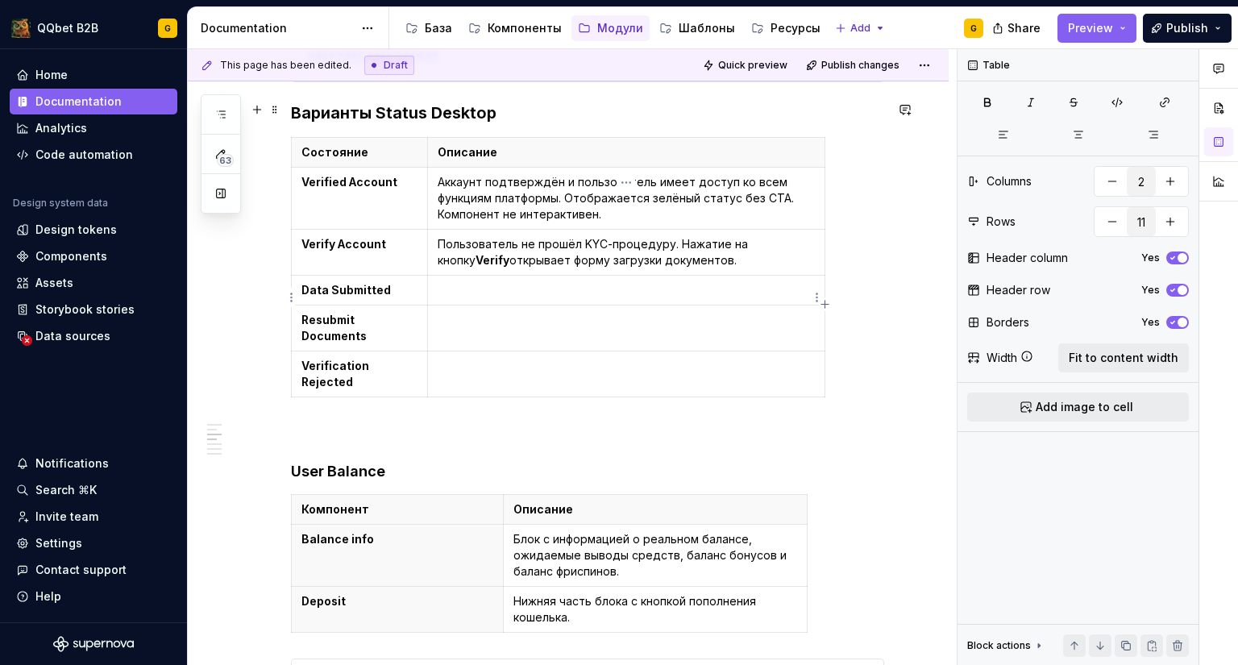
scroll to position [759, 0]
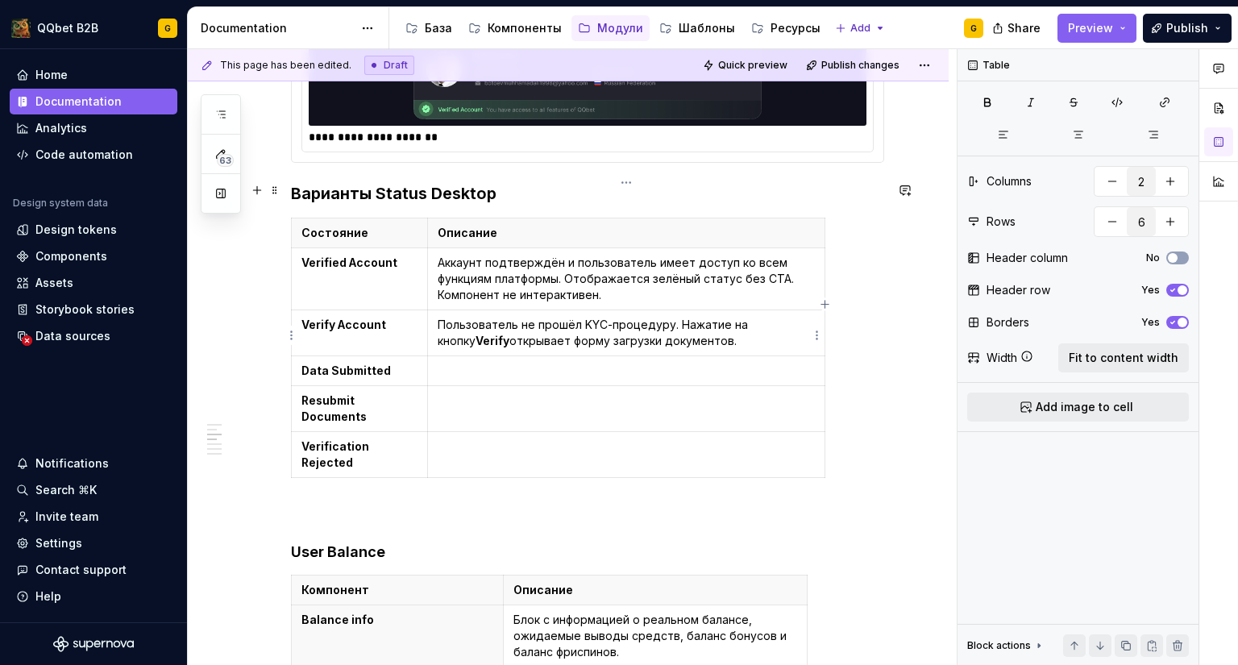
click at [465, 363] on p at bounding box center [626, 371] width 377 height 16
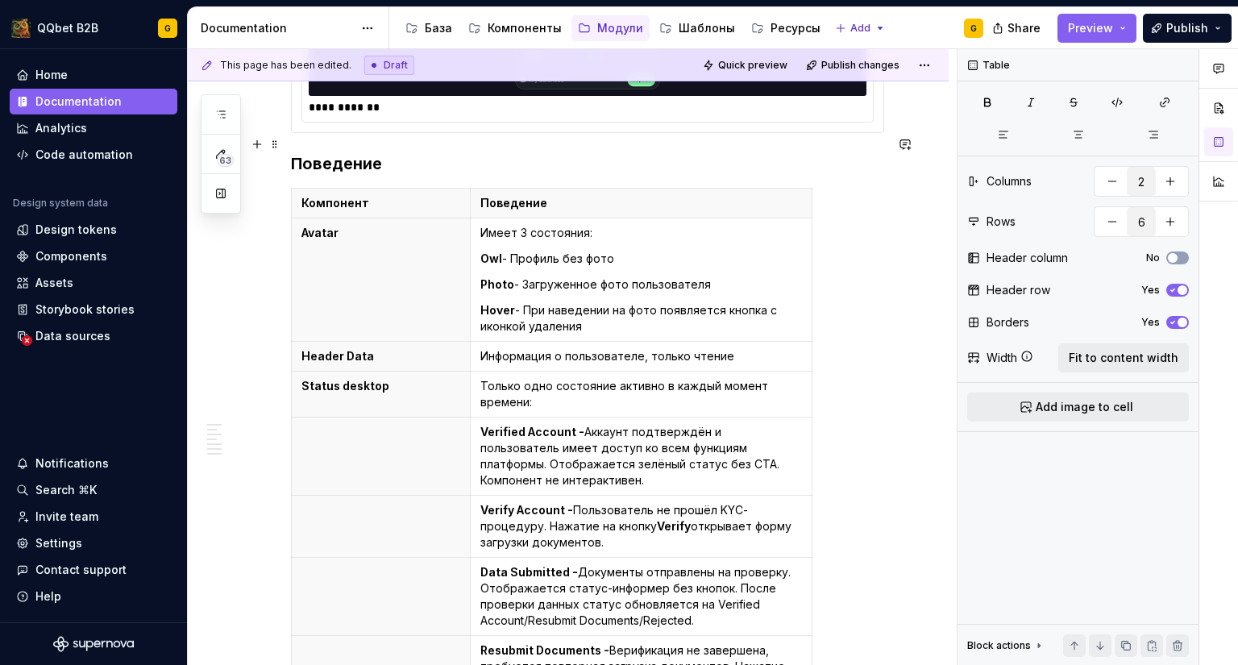
scroll to position [1646, 0]
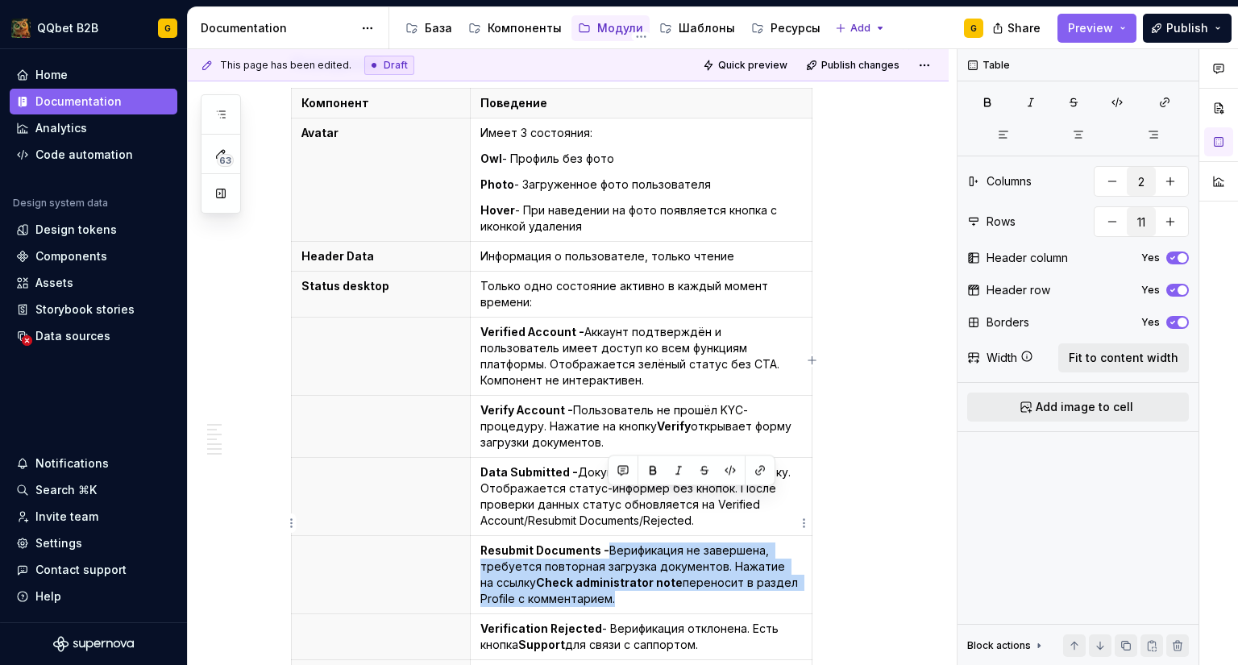
drag, startPoint x: 650, startPoint y: 541, endPoint x: 609, endPoint y: 496, distance: 60.4
click at [609, 542] on p "Resubmit Documents - Верификация не завершена, требуется повторная загрузка док…" at bounding box center [641, 574] width 322 height 64
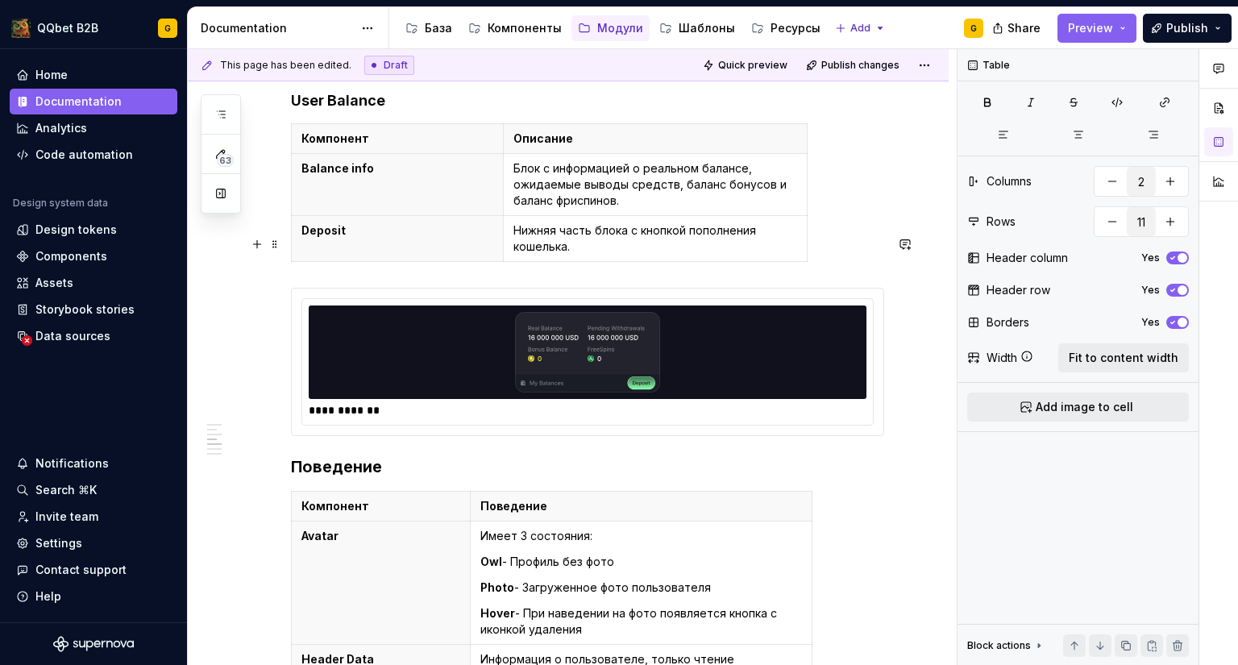
scroll to position [920, 0]
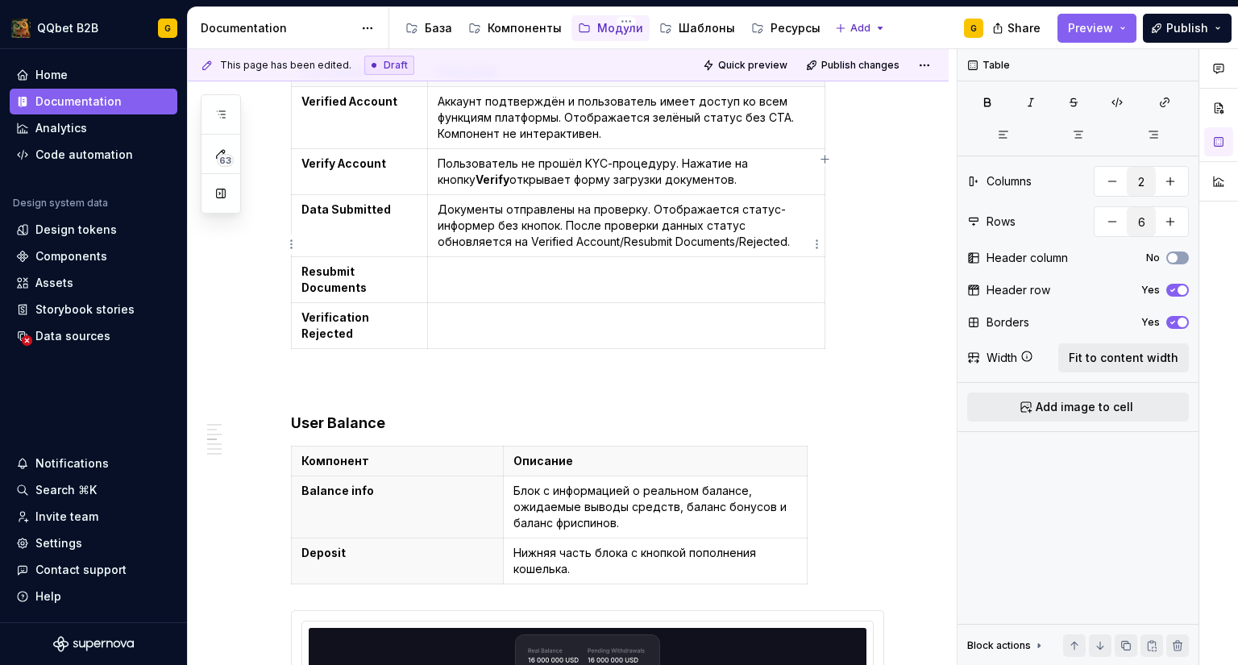
click at [525, 257] on td at bounding box center [625, 280] width 397 height 46
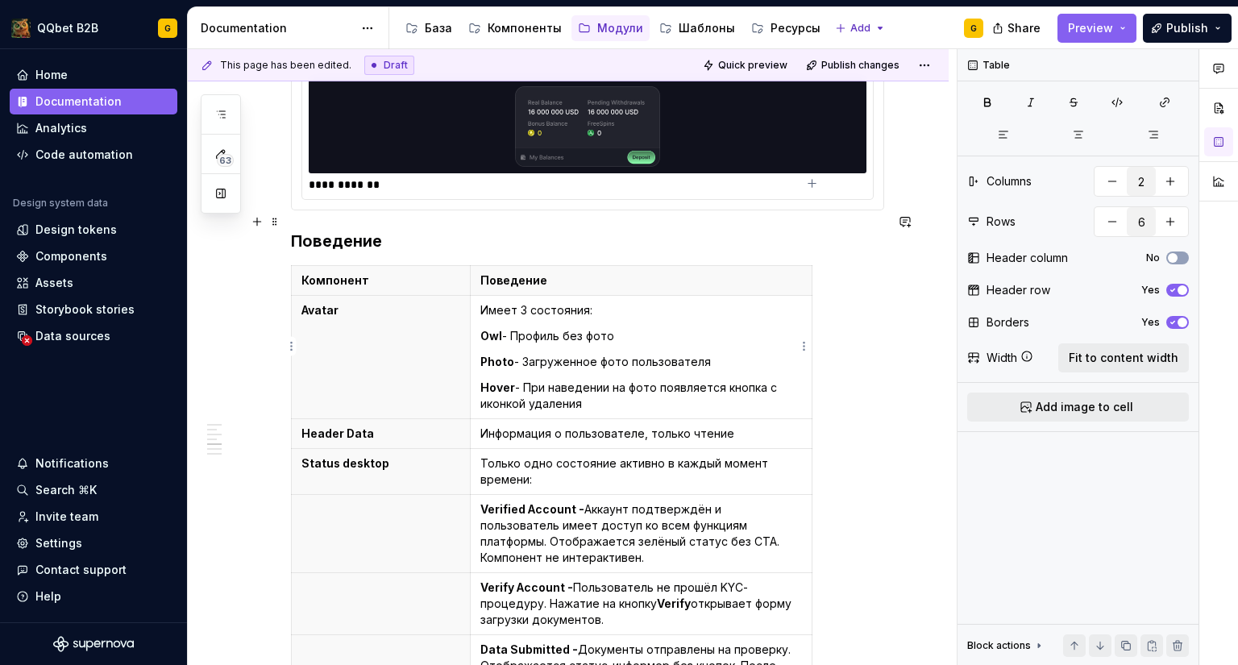
scroll to position [1887, 0]
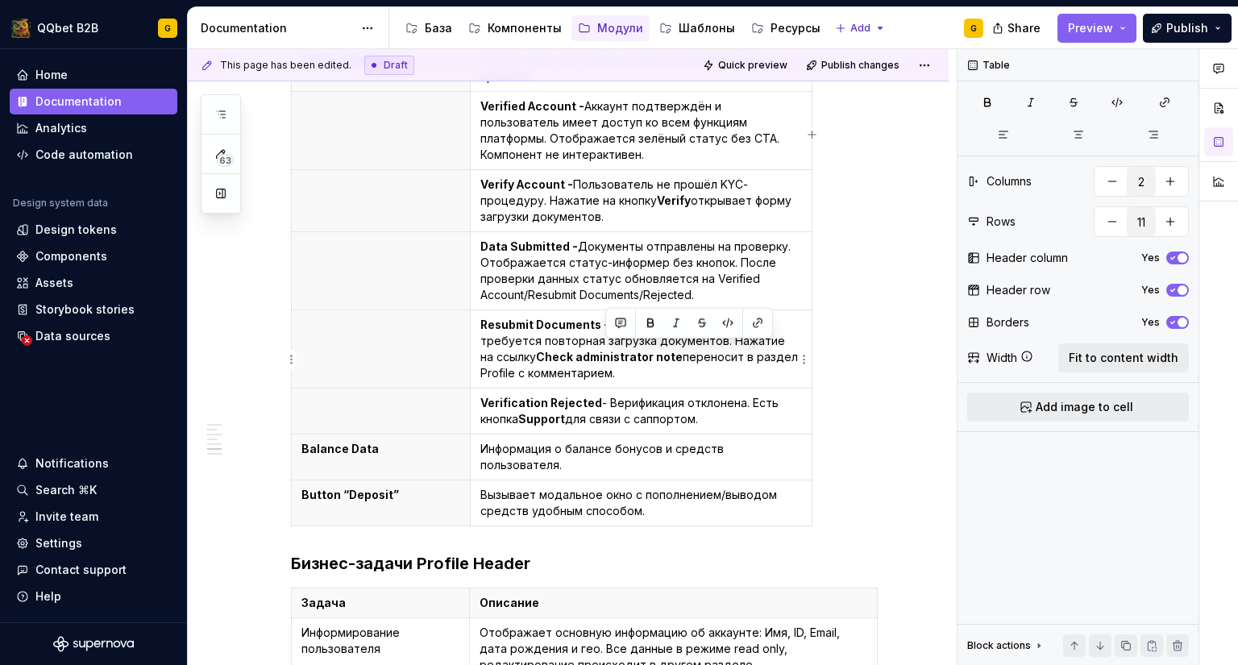
drag, startPoint x: 710, startPoint y: 371, endPoint x: 604, endPoint y: 352, distance: 107.2
click at [604, 395] on p "Verification Rejected - Верификация отклонена. Есть кнопка Support для связи с …" at bounding box center [641, 411] width 322 height 32
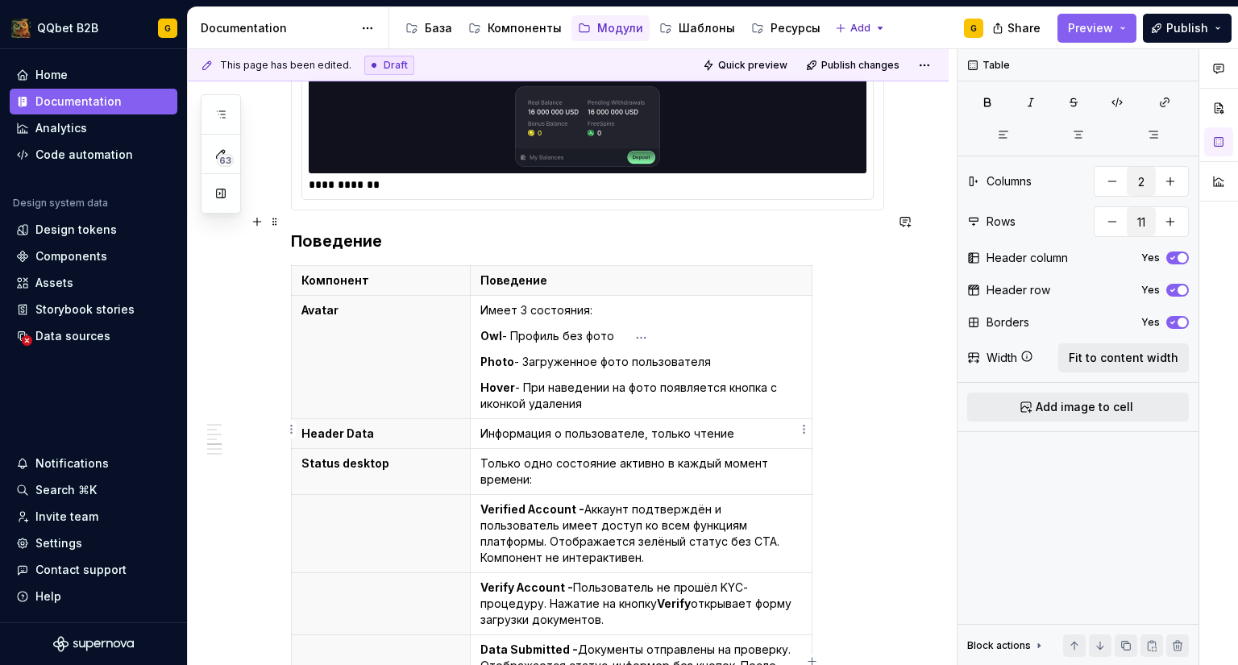
scroll to position [1081, 0]
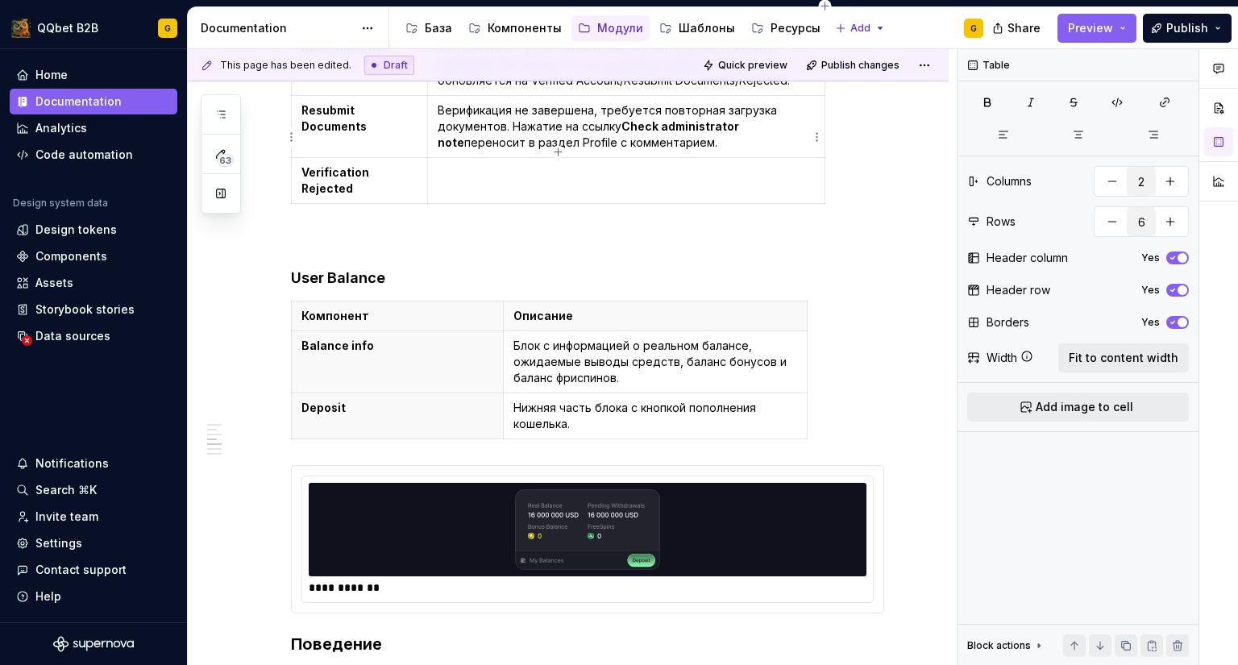
click at [546, 164] on p at bounding box center [626, 172] width 377 height 16
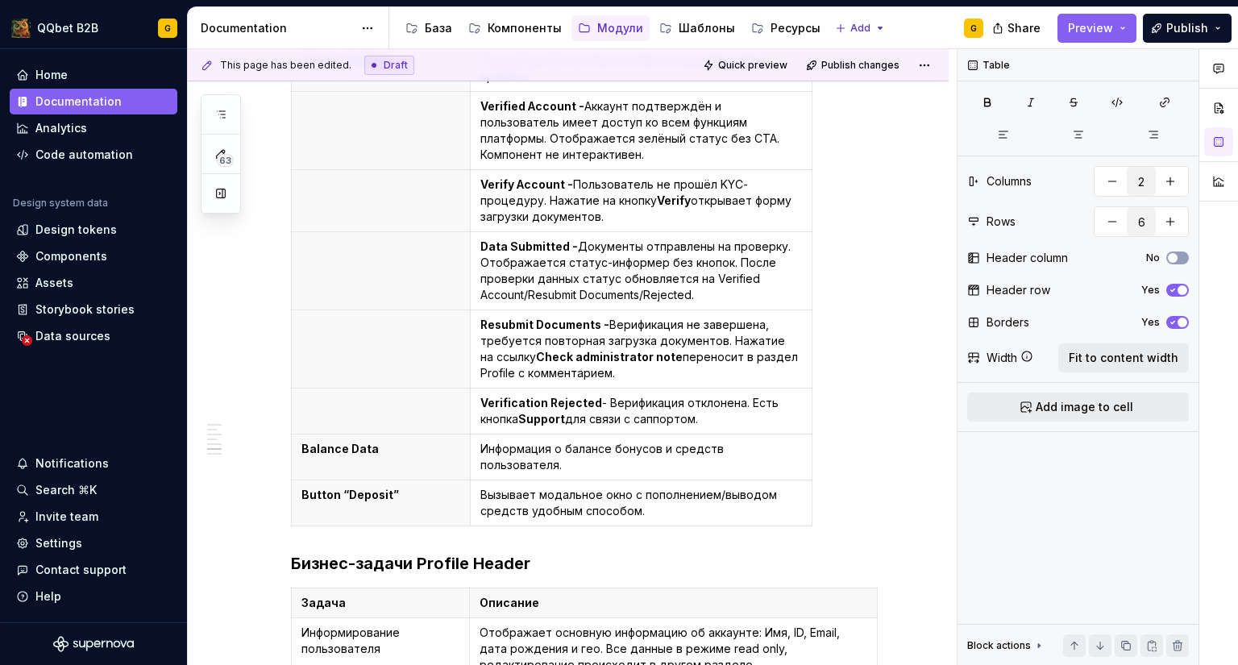
scroll to position [1726, 0]
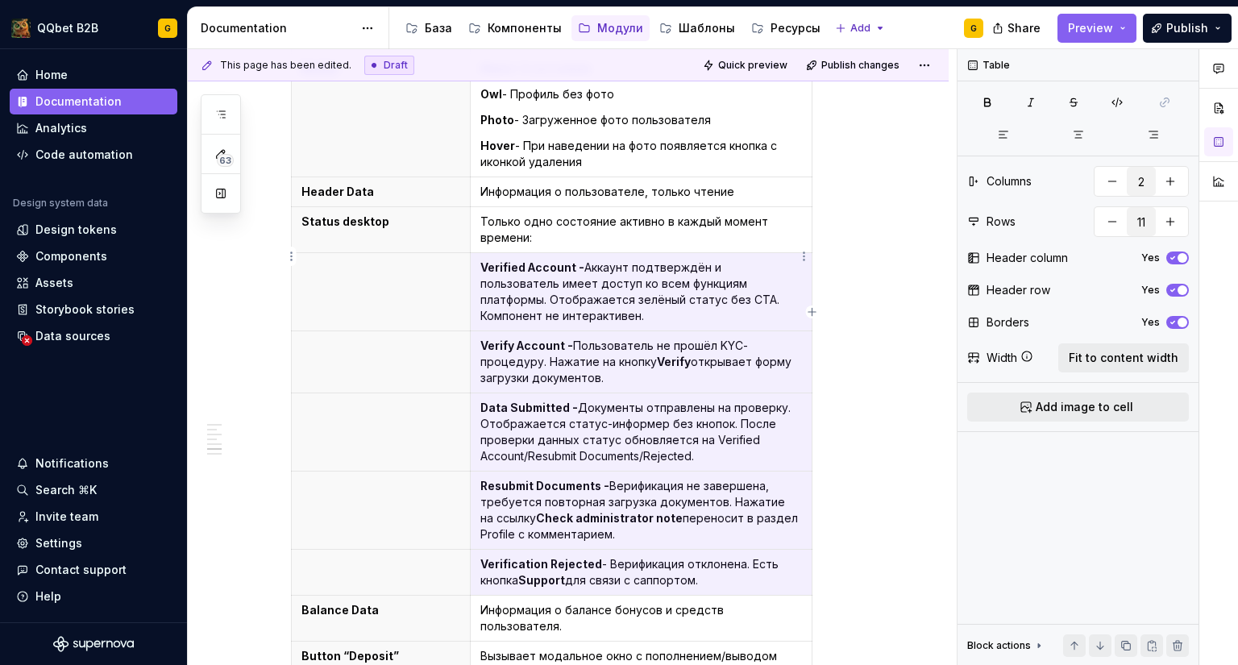
drag, startPoint x: 732, startPoint y: 543, endPoint x: 524, endPoint y: 250, distance: 359.5
click at [524, 250] on tbody "Компонент Поведение Avatar Имеет 3 состояния: Owl - Профиль без фото Photo - За…" at bounding box center [552, 355] width 521 height 663
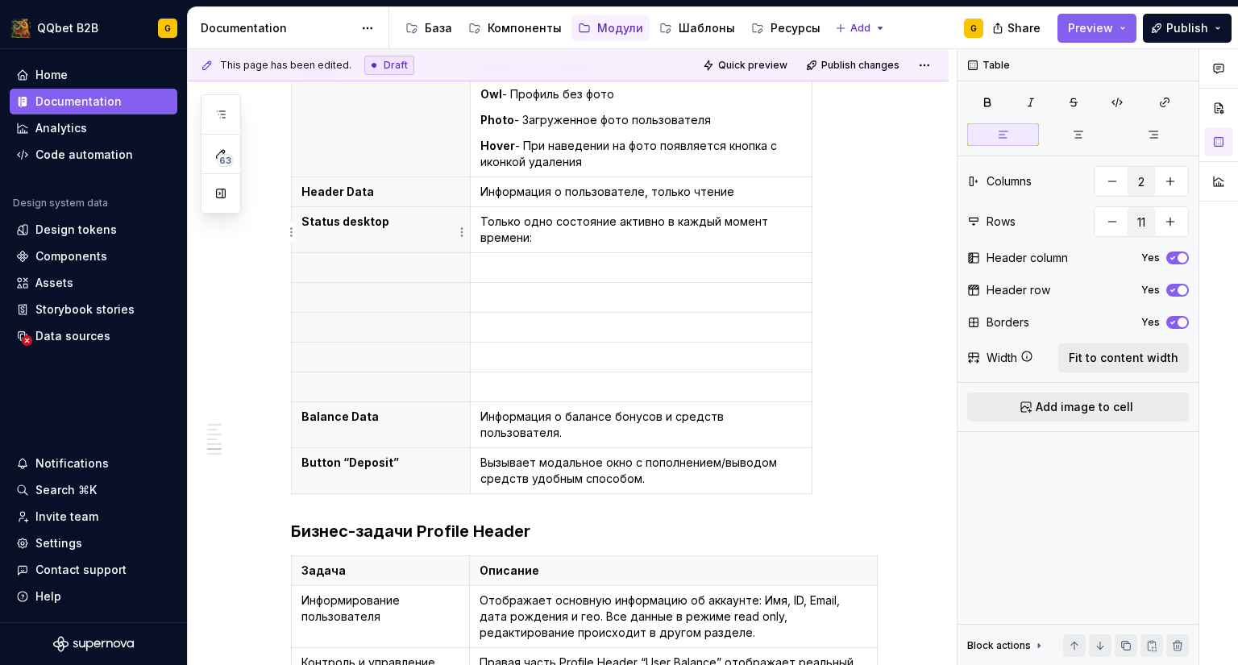
scroll to position [1669, 0]
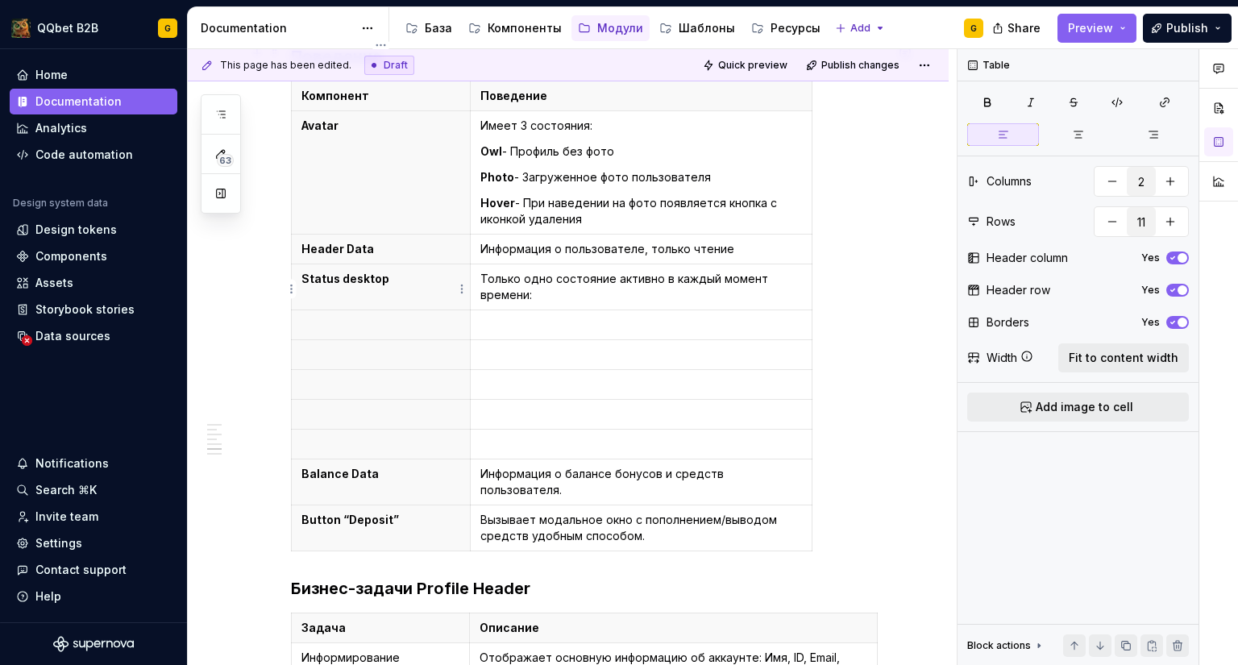
click at [315, 317] on p at bounding box center [380, 325] width 159 height 16
click at [289, 292] on html "QQbet B2B G Home Documentation Analytics Code automation Design system data Des…" at bounding box center [619, 332] width 1238 height 665
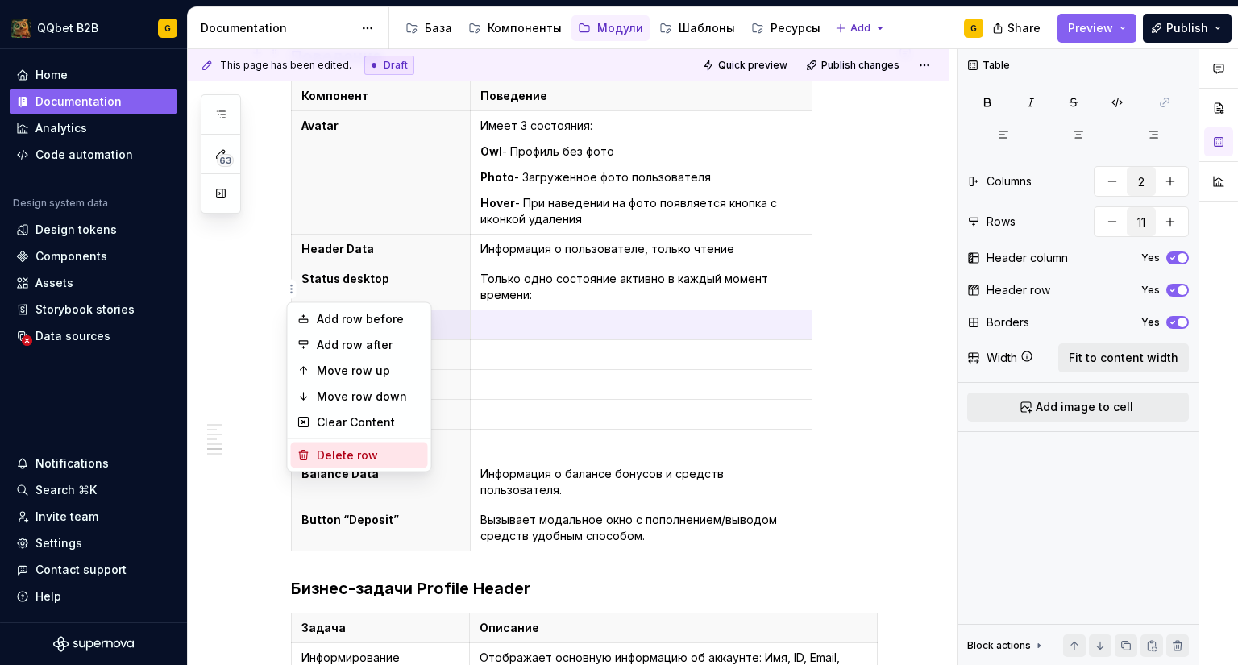
click at [326, 467] on div "Add row before Add row after Move row up Move row down Clear Content Delete row" at bounding box center [359, 387] width 145 height 170
click at [331, 458] on div "Delete row" at bounding box center [369, 455] width 105 height 16
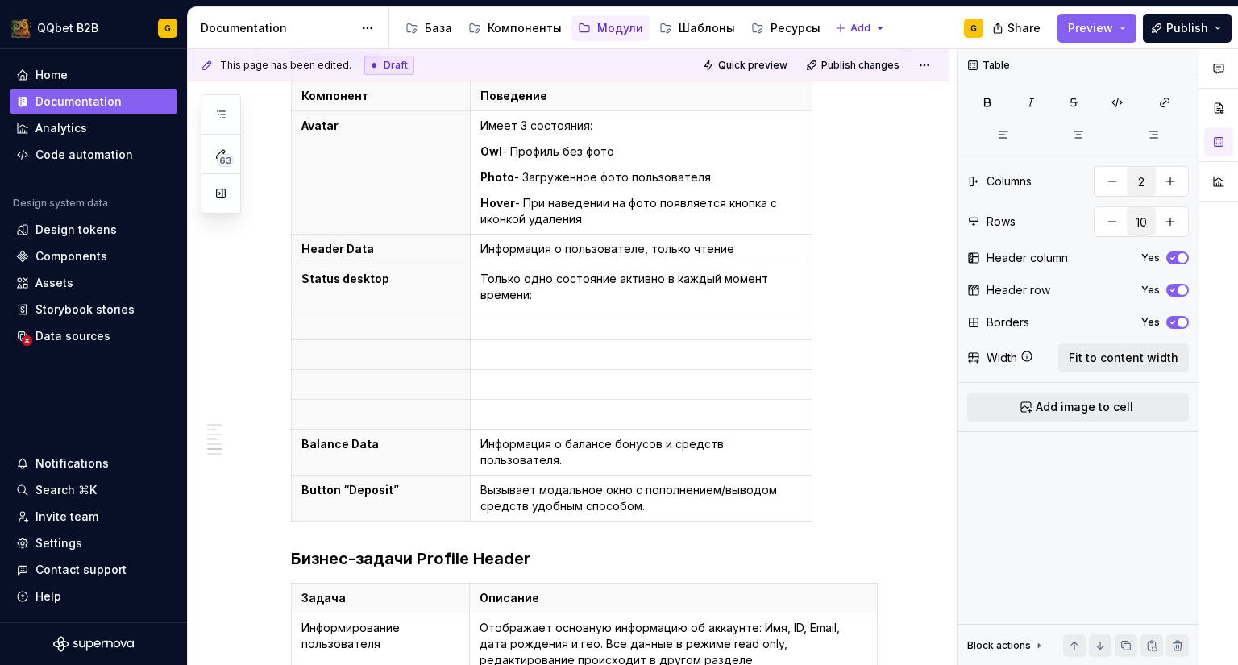
click at [290, 288] on div "**********" at bounding box center [568, 0] width 761 height 2779
click at [292, 289] on html "QQbet B2B G Home Documentation Analytics Code automation Design system data Des…" at bounding box center [619, 332] width 1238 height 665
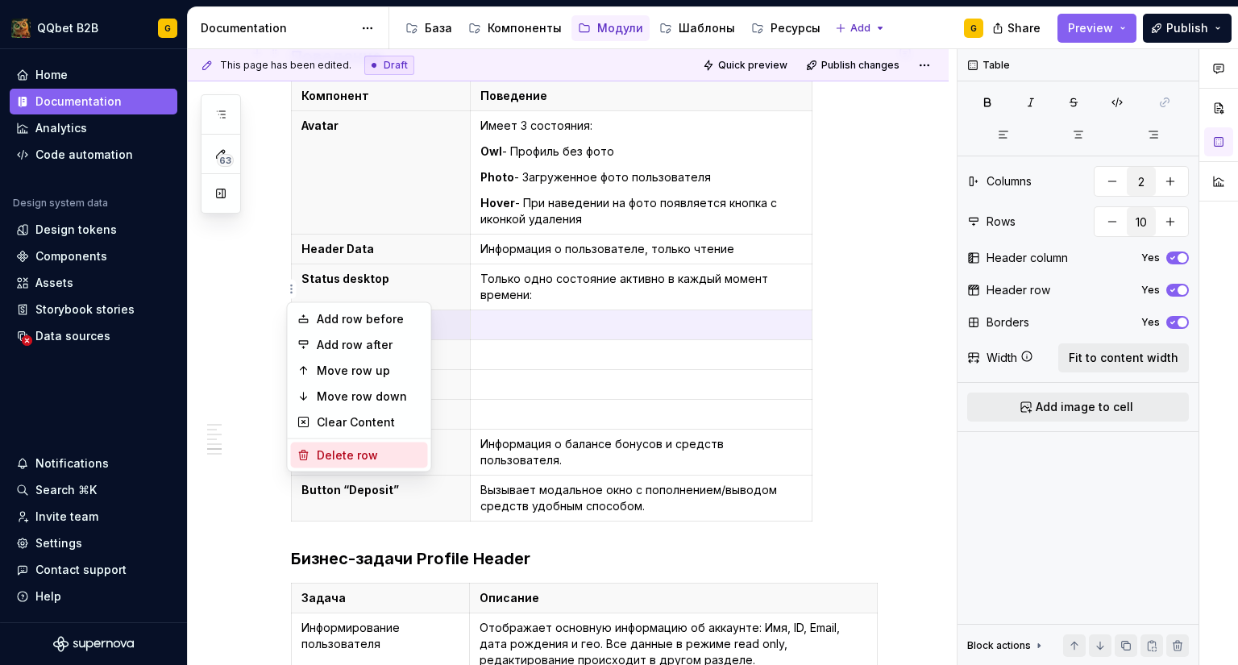
click at [347, 447] on div "Delete row" at bounding box center [369, 455] width 105 height 16
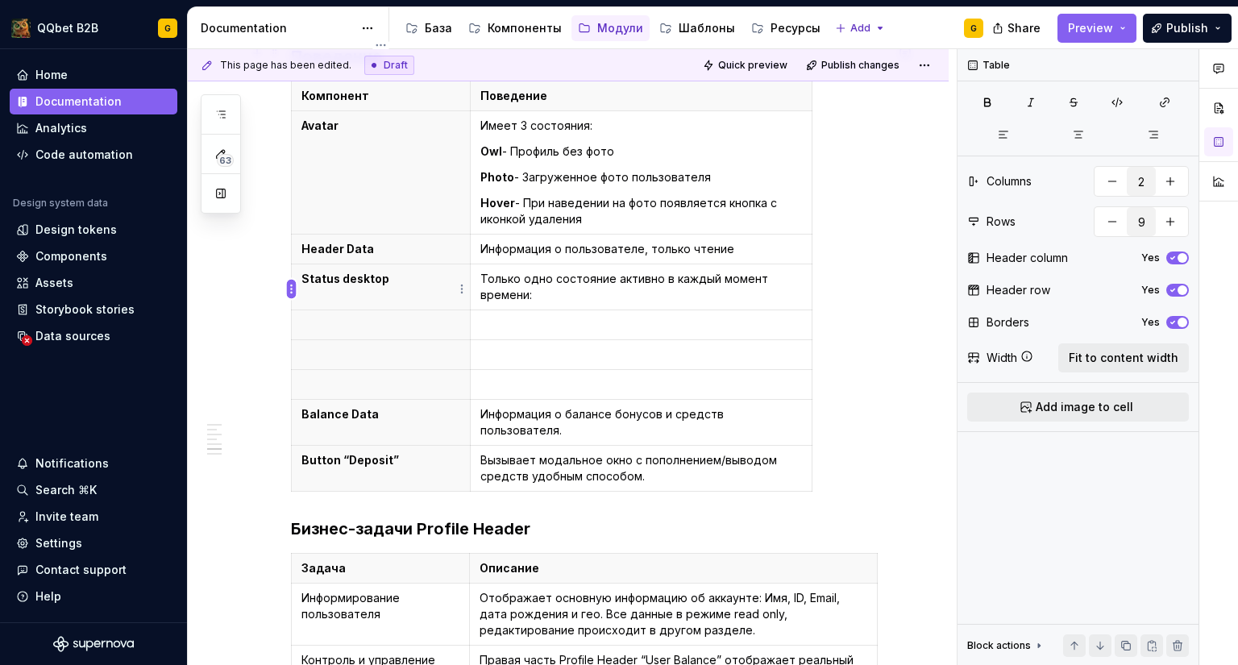
click at [288, 287] on html "QQbet B2B G Home Documentation Analytics Code automation Design system data Des…" at bounding box center [619, 332] width 1238 height 665
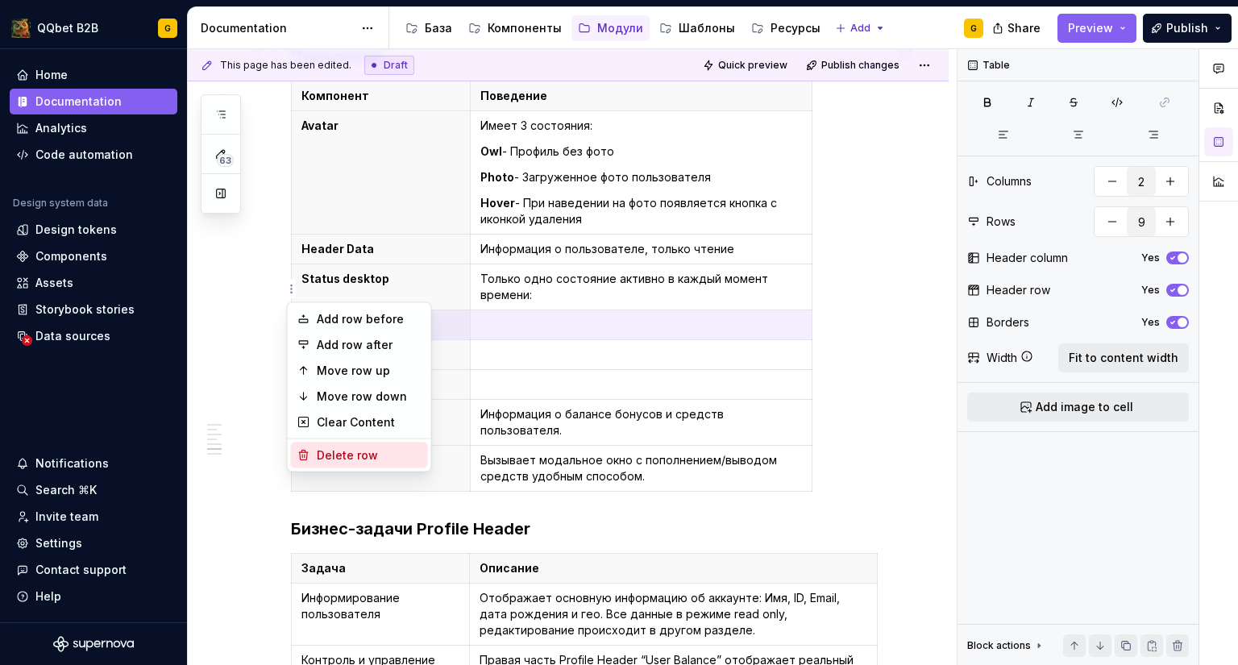
click at [334, 445] on div "Delete row" at bounding box center [359, 455] width 137 height 26
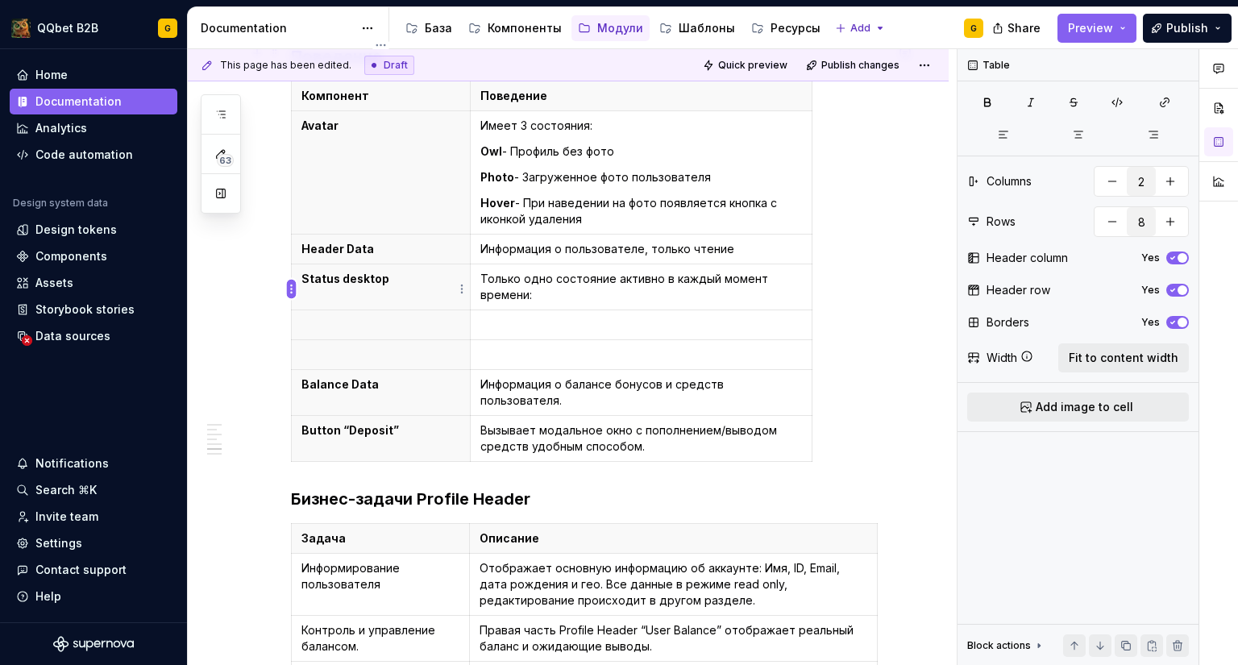
click at [293, 293] on html "QQbet B2B G Home Documentation Analytics Code automation Design system data Des…" at bounding box center [619, 332] width 1238 height 665
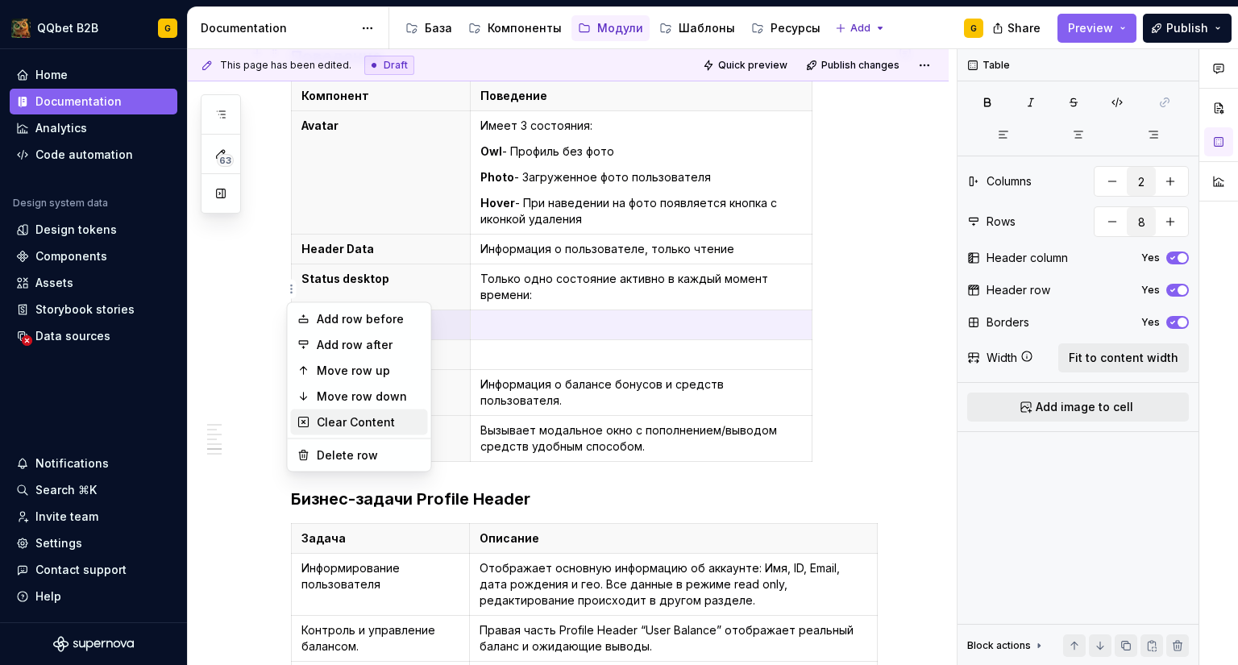
click at [318, 418] on div "Clear Content" at bounding box center [369, 422] width 105 height 16
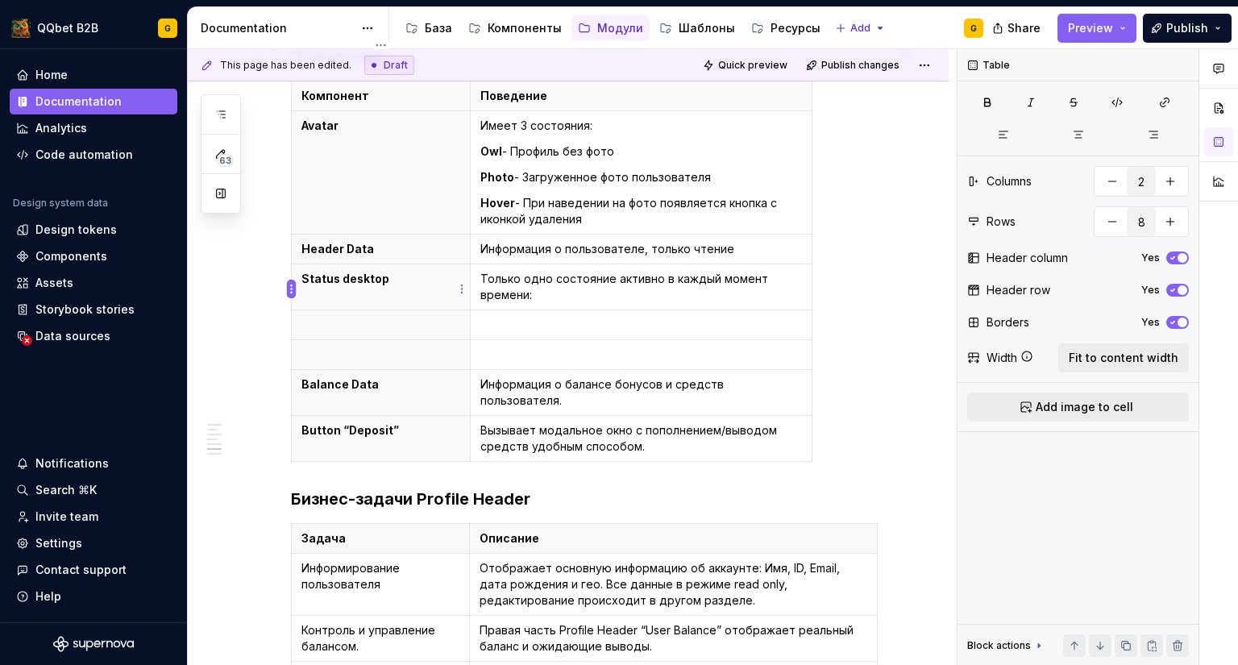
click at [290, 286] on html "QQbet B2B G Home Documentation Analytics Code automation Design system data Des…" at bounding box center [619, 332] width 1238 height 665
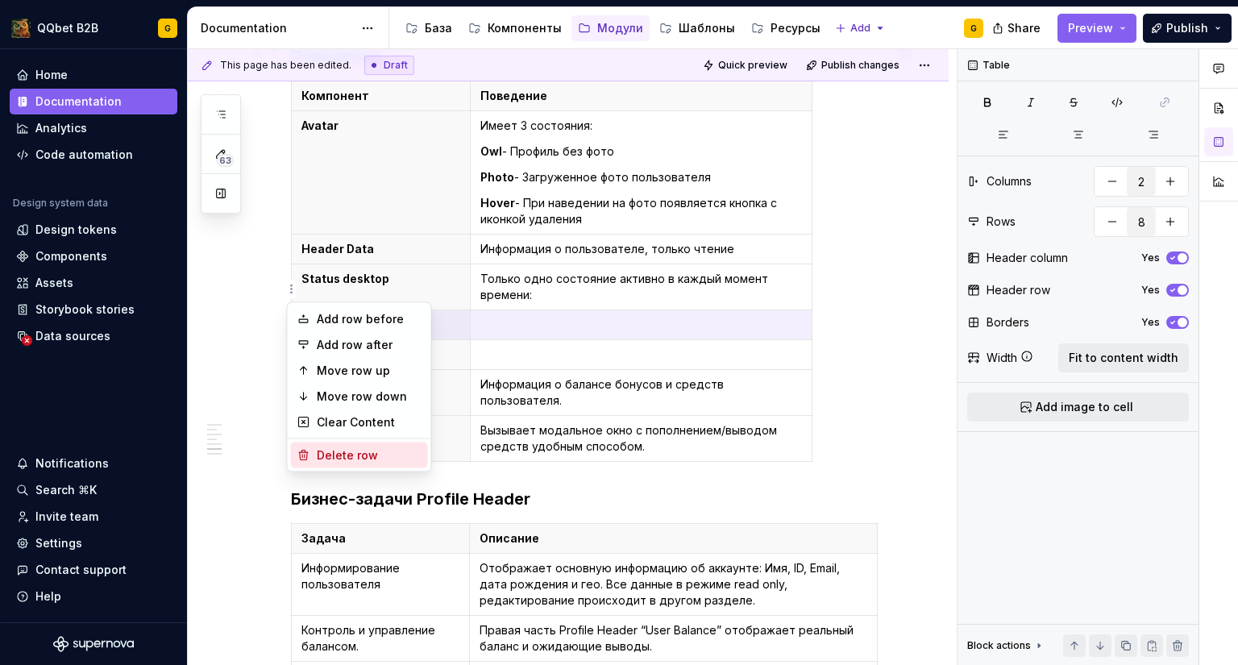
click at [316, 454] on div "Delete row" at bounding box center [359, 455] width 137 height 26
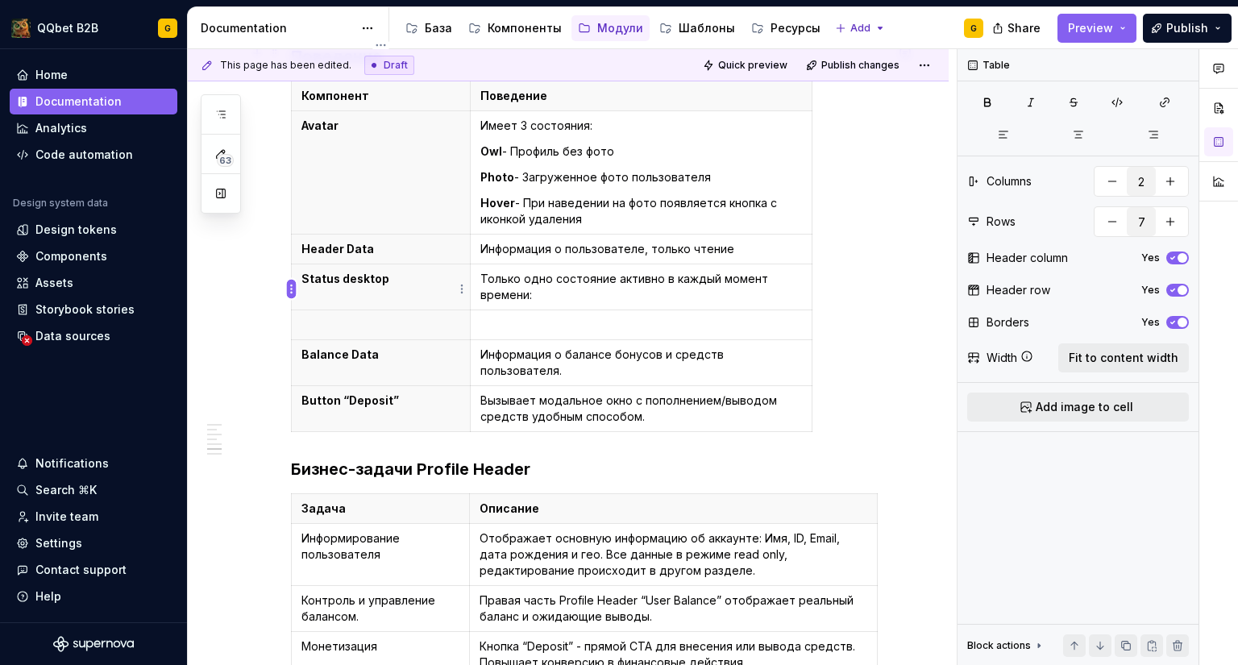
click at [288, 283] on html "QQbet B2B G Home Documentation Analytics Code automation Design system data Des…" at bounding box center [619, 332] width 1238 height 665
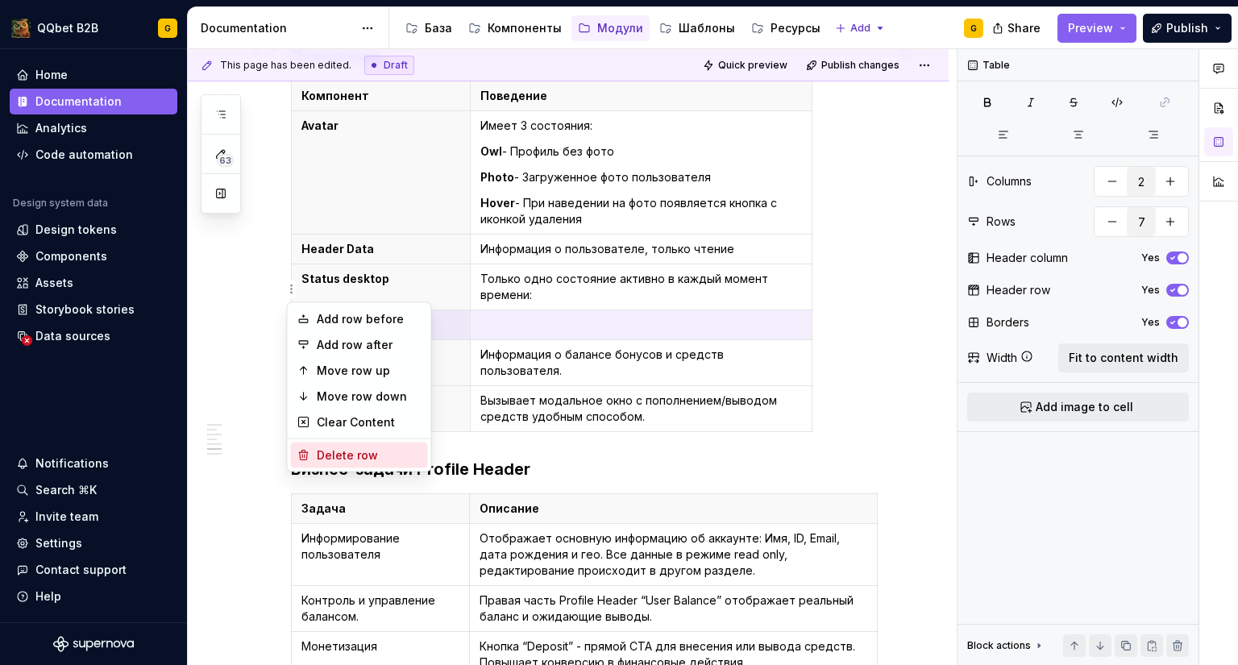
click at [328, 448] on div "Delete row" at bounding box center [369, 455] width 105 height 16
type input "6"
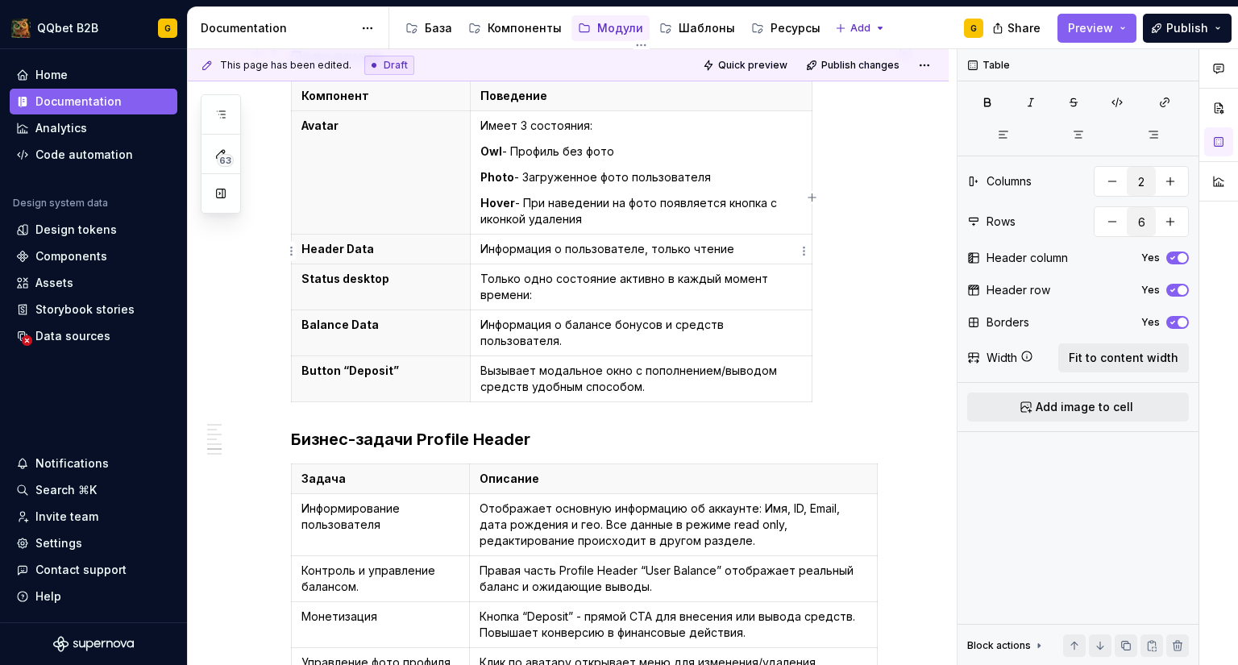
click at [540, 271] on p "Только одно состояние активно в каждый момент времени:" at bounding box center [641, 287] width 322 height 32
click at [480, 271] on p "Только одно состояние активно в каждый момент времени:" at bounding box center [641, 287] width 322 height 32
click at [758, 267] on td "Состояние верификации аккаунта. Только одно состояние активно в каждый момент в…" at bounding box center [641, 287] width 342 height 46
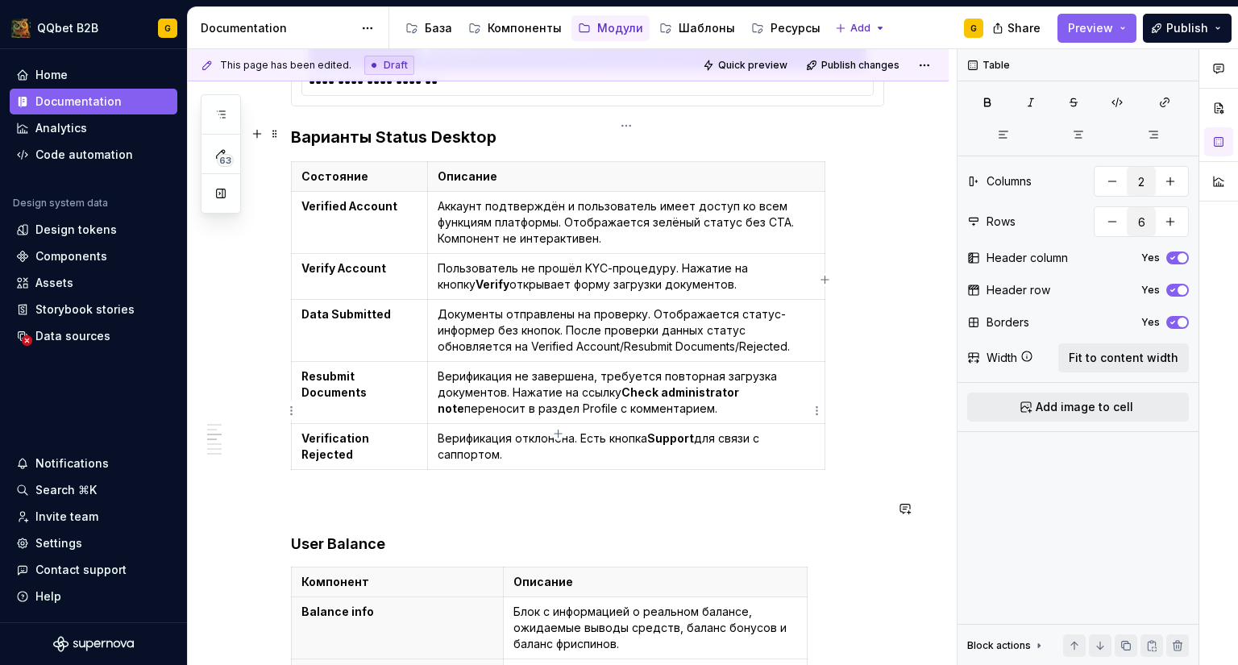
scroll to position [782, 0]
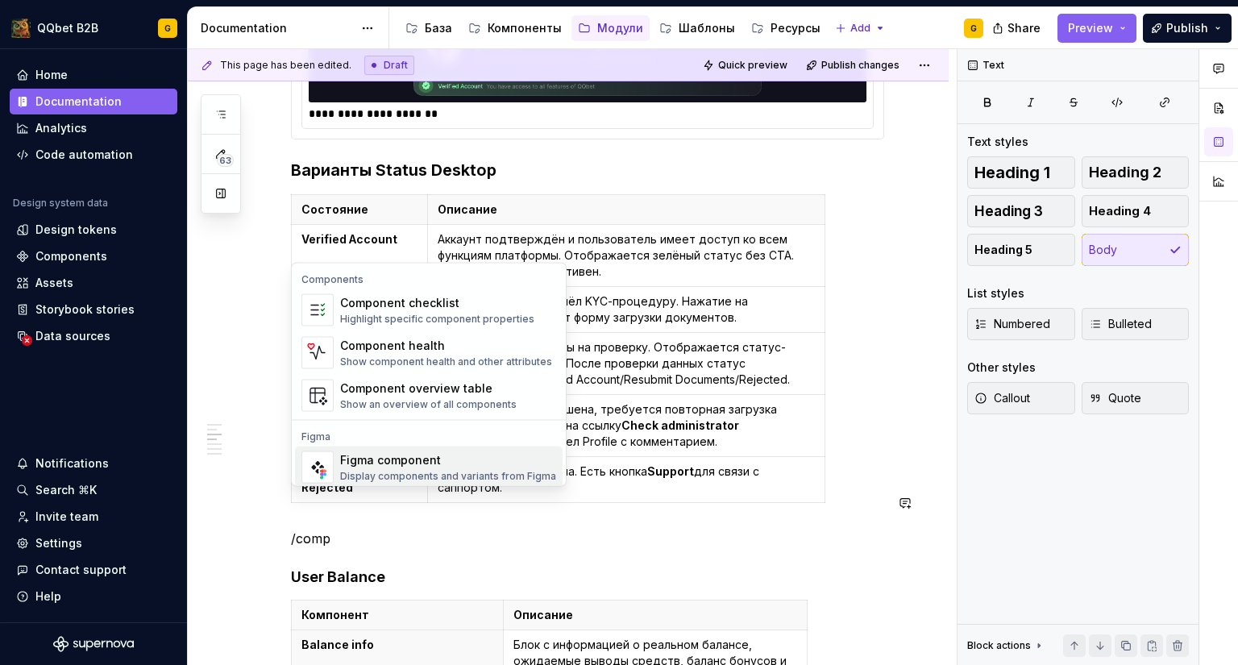
click at [412, 471] on div "Display components and variants from Figma" at bounding box center [448, 476] width 216 height 13
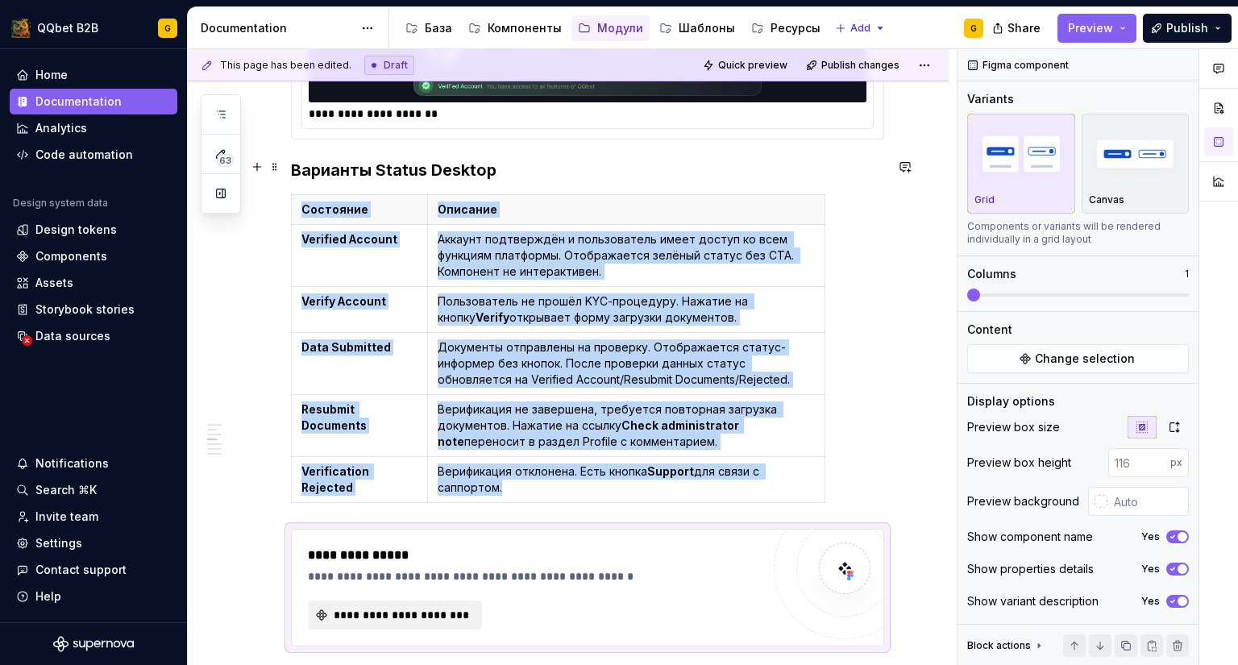
scroll to position [944, 0]
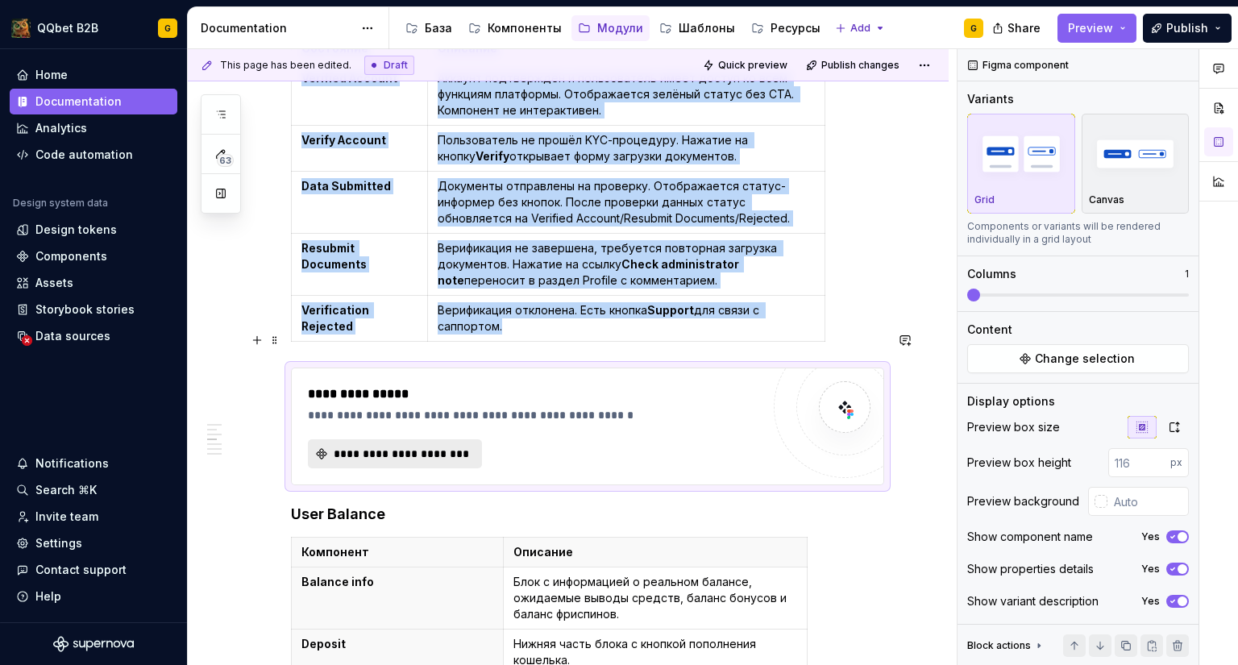
click at [466, 446] on span "**********" at bounding box center [401, 454] width 140 height 16
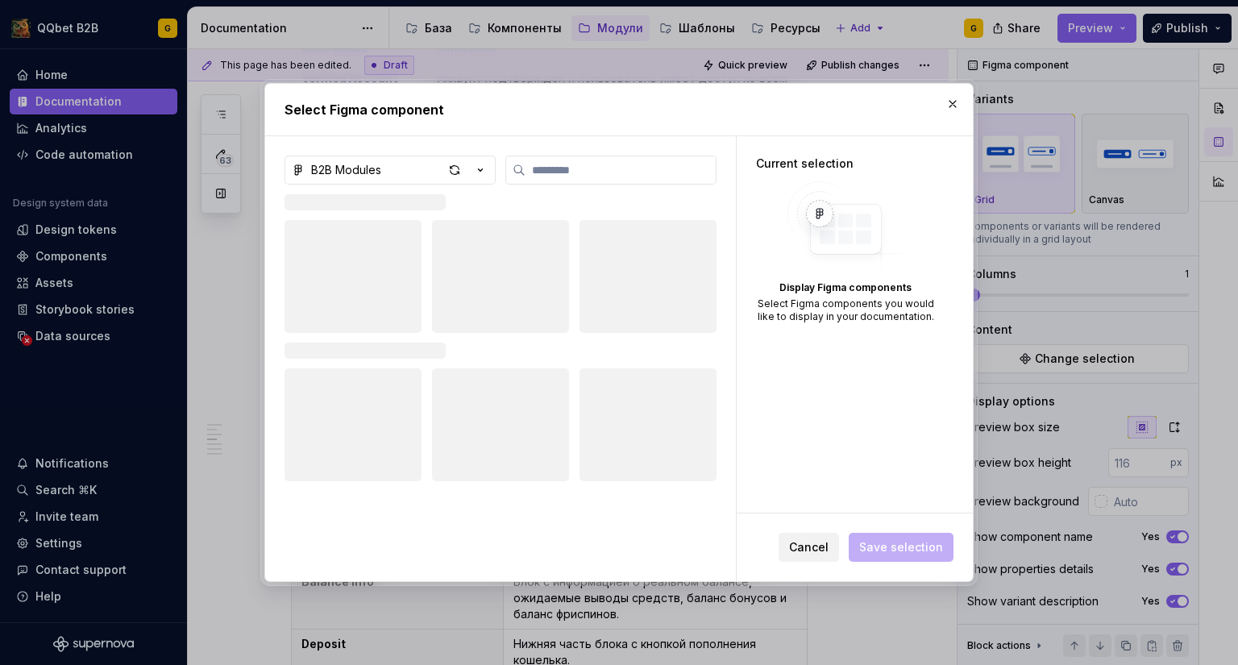
type textarea "*"
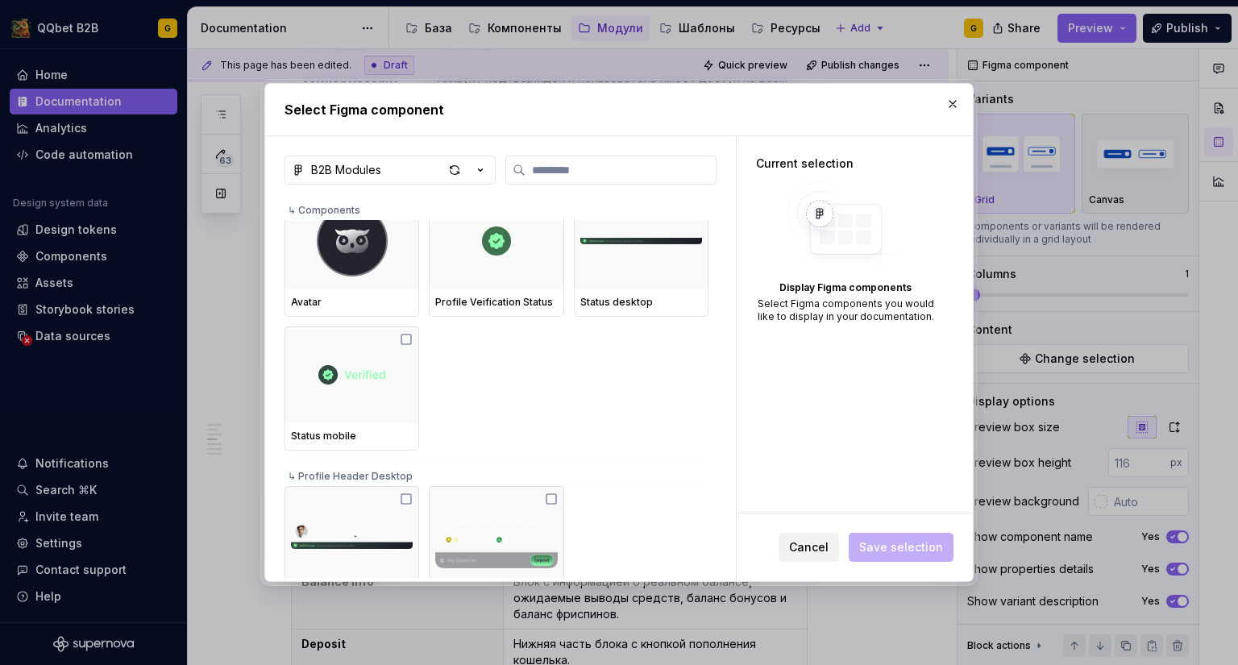
scroll to position [886, 0]
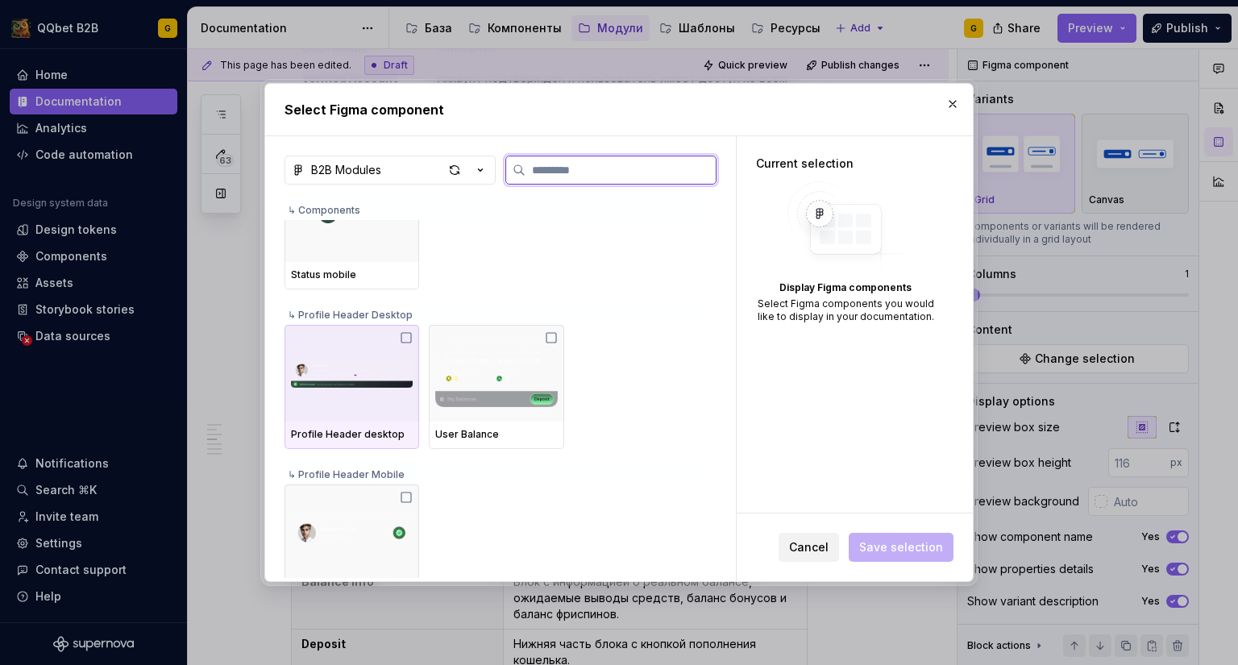
click at [407, 338] on icon at bounding box center [406, 337] width 13 height 13
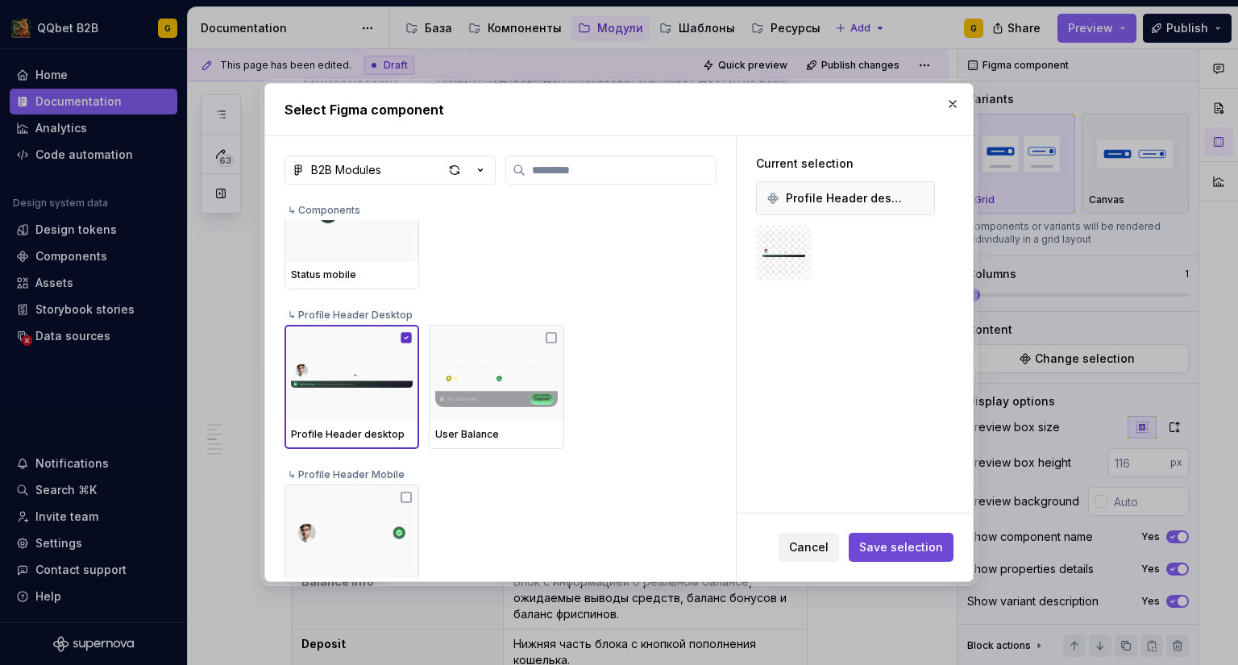
click at [919, 559] on button "Save selection" at bounding box center [901, 547] width 105 height 29
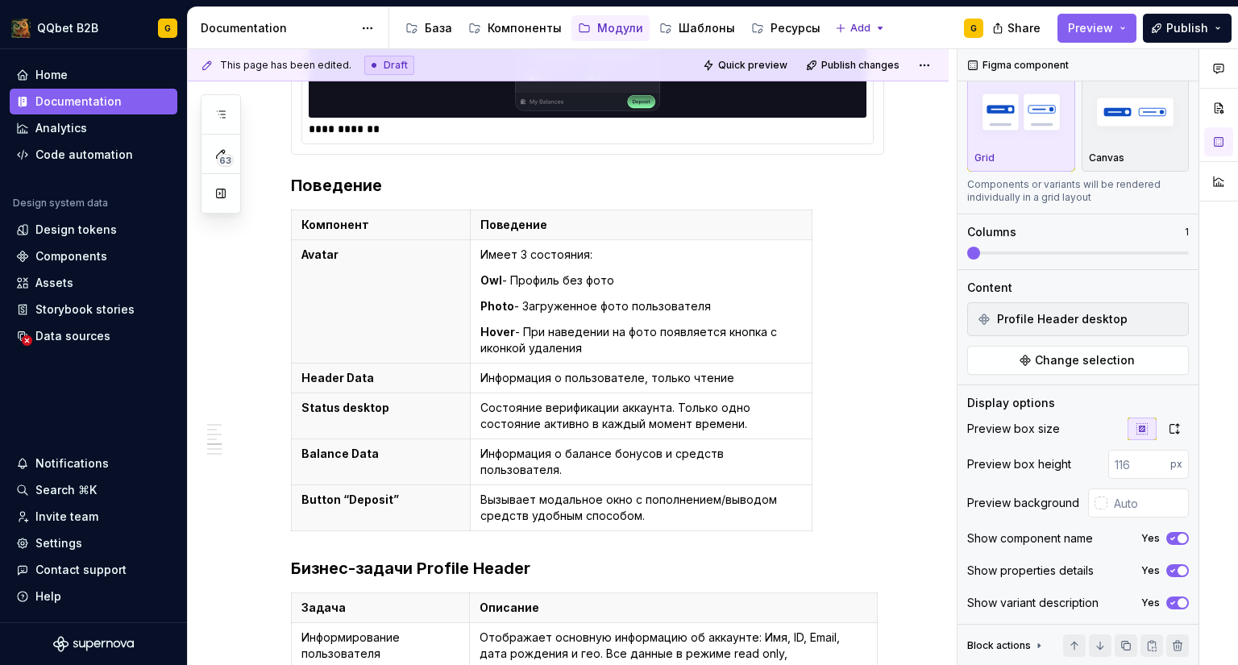
scroll to position [1427, 0]
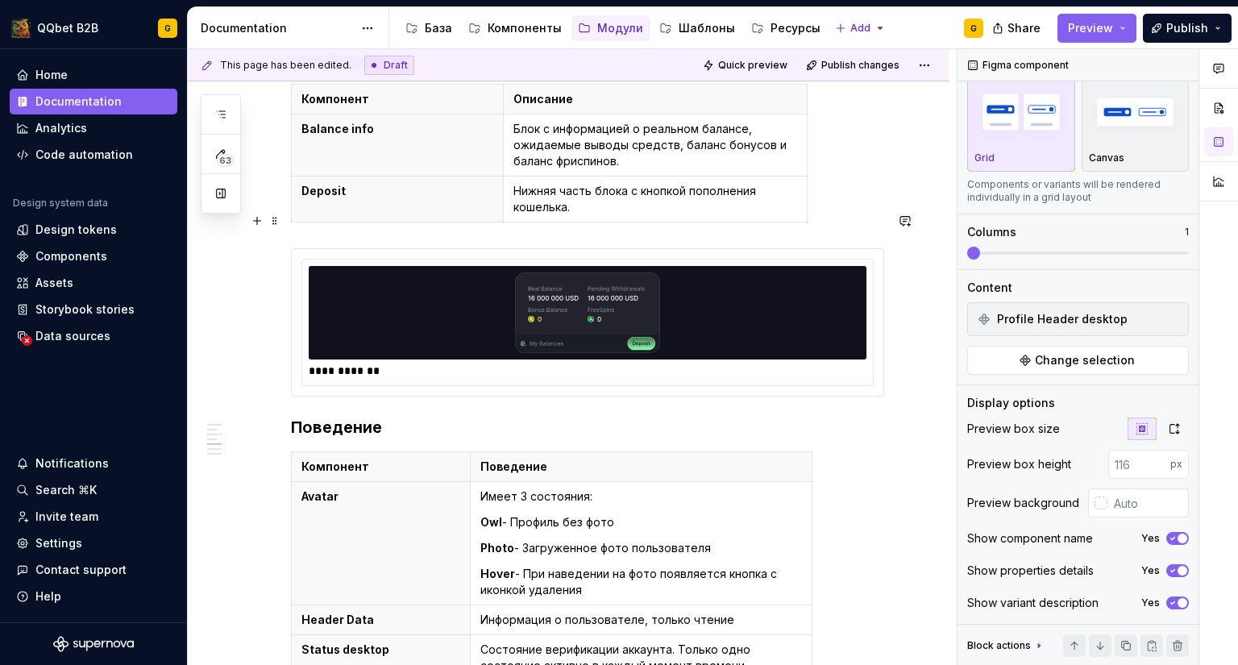
type input "#10111C"
click at [719, 274] on img at bounding box center [587, 312] width 290 height 81
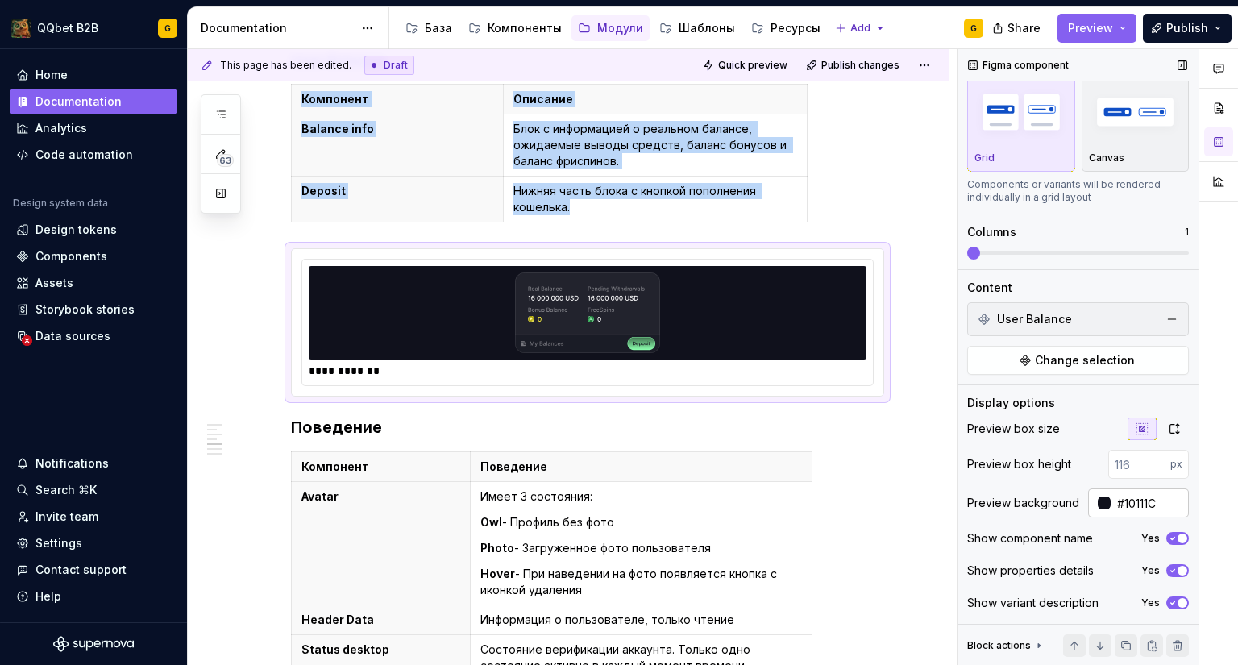
click at [1126, 510] on input "#10111C" at bounding box center [1149, 502] width 78 height 29
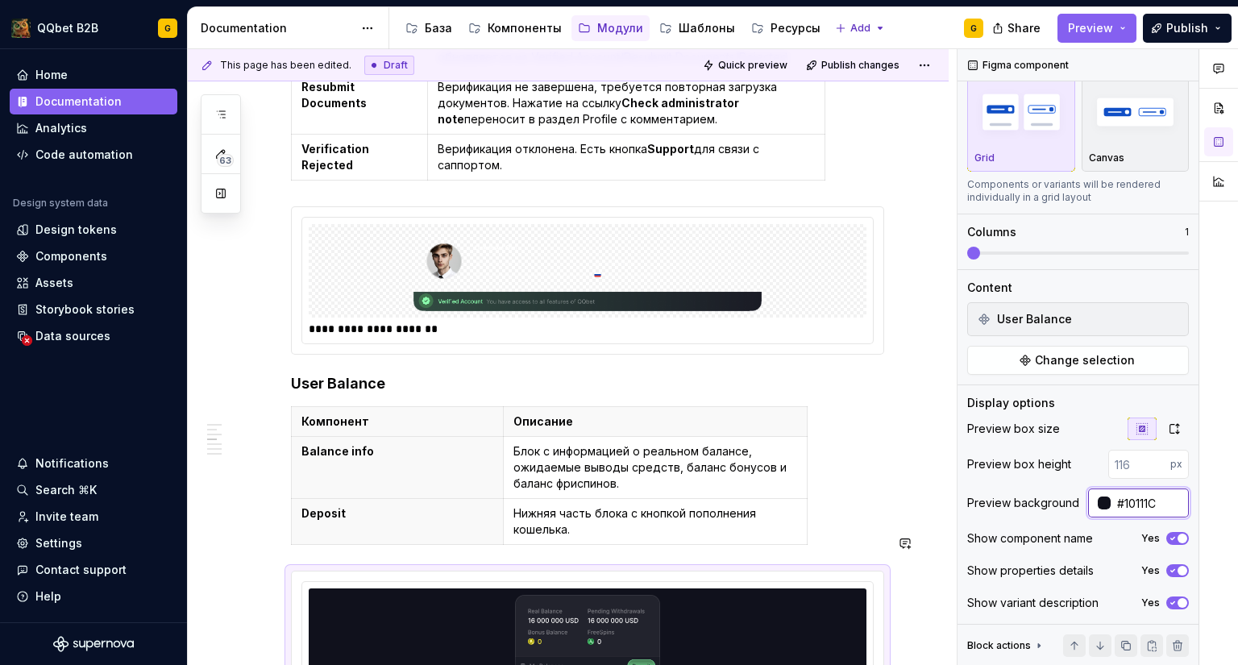
scroll to position [944, 0]
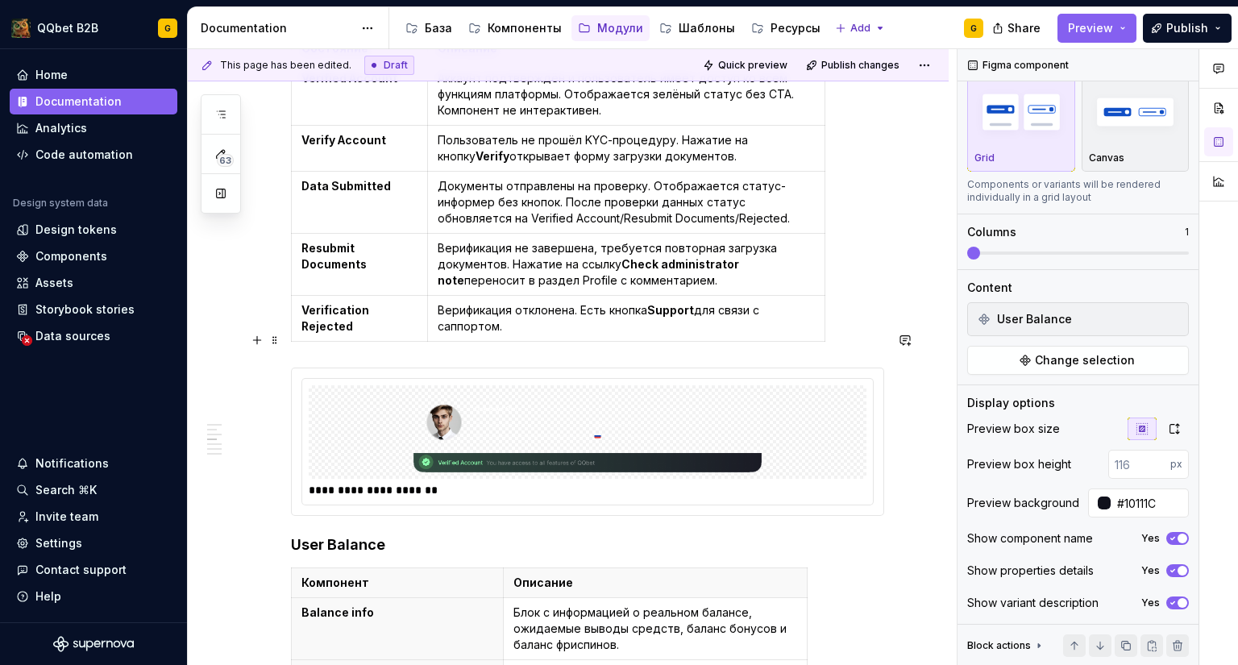
click at [753, 367] on div "**********" at bounding box center [587, 441] width 593 height 148
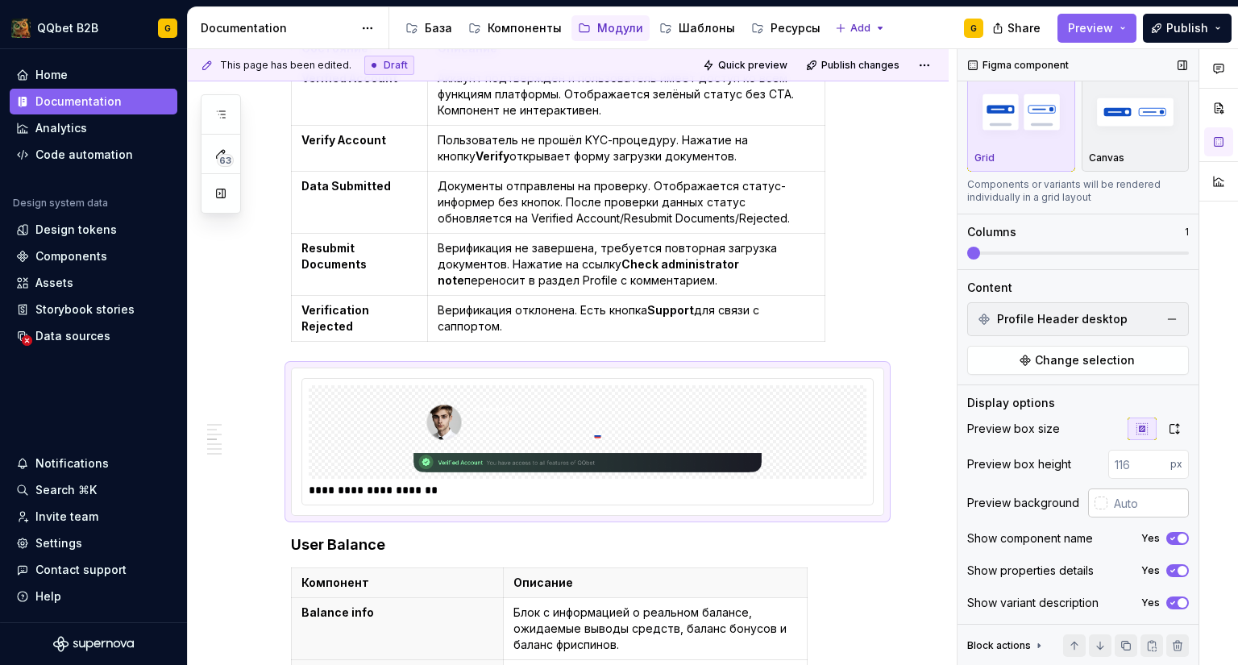
click at [1116, 506] on input "text" at bounding box center [1147, 502] width 81 height 29
paste input "#10111C"
type input "#10111C"
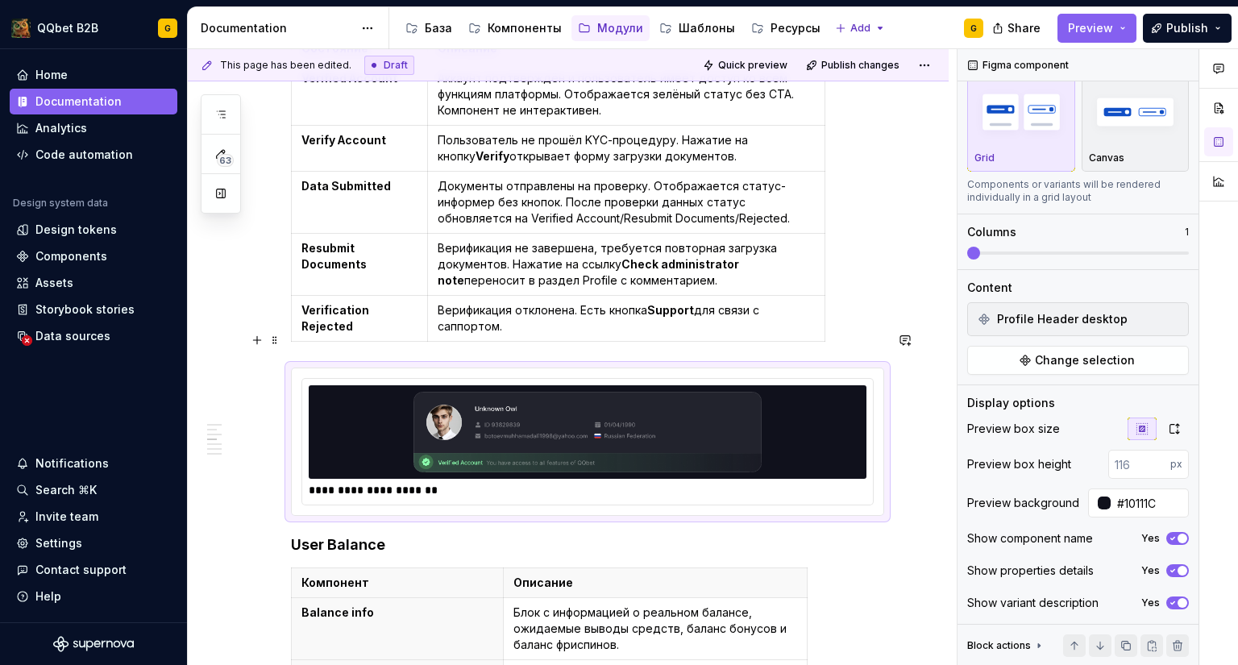
click at [591, 427] on img at bounding box center [587, 432] width 545 height 81
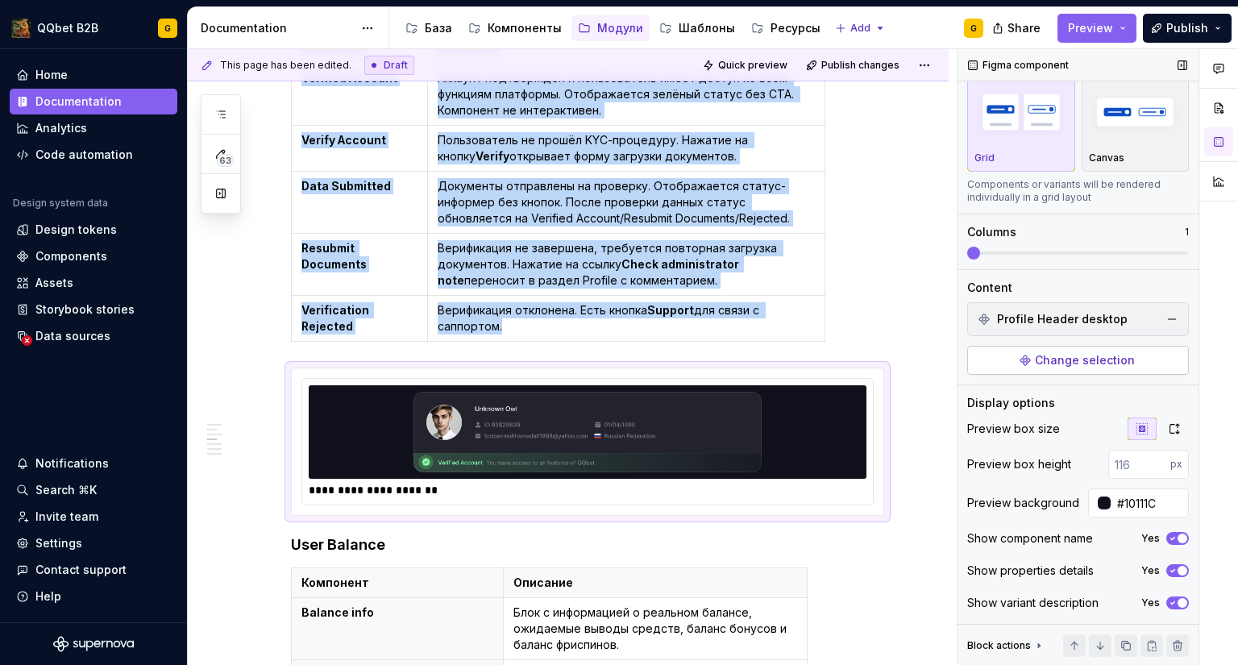
click at [1071, 363] on span "Change selection" at bounding box center [1085, 360] width 100 height 16
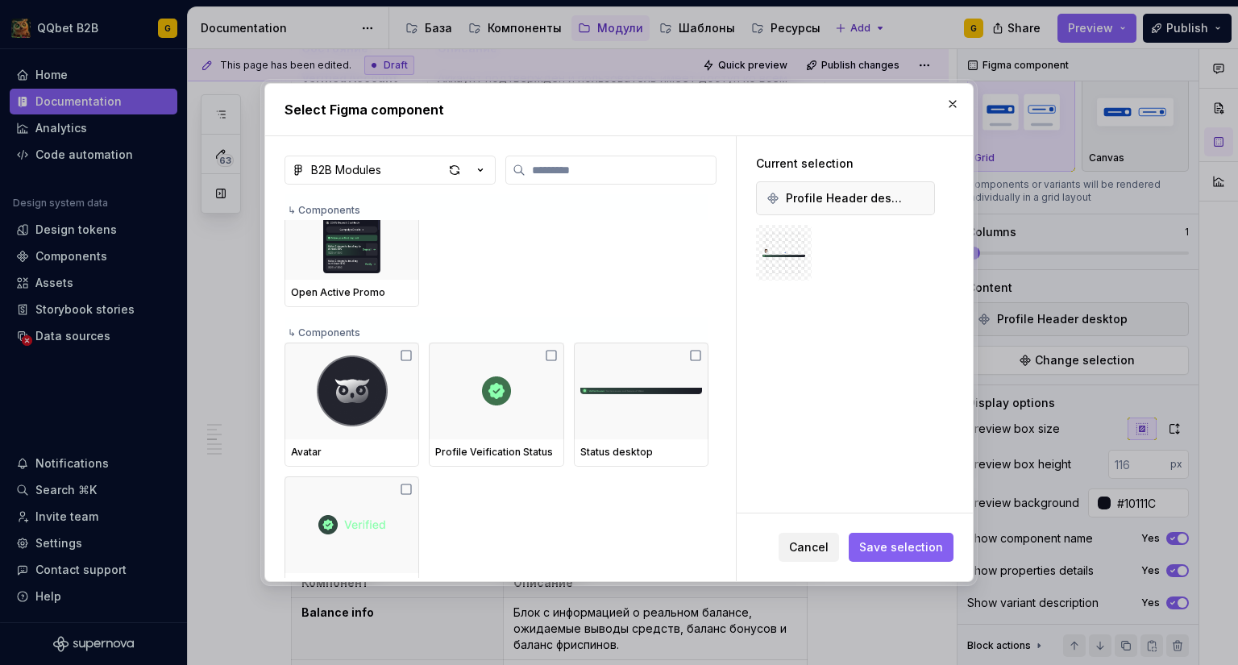
scroll to position [645, 0]
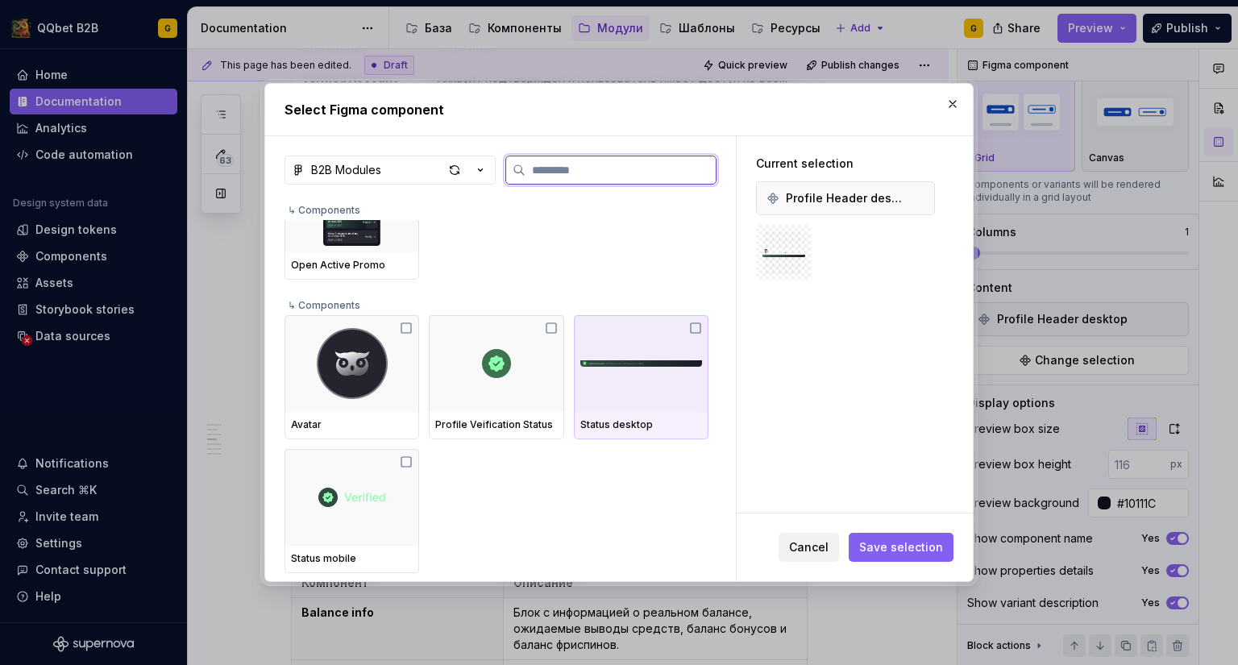
click at [643, 392] on div at bounding box center [641, 363] width 135 height 97
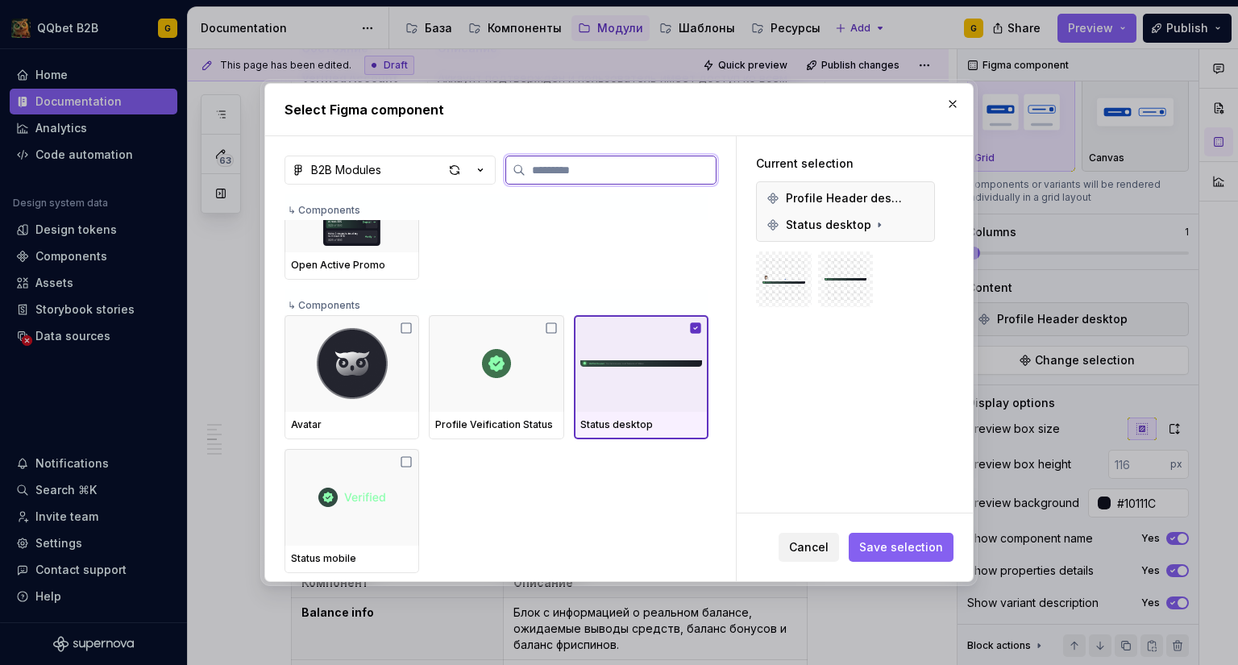
click at [642, 396] on div at bounding box center [641, 363] width 135 height 97
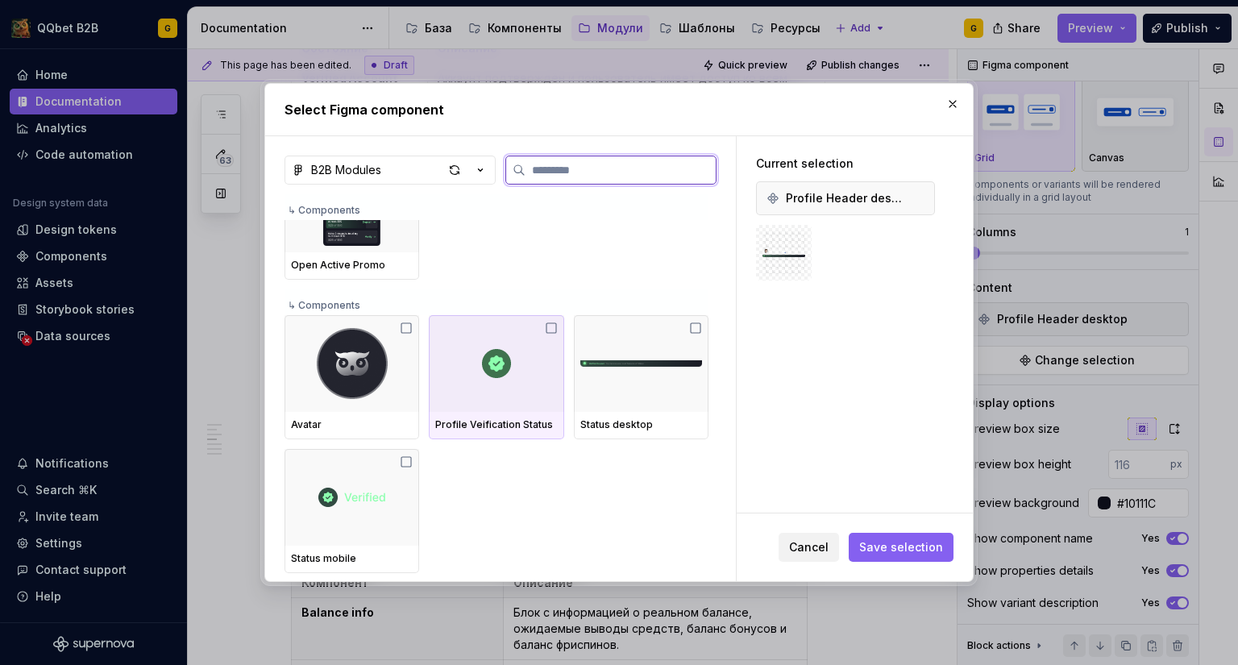
drag, startPoint x: 533, startPoint y: 352, endPoint x: 591, endPoint y: 356, distance: 58.2
click at [538, 353] on div at bounding box center [496, 363] width 135 height 97
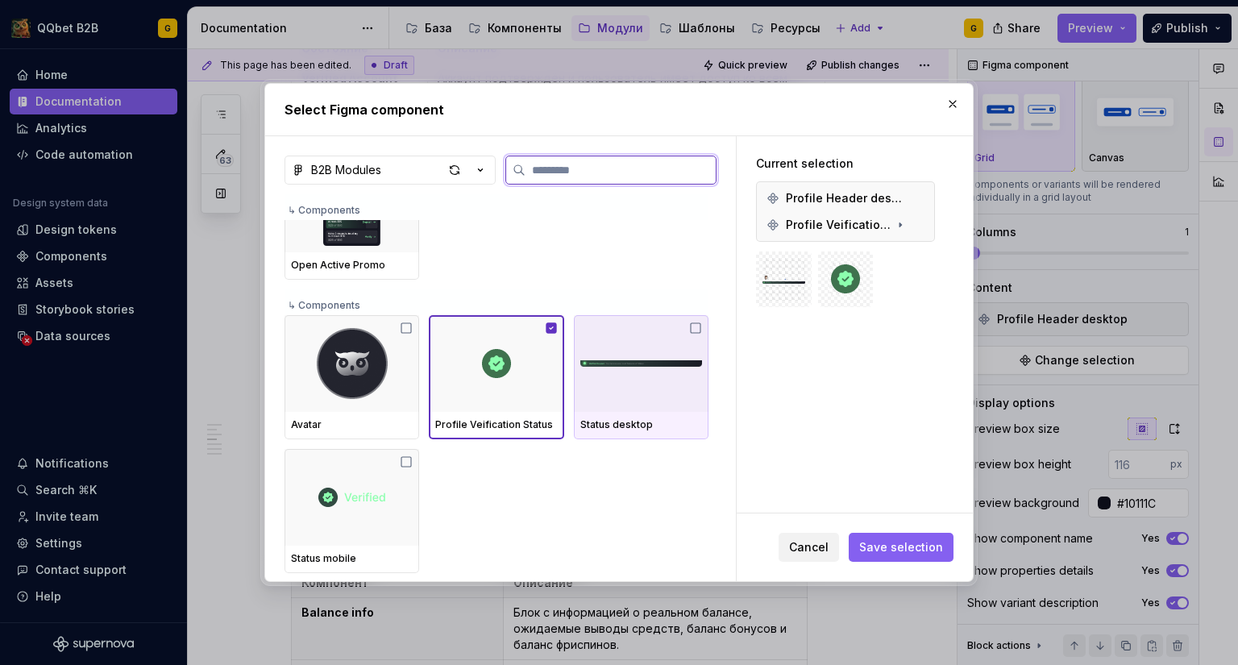
click at [596, 357] on img at bounding box center [641, 363] width 122 height 39
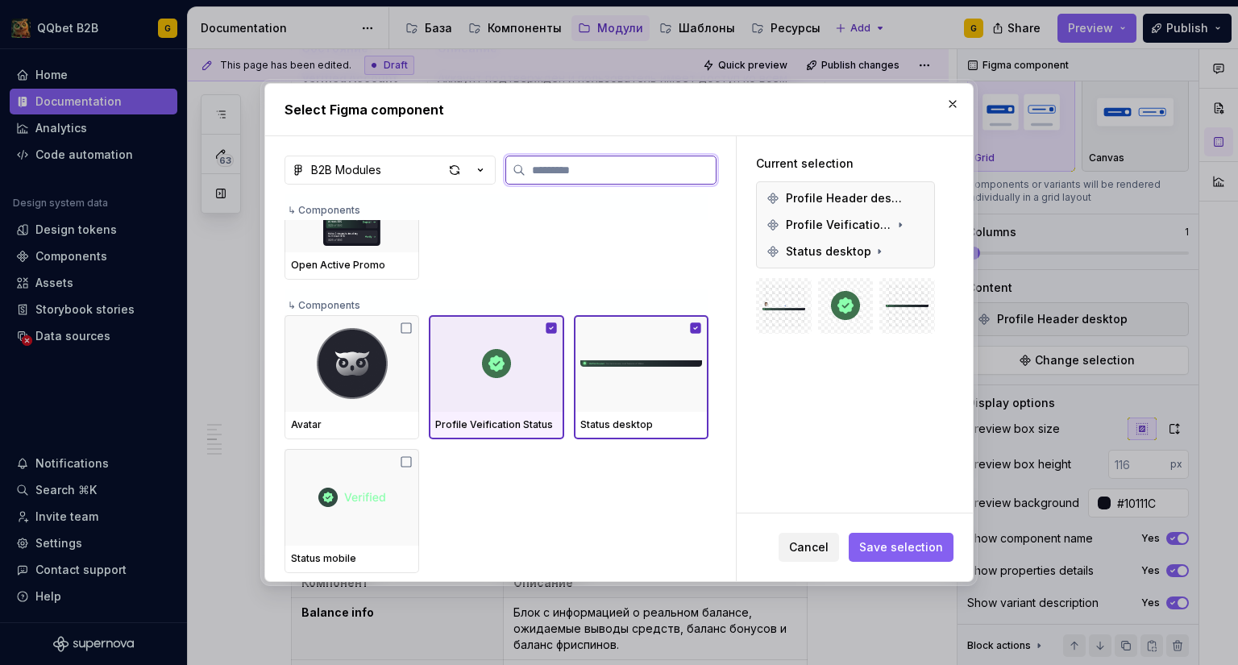
click at [539, 364] on div at bounding box center [496, 363] width 135 height 97
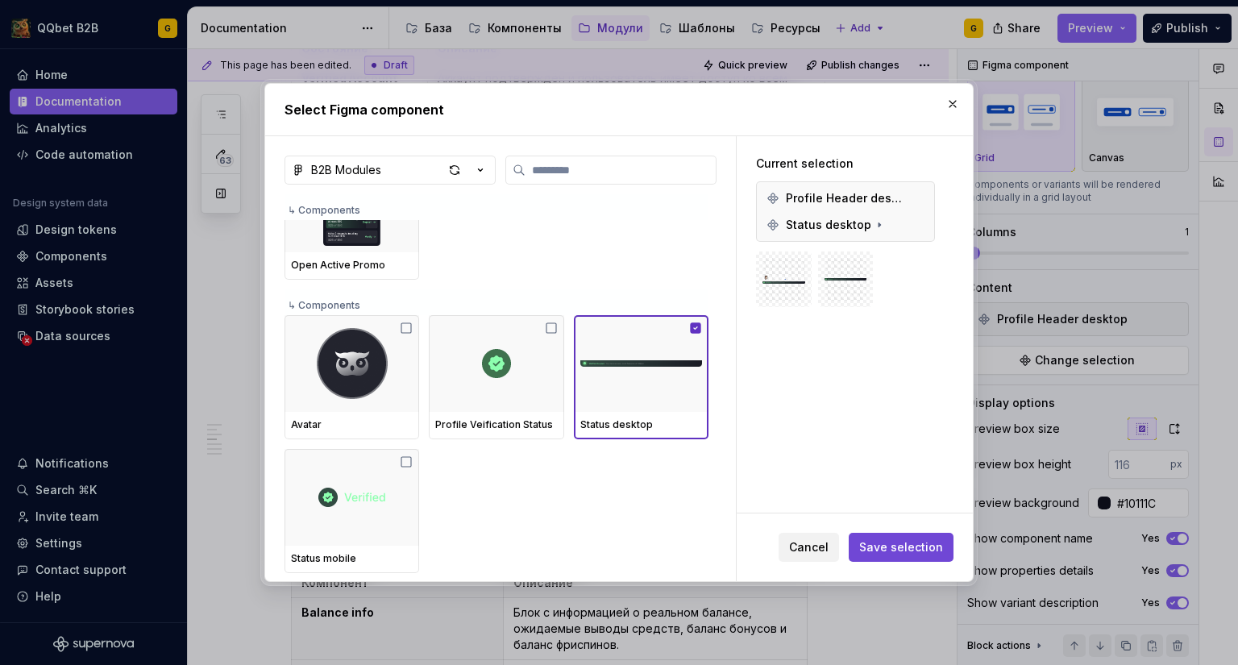
click at [891, 554] on span "Save selection" at bounding box center [901, 547] width 84 height 16
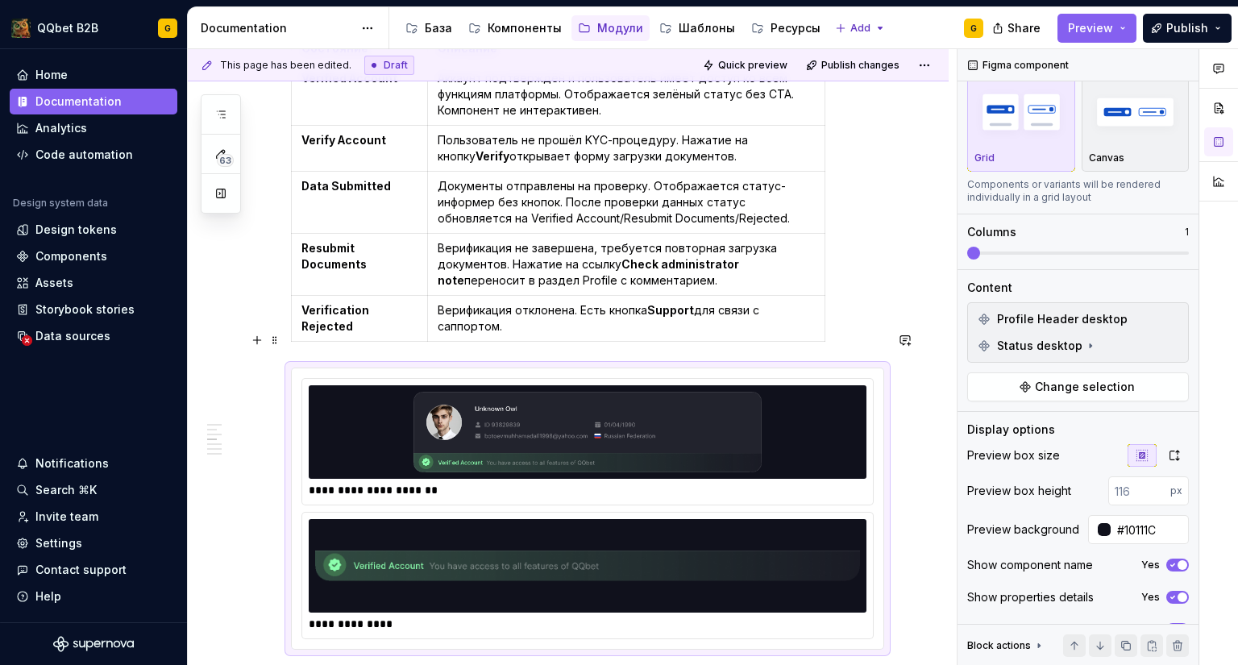
click at [631, 408] on img at bounding box center [587, 432] width 545 height 81
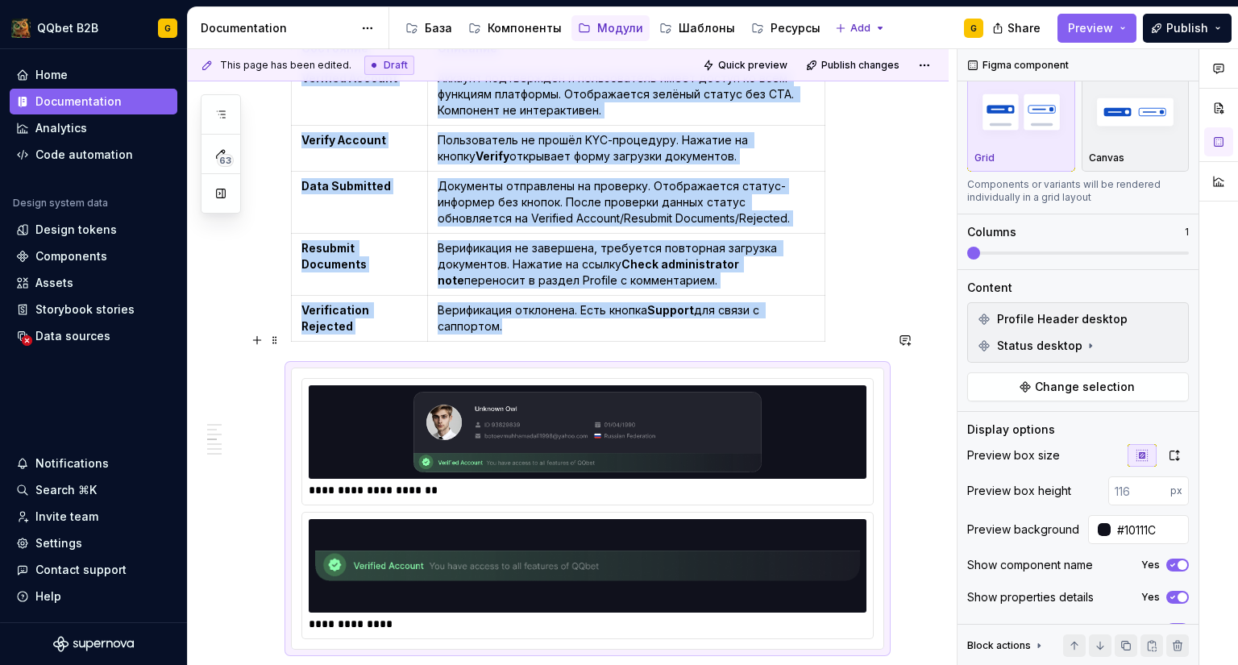
click at [782, 392] on img at bounding box center [587, 432] width 545 height 81
click at [1166, 320] on button "button" at bounding box center [1171, 319] width 23 height 23
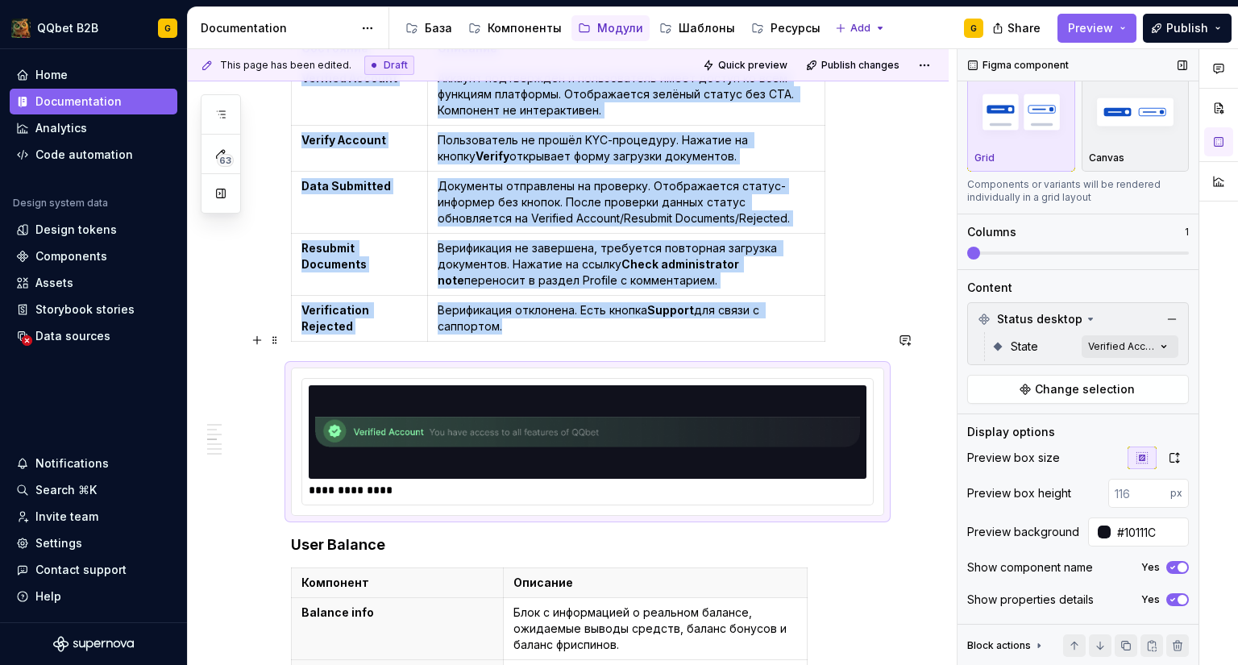
click at [784, 392] on img at bounding box center [587, 432] width 545 height 81
click at [1139, 352] on div "Comments Open comments No comments yet Select ‘Comment’ from the block context …" at bounding box center [1097, 357] width 280 height 616
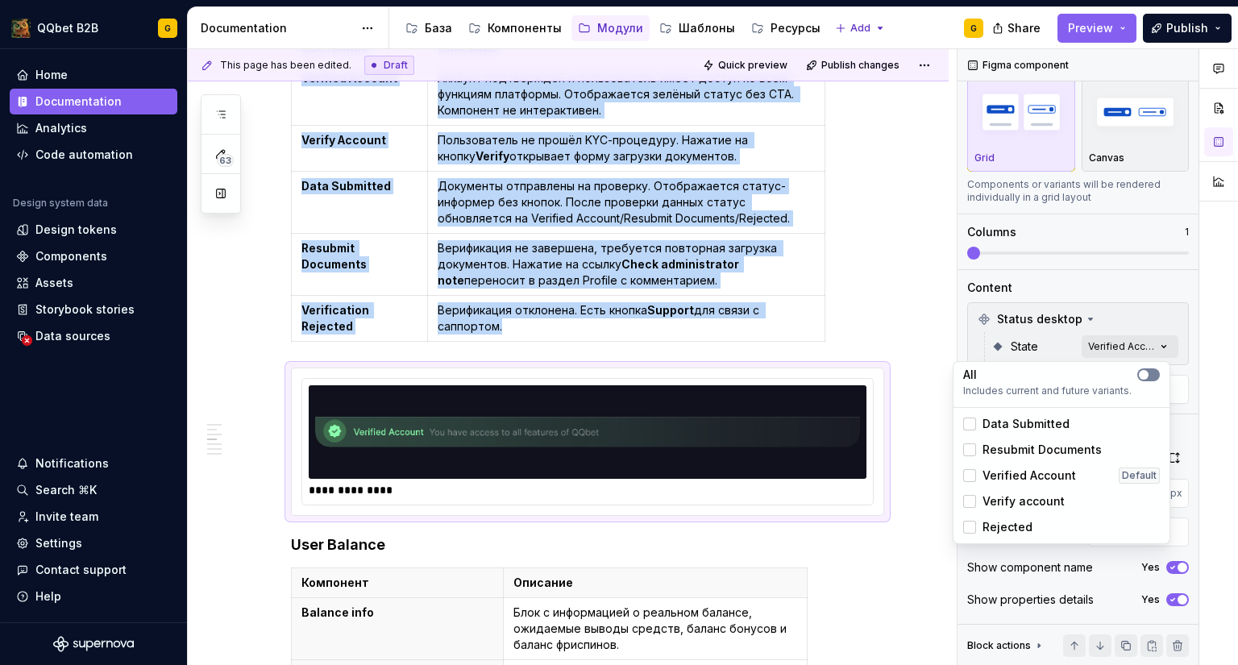
click at [1149, 373] on icon "button" at bounding box center [1143, 375] width 13 height 10
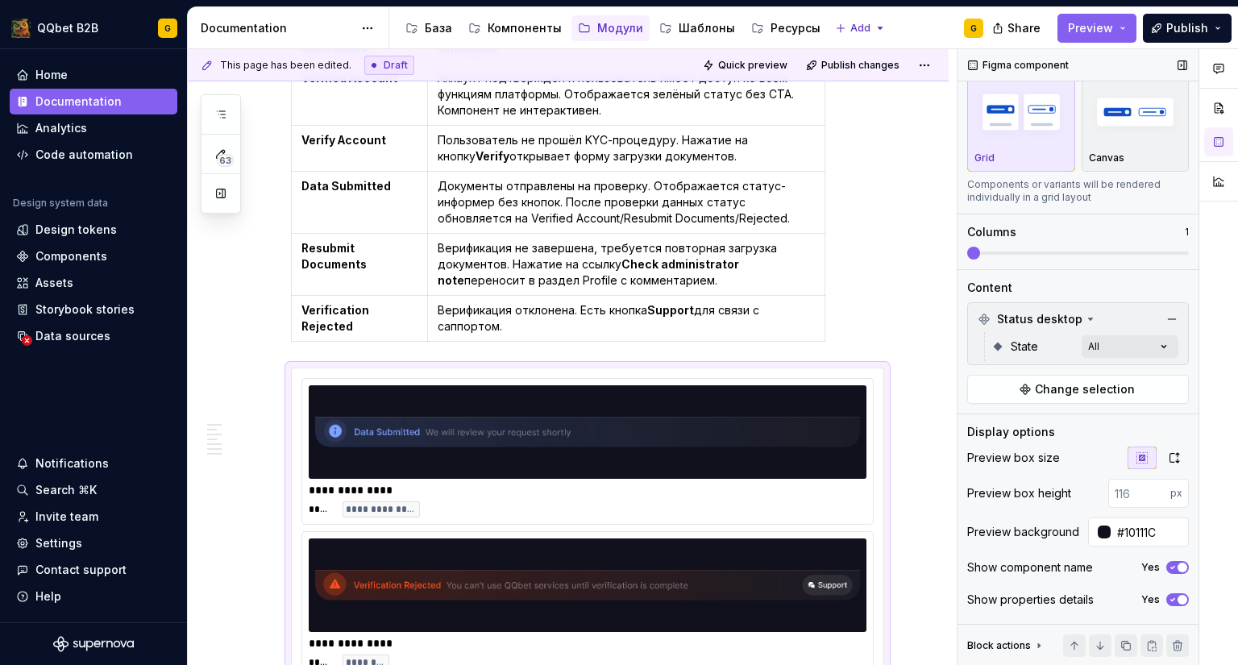
drag, startPoint x: 1002, startPoint y: 254, endPoint x: 1032, endPoint y: 259, distance: 31.0
click at [1032, 259] on div "Comments Open comments No comments yet Select ‘Comment’ from the block context …" at bounding box center [1097, 357] width 280 height 616
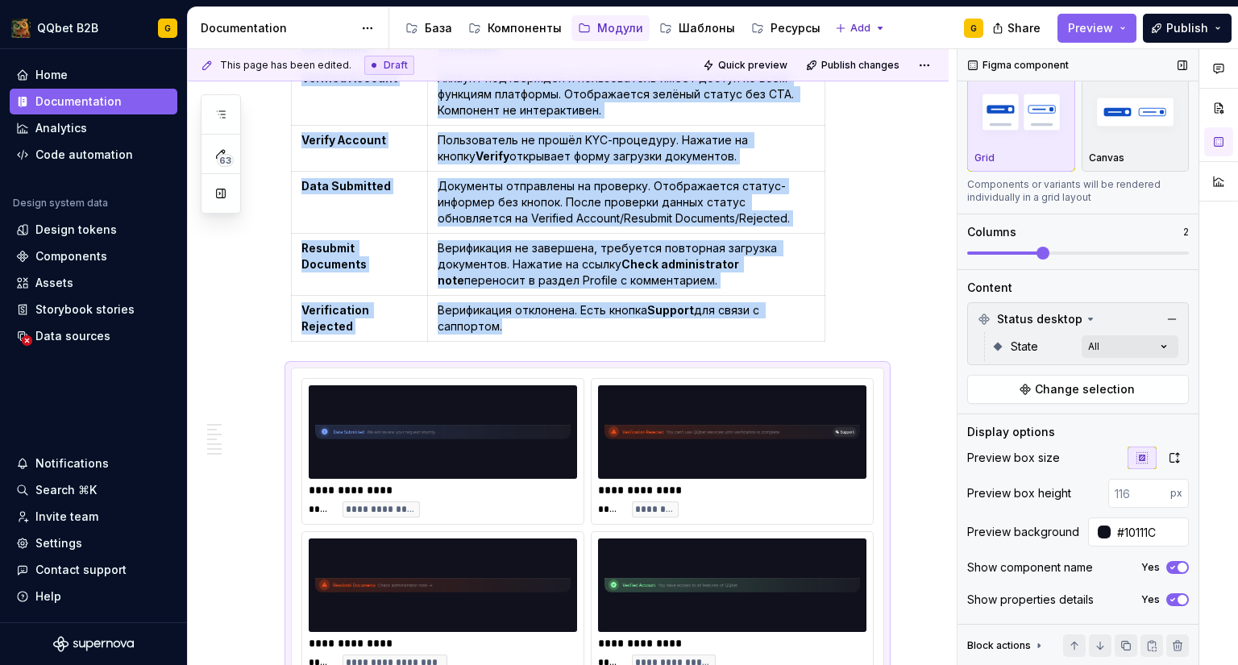
scroll to position [1084, 0]
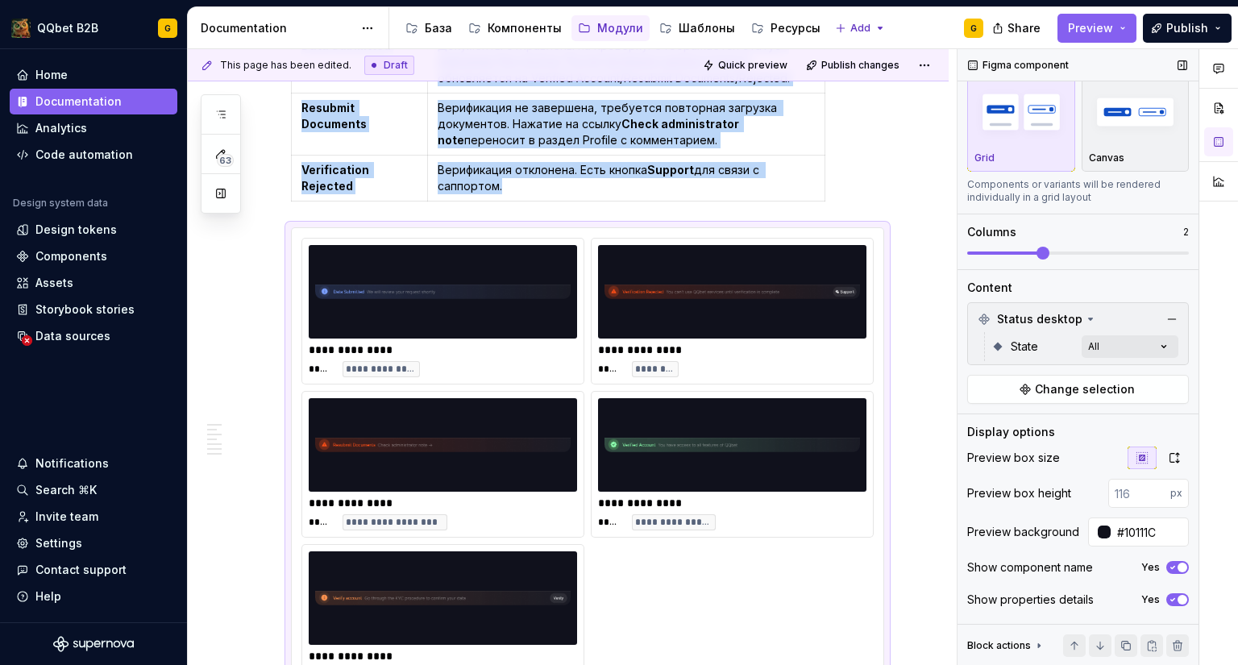
click at [1041, 256] on span at bounding box center [1042, 253] width 13 height 13
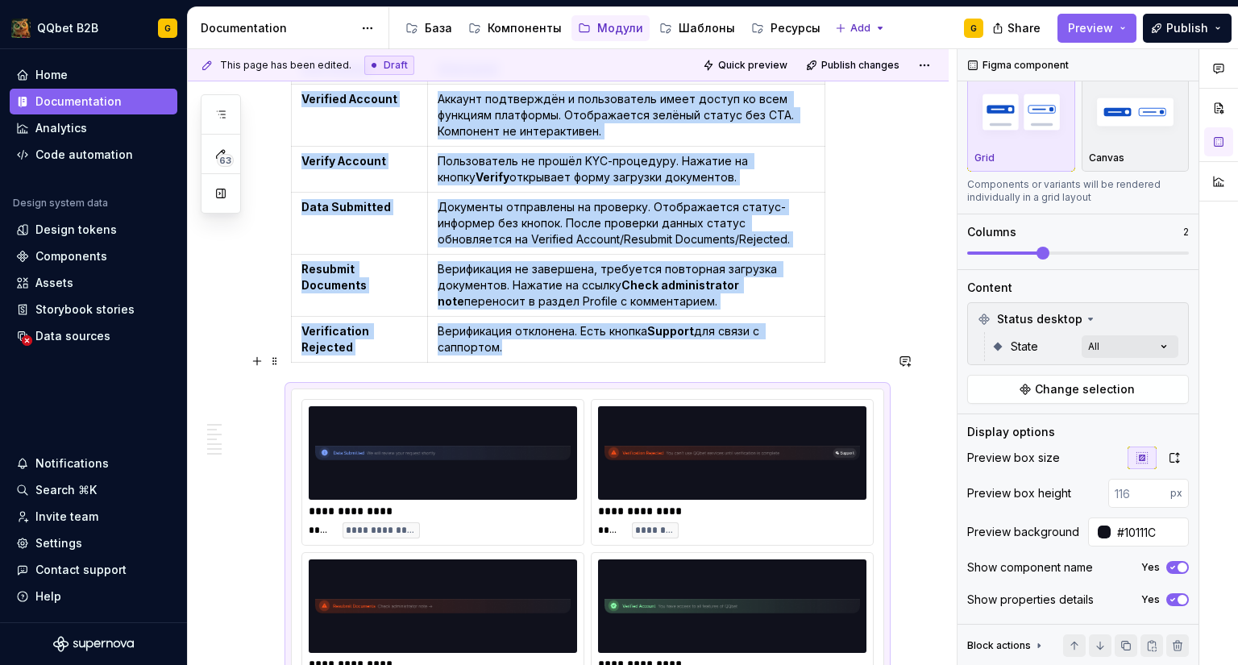
scroll to position [1003, 0]
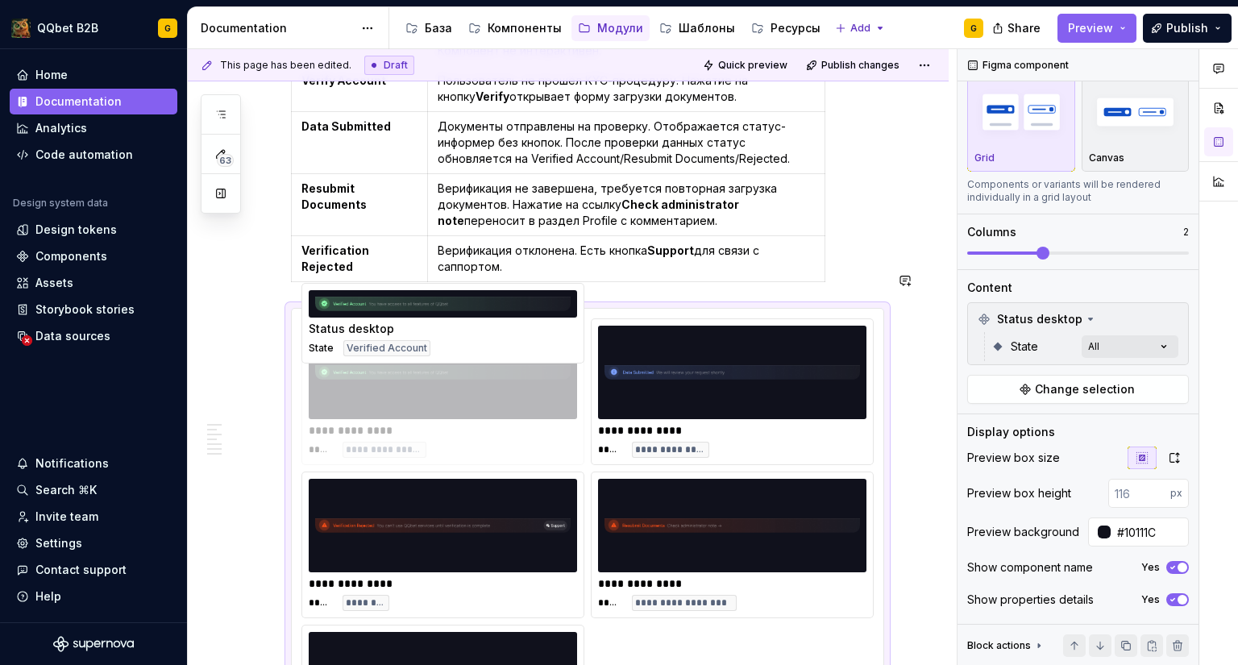
drag, startPoint x: 720, startPoint y: 490, endPoint x: 503, endPoint y: 347, distance: 259.5
click at [503, 347] on body "QQbet B2B G Home Documentation Analytics Code automation Design system data Des…" at bounding box center [619, 332] width 1238 height 665
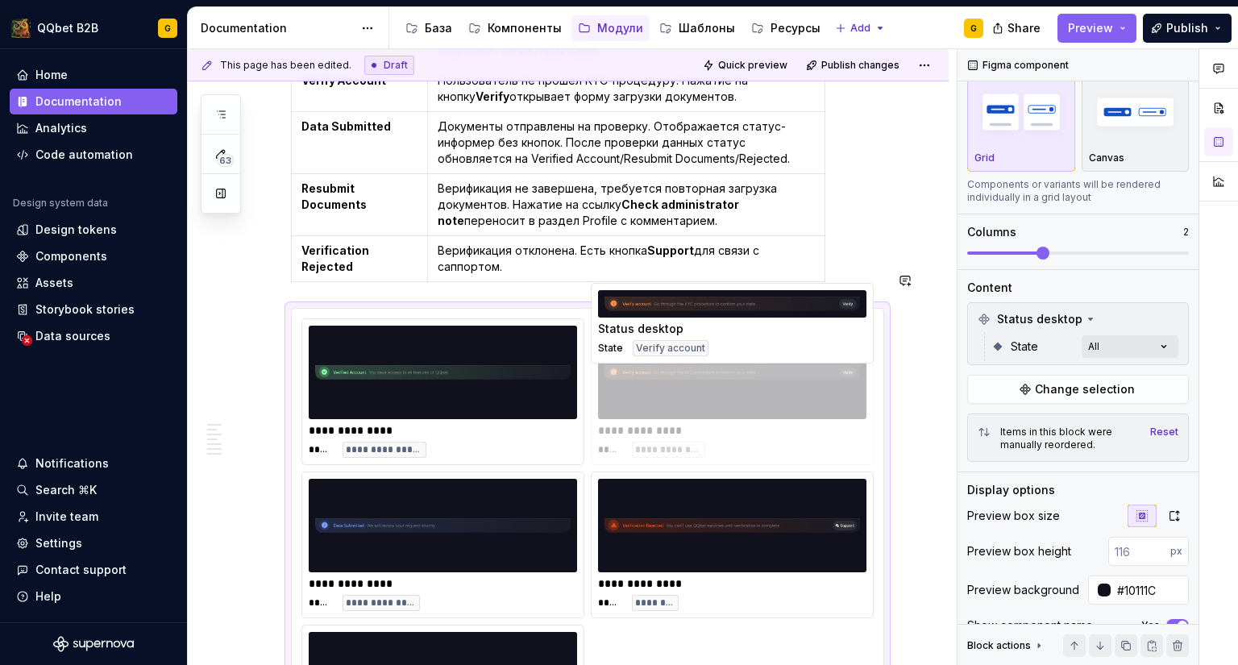
drag, startPoint x: 528, startPoint y: 608, endPoint x: 753, endPoint y: 320, distance: 365.8
click at [753, 320] on body "QQbet B2B G Home Documentation Analytics Code automation Design system data Des…" at bounding box center [619, 332] width 1238 height 665
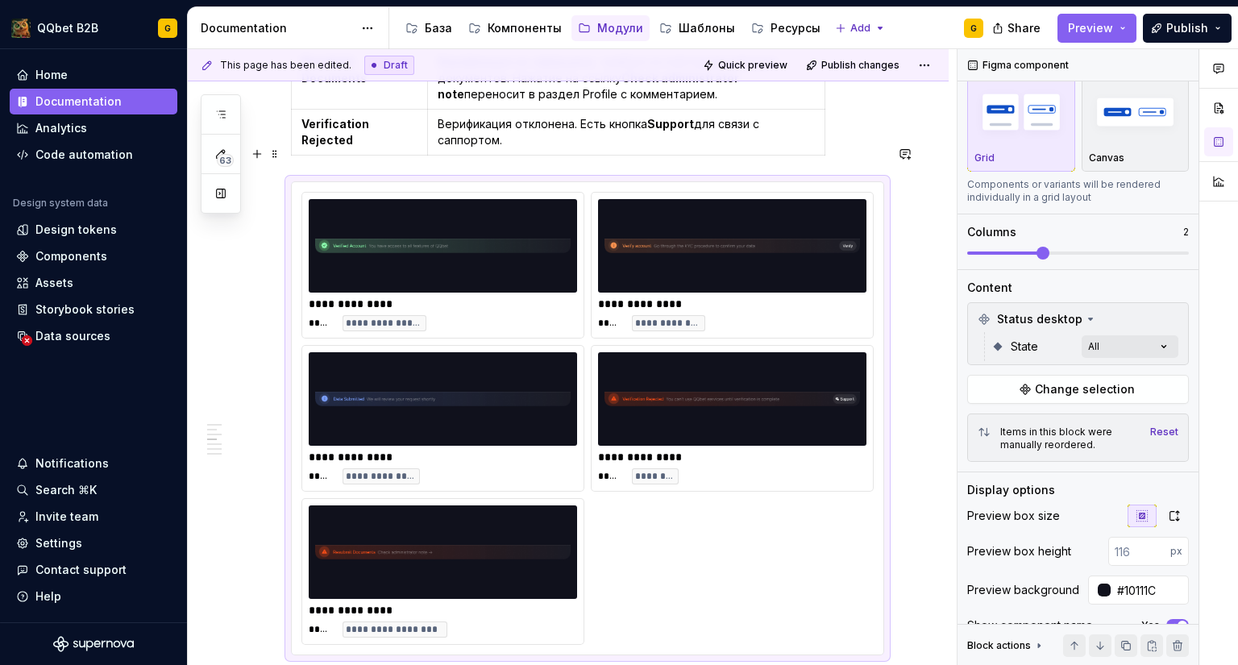
scroll to position [1164, 0]
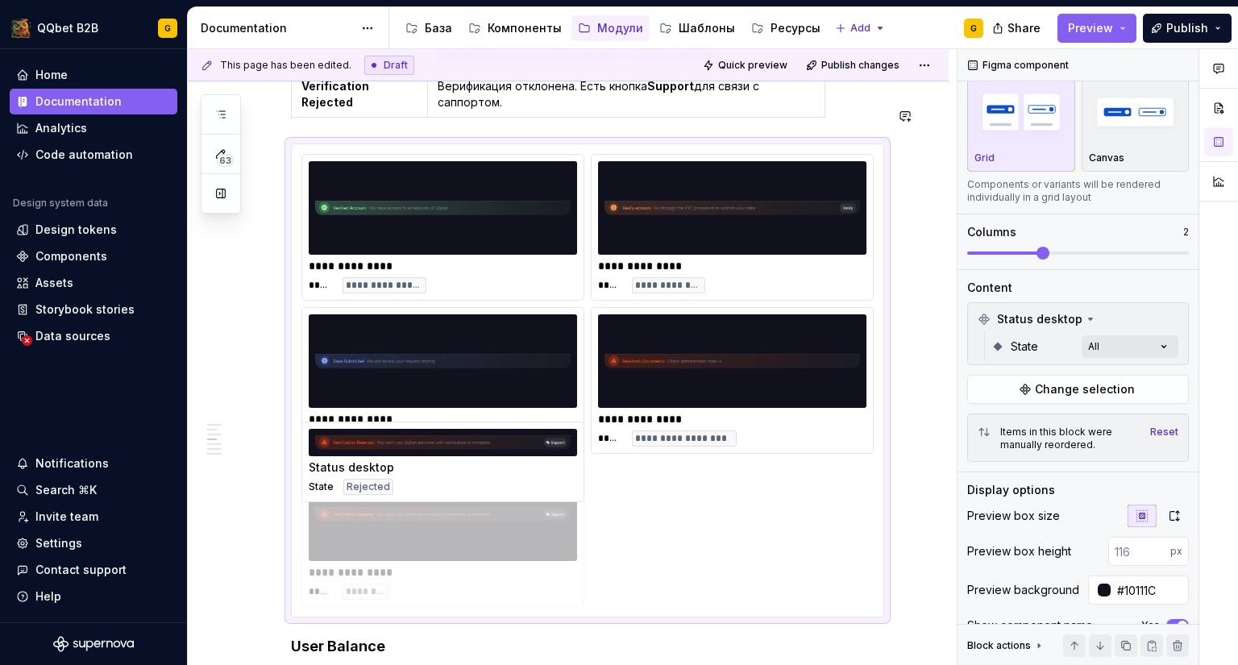
drag, startPoint x: 698, startPoint y: 375, endPoint x: 503, endPoint y: 549, distance: 261.4
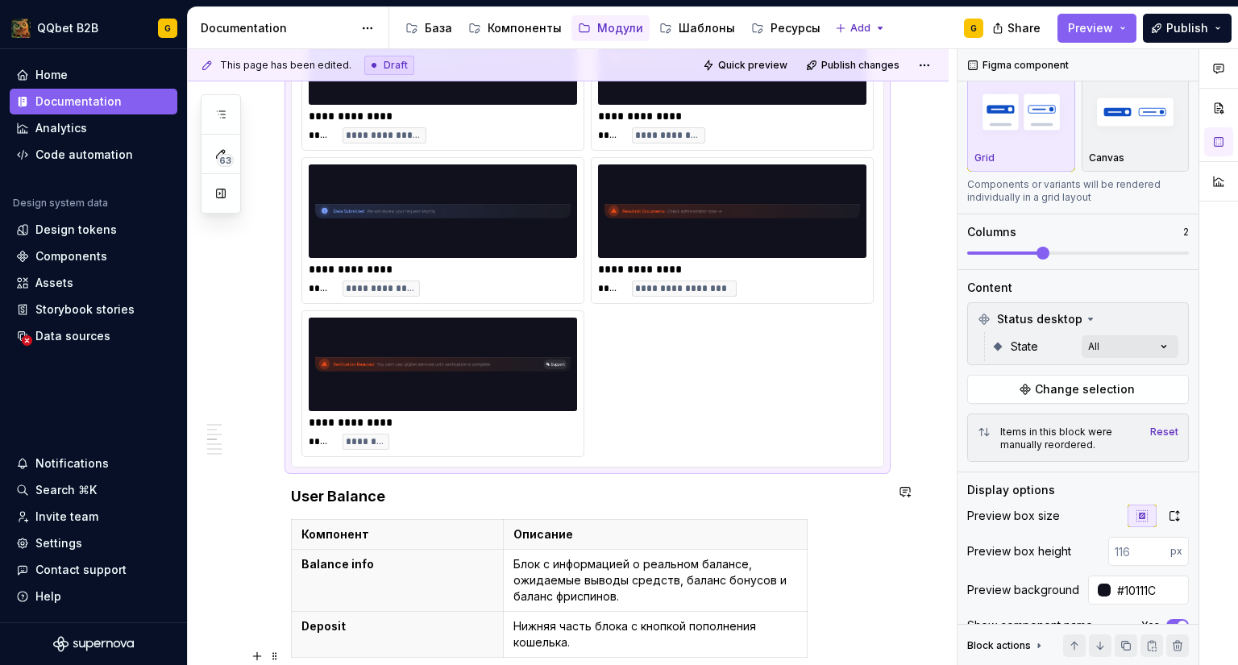
scroll to position [1413, 0]
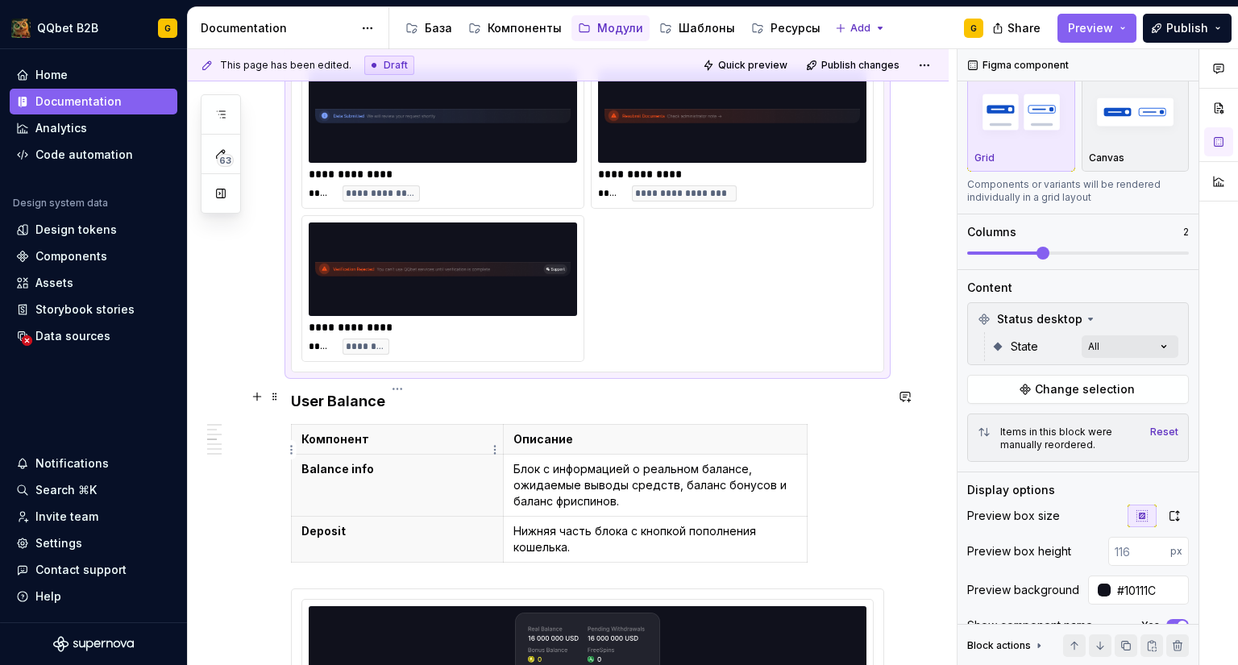
click at [367, 455] on th "Balance info" at bounding box center [398, 486] width 212 height 62
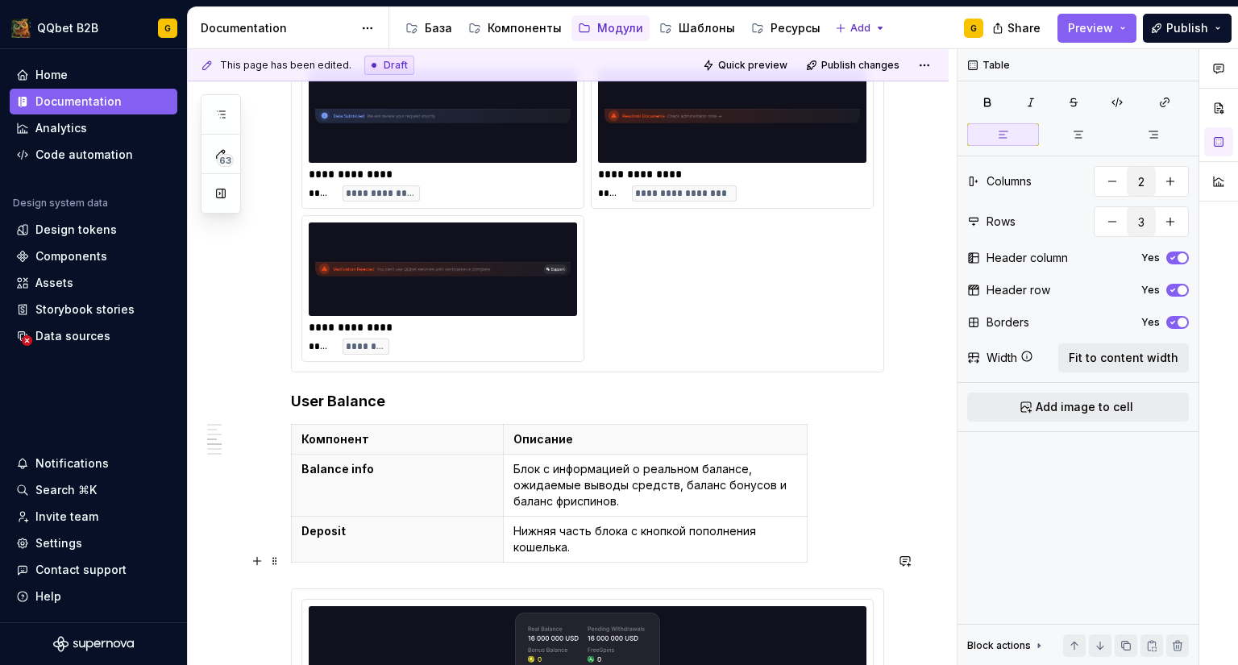
scroll to position [1735, 0]
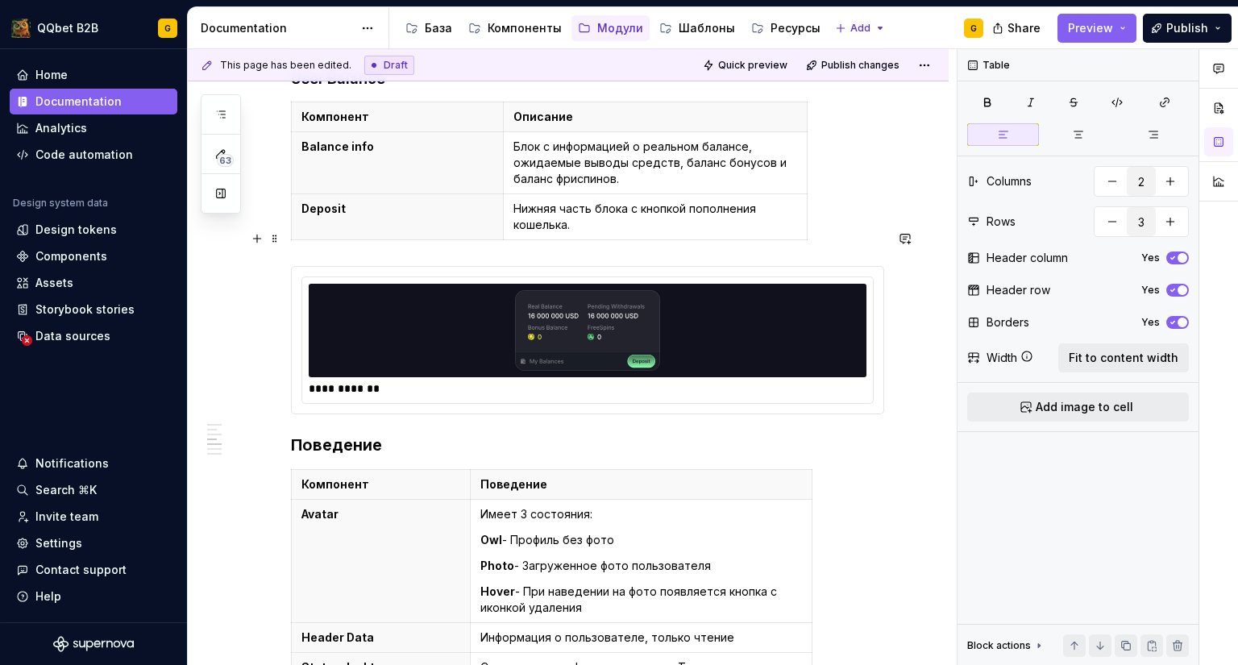
click at [451, 304] on img at bounding box center [587, 330] width 290 height 81
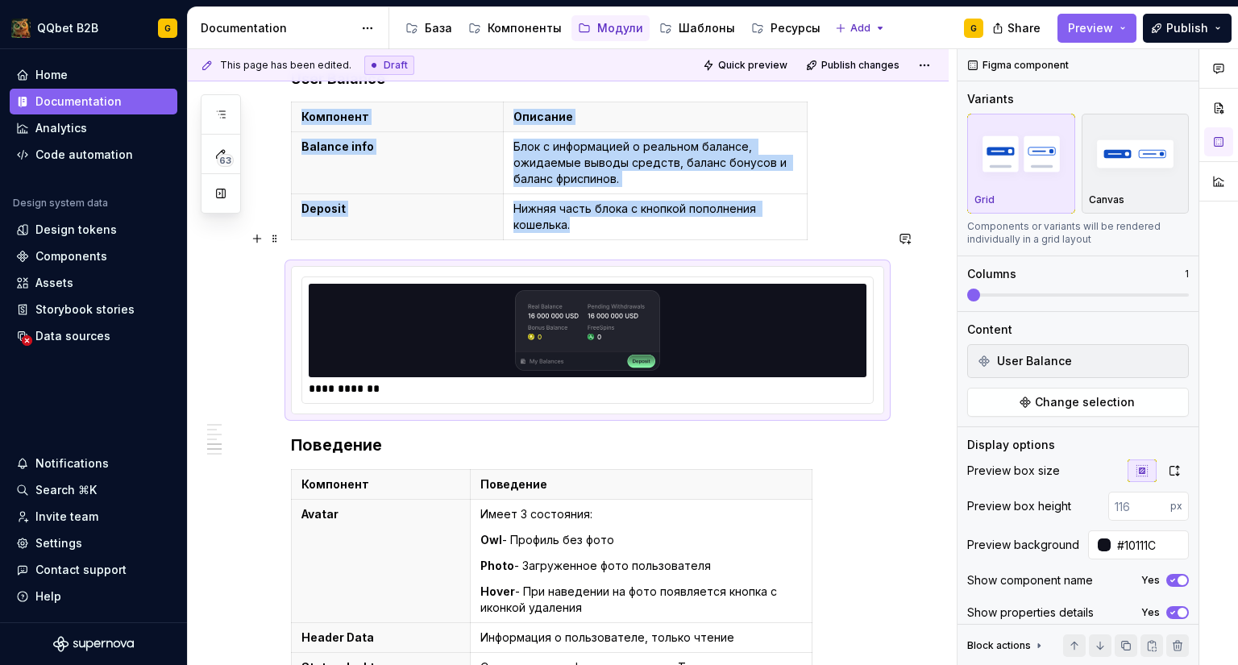
scroll to position [1977, 0]
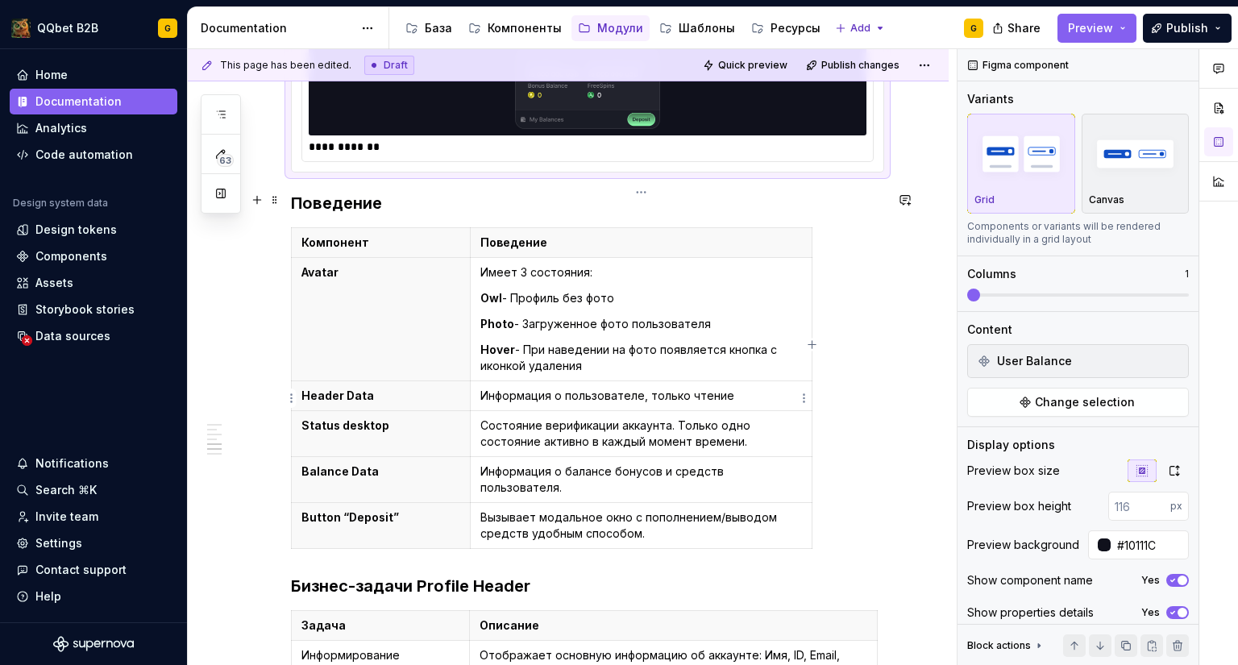
click at [545, 417] on p "Состояние верификации аккаунта. Только одно состояние активно в каждый момент в…" at bounding box center [641, 433] width 322 height 32
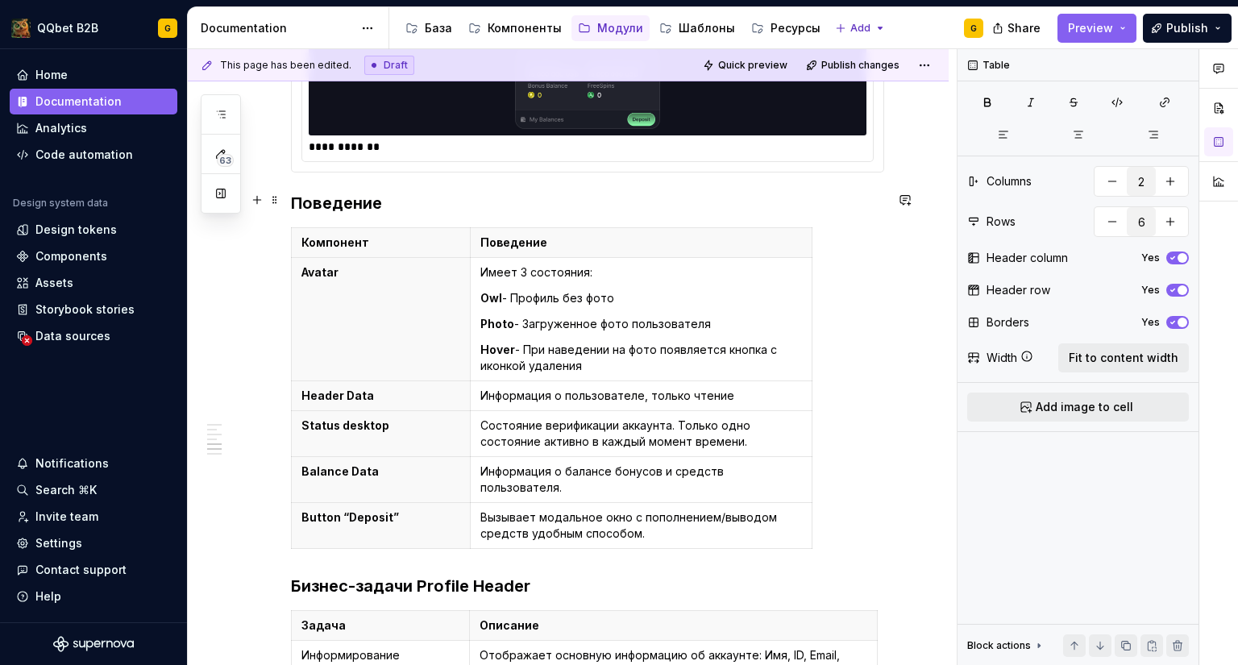
scroll to position [2057, 0]
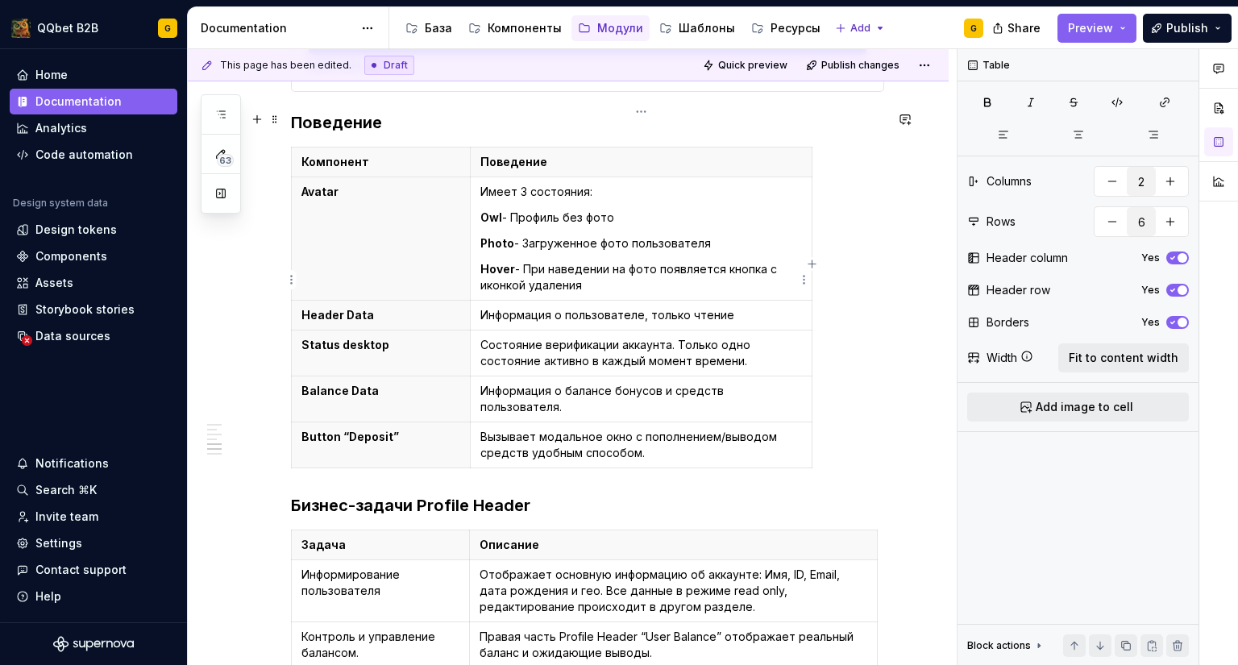
click at [743, 307] on p "Информация о пользователе, только чтение" at bounding box center [641, 315] width 322 height 16
click at [708, 429] on p "Вызывает модальное окно с пополнением/выводом средств удобным способом." at bounding box center [641, 445] width 322 height 32
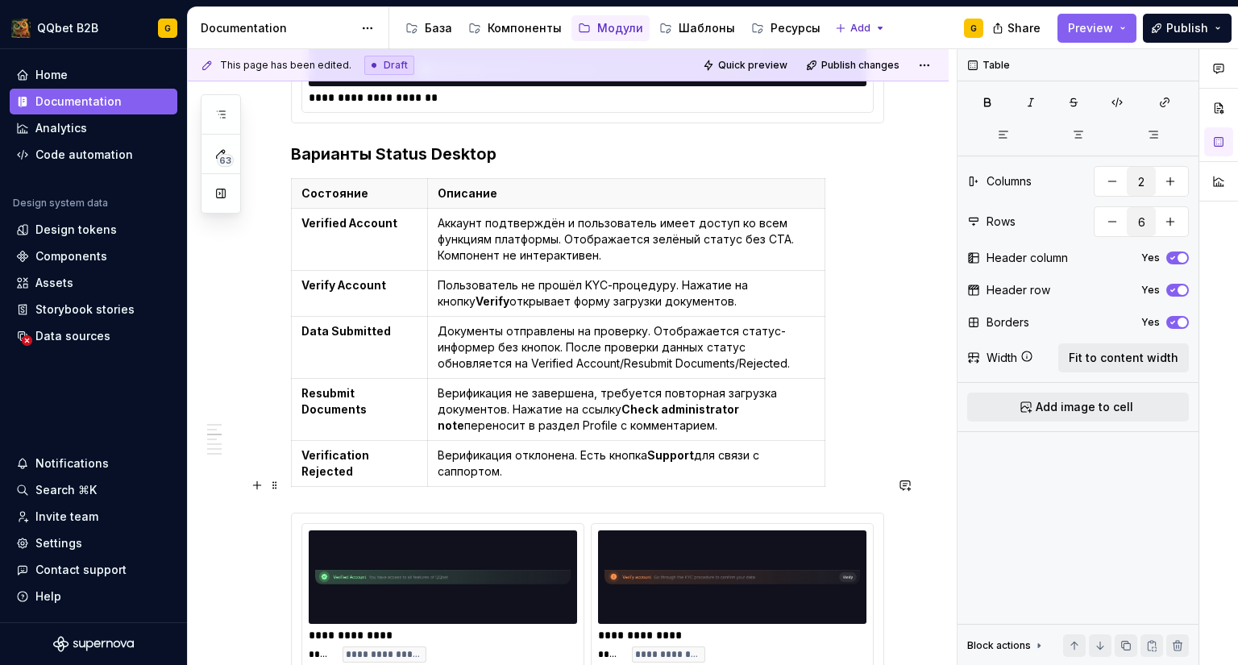
scroll to position [645, 0]
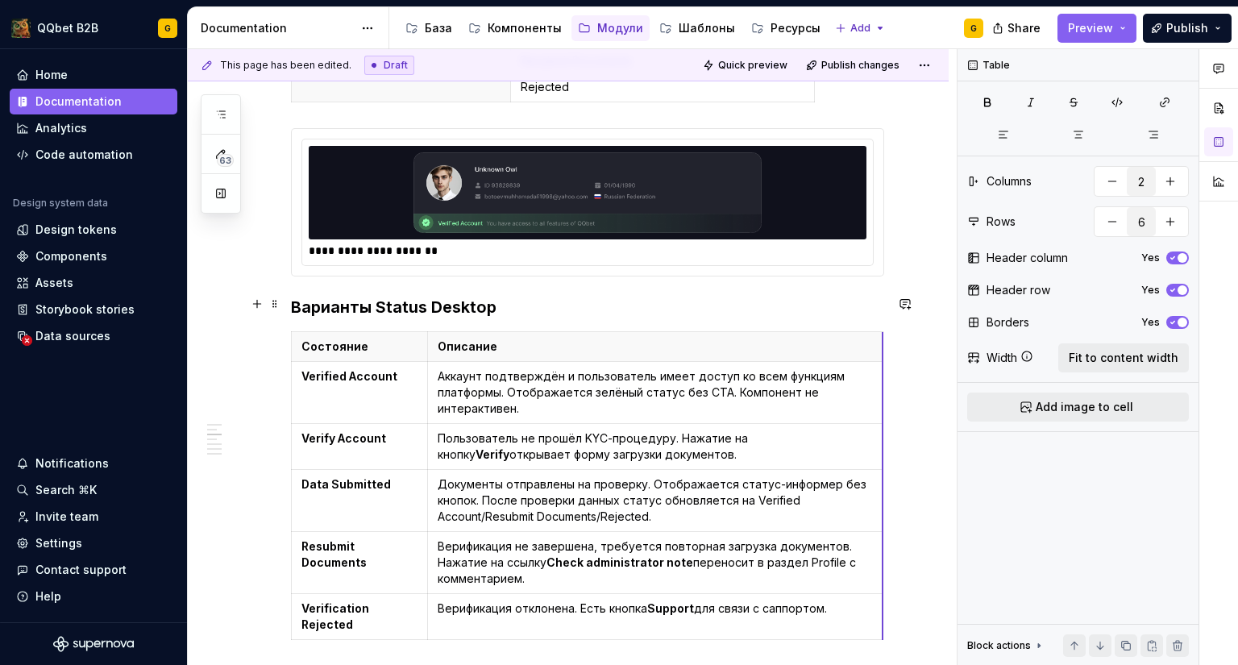
drag, startPoint x: 823, startPoint y: 343, endPoint x: 881, endPoint y: 338, distance: 58.2
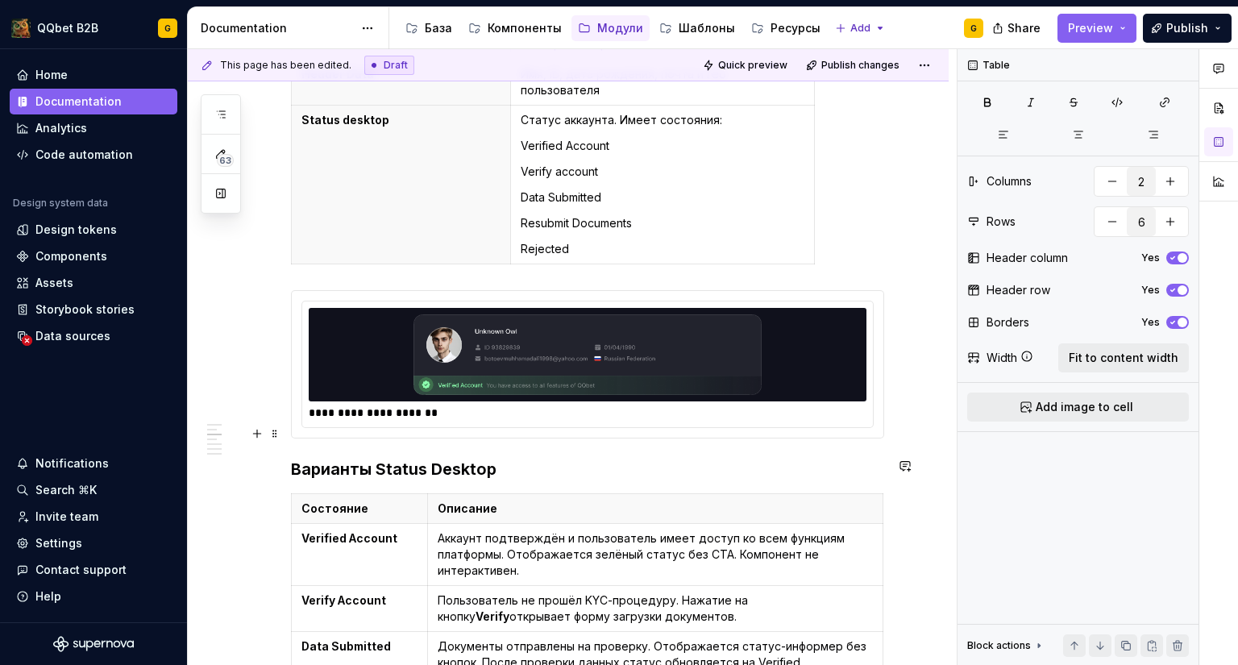
scroll to position [0, 0]
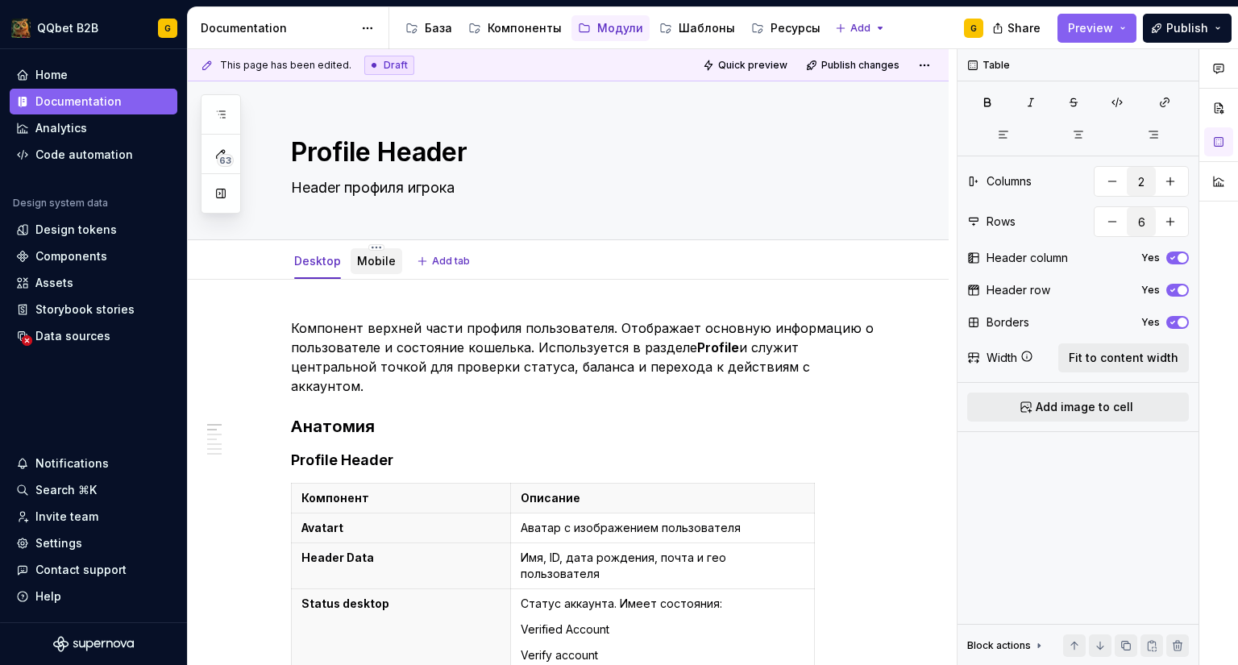
click at [367, 273] on div "Mobile" at bounding box center [377, 261] width 52 height 26
click at [374, 260] on link "Mobile" at bounding box center [376, 261] width 39 height 14
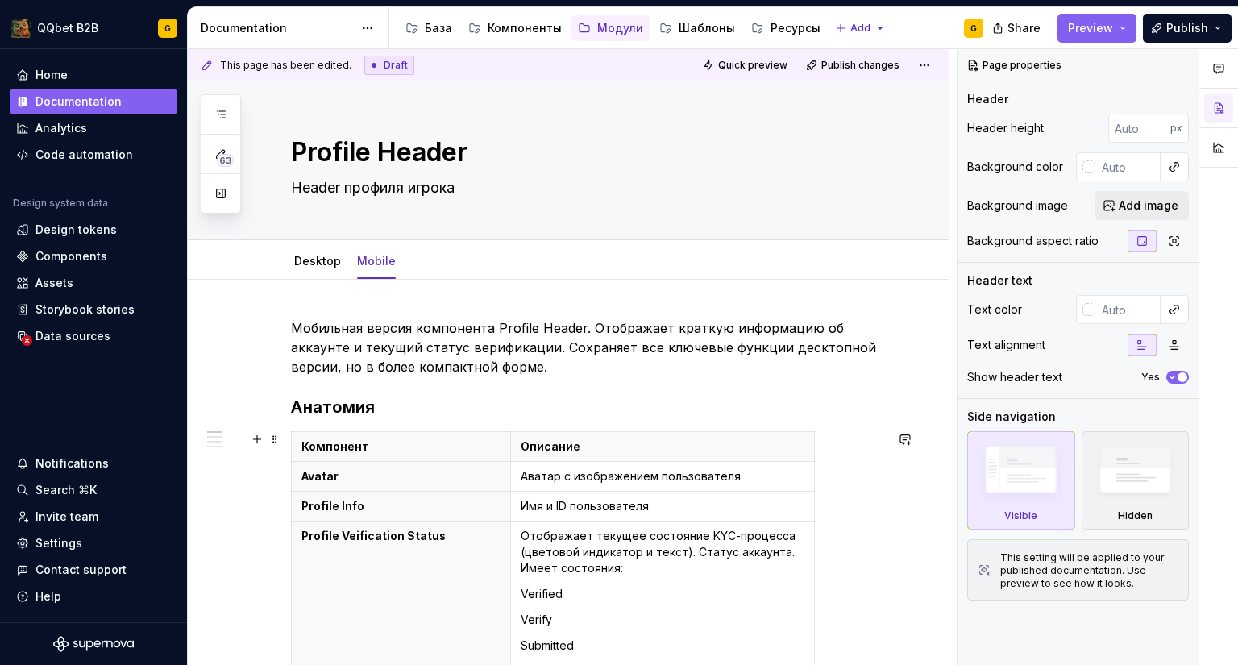
type textarea "*"
